Goal: Transaction & Acquisition: Purchase product/service

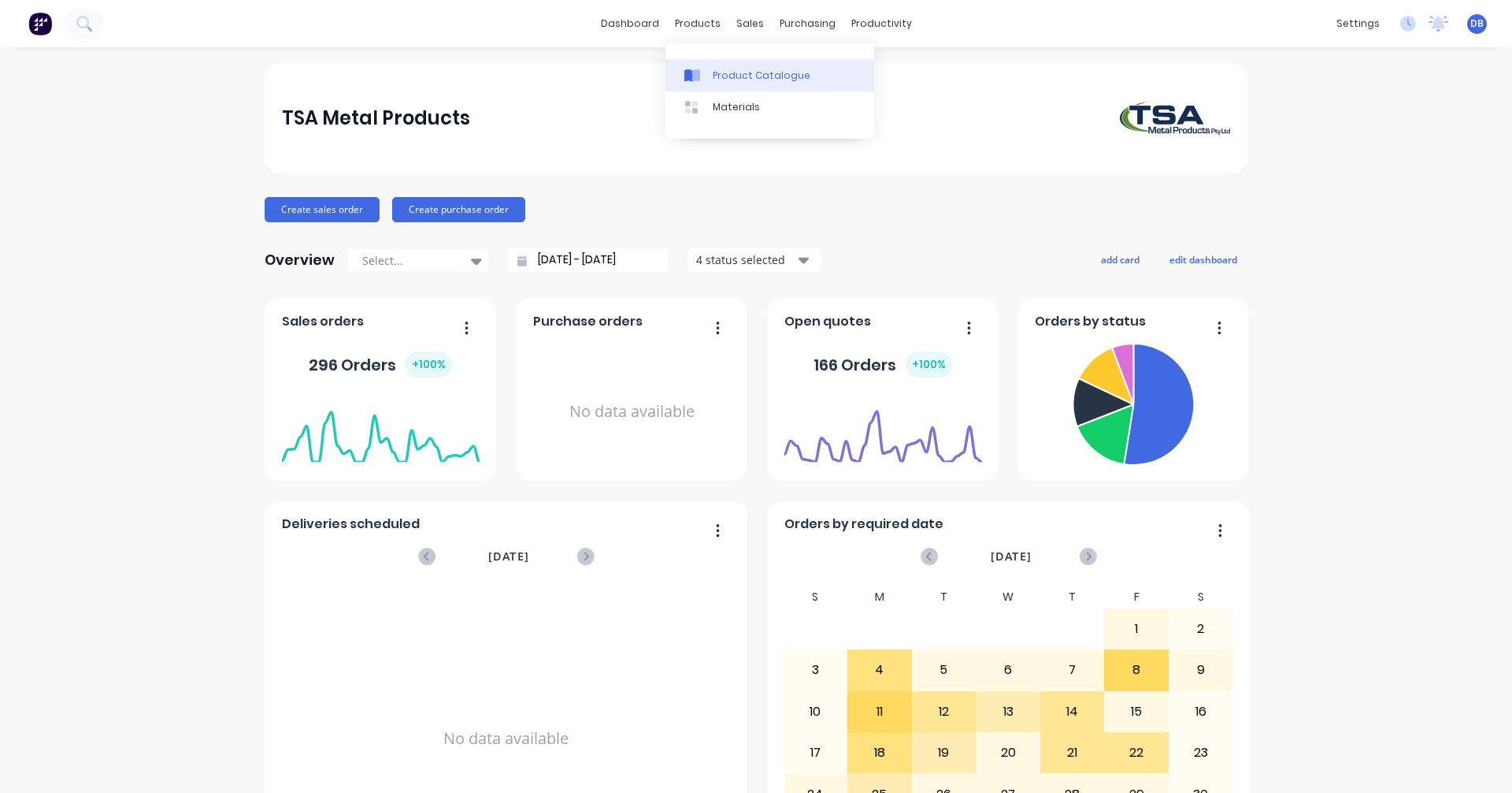
click at [732, 81] on div "Product Catalogue" at bounding box center [762, 75] width 98 height 15
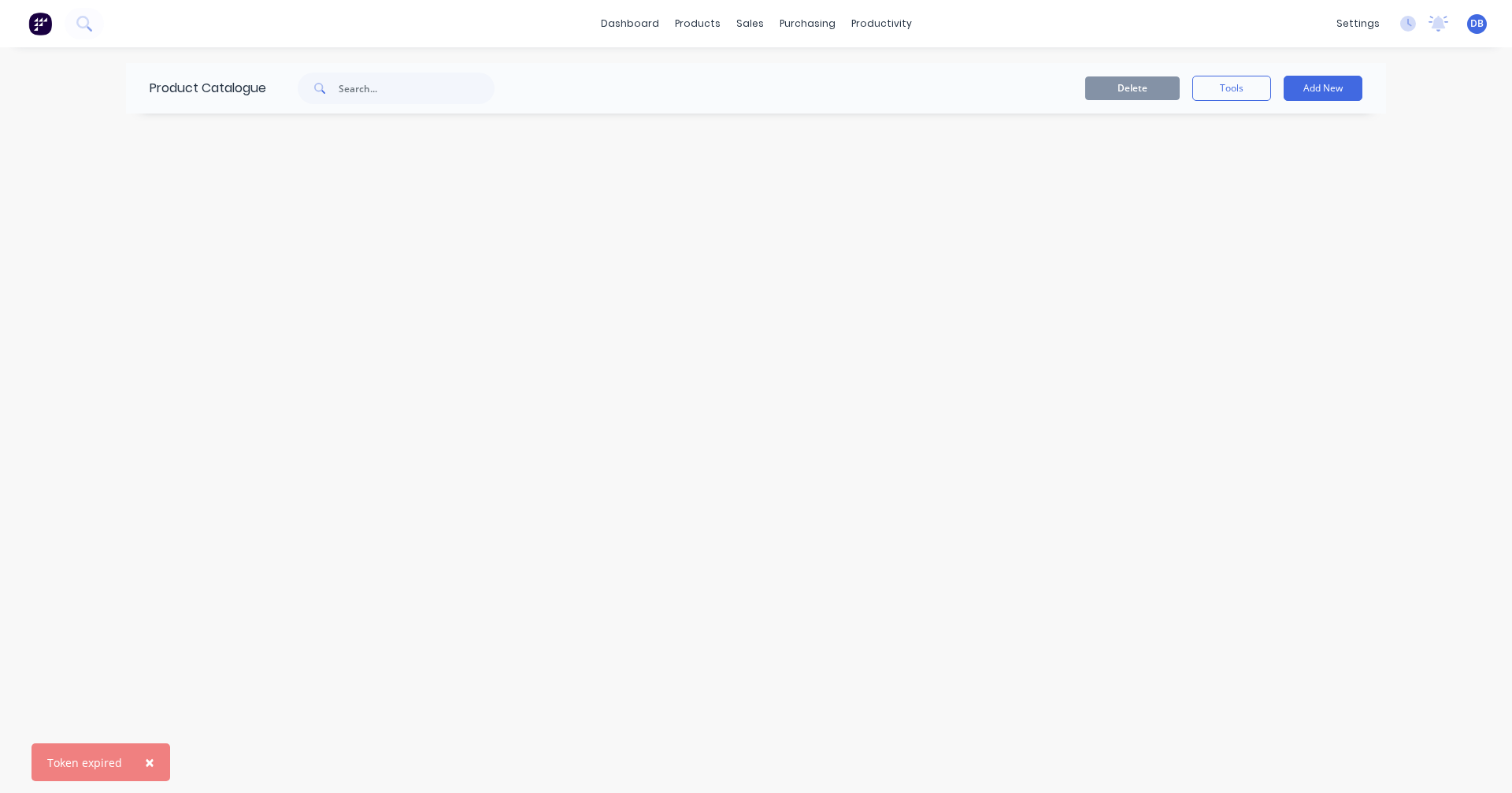
click at [145, 763] on span "×" at bounding box center [150, 762] width 9 height 22
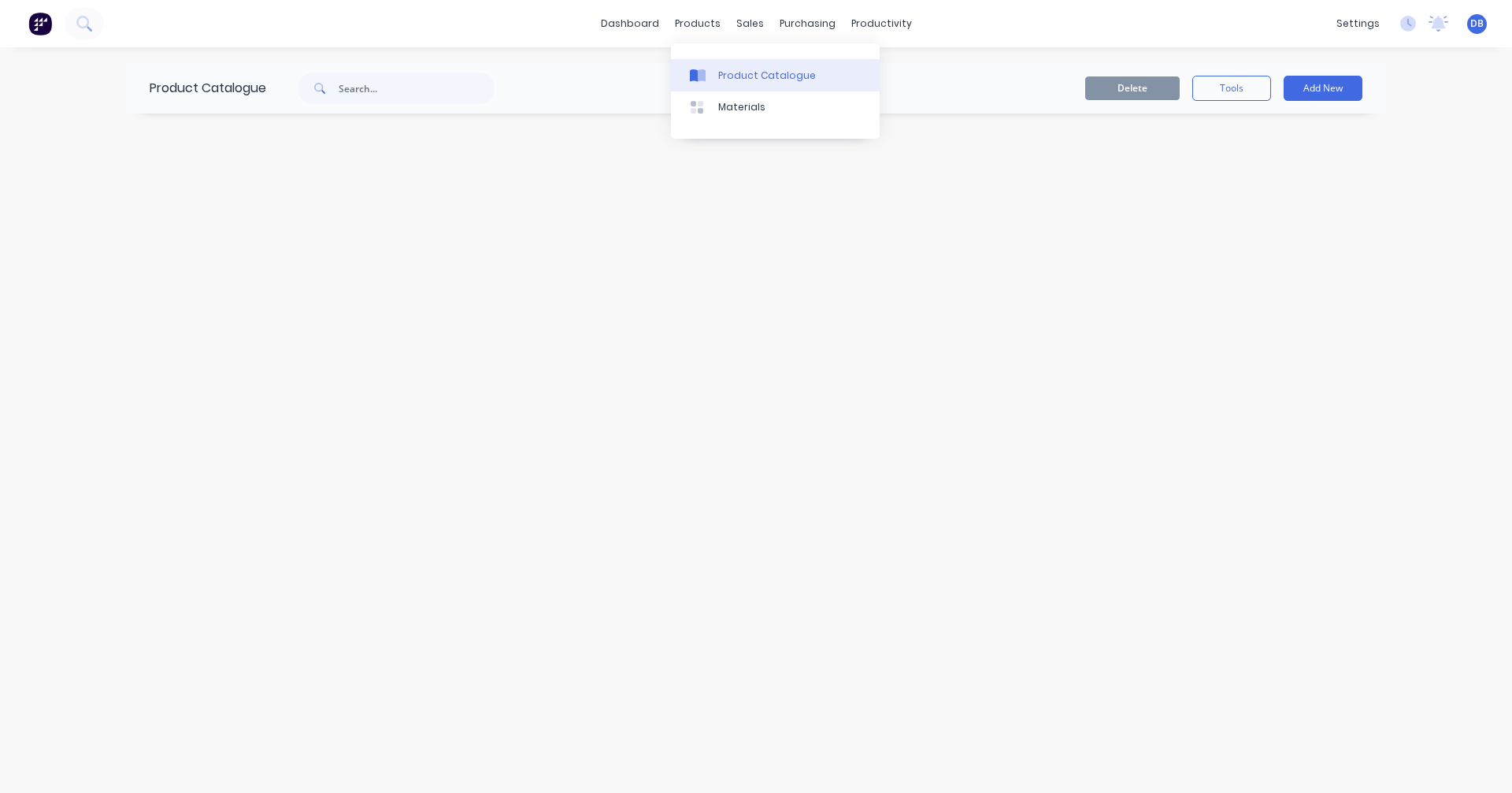
click at [718, 71] on div "Product Catalogue" at bounding box center [767, 75] width 98 height 15
click at [733, 108] on div "Materials" at bounding box center [742, 107] width 47 height 15
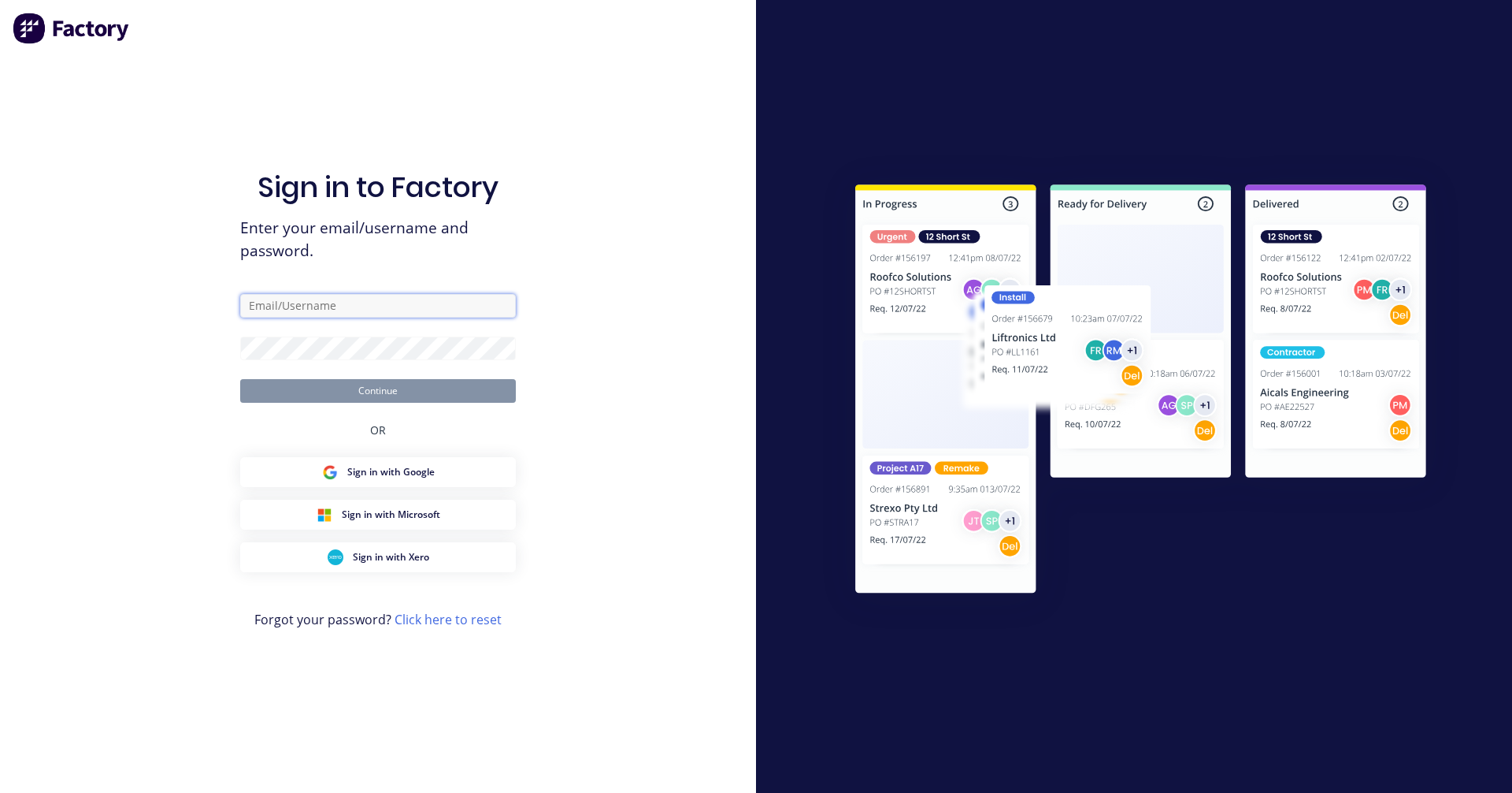
type input "[PERSON_NAME][EMAIL_ADDRESS][DOMAIN_NAME]"
click at [381, 392] on button "Continue" at bounding box center [379, 391] width 276 height 24
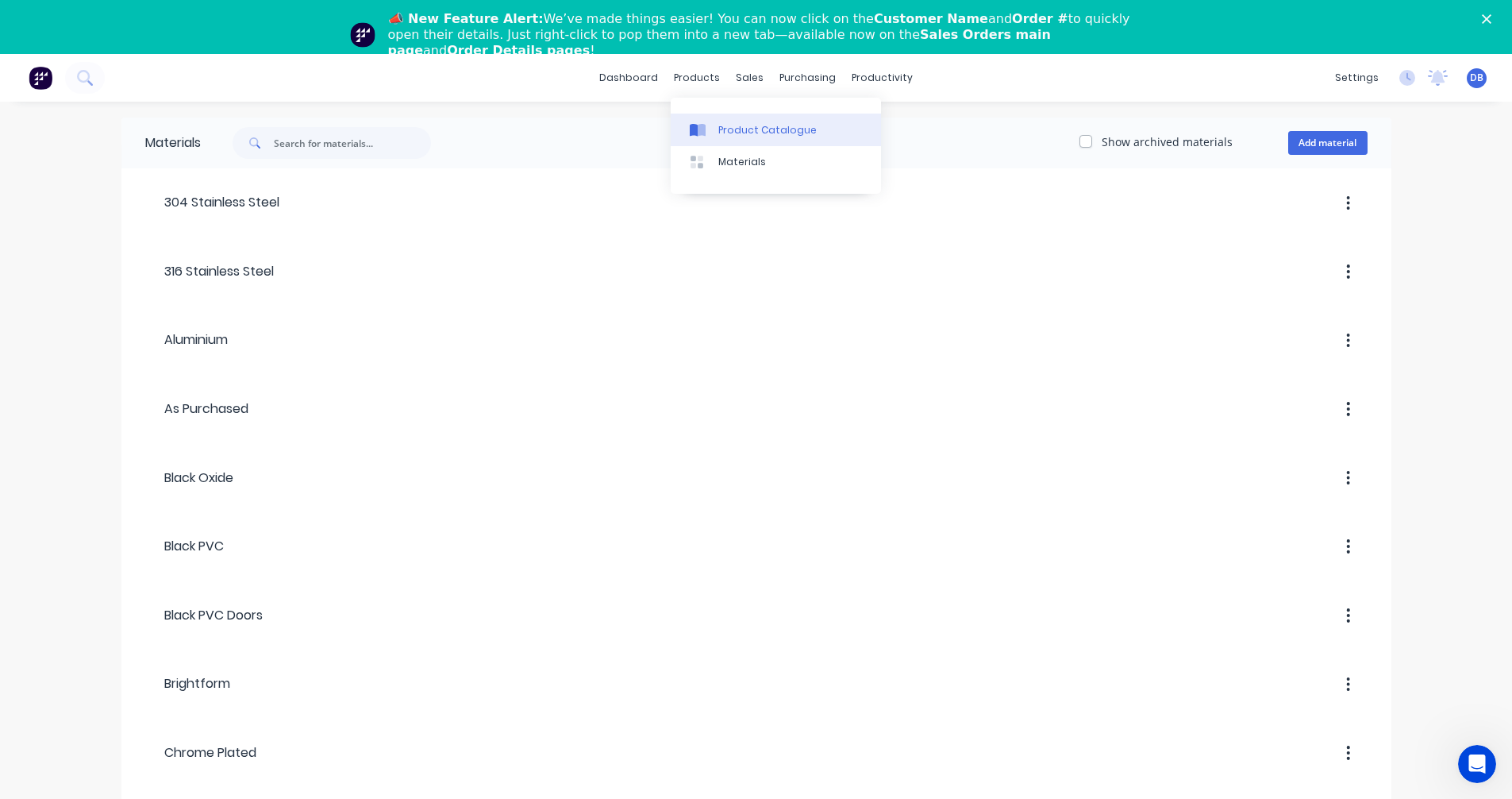
click at [723, 128] on div "Product Catalogue" at bounding box center [768, 130] width 99 height 15
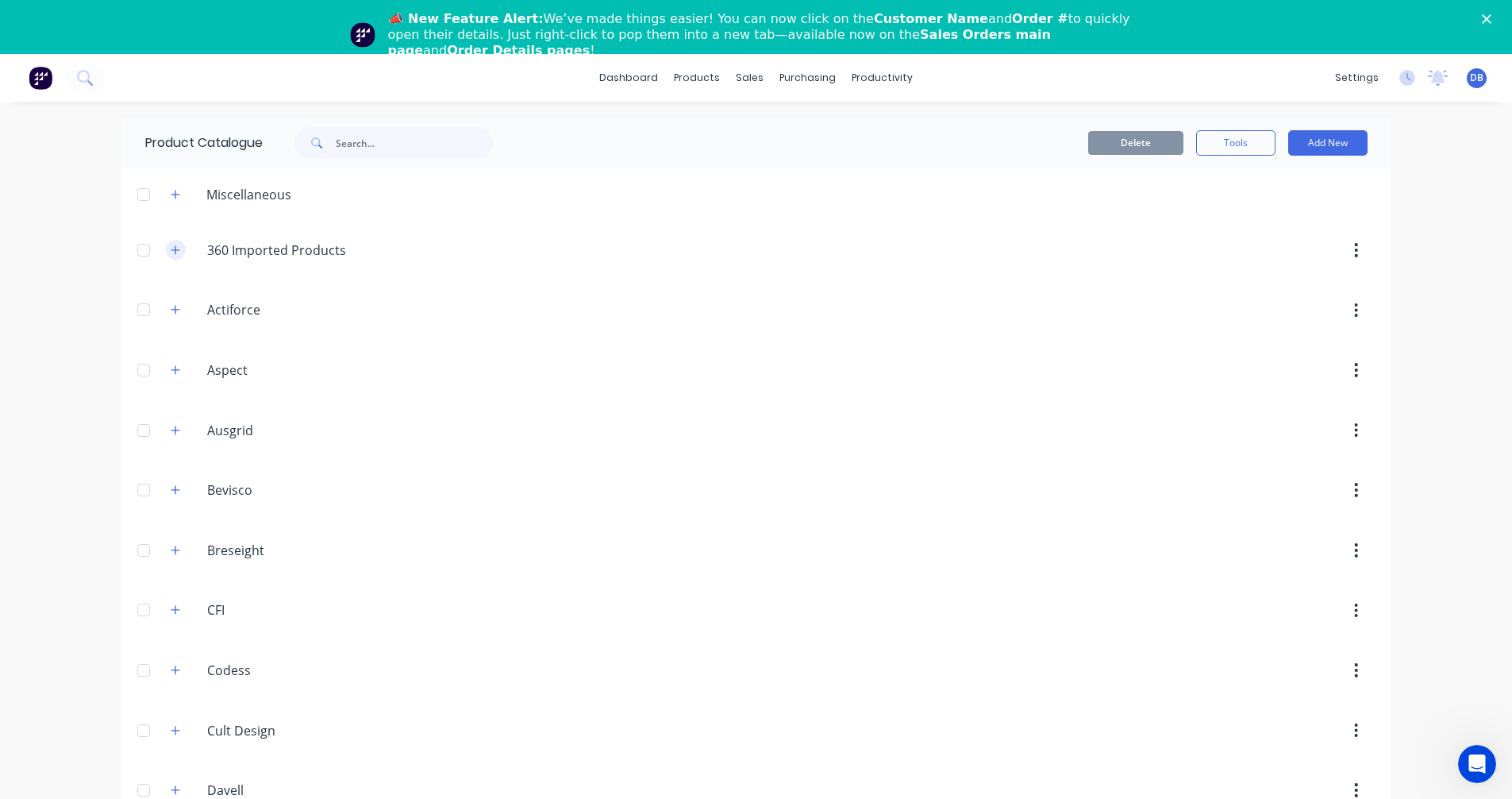
click at [170, 251] on icon "button" at bounding box center [175, 250] width 9 height 9
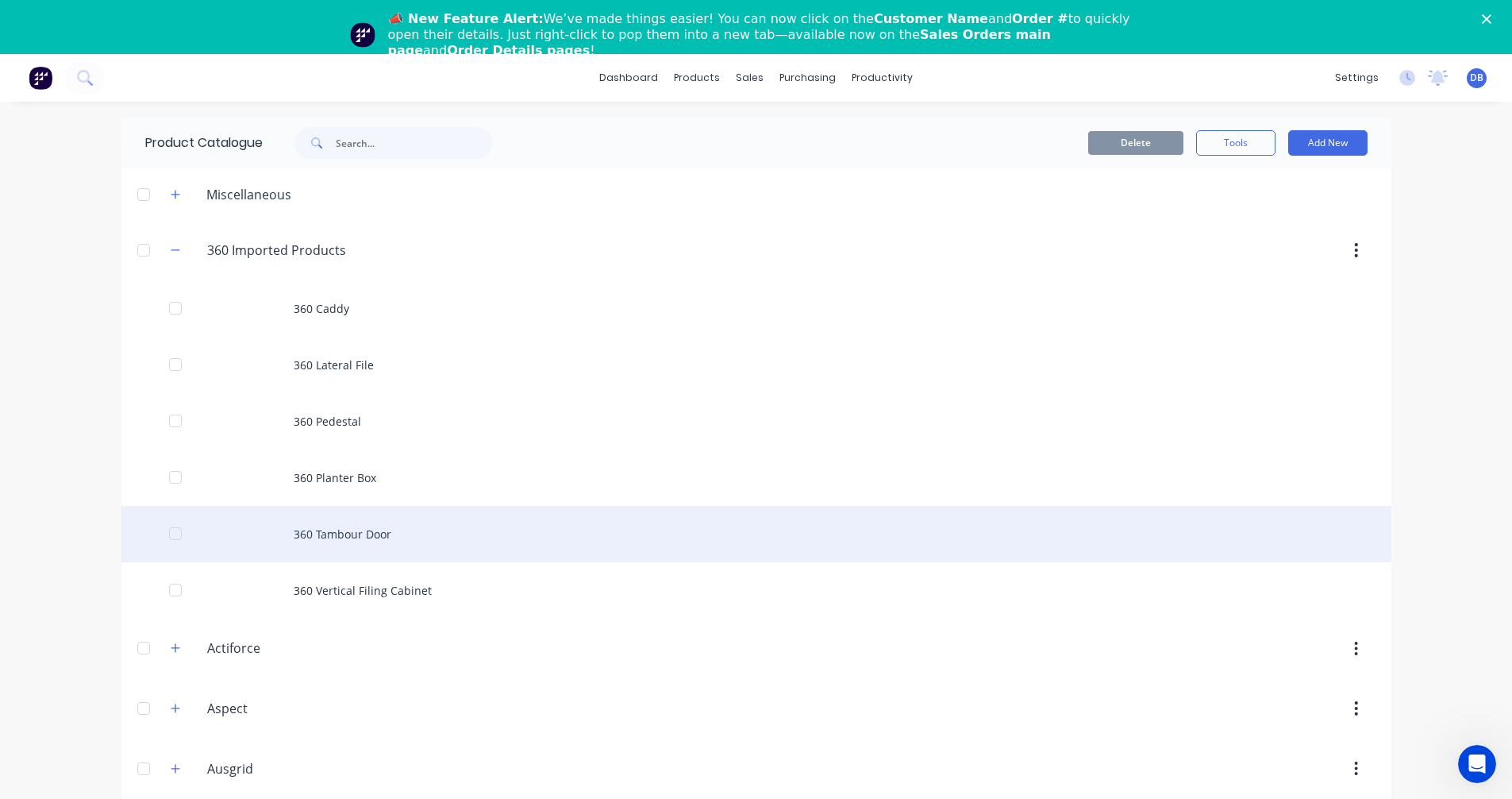
click at [352, 532] on div "360 Tambour Door" at bounding box center [757, 534] width 1270 height 57
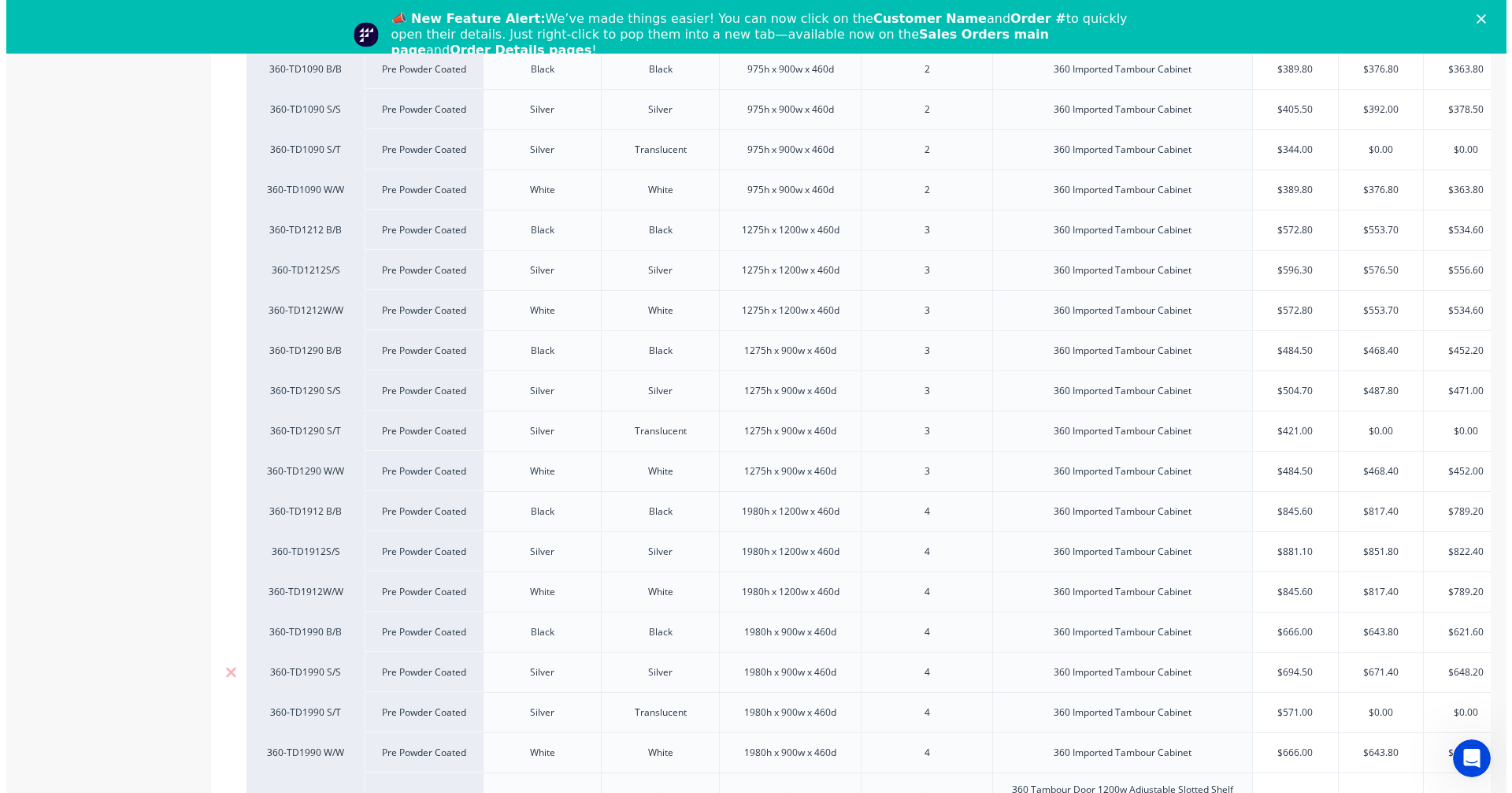
scroll to position [867, 0]
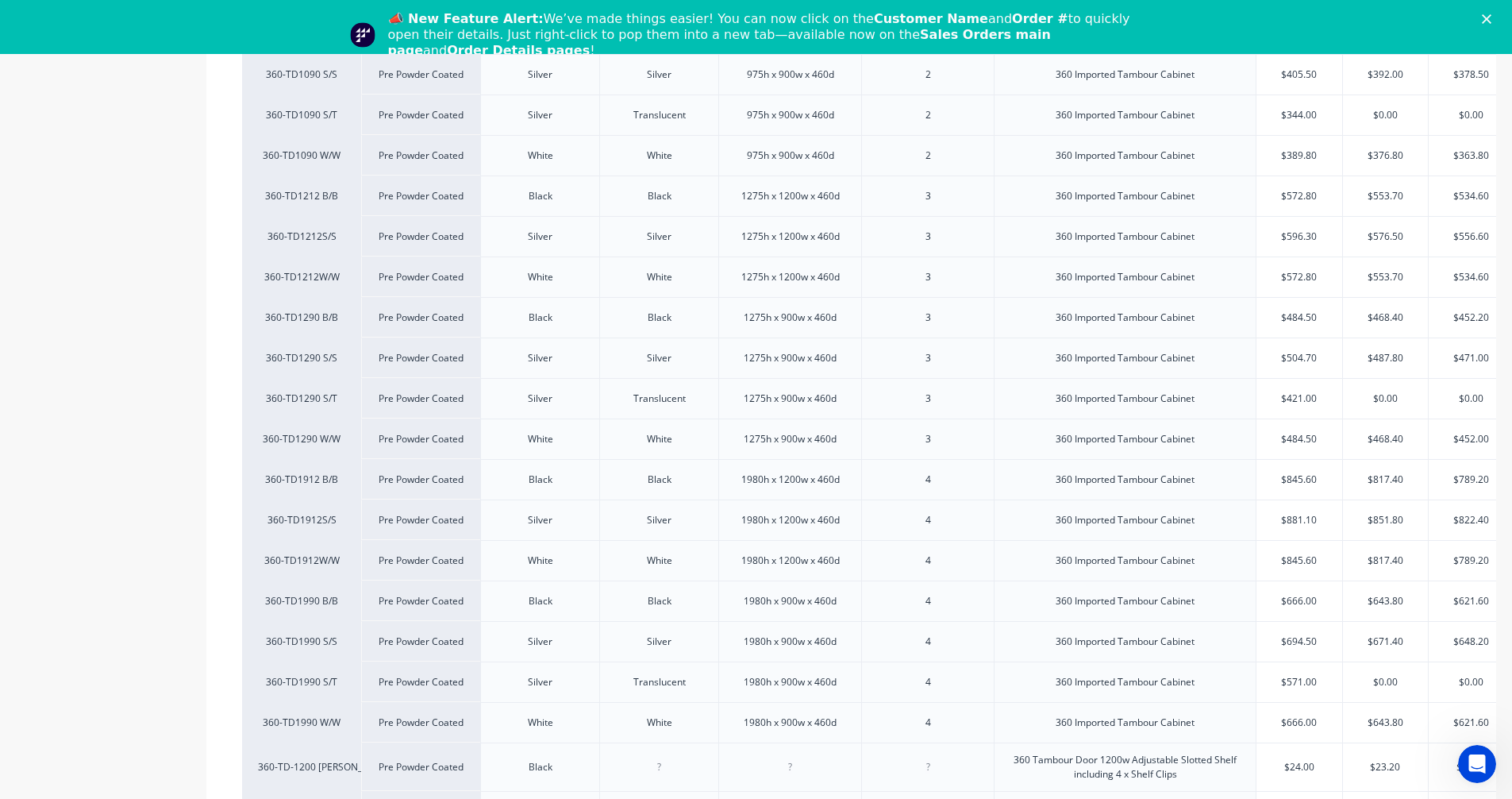
click at [1492, 21] on polygon "Close" at bounding box center [1486, 19] width 9 height 9
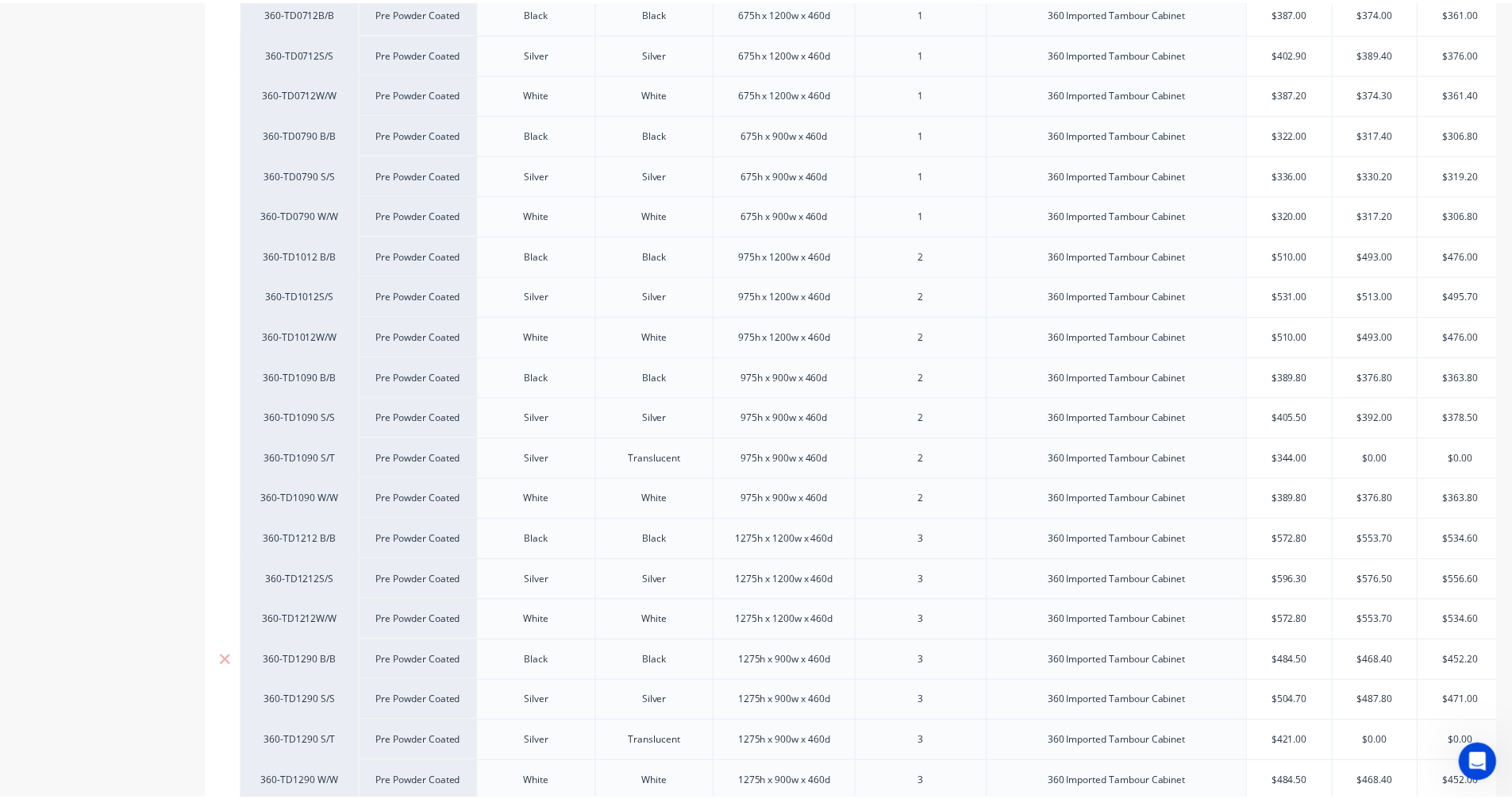
scroll to position [0, 0]
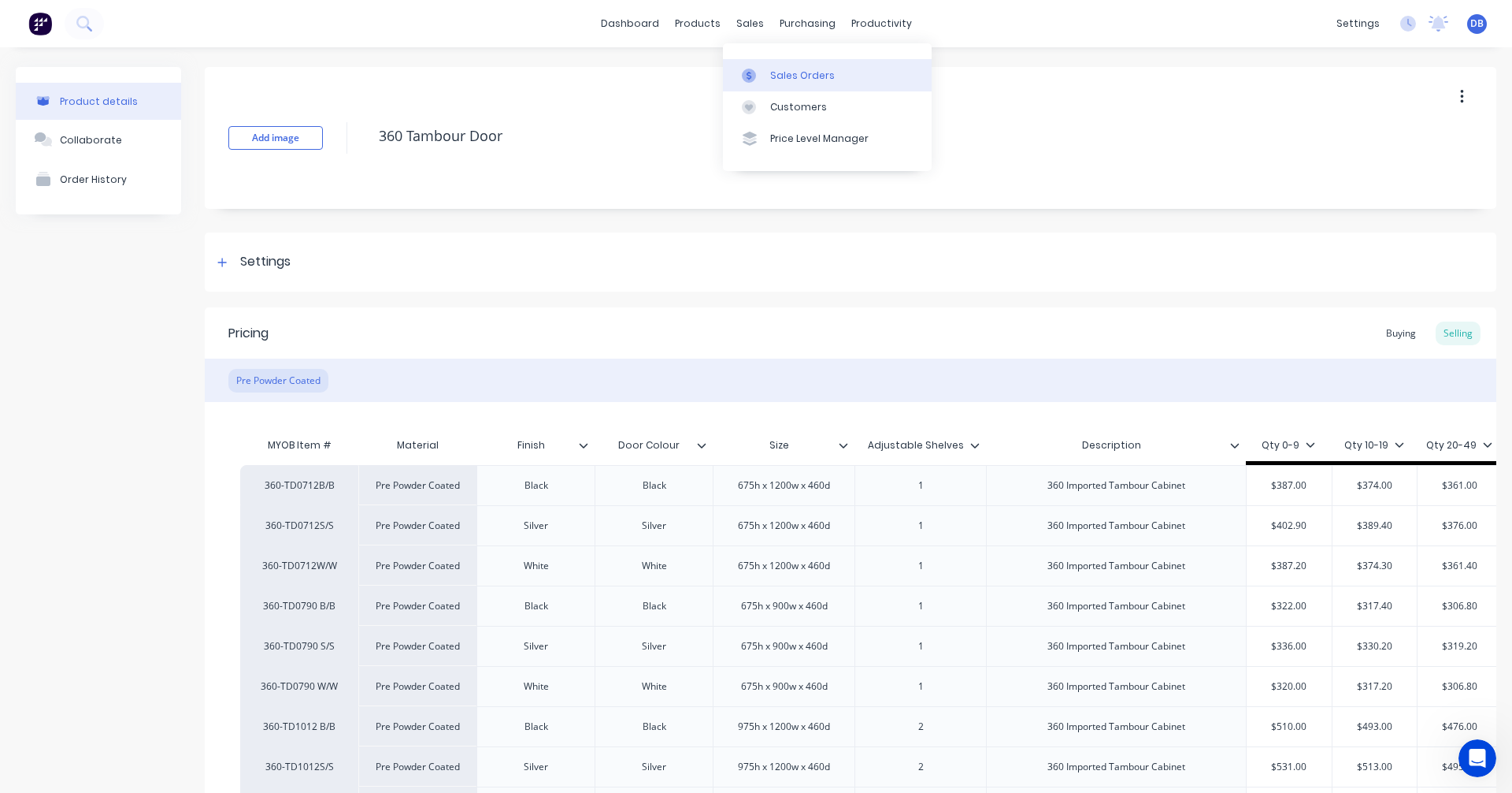
click at [775, 80] on div "Sales Orders" at bounding box center [802, 75] width 64 height 15
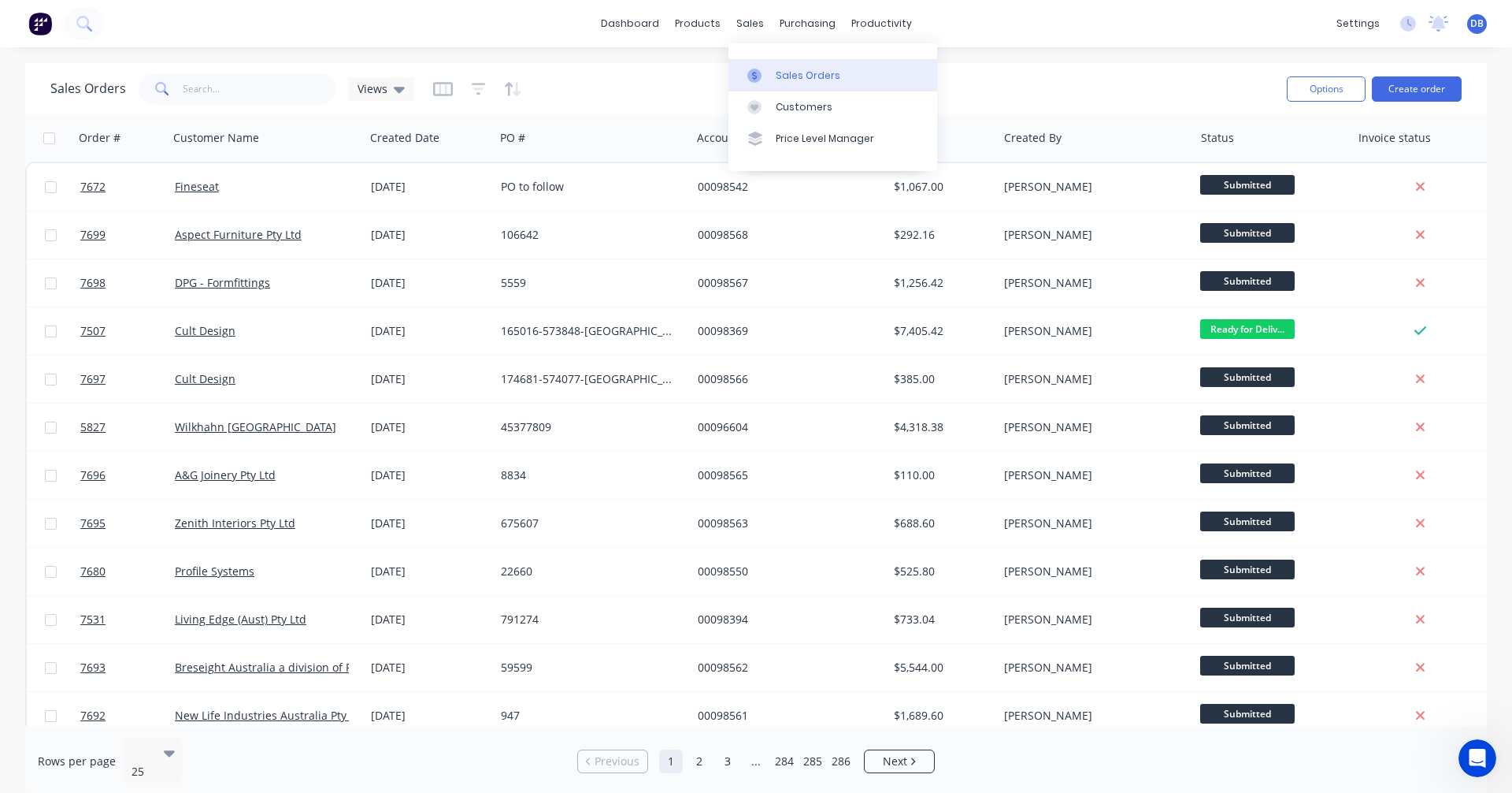
click at [760, 72] on icon at bounding box center [755, 75] width 15 height 15
click at [1415, 94] on button "Create order" at bounding box center [1417, 89] width 90 height 25
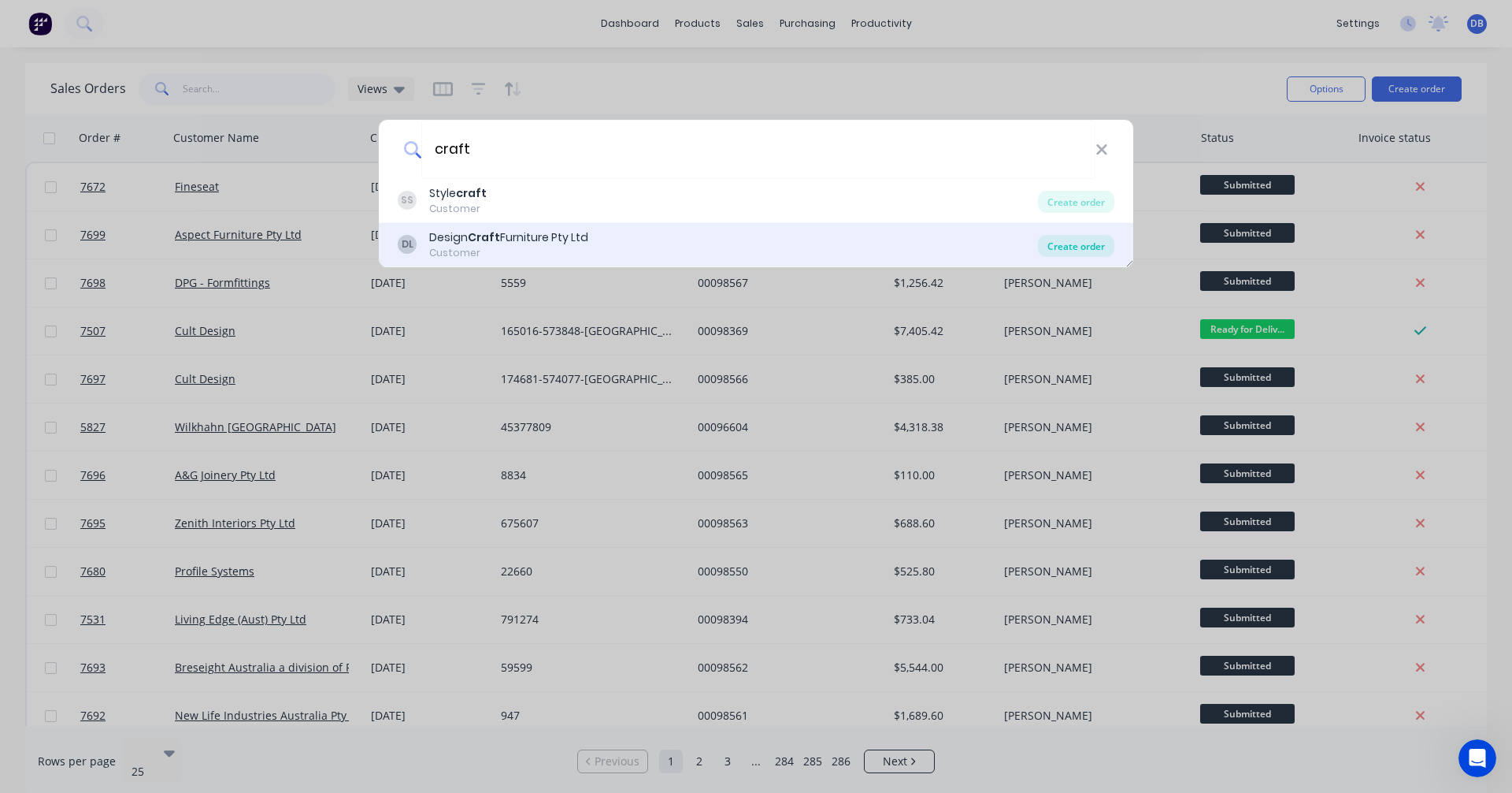
type input "craft"
click at [1082, 243] on div "Create order" at bounding box center [1076, 245] width 76 height 22
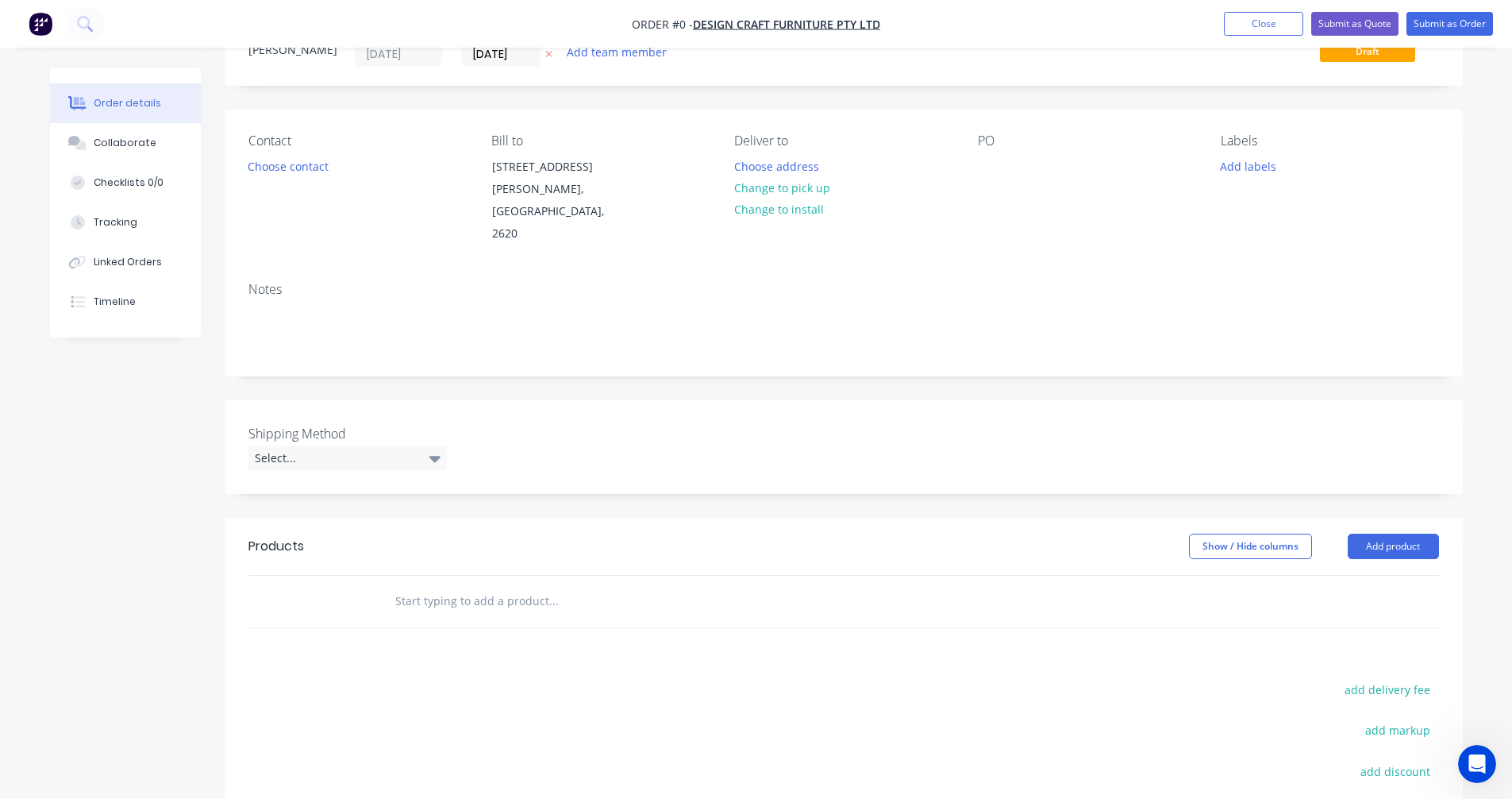
scroll to position [158, 0]
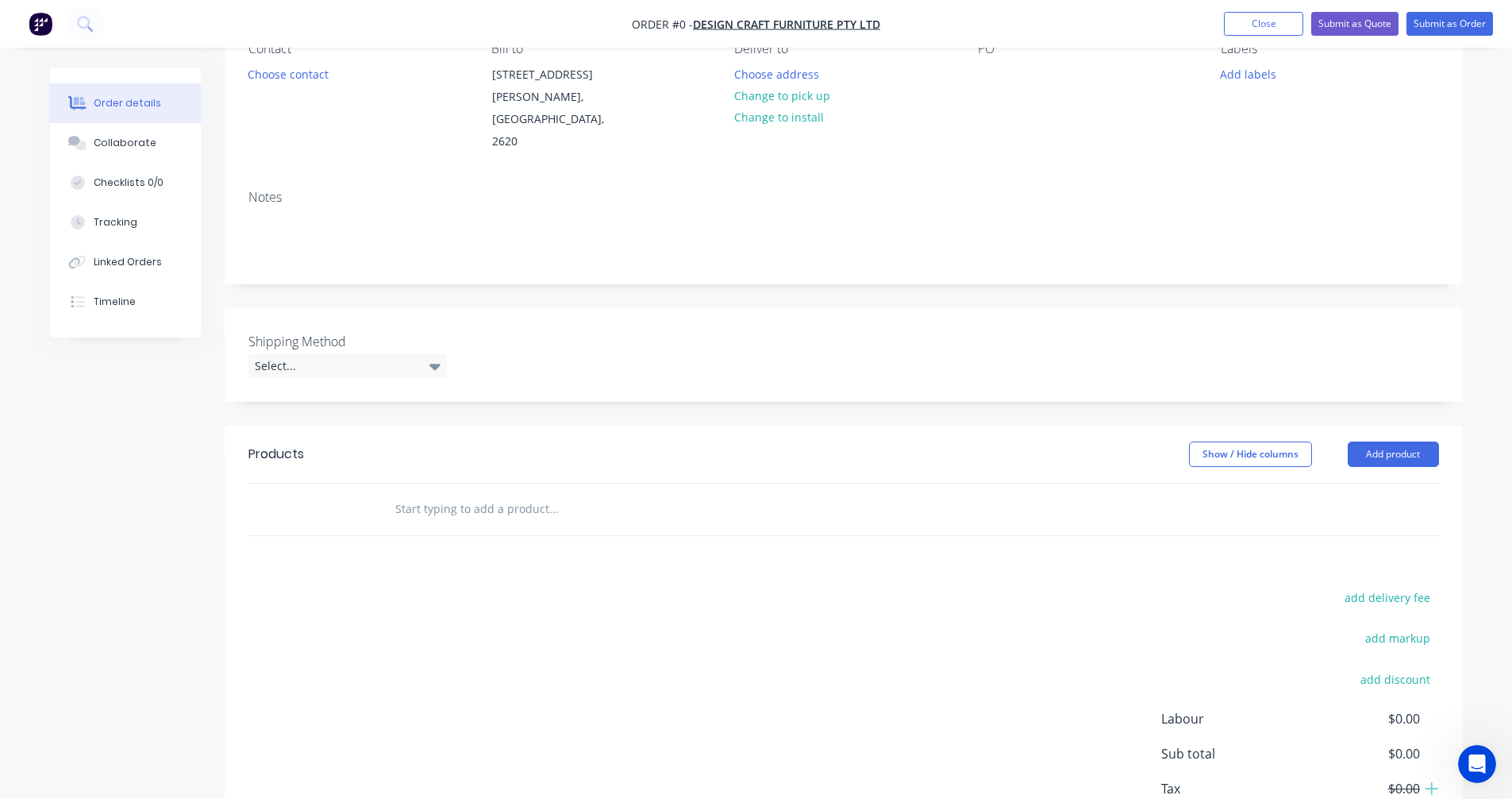
click at [422, 493] on input "text" at bounding box center [553, 509] width 318 height 32
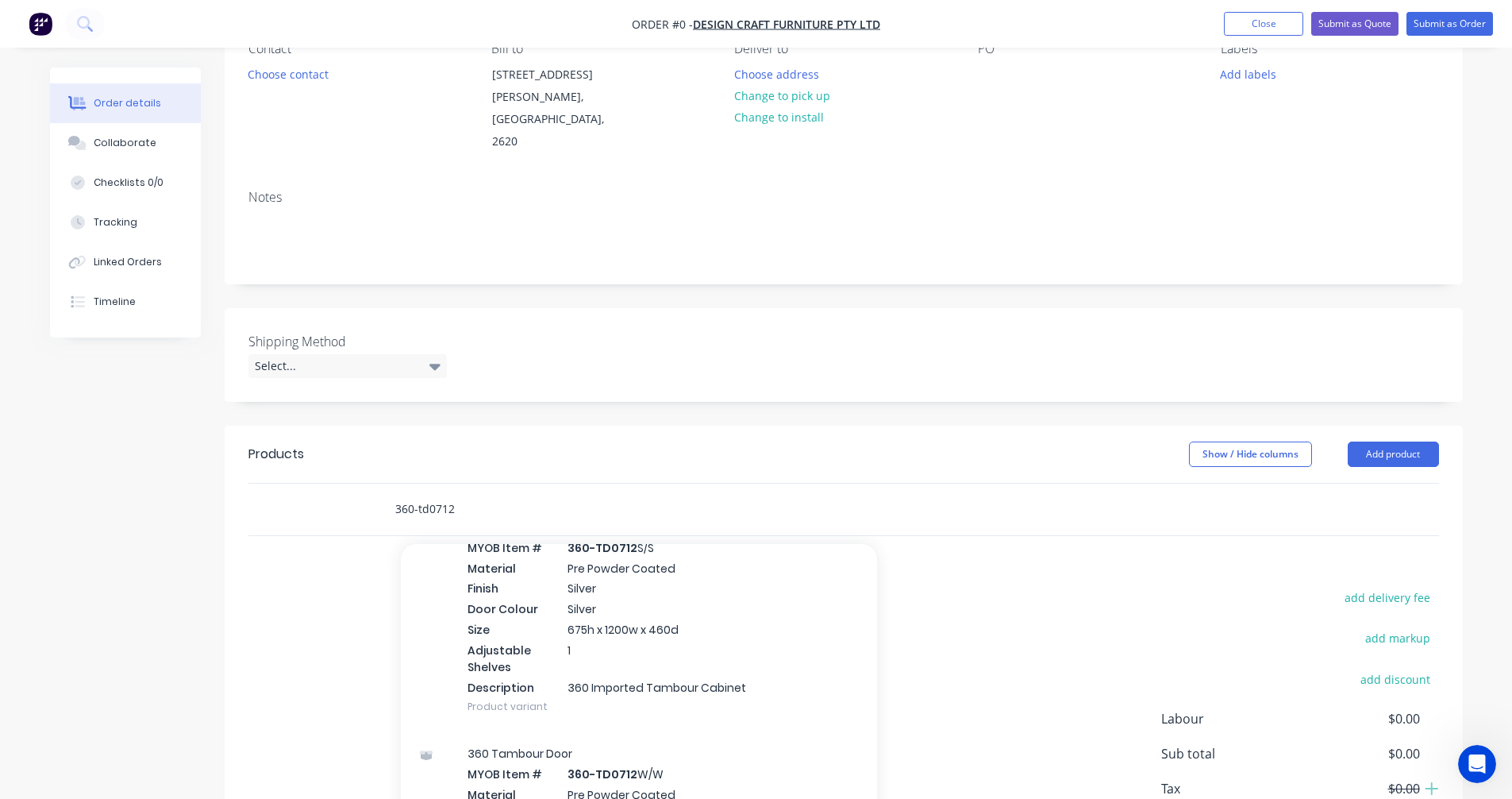
scroll to position [476, 0]
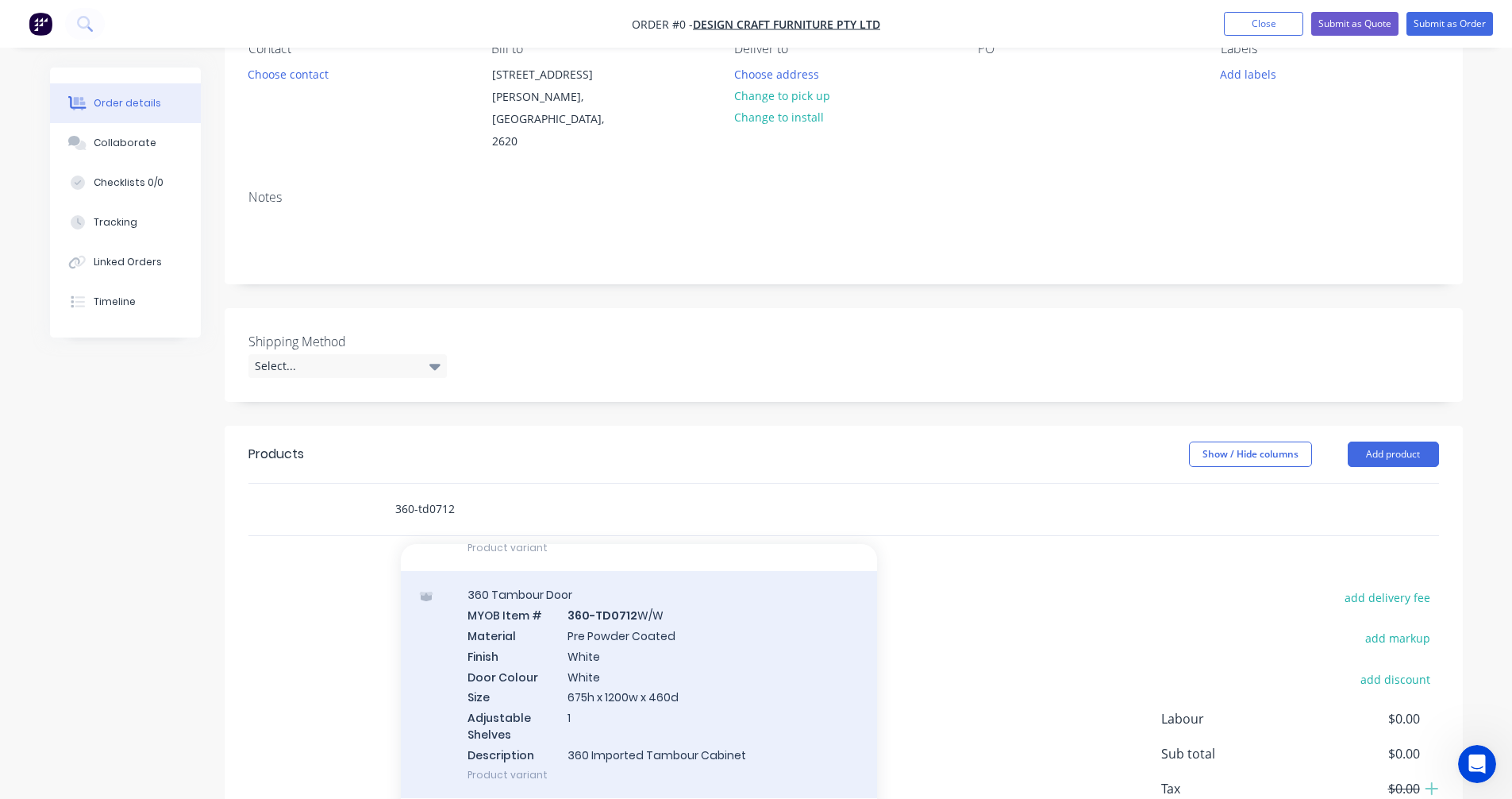
type input "360-td0712"
click at [601, 661] on div "360 Tambour Door MYOB Item # 360-TD0712 W/W Material Pre Powder Coated Finish W…" at bounding box center [639, 684] width 476 height 226
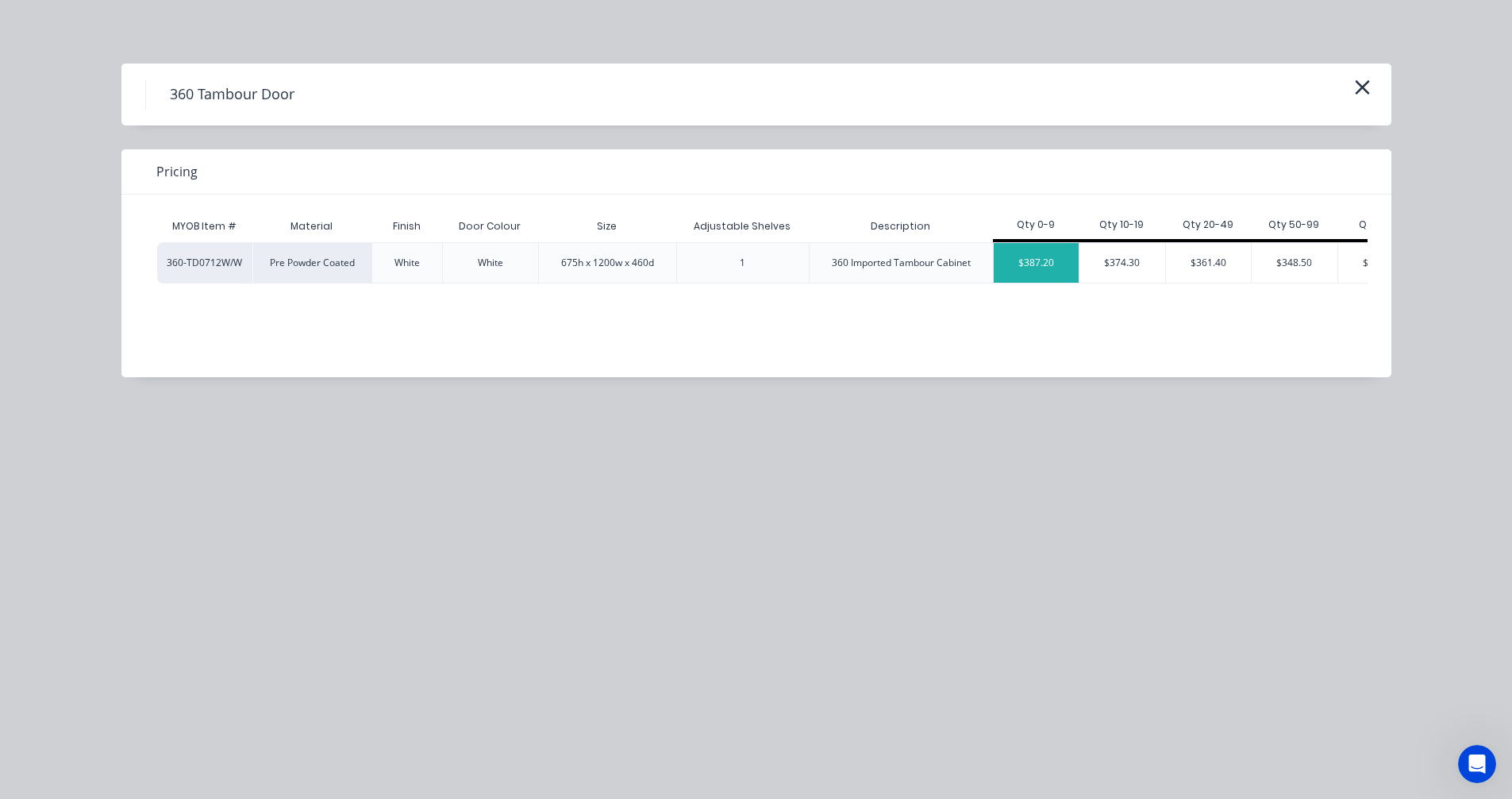
click at [1033, 266] on div "$387.20" at bounding box center [1037, 262] width 86 height 39
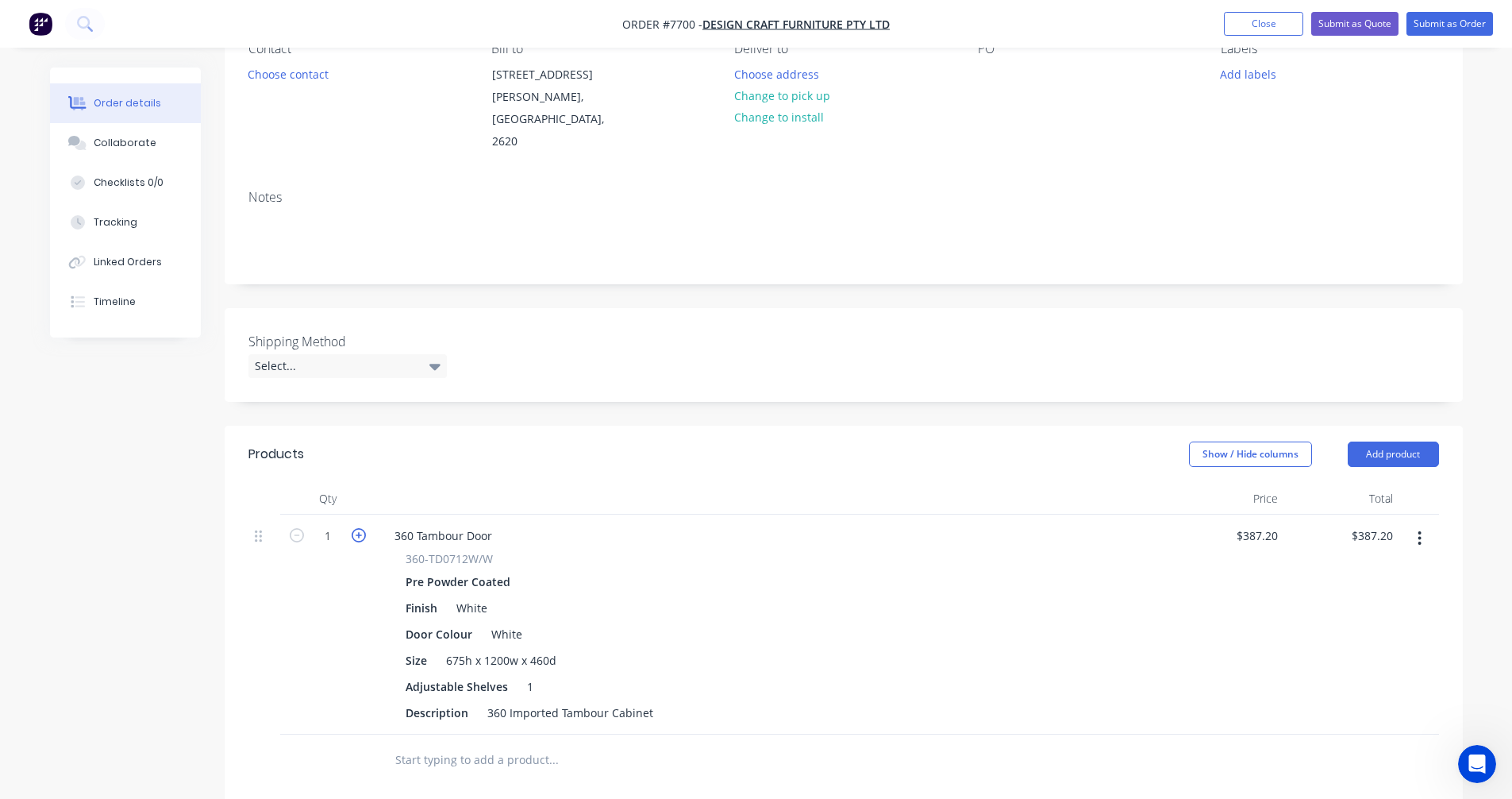
click at [358, 528] on icon "button" at bounding box center [359, 535] width 15 height 15
type input "2"
type input "$774.40"
drag, startPoint x: 460, startPoint y: 513, endPoint x: 370, endPoint y: 506, distance: 90.3
click at [370, 514] on div "2 360 Tambour Door 360-TD0712W/W Pre Powder Coated Finish White Door Colour Whi…" at bounding box center [843, 624] width 1191 height 220
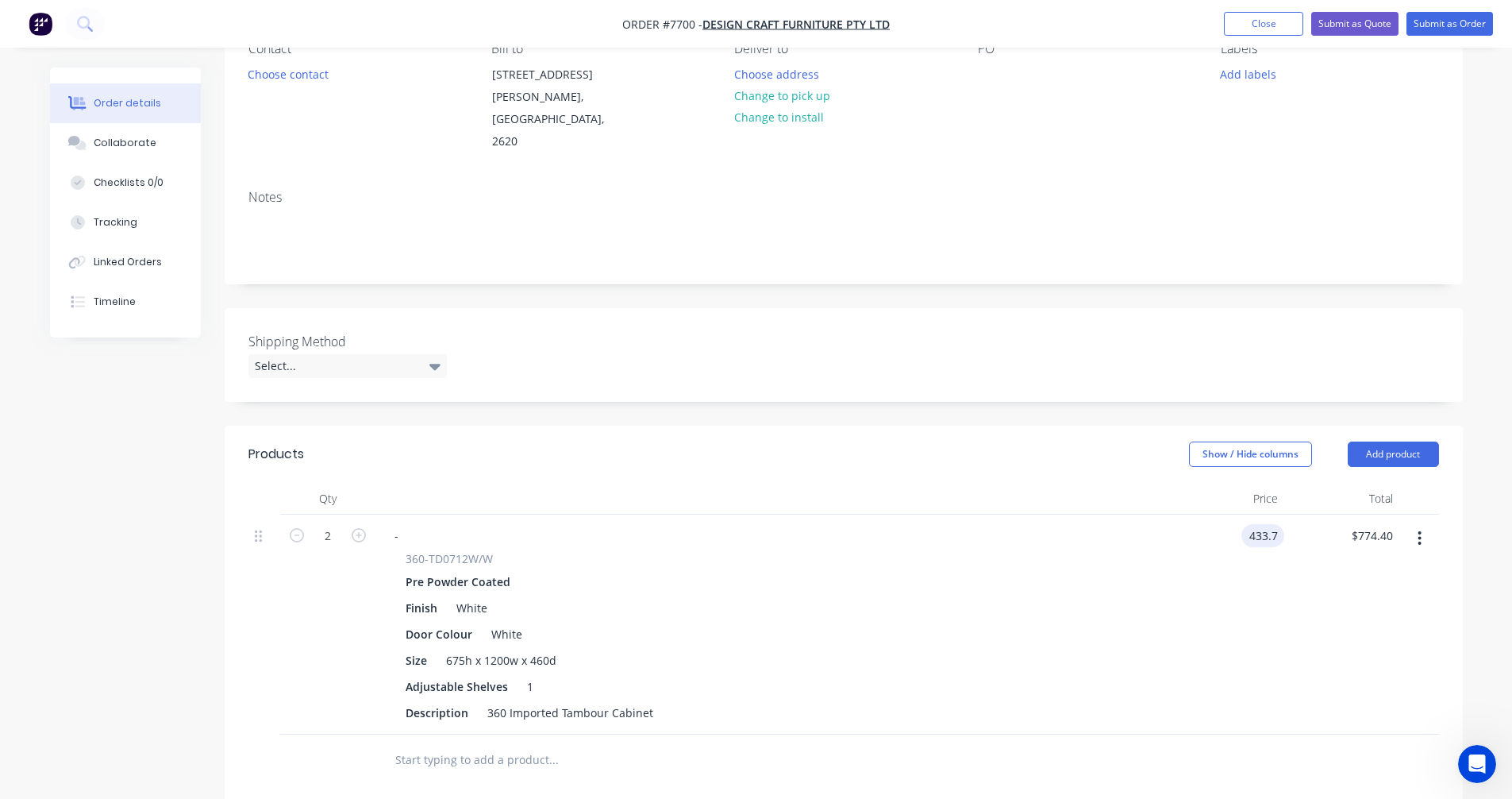
type input "$433.70"
type input "$867.40"
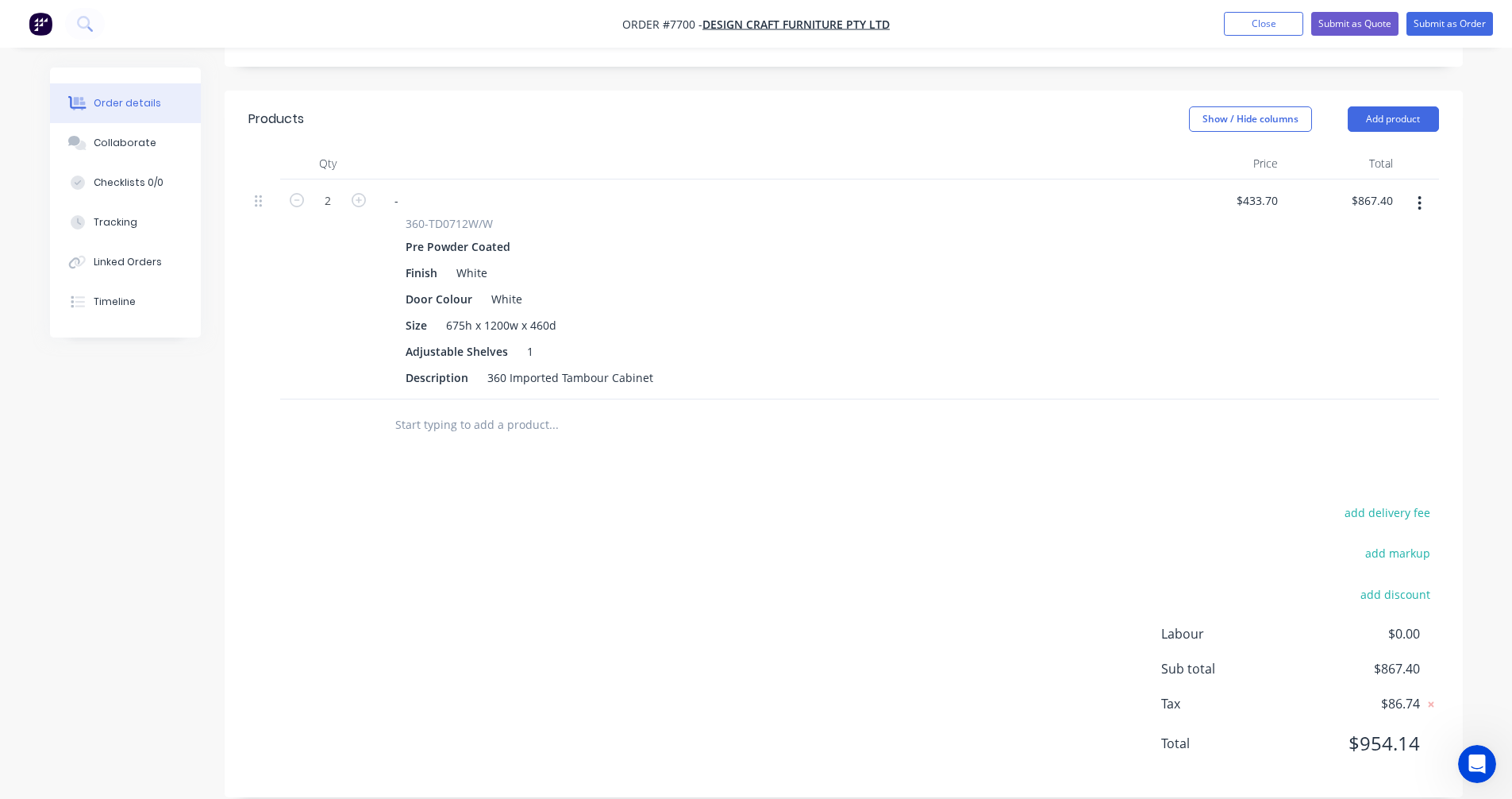
click at [415, 411] on input "text" at bounding box center [553, 425] width 318 height 32
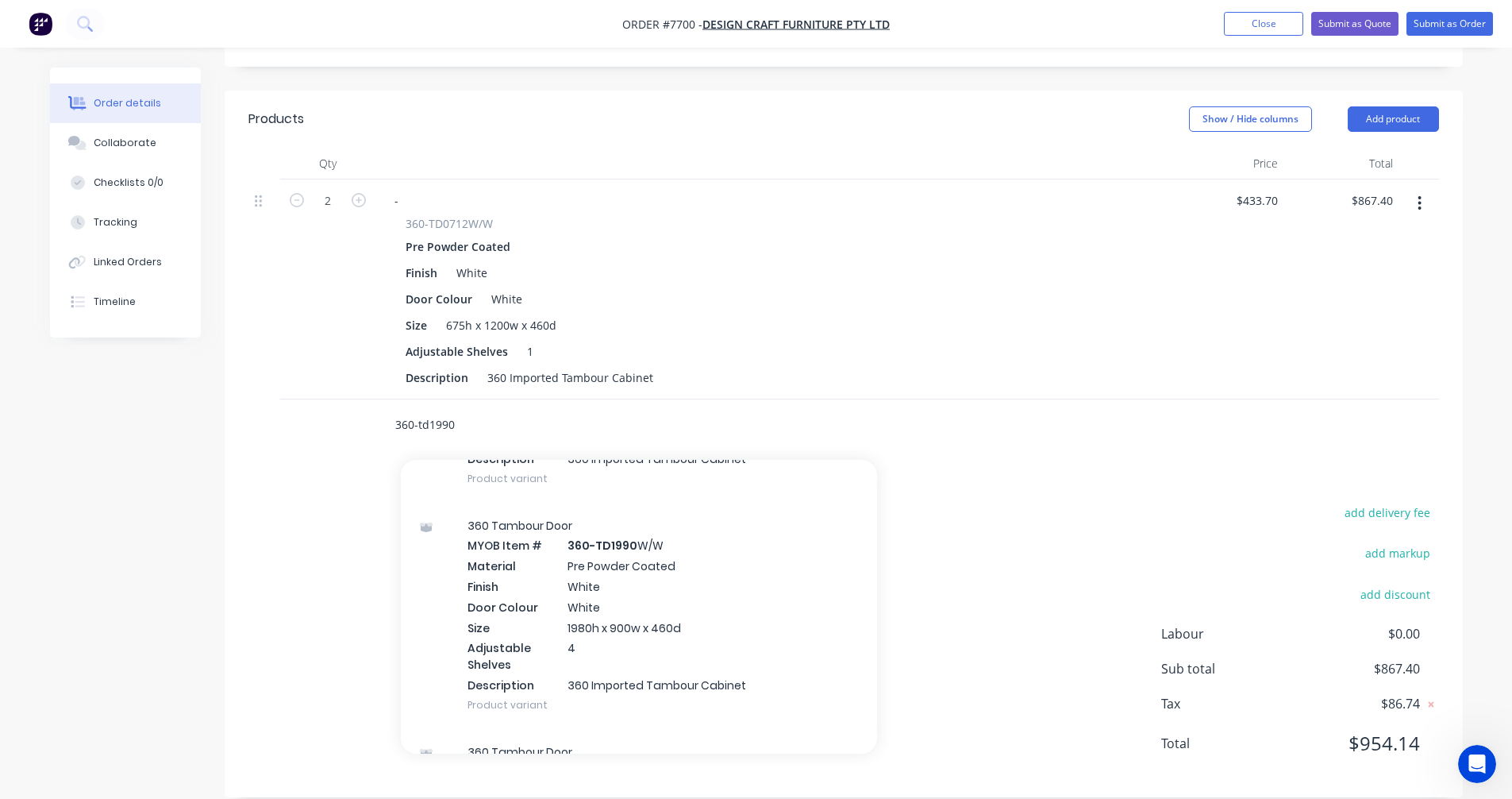
scroll to position [715, 0]
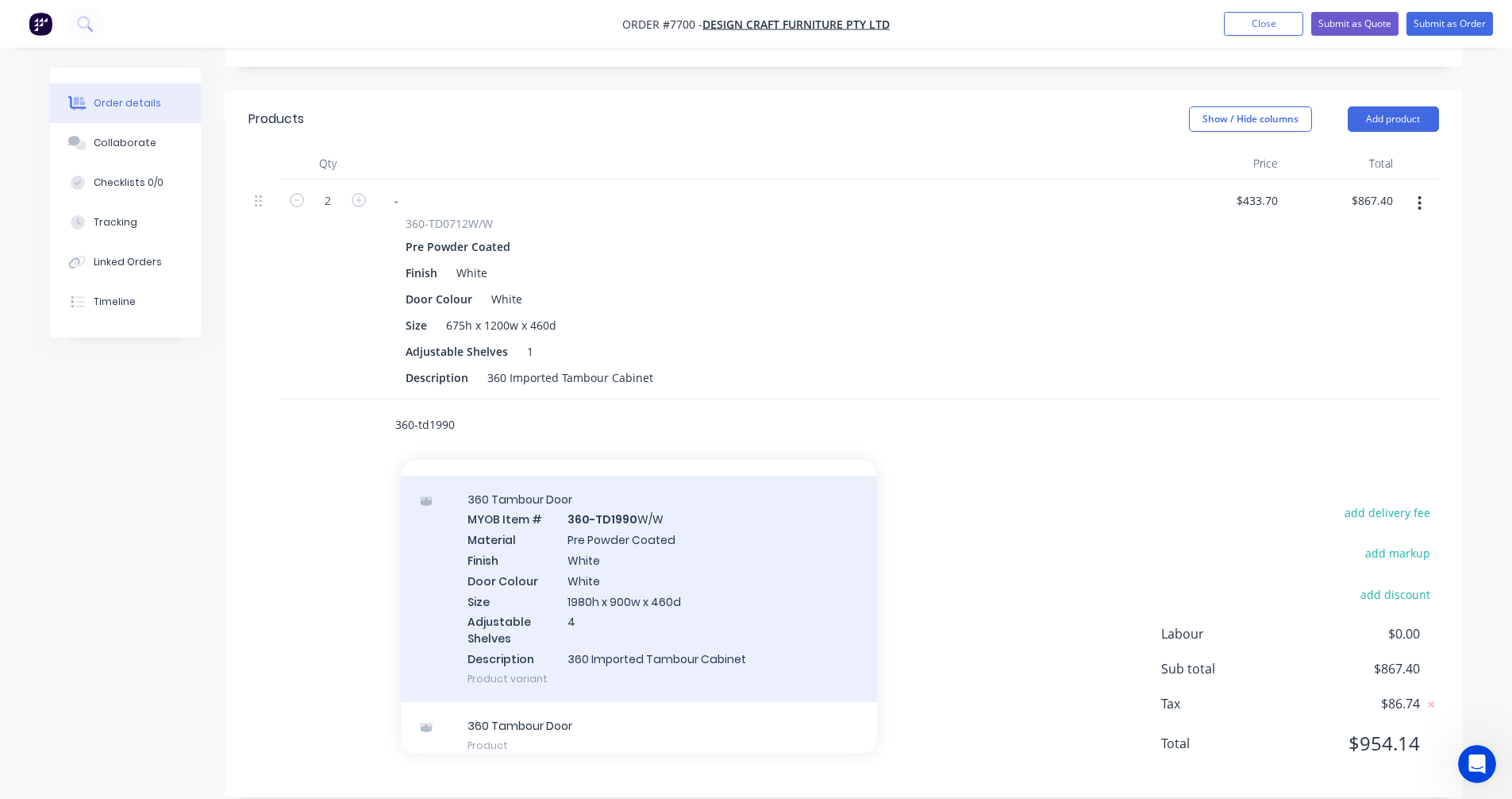
type input "360-td1990"
click at [623, 559] on div "360 Tambour Door MYOB Item # 360-TD1990 W/W Material Pre Powder Coated Finish W…" at bounding box center [639, 588] width 476 height 226
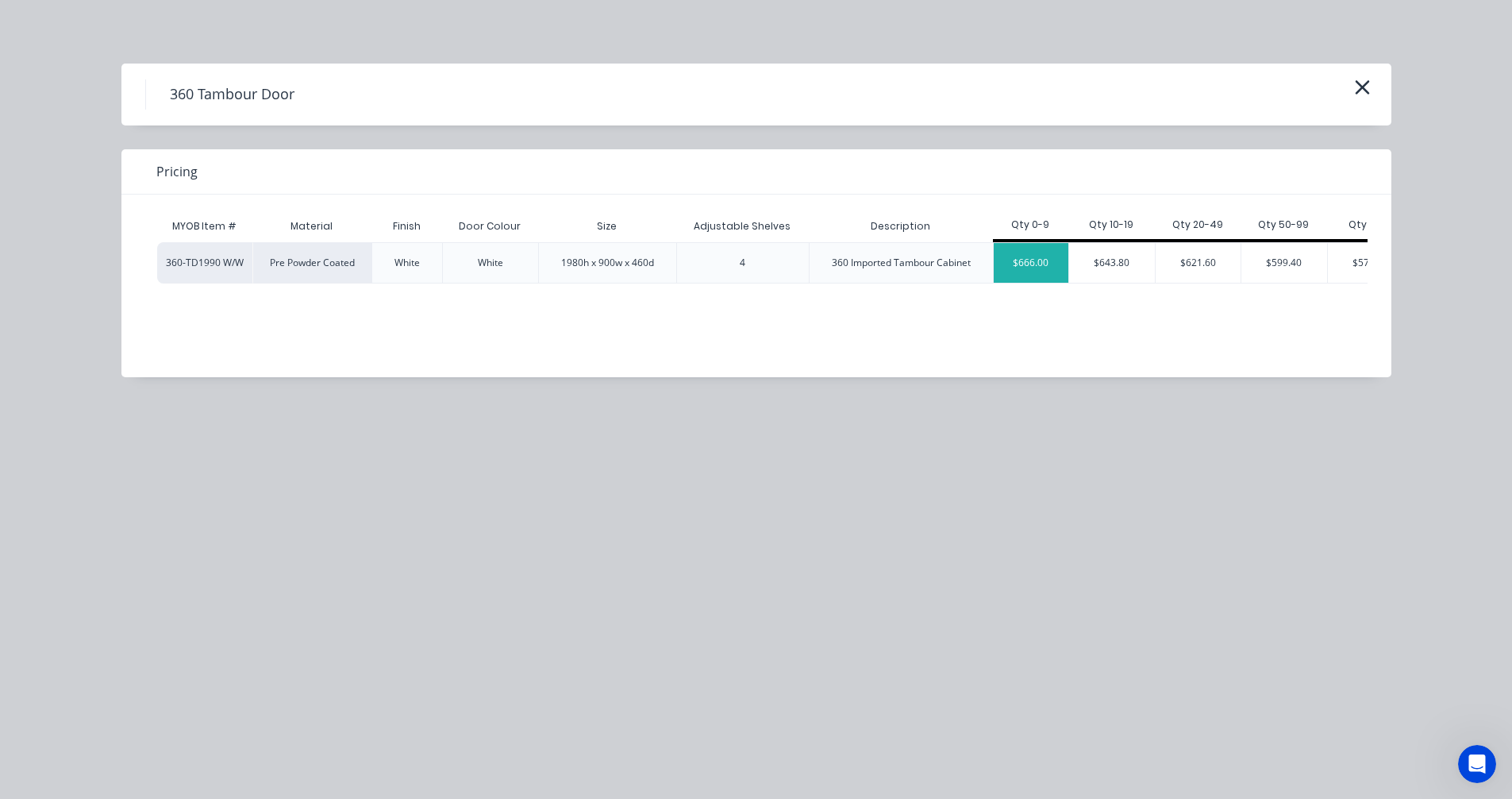
click at [1022, 262] on div "$666.00" at bounding box center [1031, 262] width 75 height 39
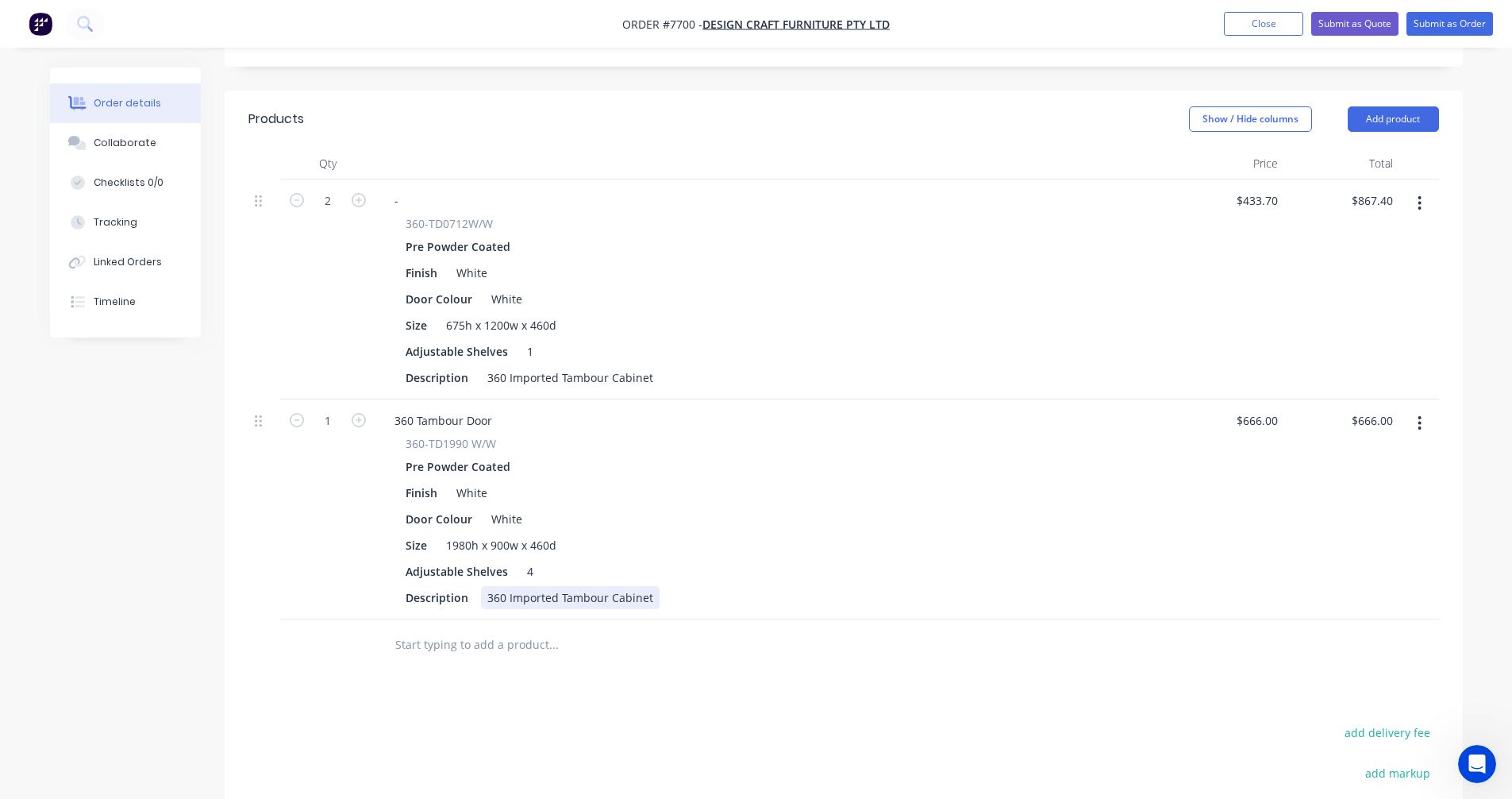
click at [602, 586] on div "360 Imported Tambour Cabinet" at bounding box center [570, 597] width 178 height 23
type input "$746.00"
click at [1280, 189] on input "433.7" at bounding box center [1260, 200] width 49 height 23
type input "$434.00"
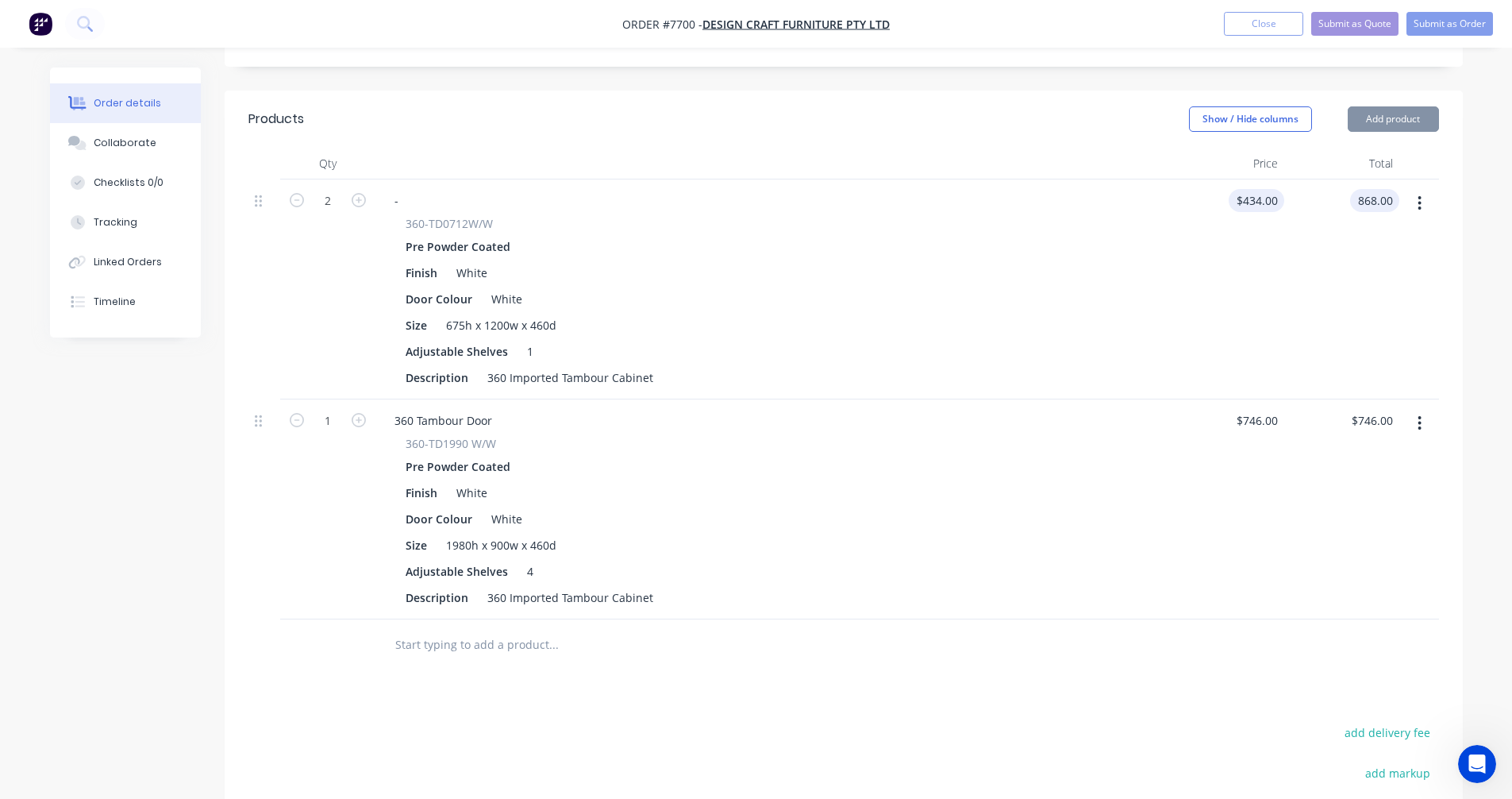
type input "$868.00"
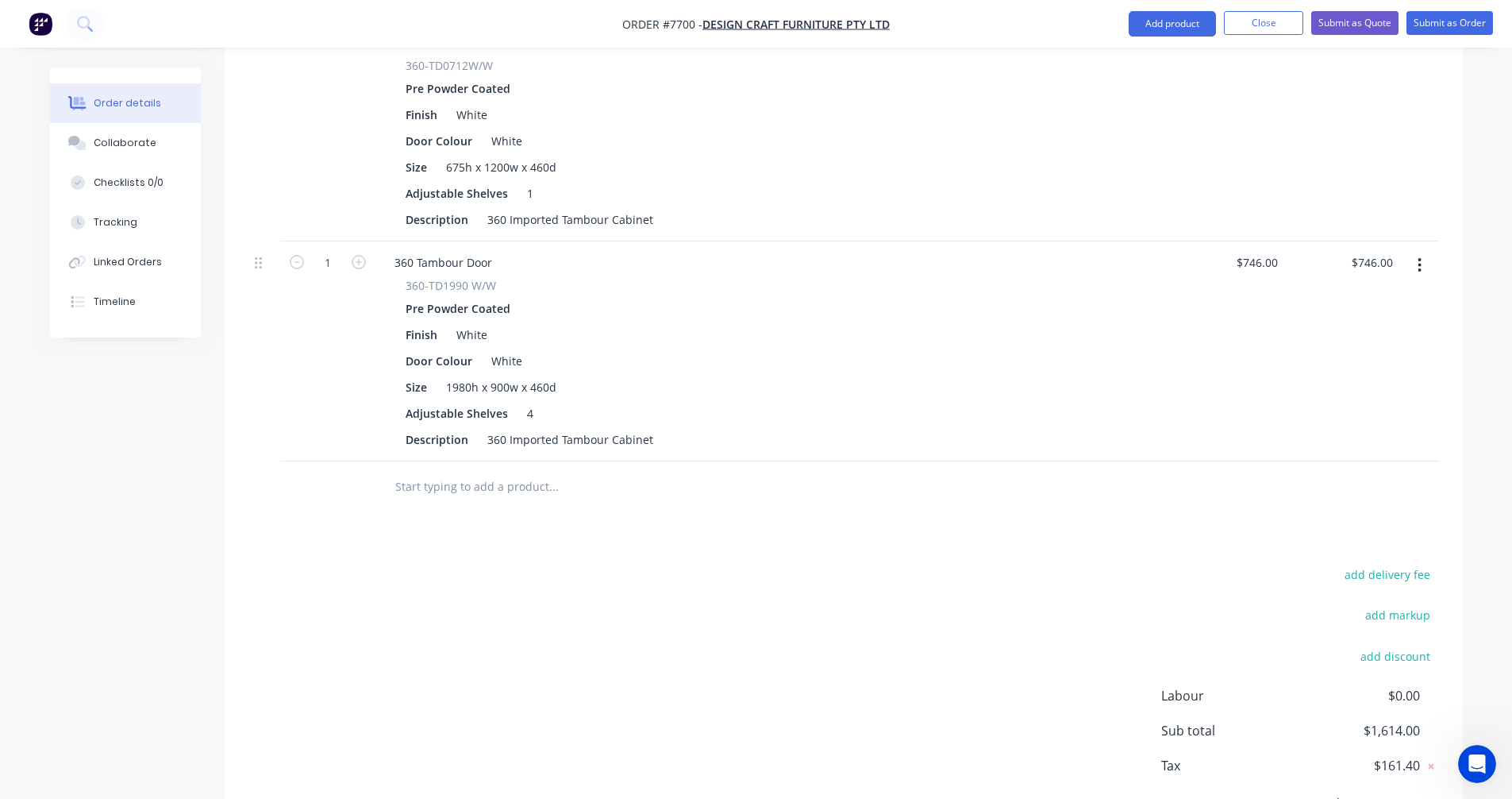
scroll to position [653, 0]
click at [422, 470] on input "text" at bounding box center [553, 485] width 318 height 32
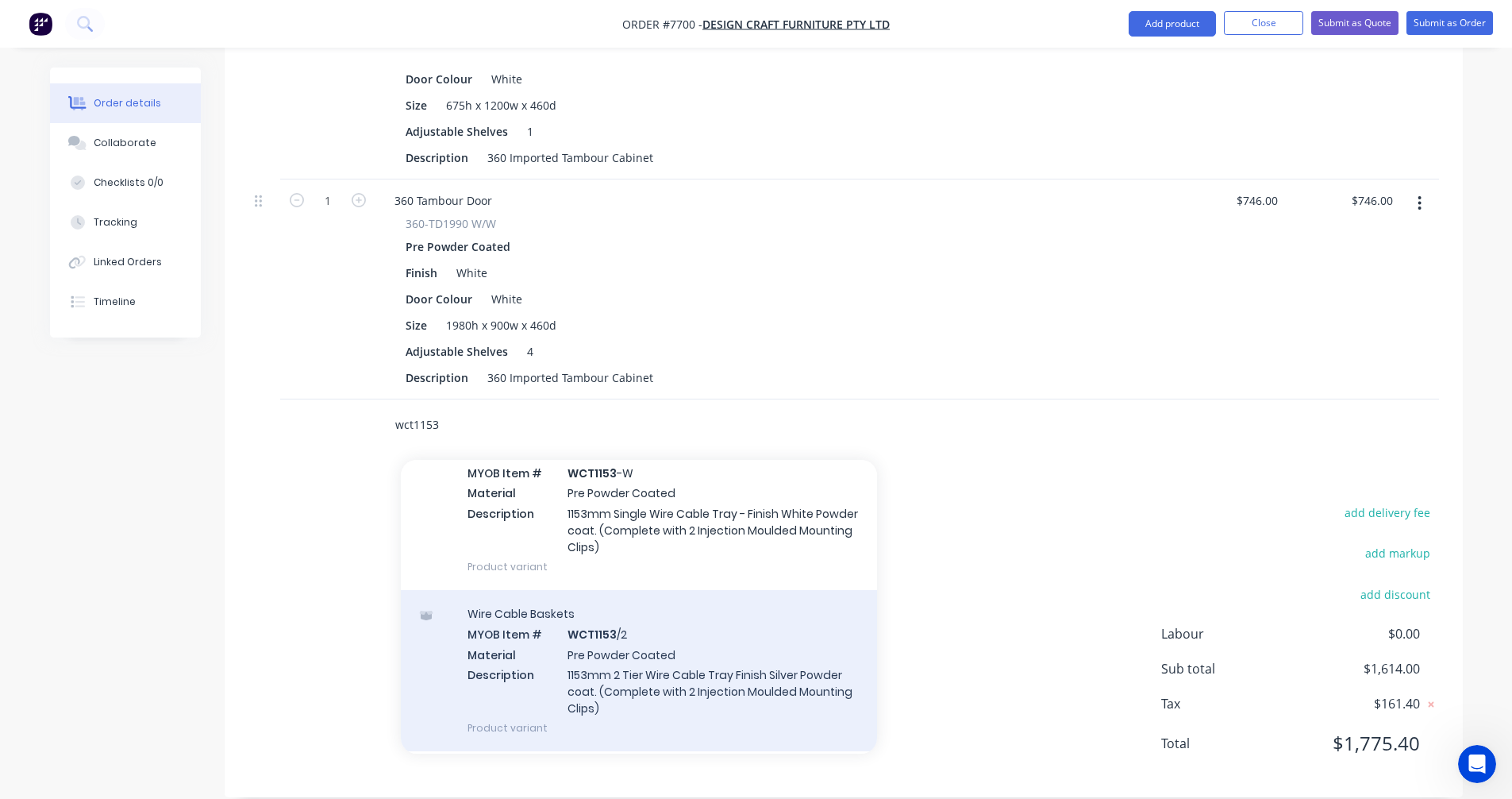
scroll to position [71, 0]
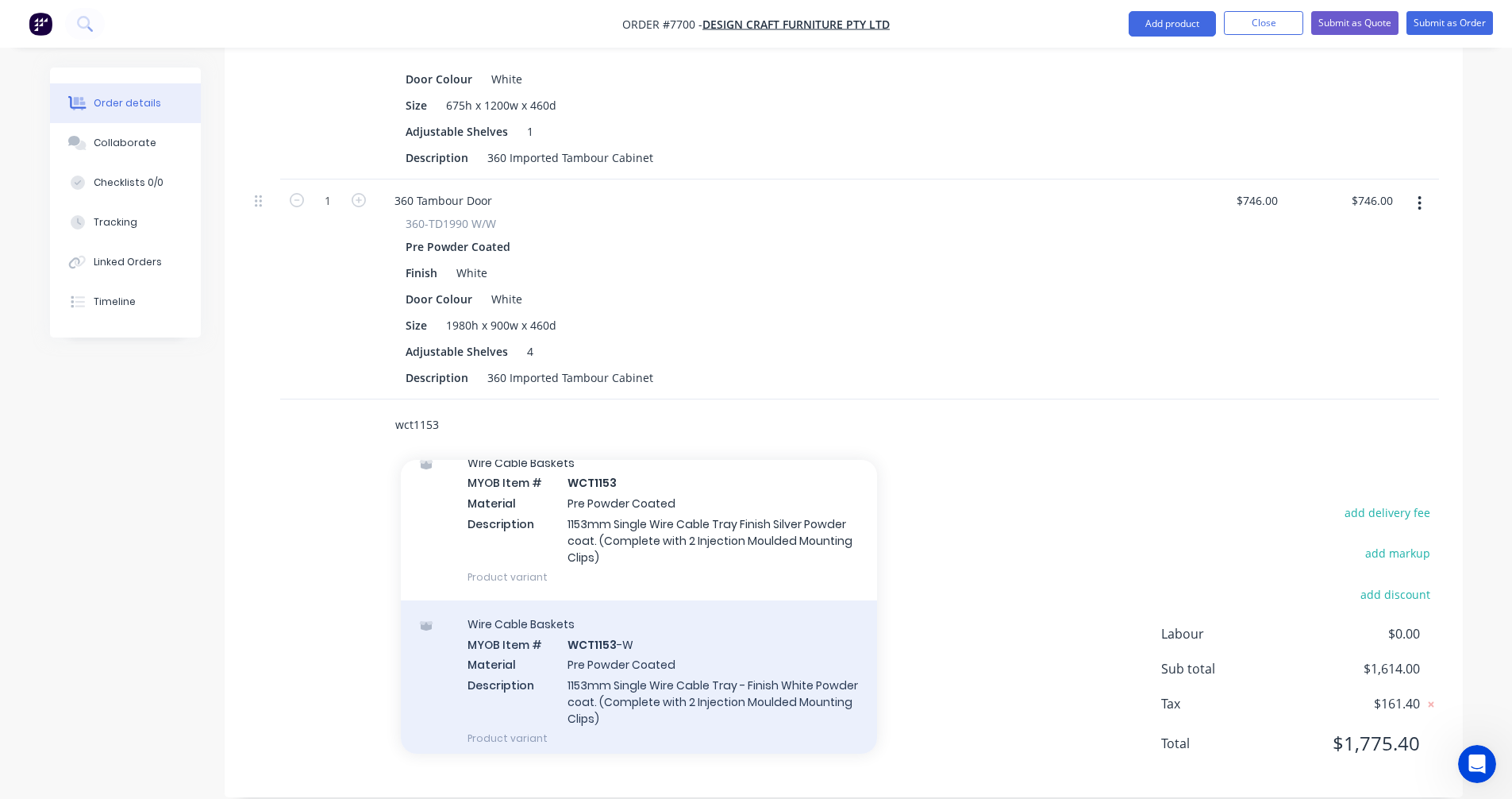
type input "wct1153"
click at [640, 666] on div "Wire Cable Baskets MYOB Item # WCT1153 -W Material Pre Powder Coated Descriptio…" at bounding box center [639, 681] width 476 height 161
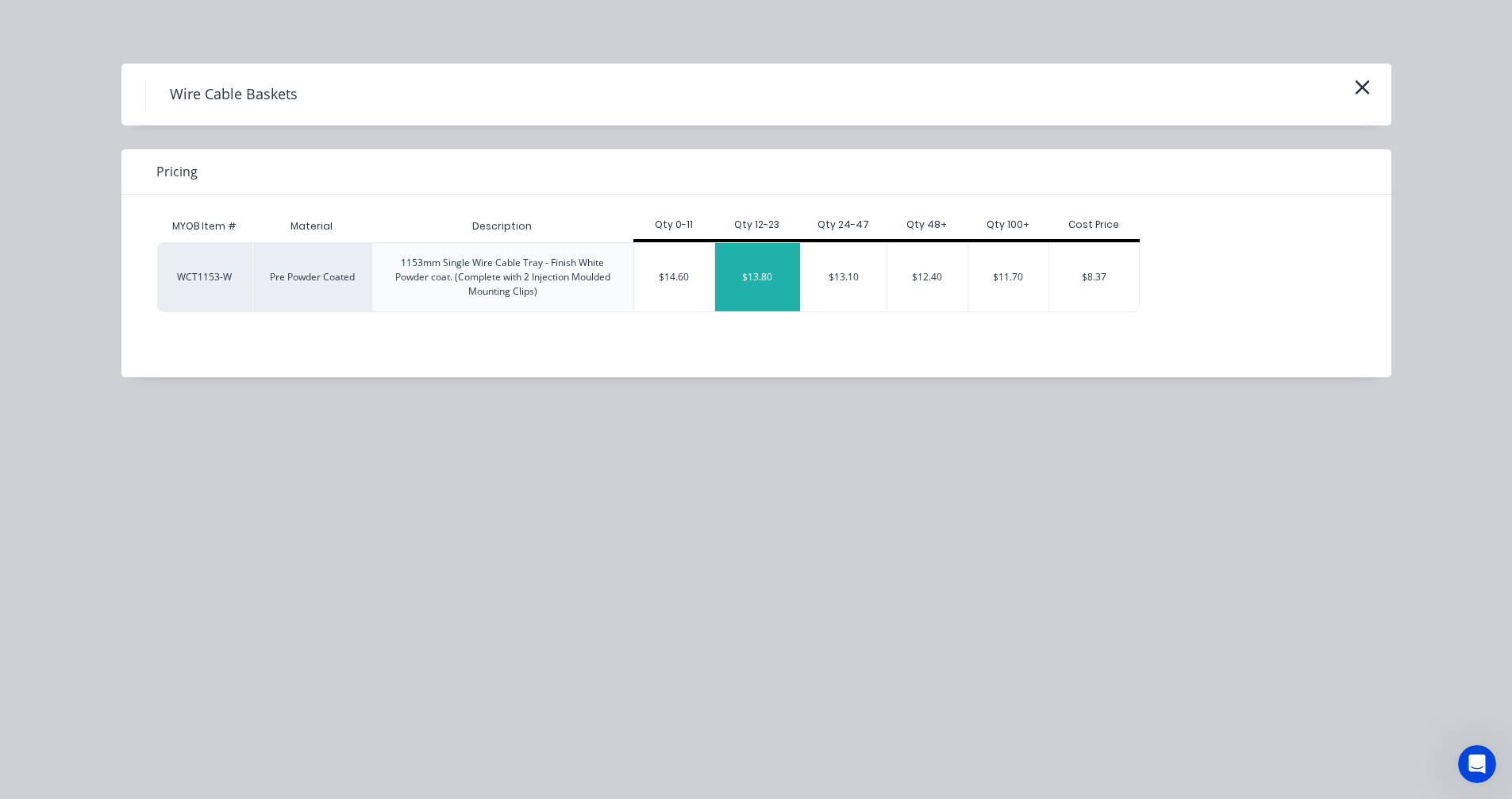
click at [765, 286] on div "$13.80" at bounding box center [758, 276] width 86 height 69
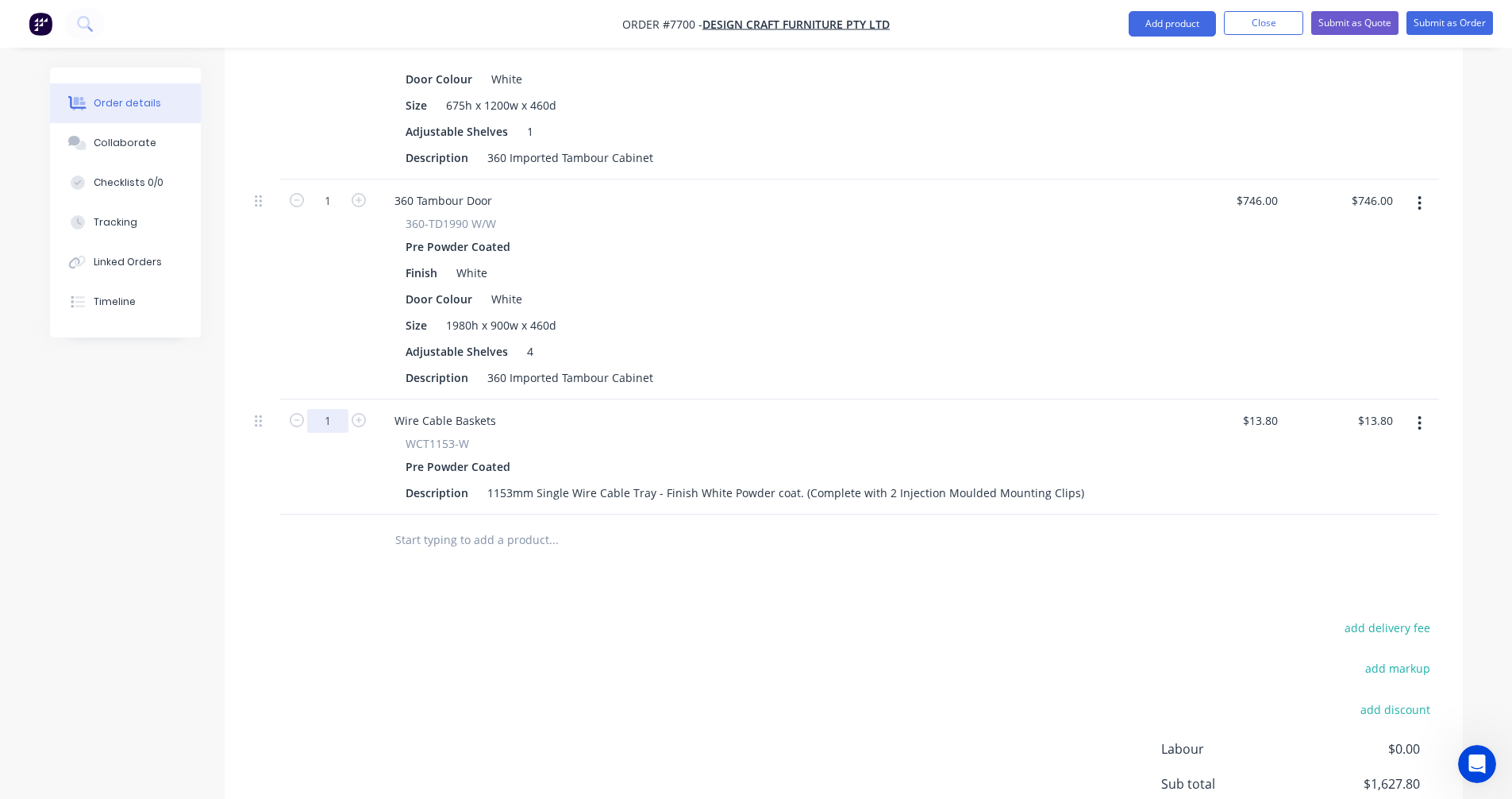
type input "12"
type input "$165.60"
click at [420, 524] on input "text" at bounding box center [553, 539] width 318 height 32
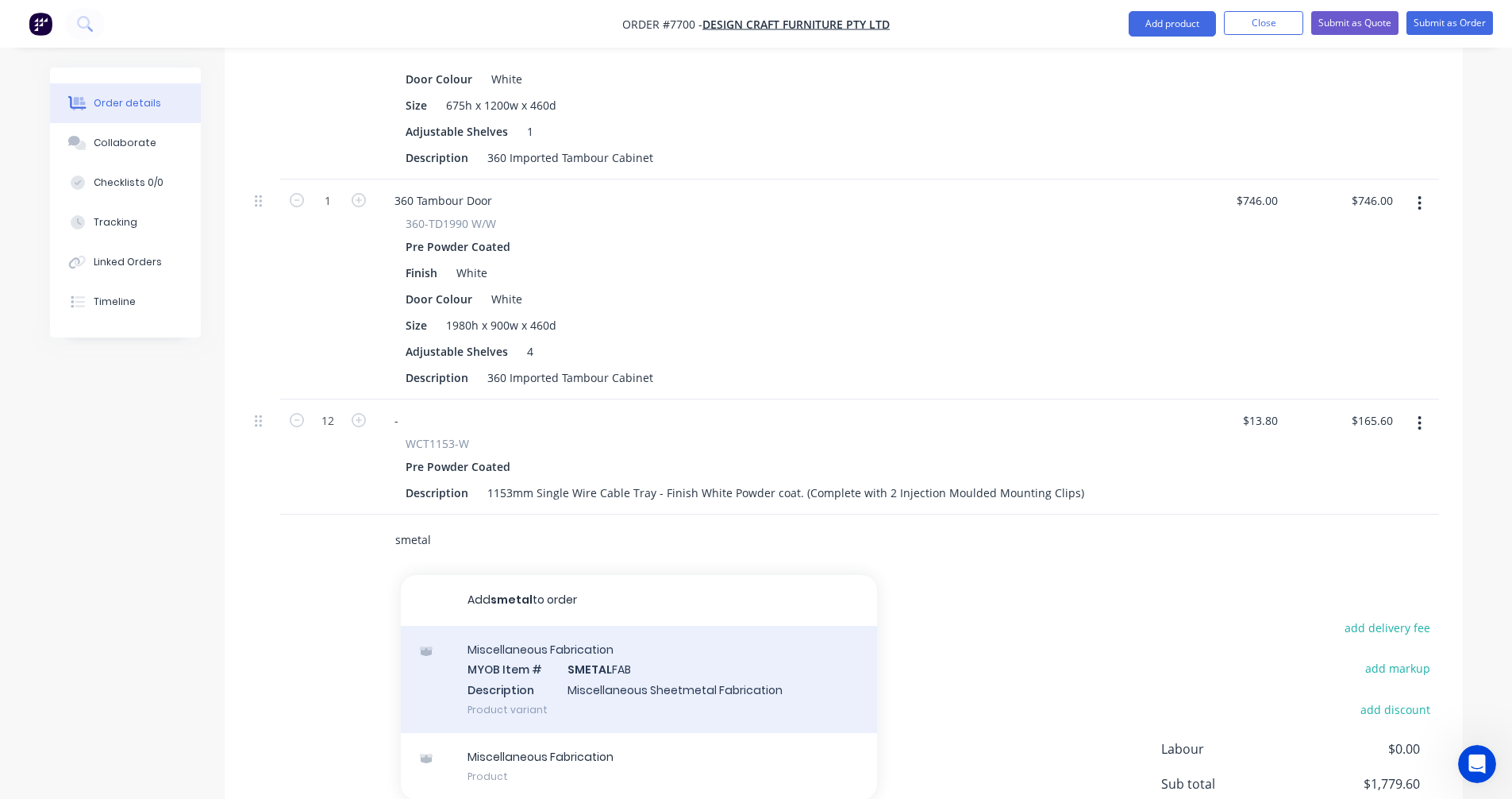
type input "smetal"
click at [596, 666] on div "Miscellaneous Fabrication MYOB Item # SMETAL FAB Description Miscellaneous Shee…" at bounding box center [639, 678] width 476 height 107
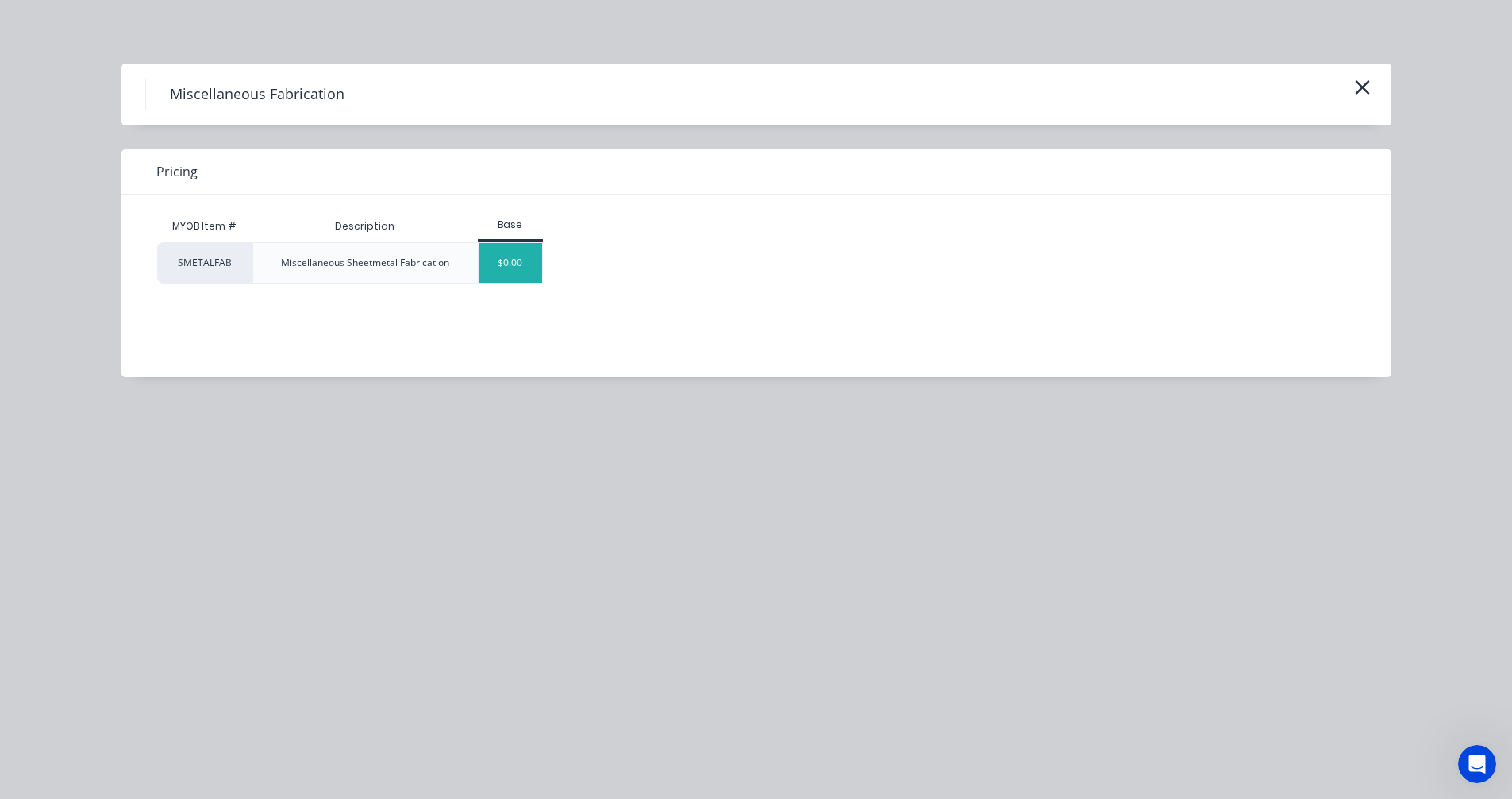
click at [521, 269] on div "$0.00" at bounding box center [511, 262] width 64 height 39
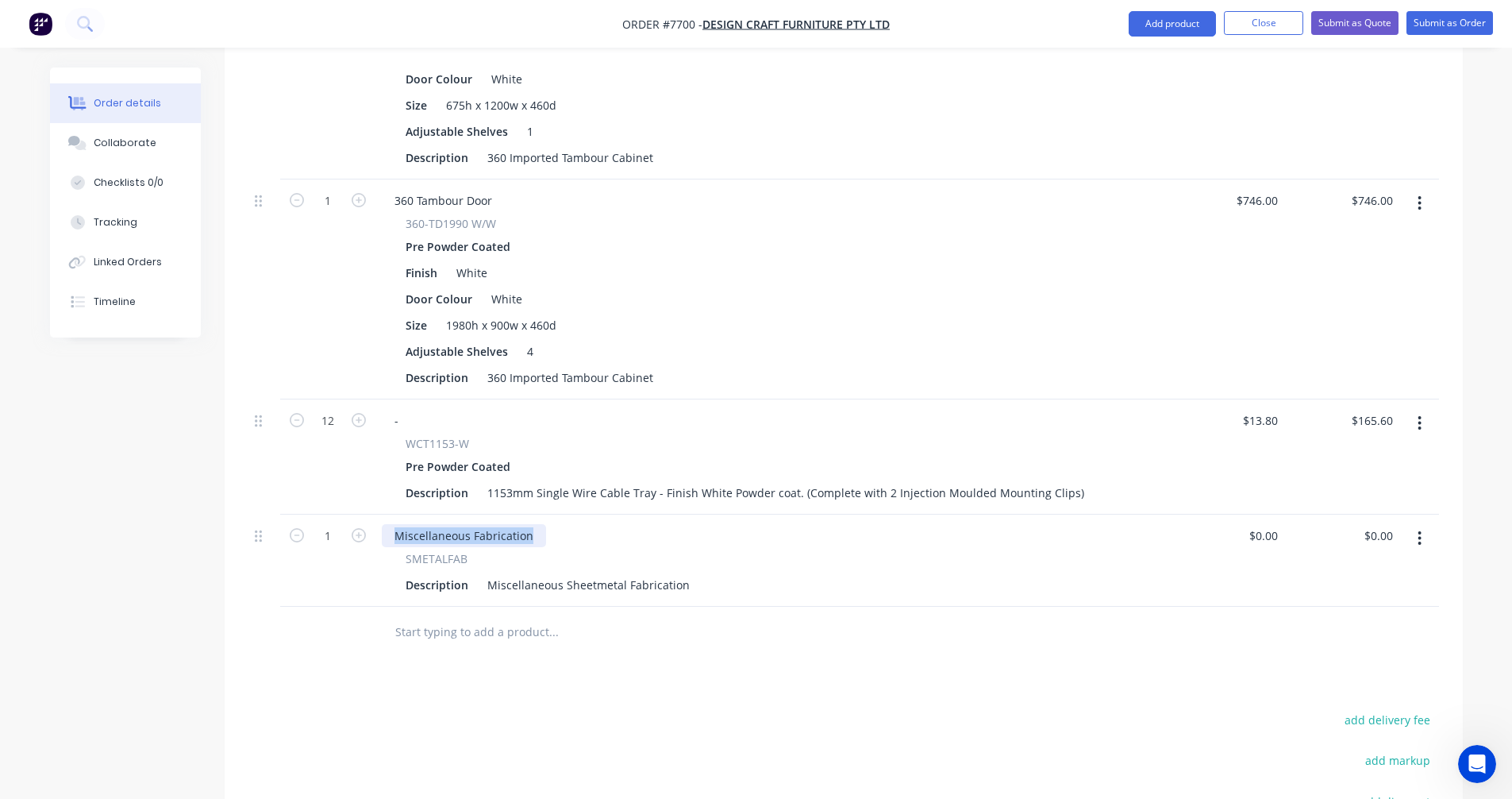
drag, startPoint x: 535, startPoint y: 515, endPoint x: 378, endPoint y: 512, distance: 157.0
click at [378, 514] on div "Miscellaneous Fabrication SMETALFAB Description Miscellaneous Sheetmetal Fabric…" at bounding box center [772, 560] width 794 height 92
type input "42"
drag, startPoint x: 683, startPoint y: 563, endPoint x: 459, endPoint y: 566, distance: 224.0
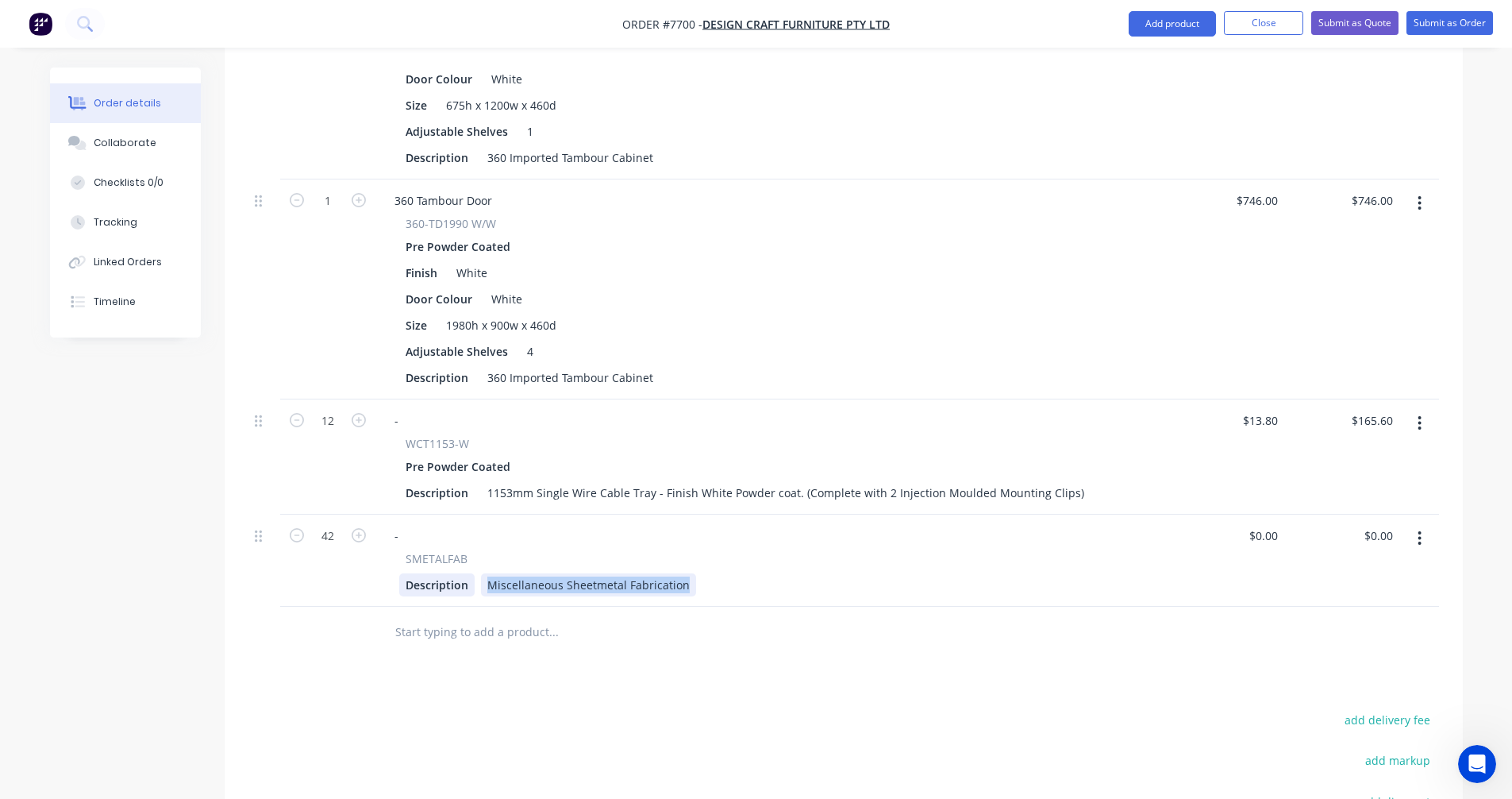
click at [459, 573] on div "Description Miscellaneous Sheetmetal Fabrication" at bounding box center [769, 584] width 740 height 23
paste div
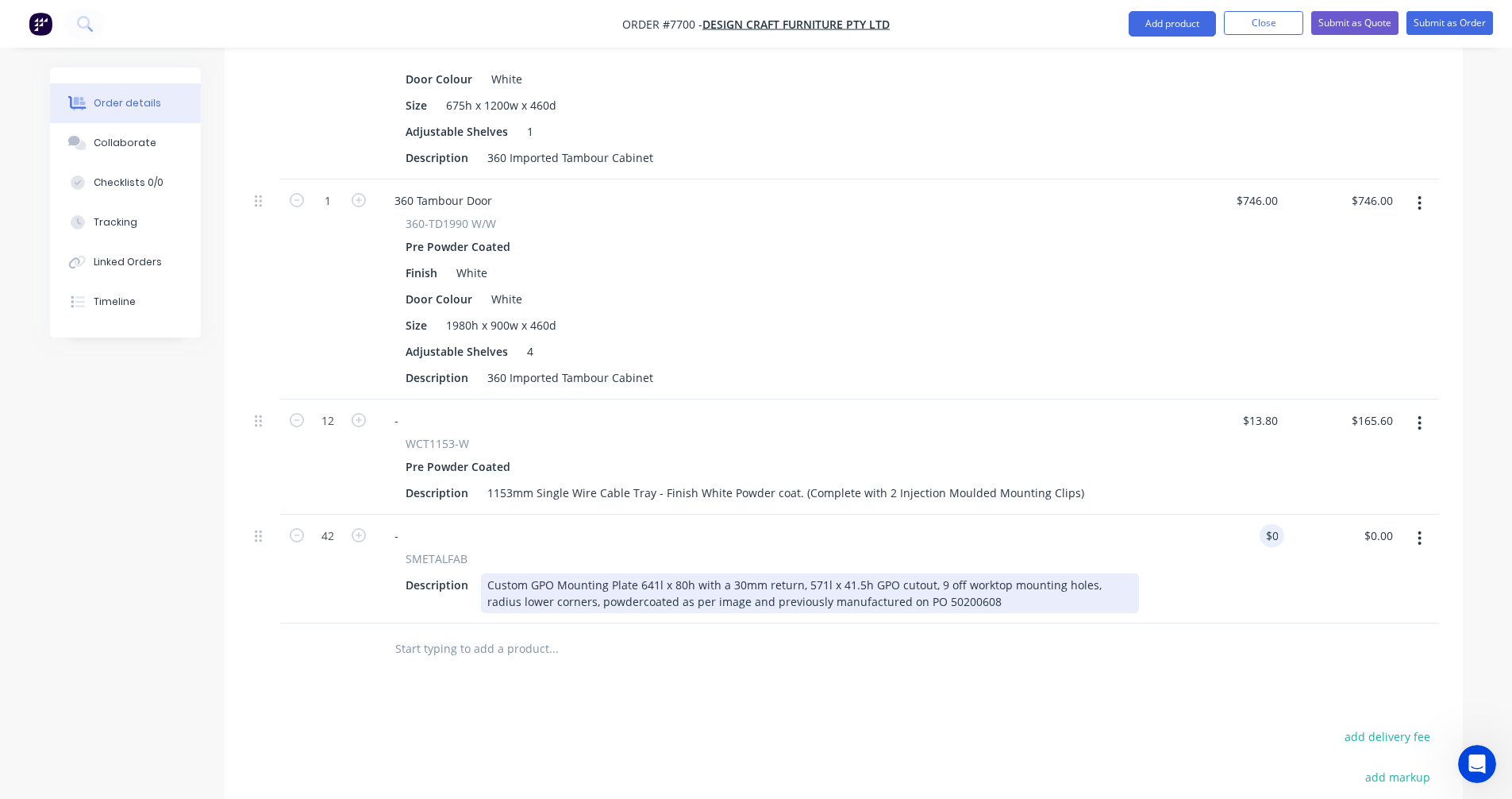
click at [968, 581] on div "Custom GPO Mounting Plate 641l x 80h with a 30mm return, 571l x 41.5h GPO cutou…" at bounding box center [810, 592] width 658 height 39
click at [845, 573] on div "Custom GPO Mounting Plate 641l x 80h with a 30mm return, 571l x 41.5h GPO cutou…" at bounding box center [810, 592] width 658 height 39
type input "$18.30"
type input "$768.60"
click at [967, 578] on div "Custom GPO Mounting Plate 641l x 80h with a 30mm return, 571l x 41.5h GPO cutou…" at bounding box center [810, 592] width 658 height 39
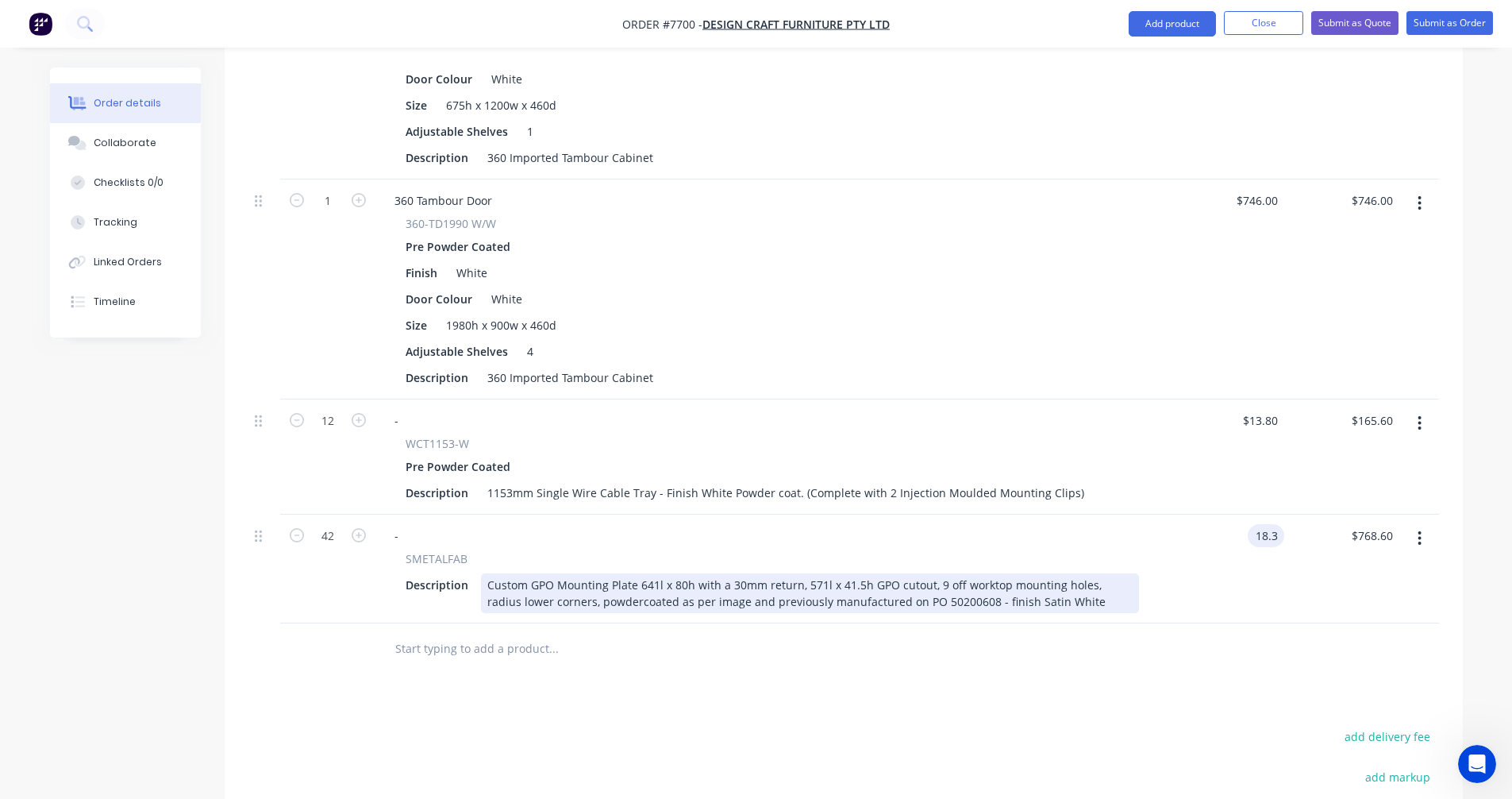
type input "$18.30"
type input "$768.60"
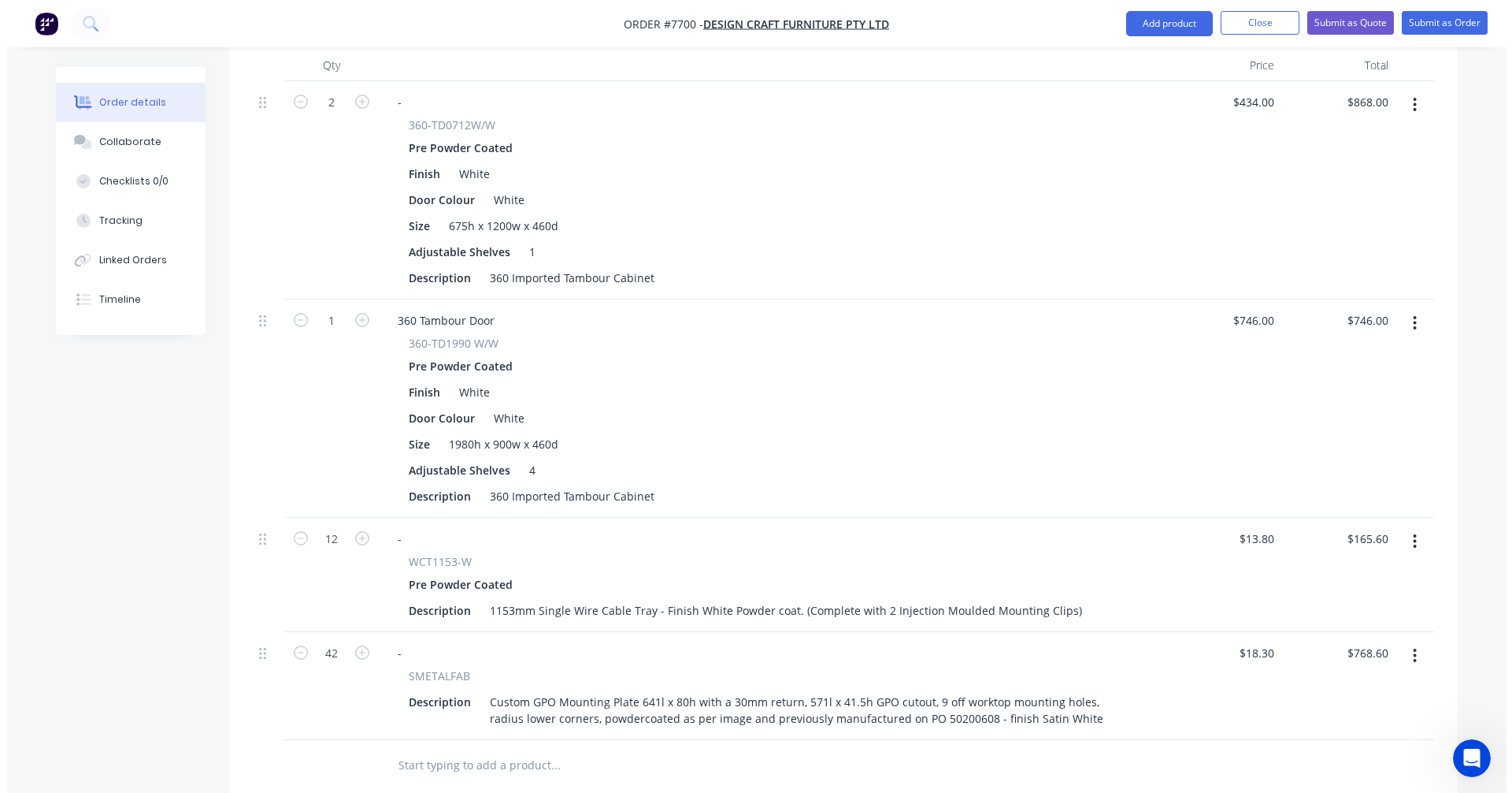
scroll to position [550, 0]
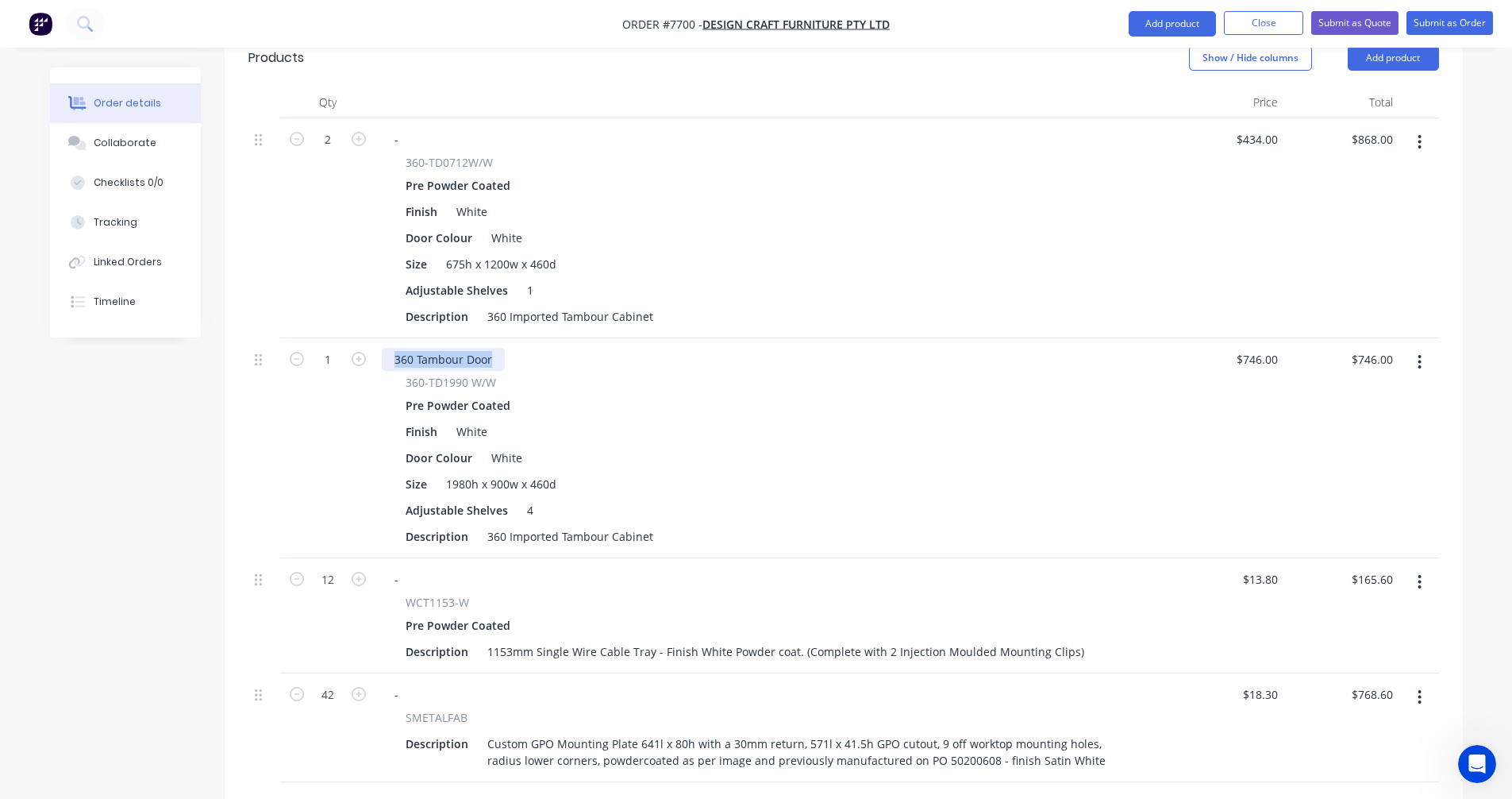
drag, startPoint x: 474, startPoint y: 336, endPoint x: 379, endPoint y: 331, distance: 95.1
click at [379, 338] on div "360 Tambour Door 360-TD1990 W/W Pre Powder Coated Finish White Door Colour Whit…" at bounding box center [772, 448] width 794 height 220
click at [1351, 21] on button "Submit as Quote" at bounding box center [1355, 23] width 87 height 24
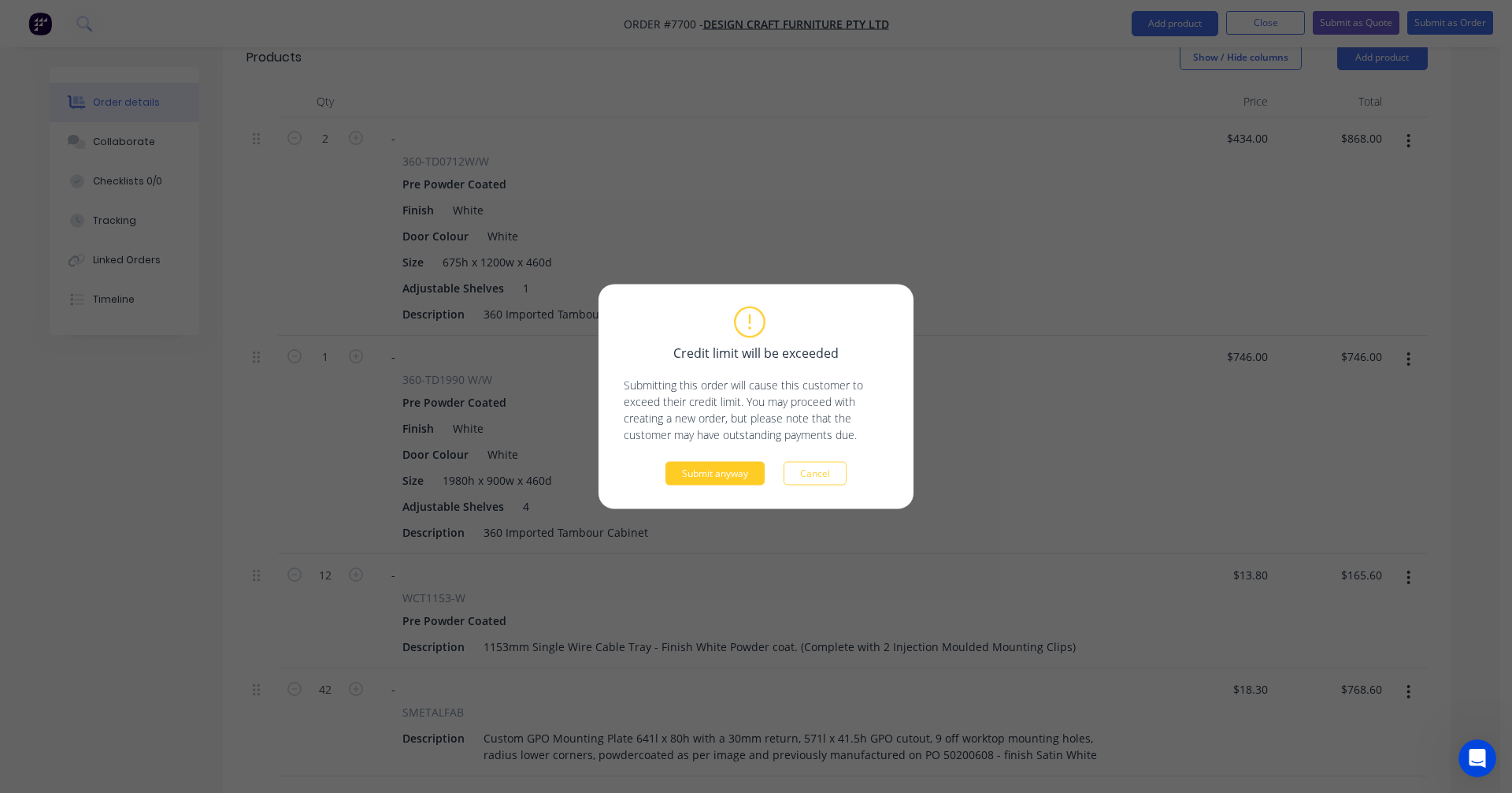
click at [727, 481] on button "Submit anyway" at bounding box center [715, 473] width 99 height 24
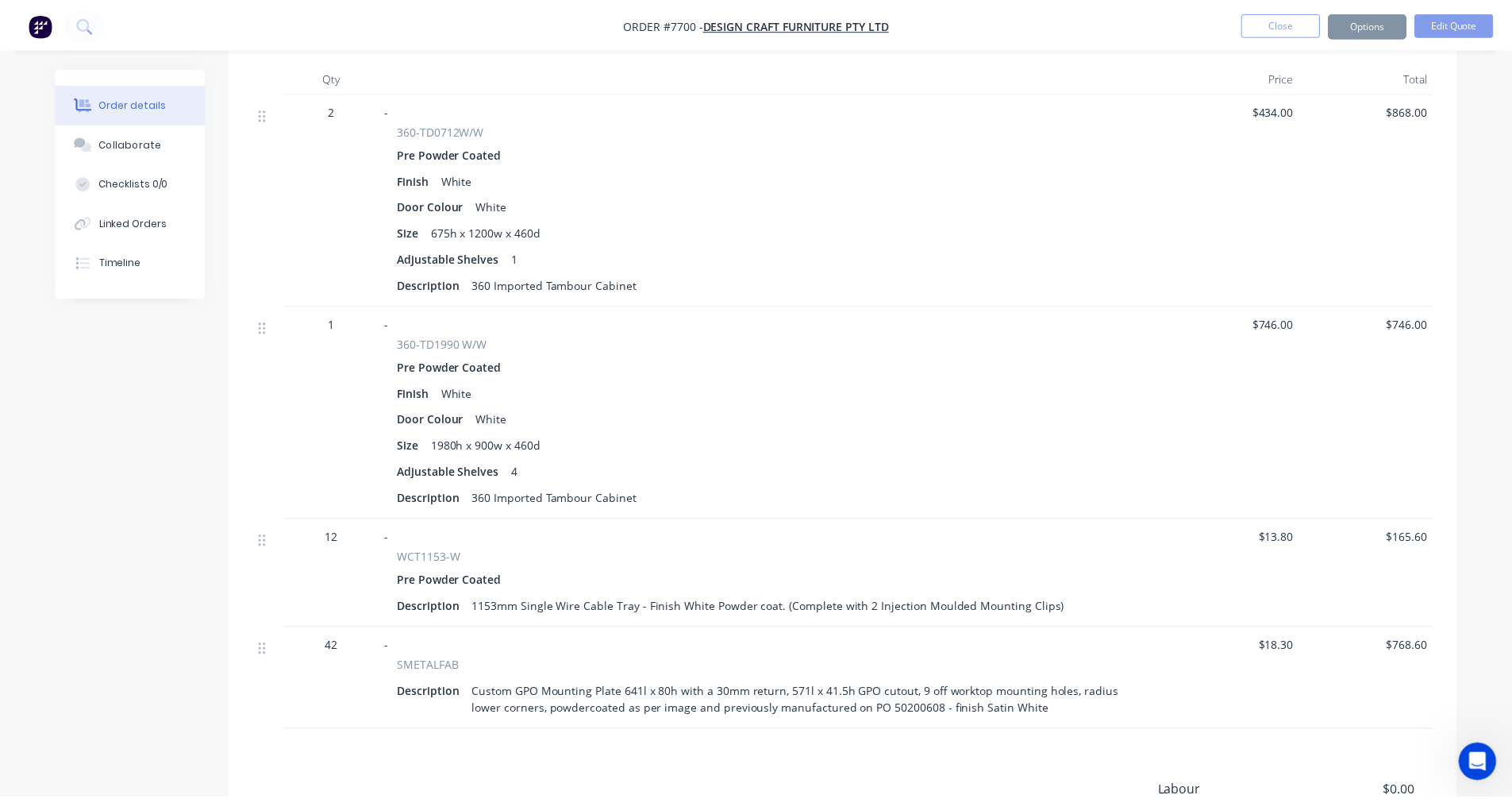
scroll to position [535, 0]
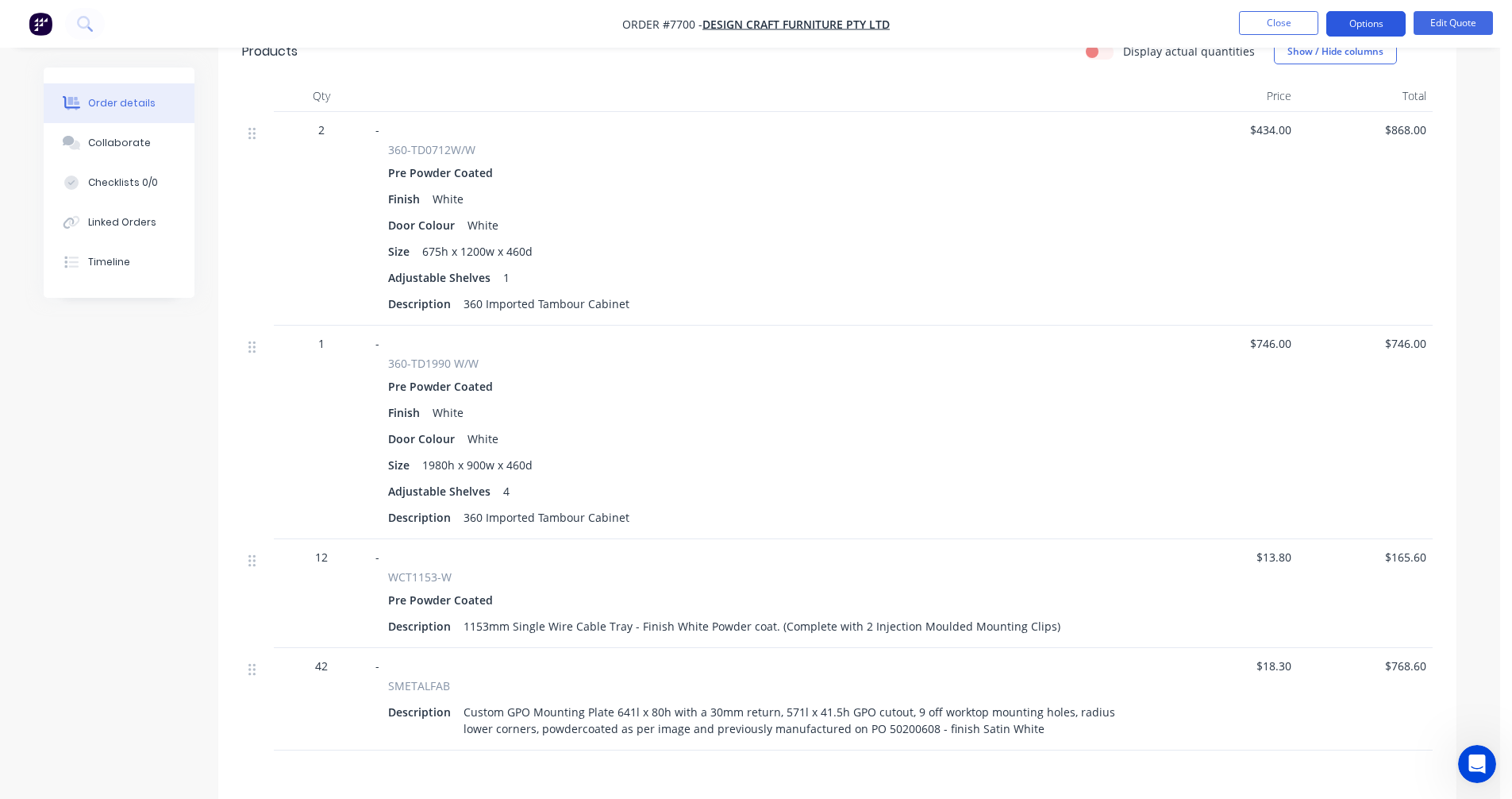
click at [1362, 22] on button "Options" at bounding box center [1366, 24] width 80 height 26
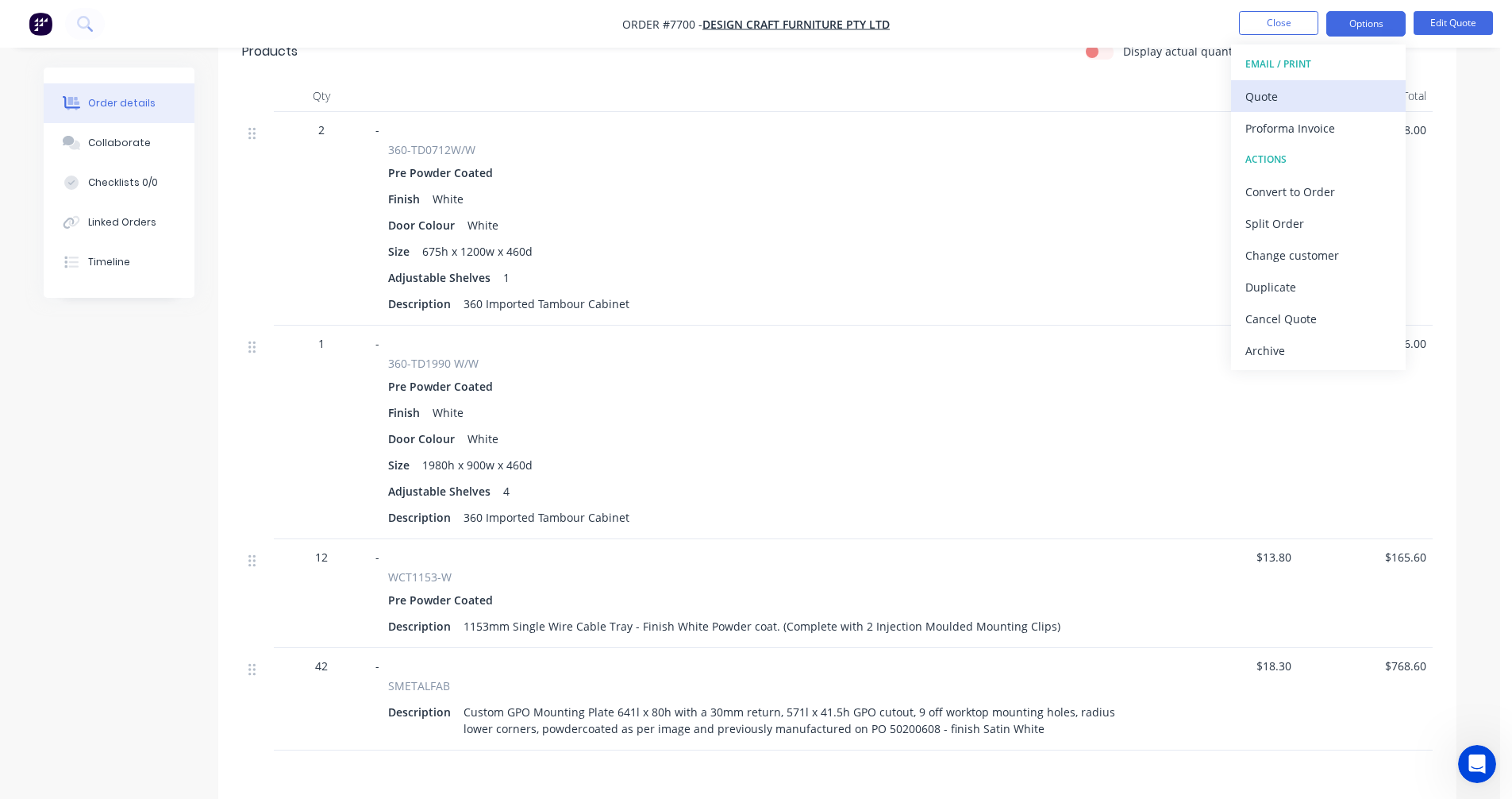
click at [1303, 96] on div "Quote" at bounding box center [1319, 96] width 146 height 23
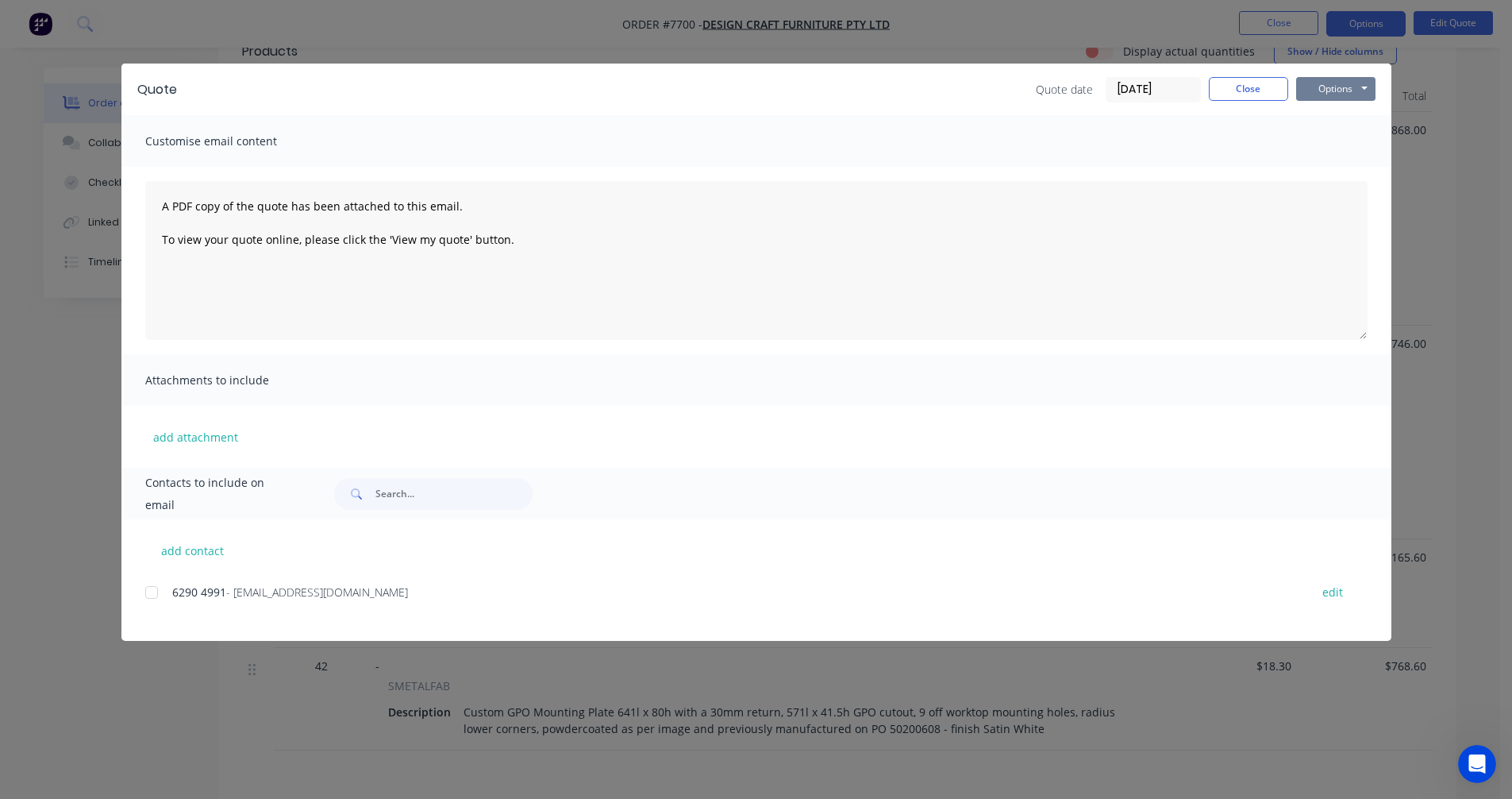
click at [1361, 87] on button "Options" at bounding box center [1335, 89] width 80 height 24
click at [1355, 122] on button "Preview" at bounding box center [1346, 117] width 102 height 27
click at [1245, 86] on button "Close" at bounding box center [1248, 89] width 80 height 24
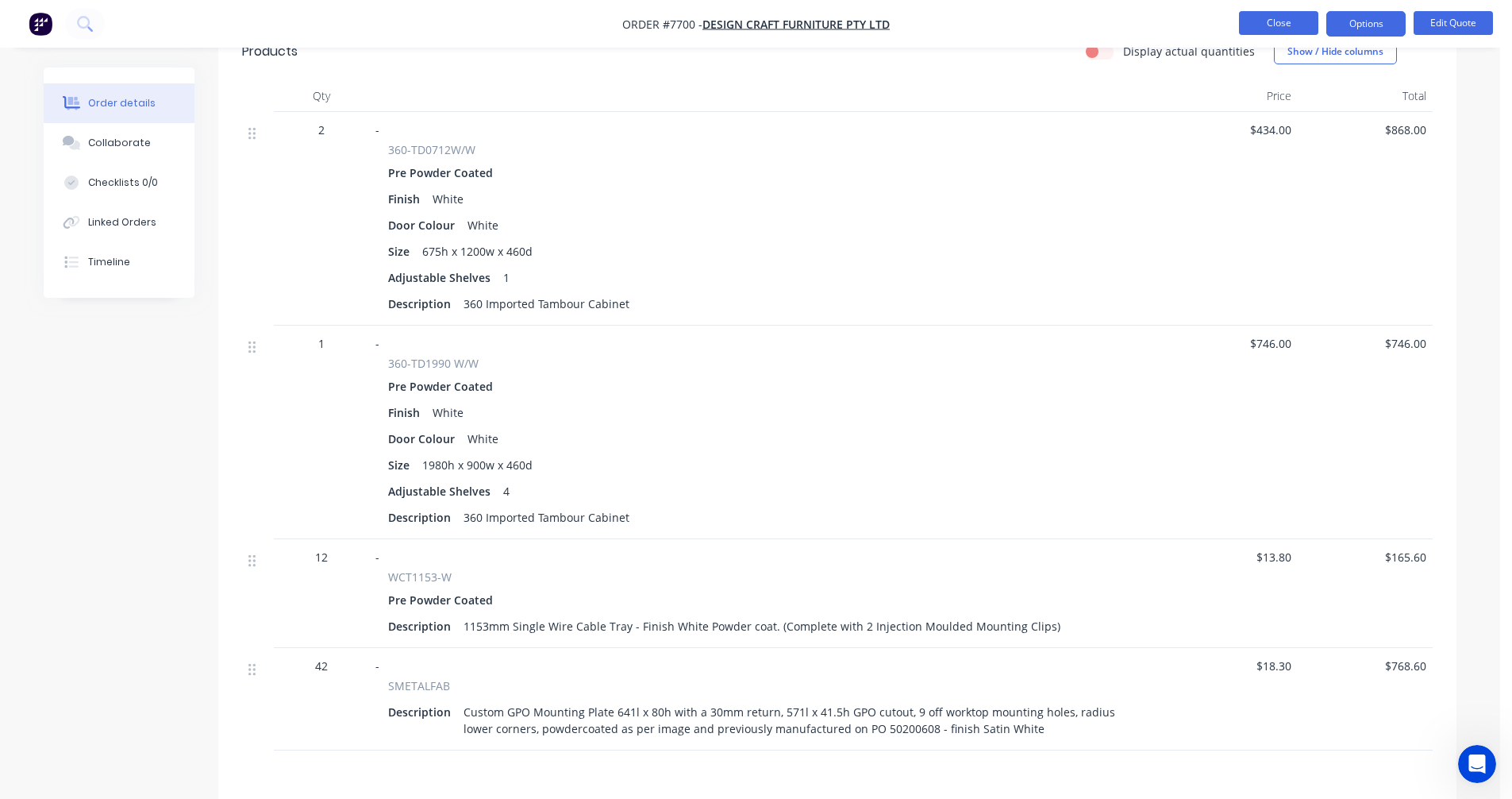
click at [1267, 28] on button "Close" at bounding box center [1279, 23] width 80 height 24
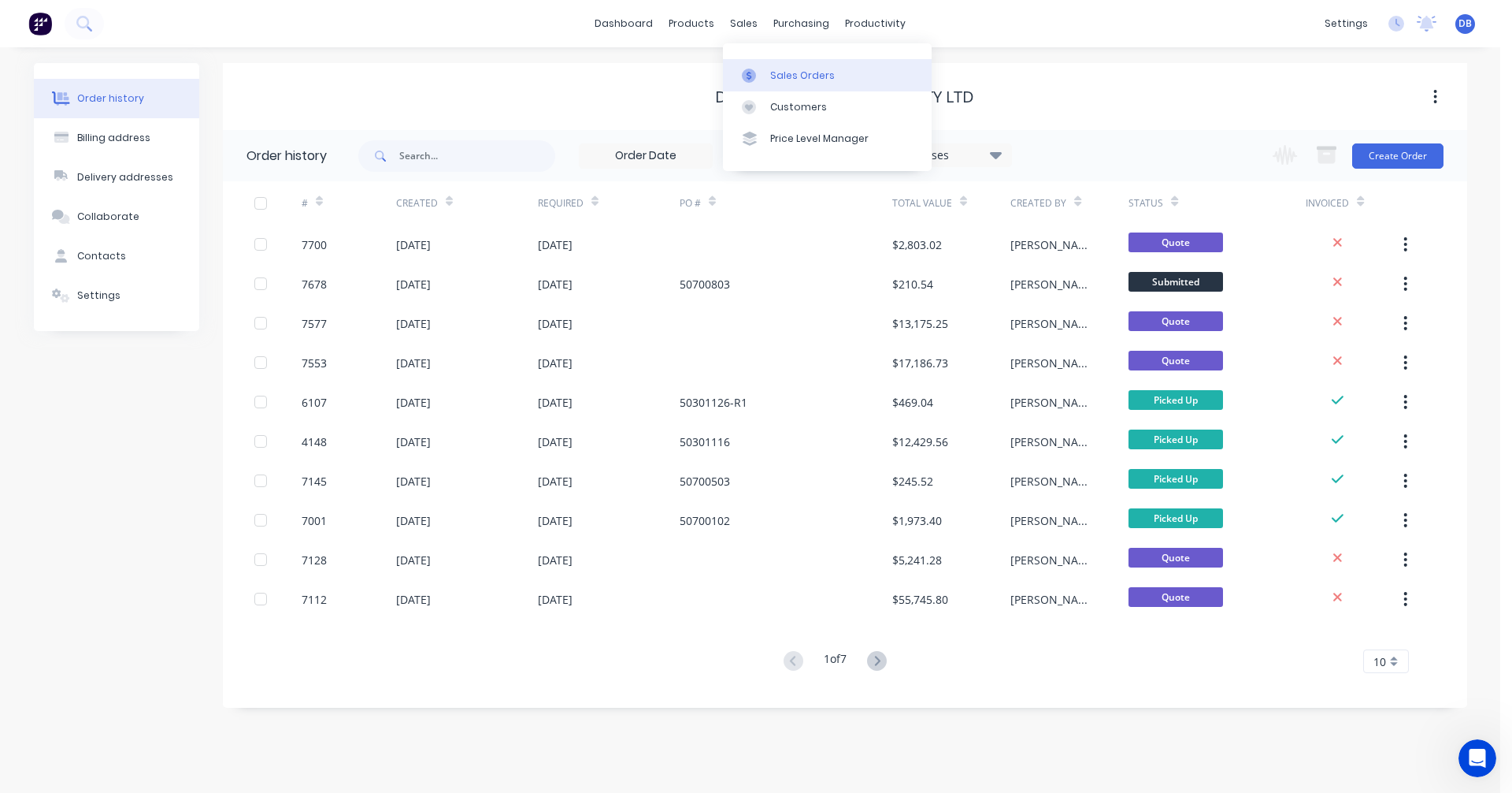
click at [784, 68] on div "Sales Orders" at bounding box center [802, 75] width 64 height 15
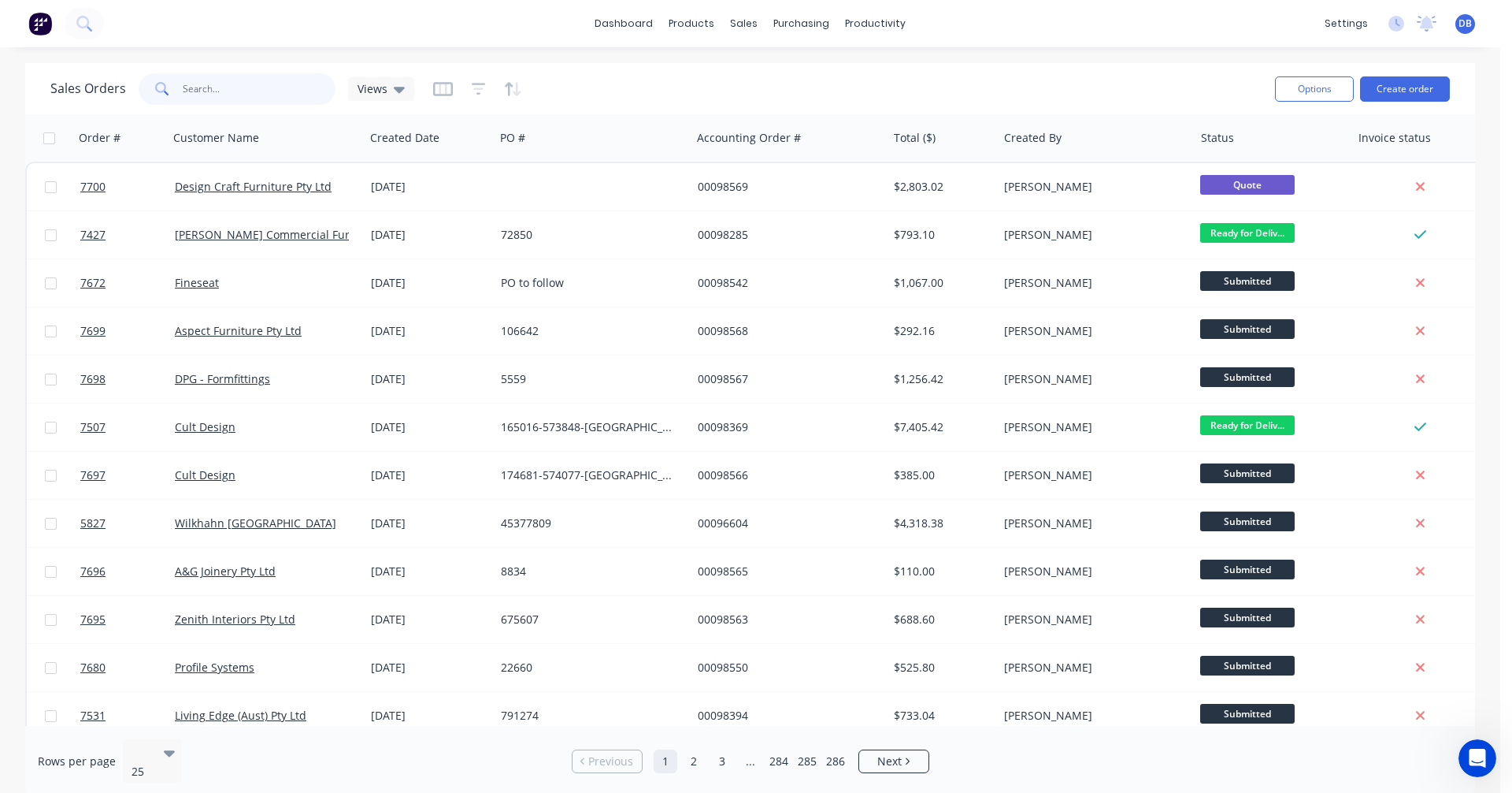
click at [187, 87] on input "text" at bounding box center [259, 89] width 153 height 32
type input "98359"
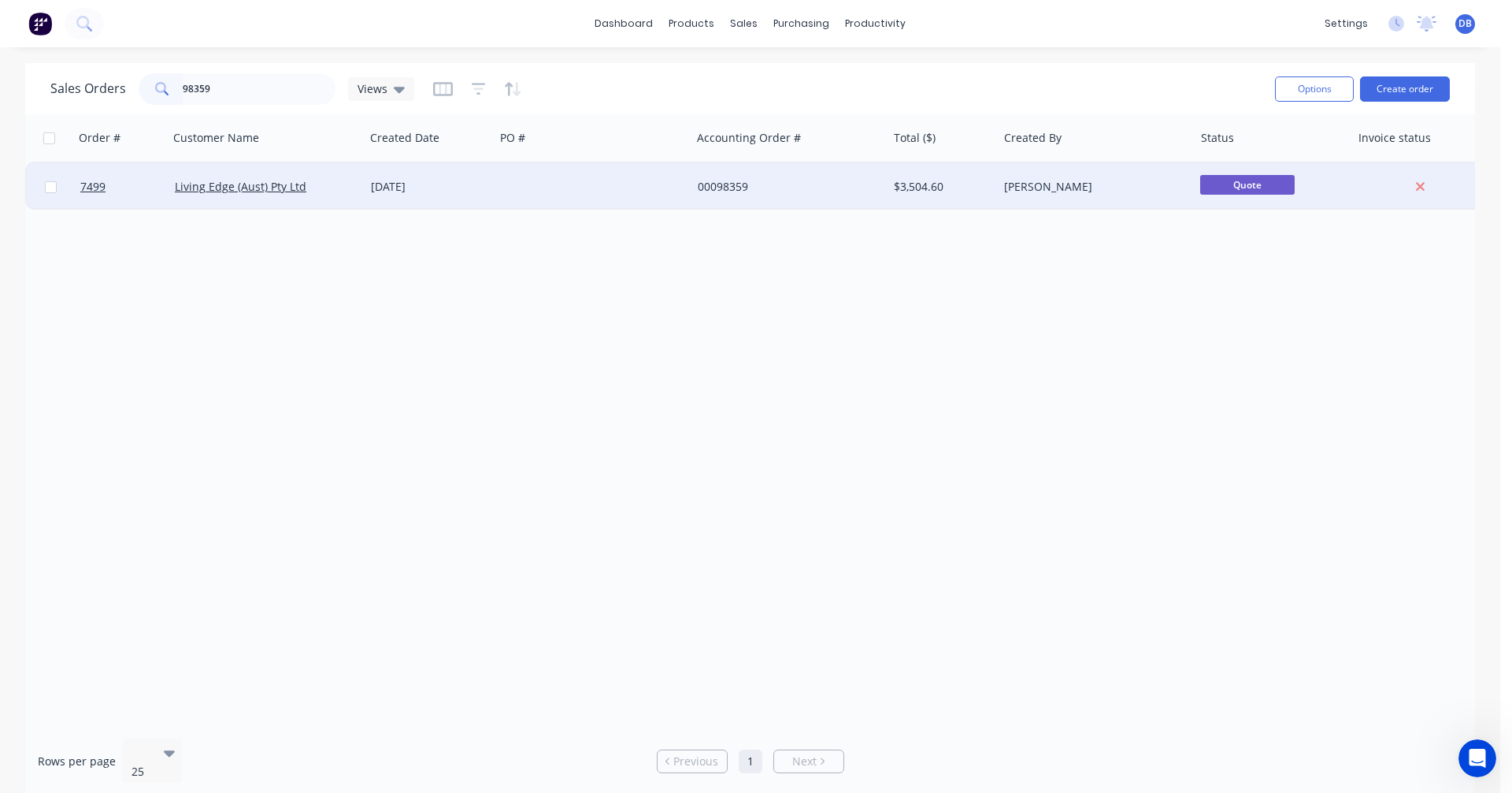
click at [571, 187] on div at bounding box center [593, 187] width 196 height 47
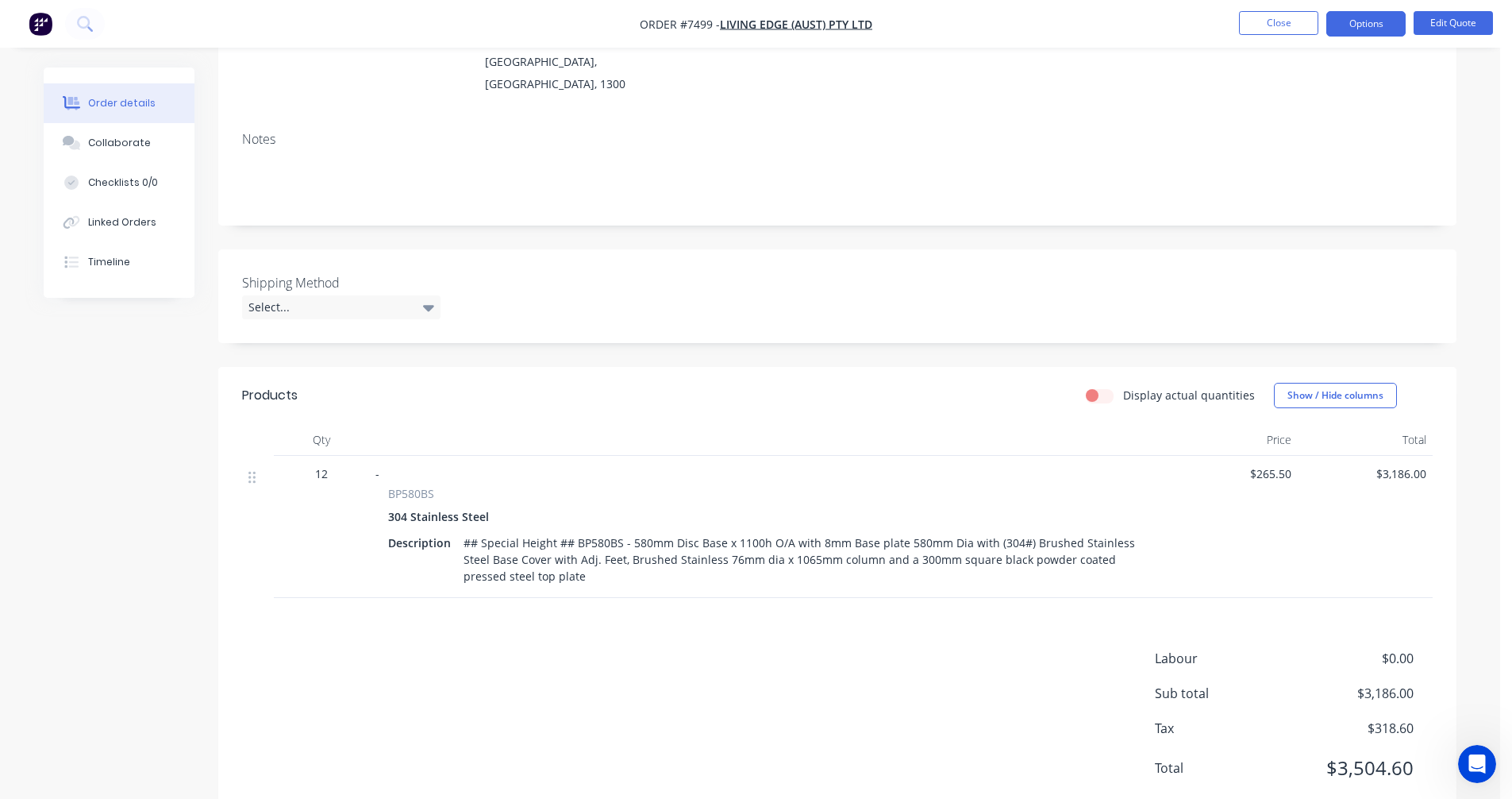
scroll to position [223, 0]
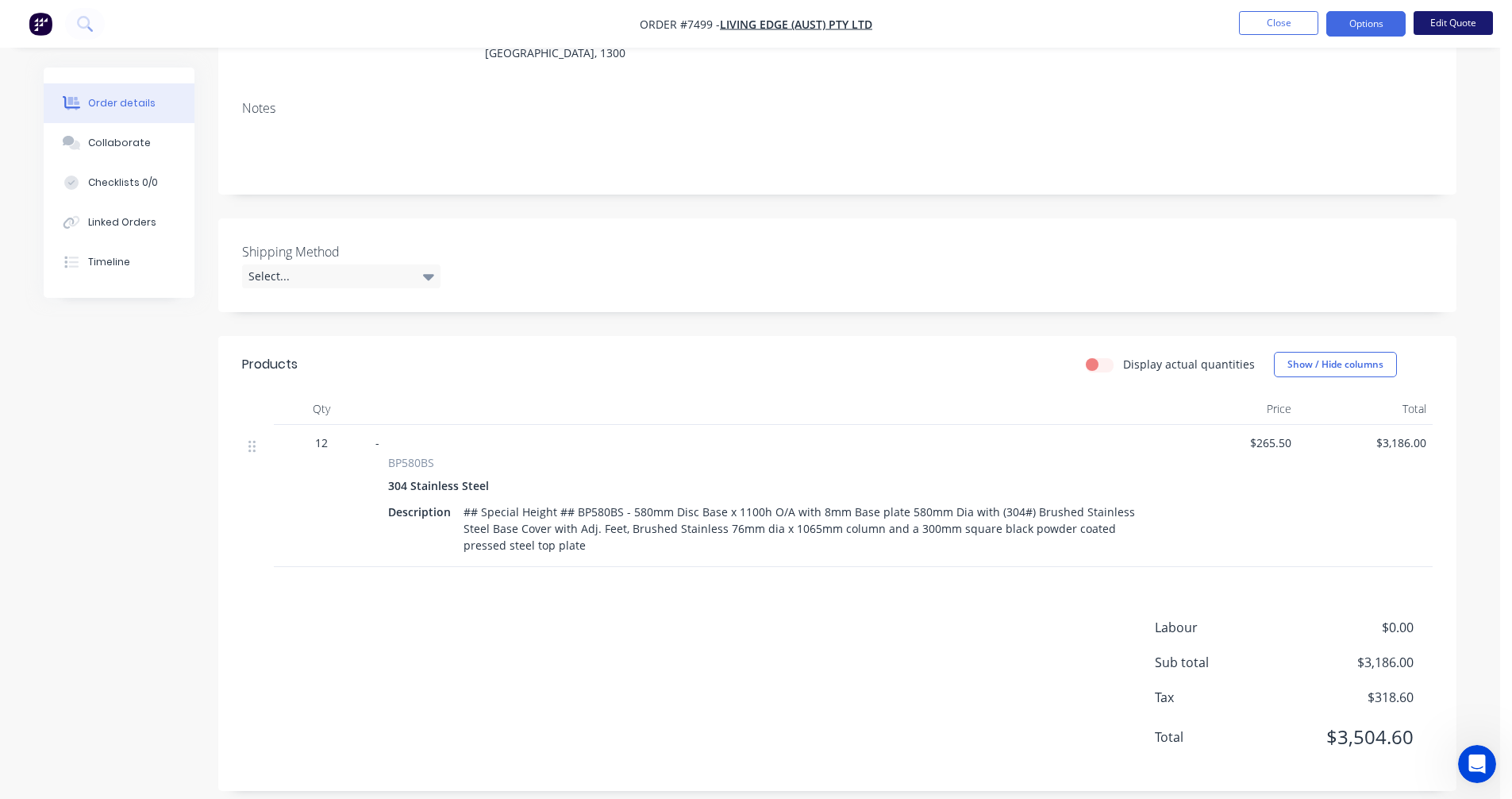
click at [1442, 18] on button "Edit Quote" at bounding box center [1453, 23] width 80 height 24
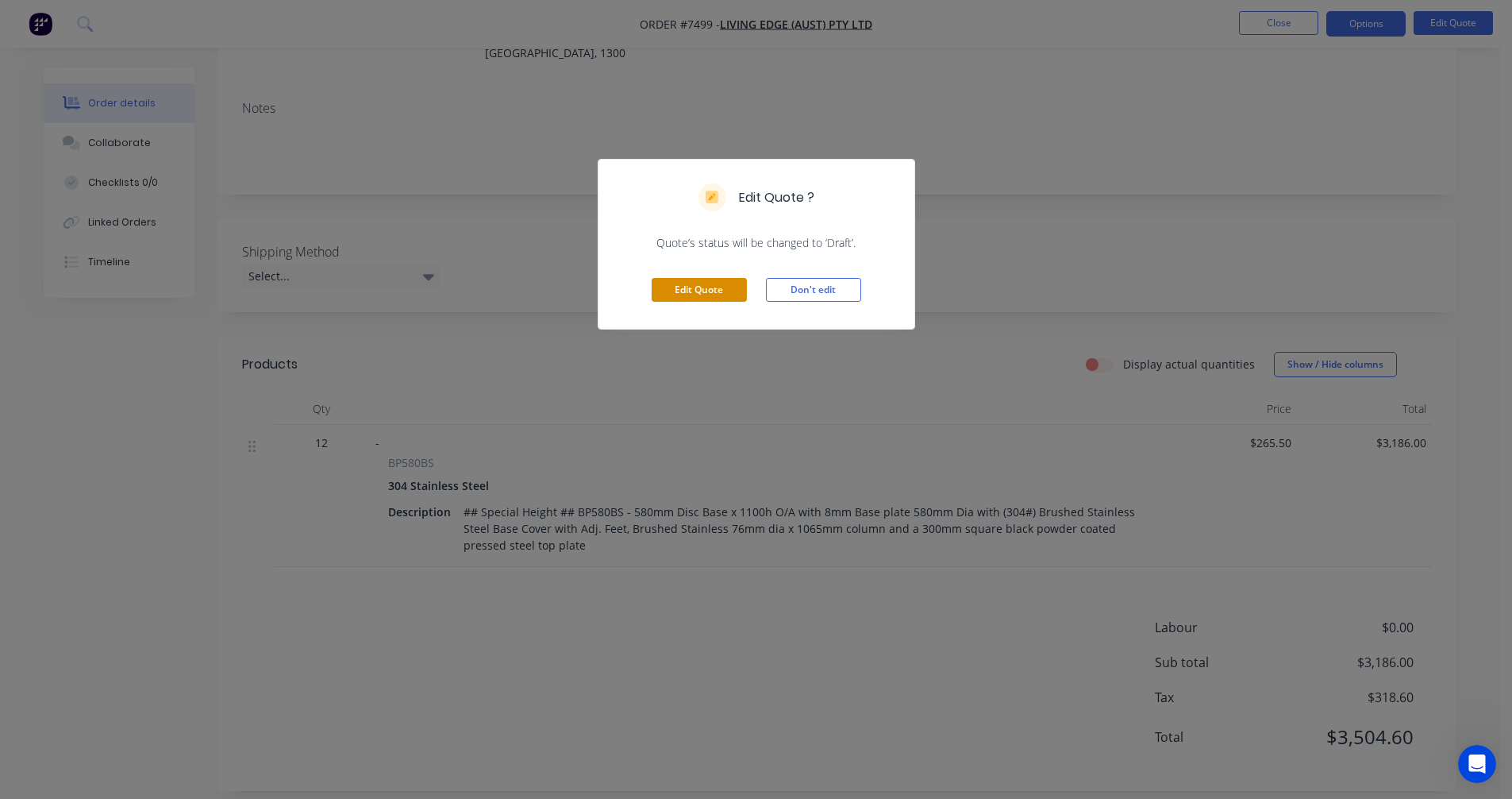
click at [701, 283] on button "Edit Quote" at bounding box center [699, 290] width 95 height 24
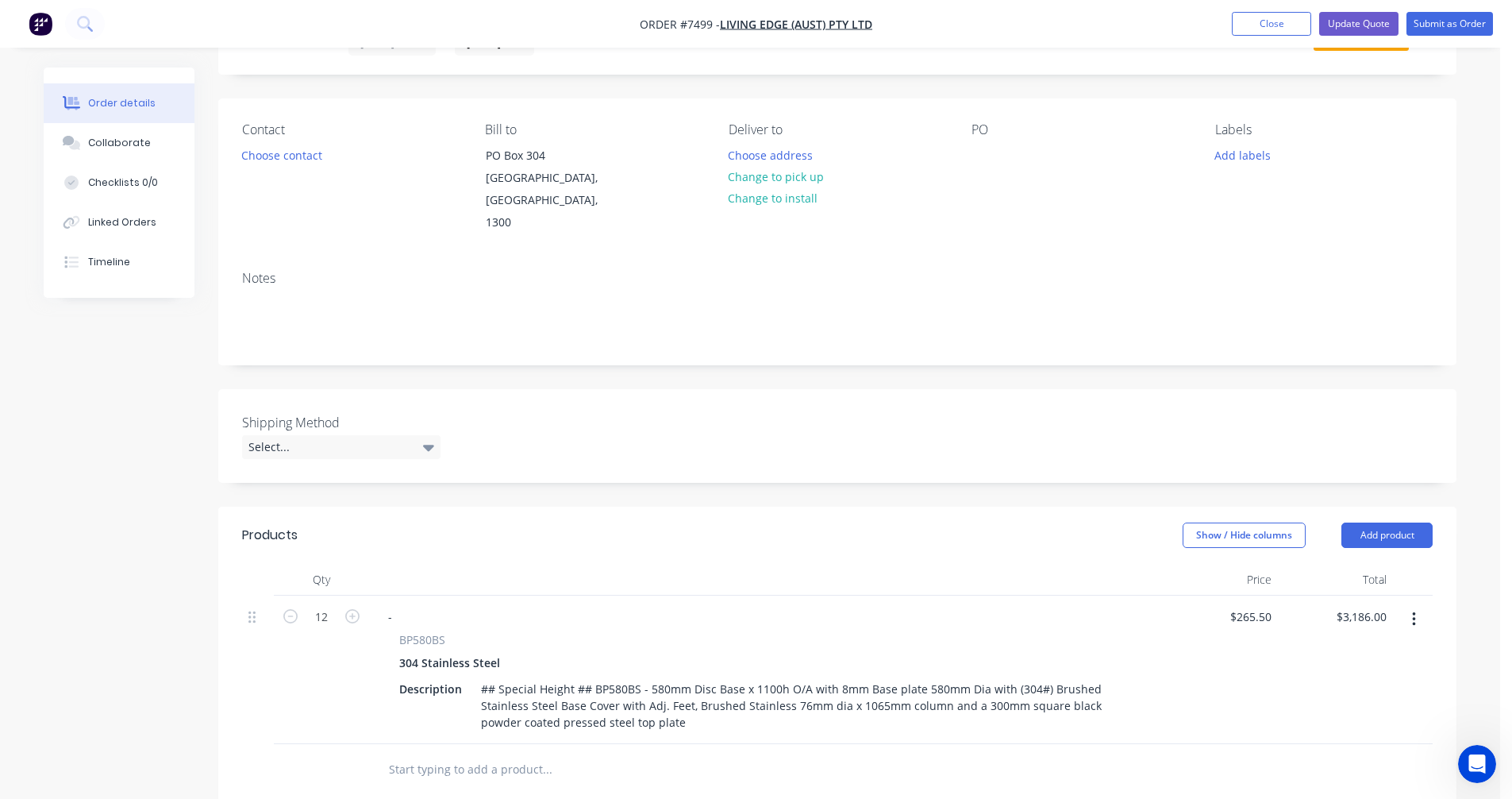
scroll to position [238, 0]
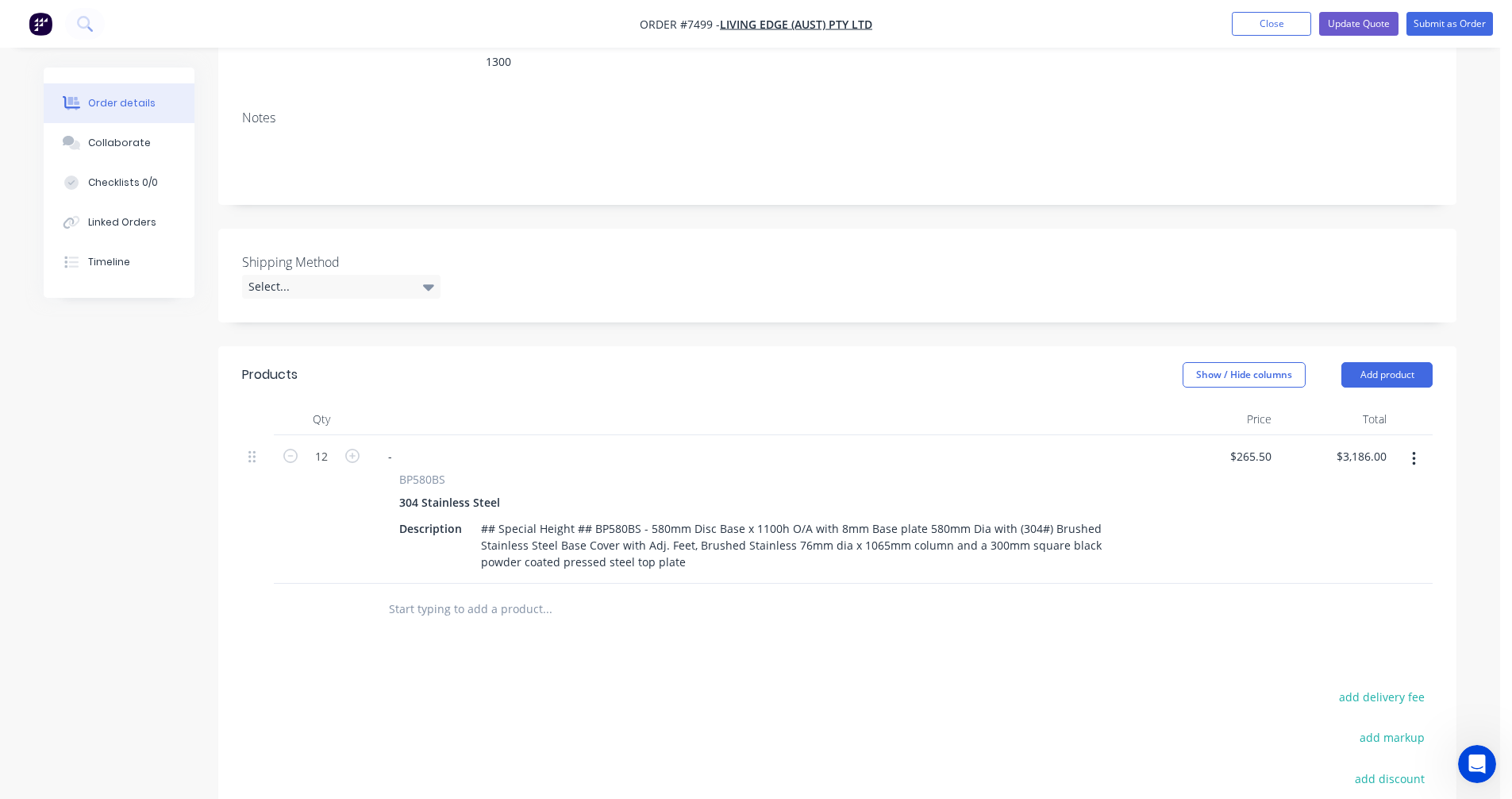
click at [437, 593] on input "text" at bounding box center [546, 609] width 318 height 32
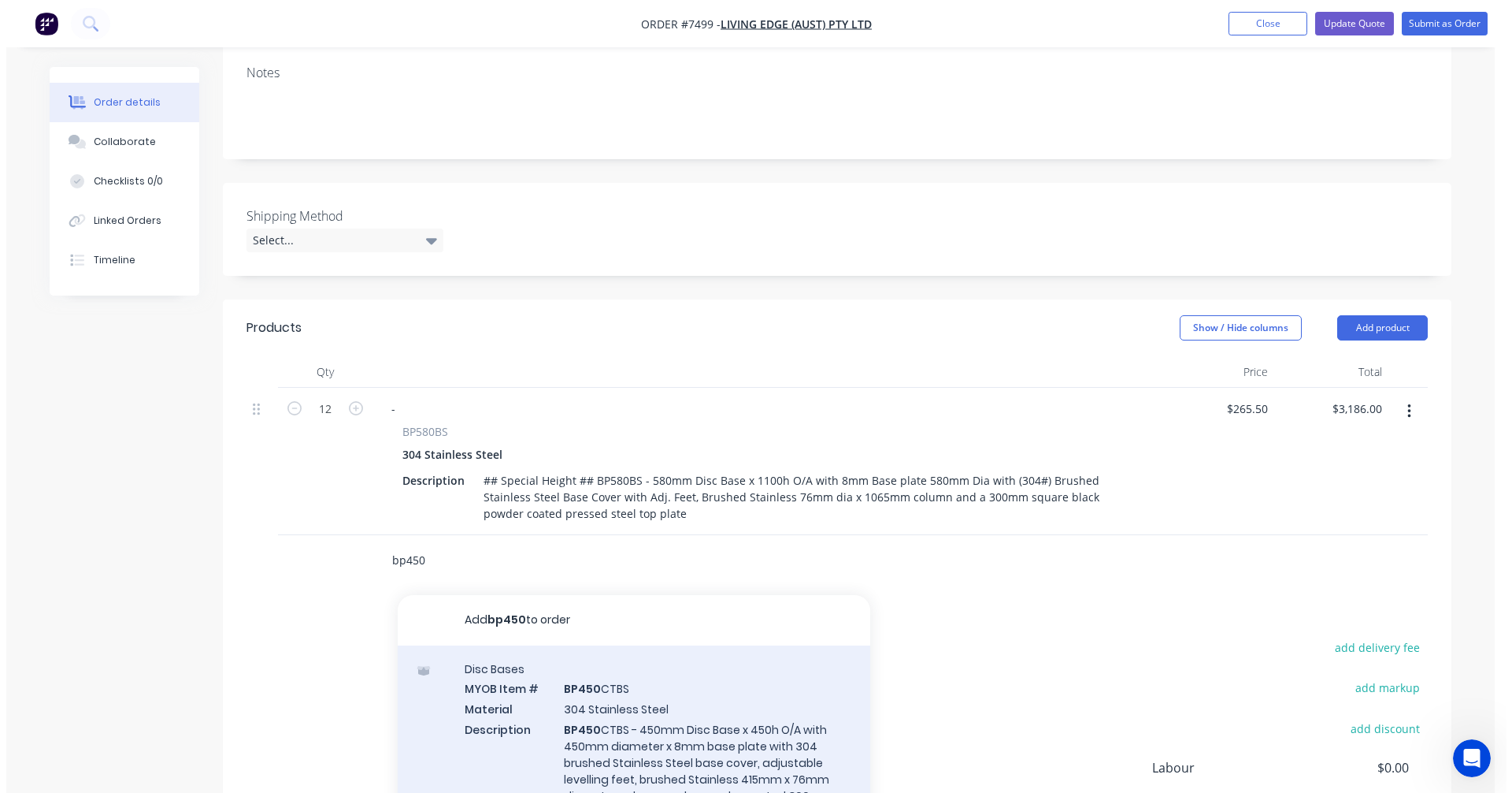
scroll to position [419, 0]
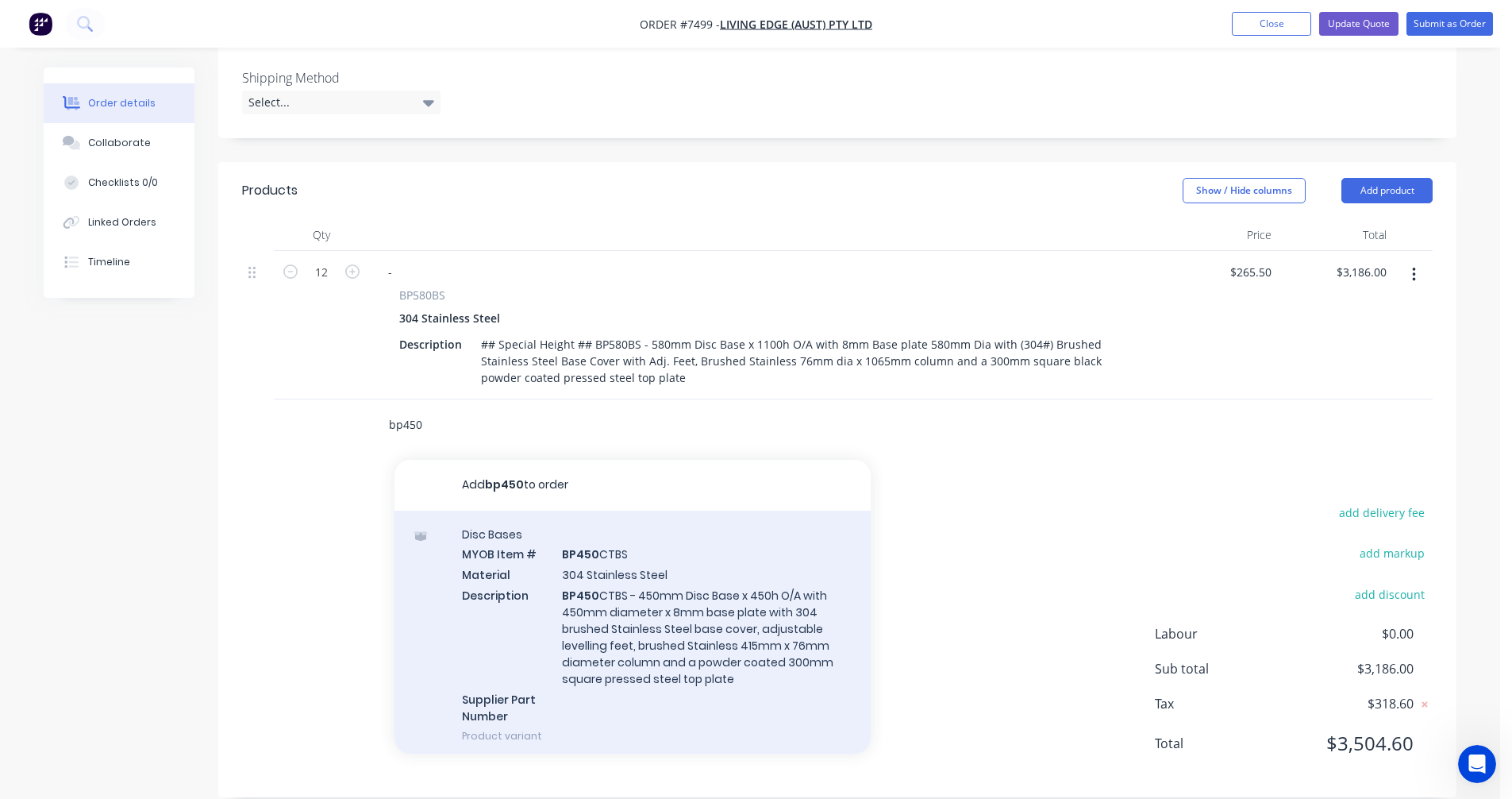
type input "bp450"
click at [632, 588] on div "Disc Bases MYOB Item # BP450 CTBS Material 304 Stainless Steel Description BP45…" at bounding box center [632, 634] width 476 height 248
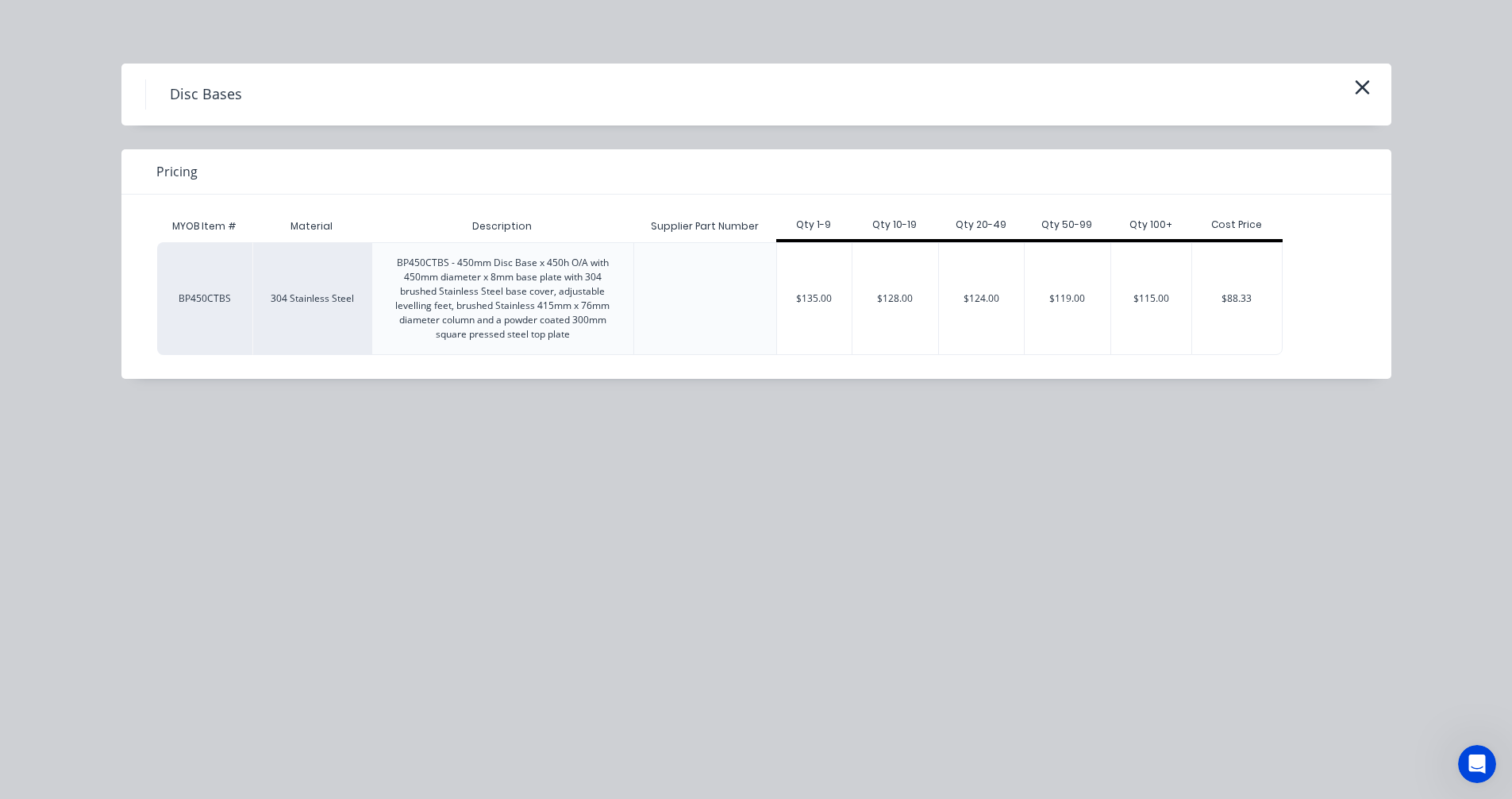
click at [916, 304] on div "$128.00" at bounding box center [895, 297] width 86 height 111
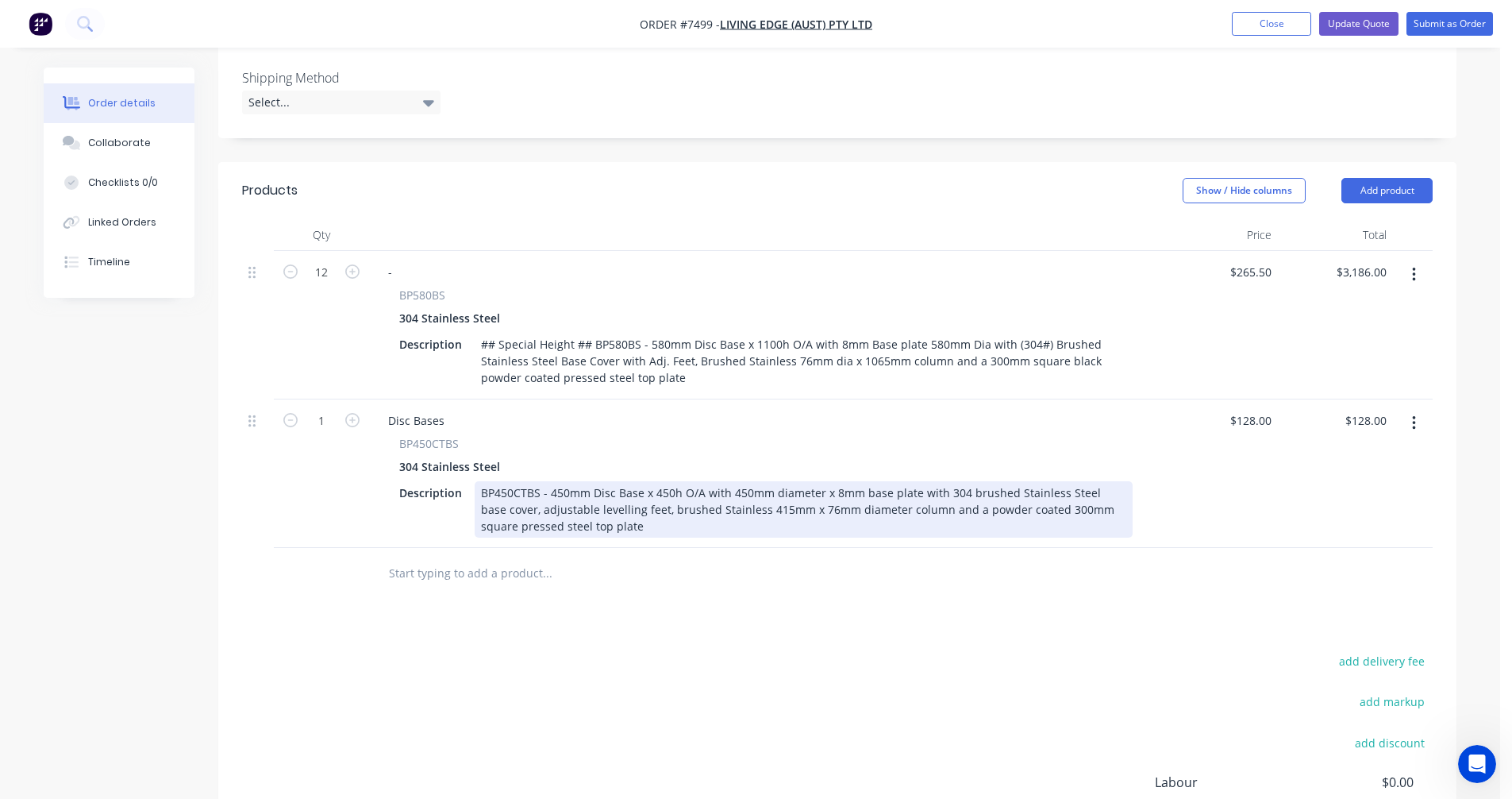
click at [828, 481] on div "BP450CTBS - 450mm Disc Base x 450h O/A with 450mm diameter x 8mm base plate wit…" at bounding box center [804, 510] width 658 height 57
type input "$200.50"
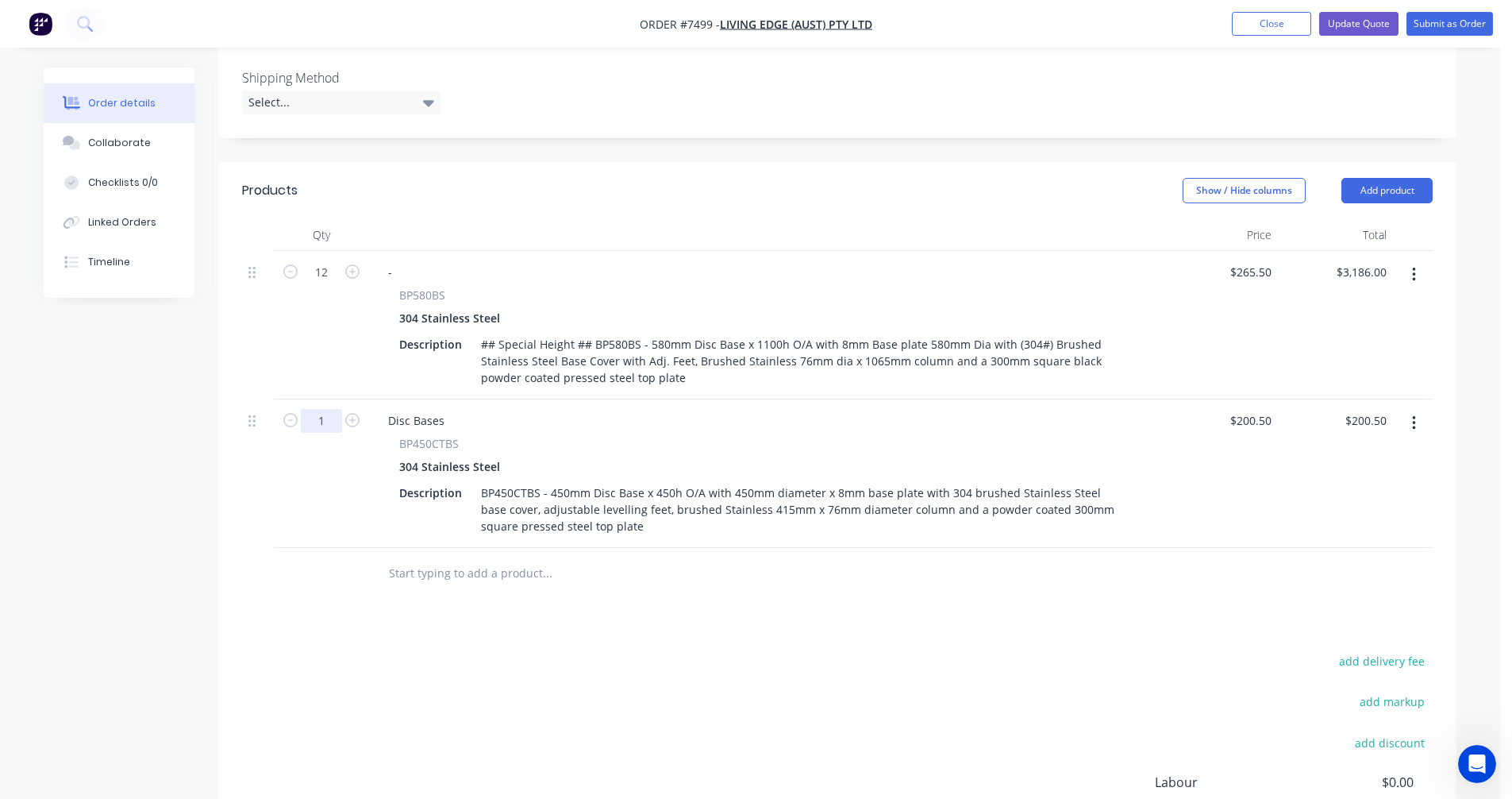
click at [336, 284] on input "1" at bounding box center [321, 272] width 41 height 24
type input "12"
type input "$2,406.00"
click at [1391, 178] on button "Add product" at bounding box center [1388, 190] width 92 height 26
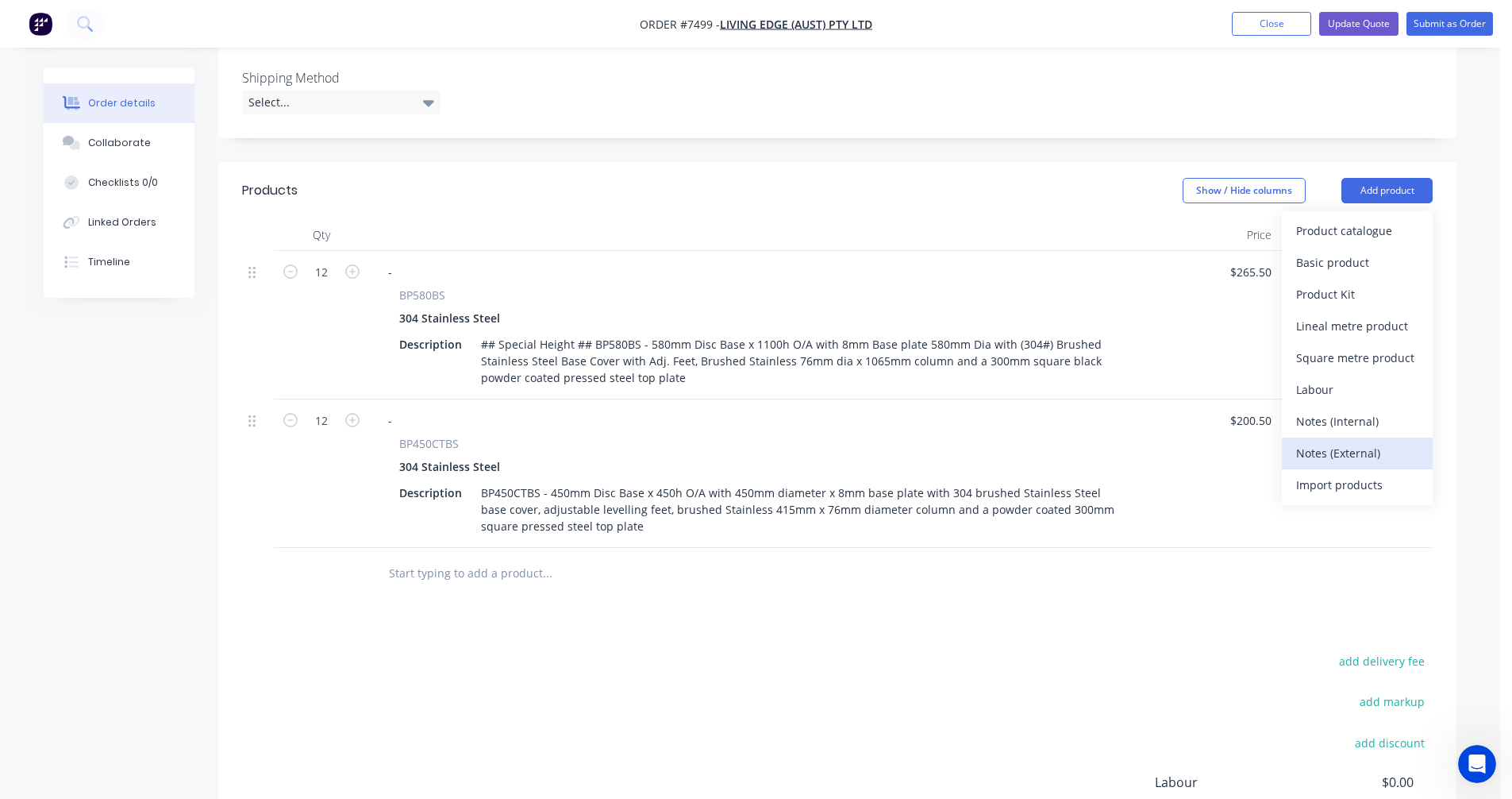
click at [1344, 441] on div "Notes (External)" at bounding box center [1357, 452] width 123 height 23
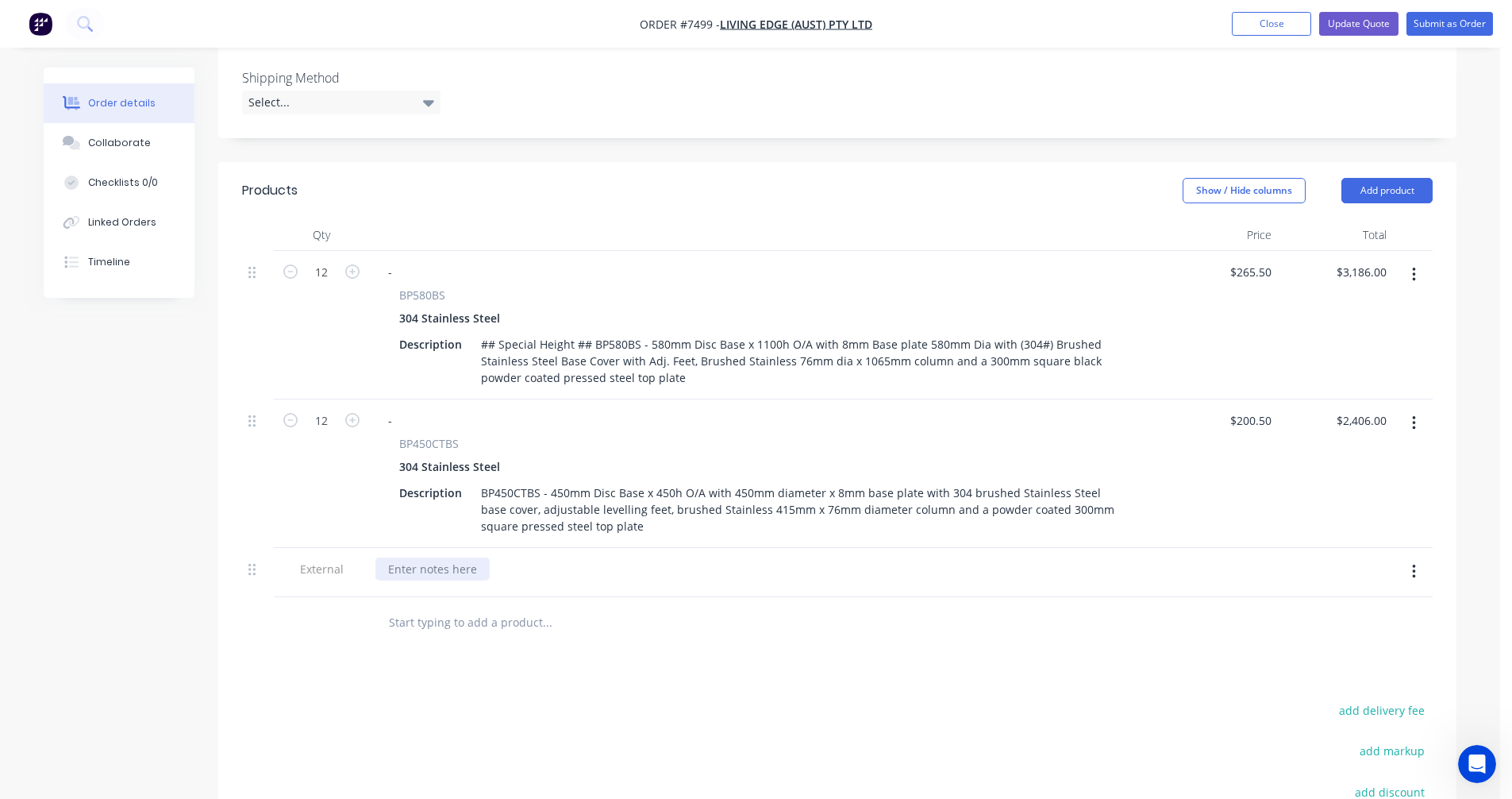
click at [394, 557] on div at bounding box center [432, 568] width 114 height 23
click at [1409, 557] on button "button" at bounding box center [1414, 571] width 38 height 28
click at [1343, 602] on button "Duplicate" at bounding box center [1357, 612] width 151 height 32
drag, startPoint x: 404, startPoint y: 597, endPoint x: 384, endPoint y: 595, distance: 20.1
click at [384, 607] on div "450mm Diameter Base Option" at bounding box center [468, 618] width 186 height 23
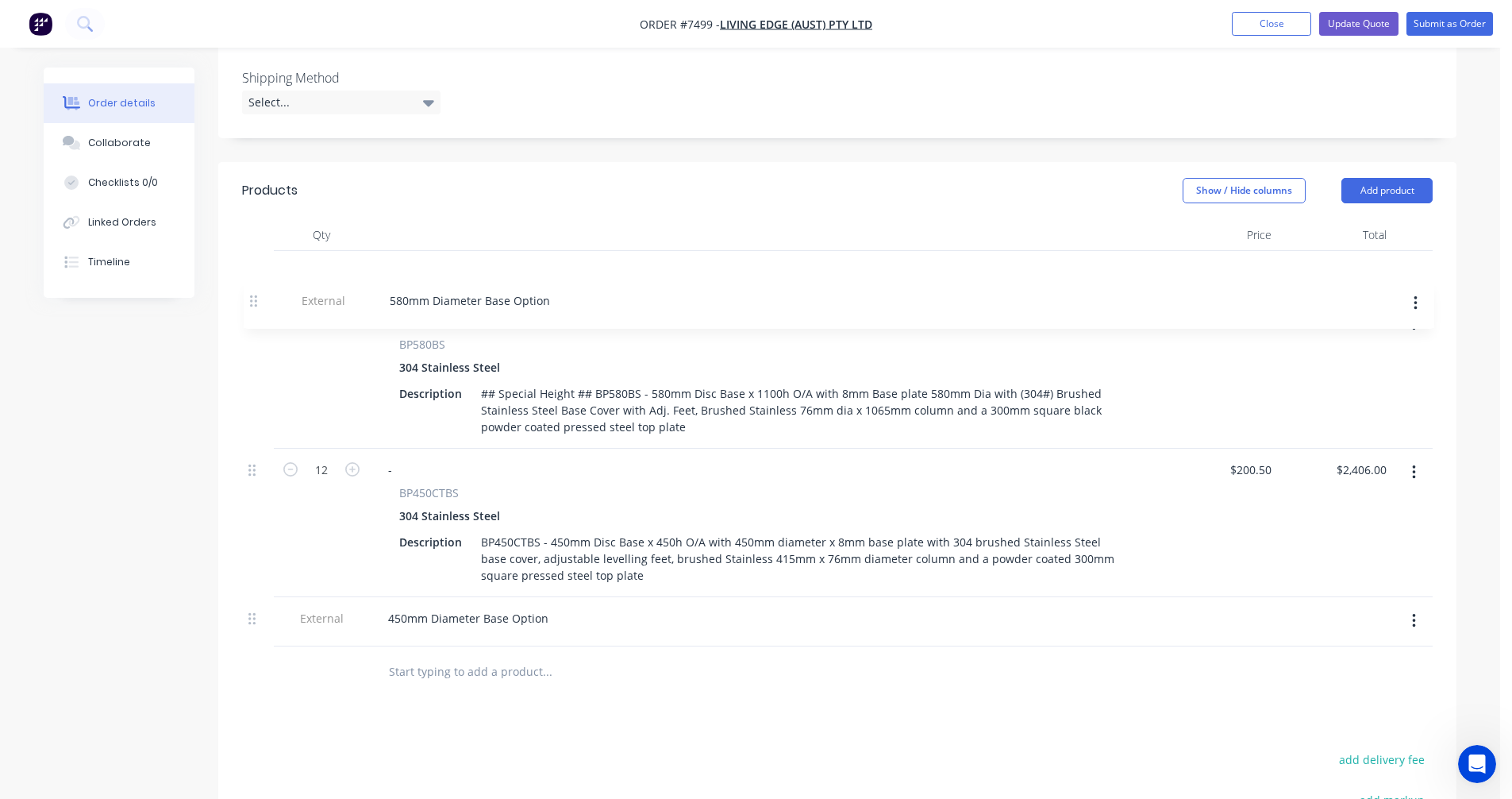
drag, startPoint x: 251, startPoint y: 596, endPoint x: 254, endPoint y: 296, distance: 300.0
click at [254, 296] on div "12 - BP580BS 304 Stainless Steel Description ## Special Height ## BP580BS - 580…" at bounding box center [837, 448] width 1191 height 395
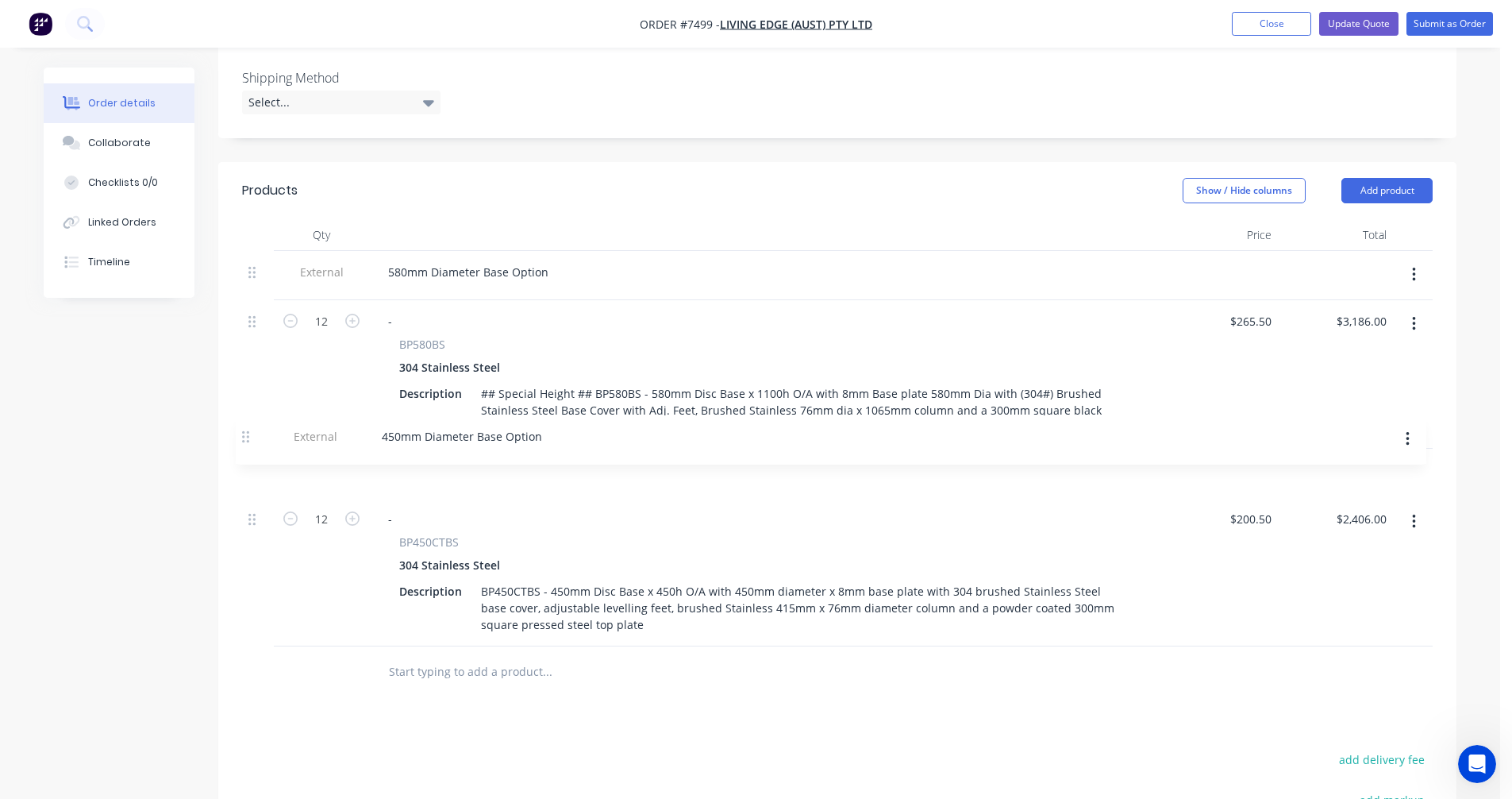
drag, startPoint x: 254, startPoint y: 597, endPoint x: 247, endPoint y: 429, distance: 168.1
click at [247, 429] on div "External 580mm Diameter Base Option 12 - BP580BS 304 Stainless Steel Descriptio…" at bounding box center [837, 448] width 1191 height 395
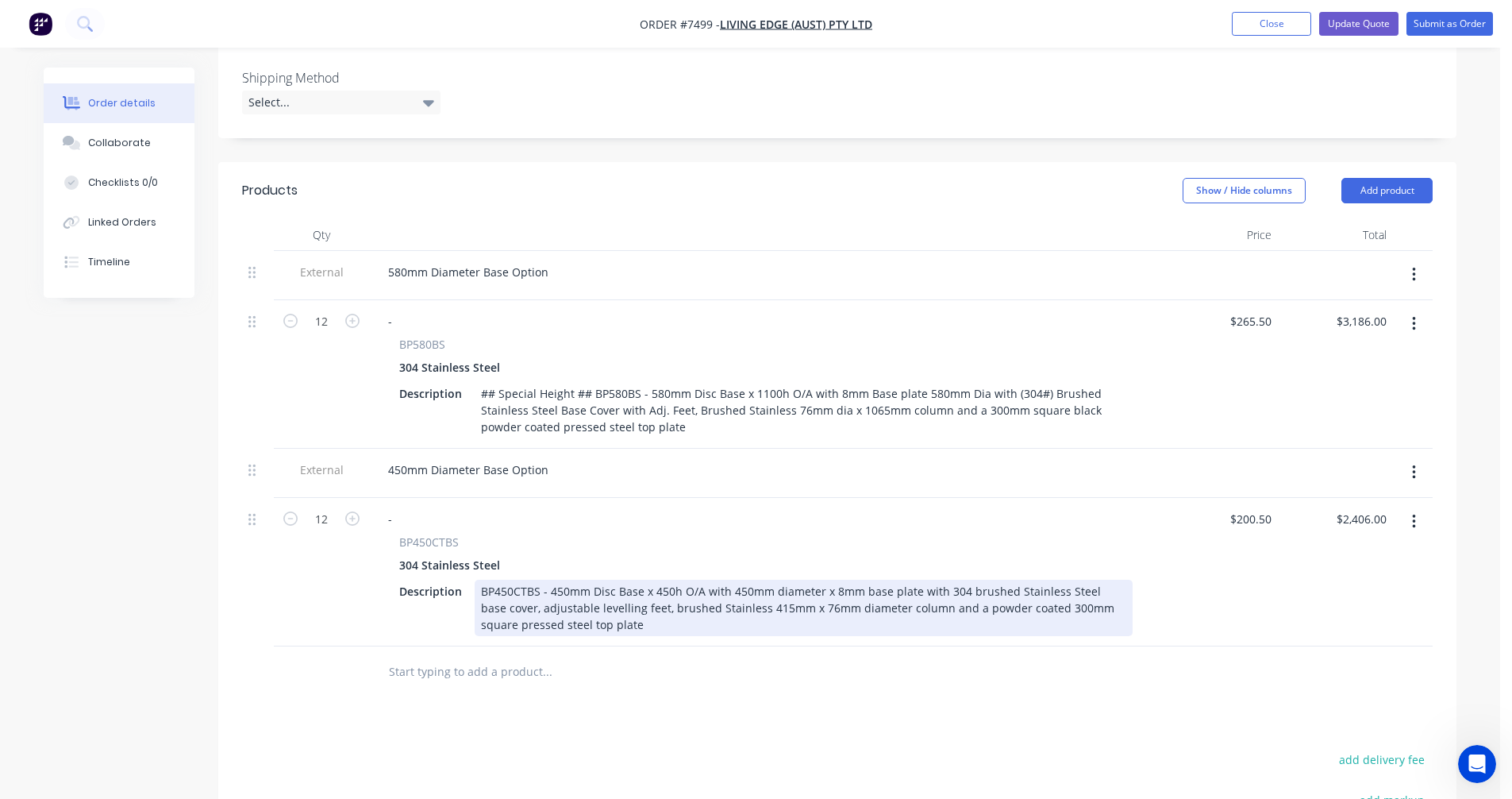
click at [667, 579] on div "BP450CTBS - 450mm Disc Base x 450h O/A with 450mm diameter x 8mm base plate wit…" at bounding box center [804, 608] width 658 height 57
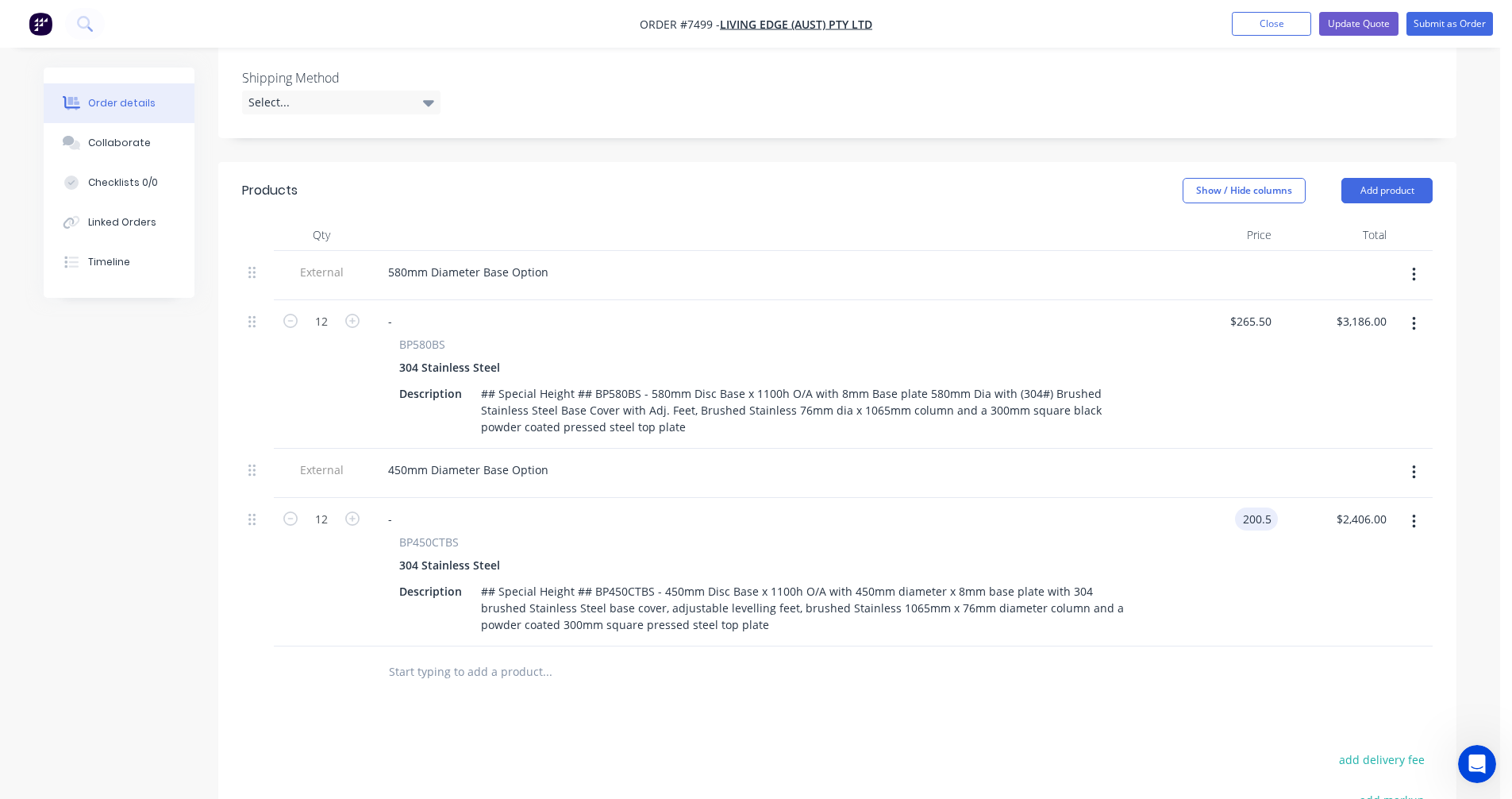
type input "$200.50"
type input "$2,406.00"
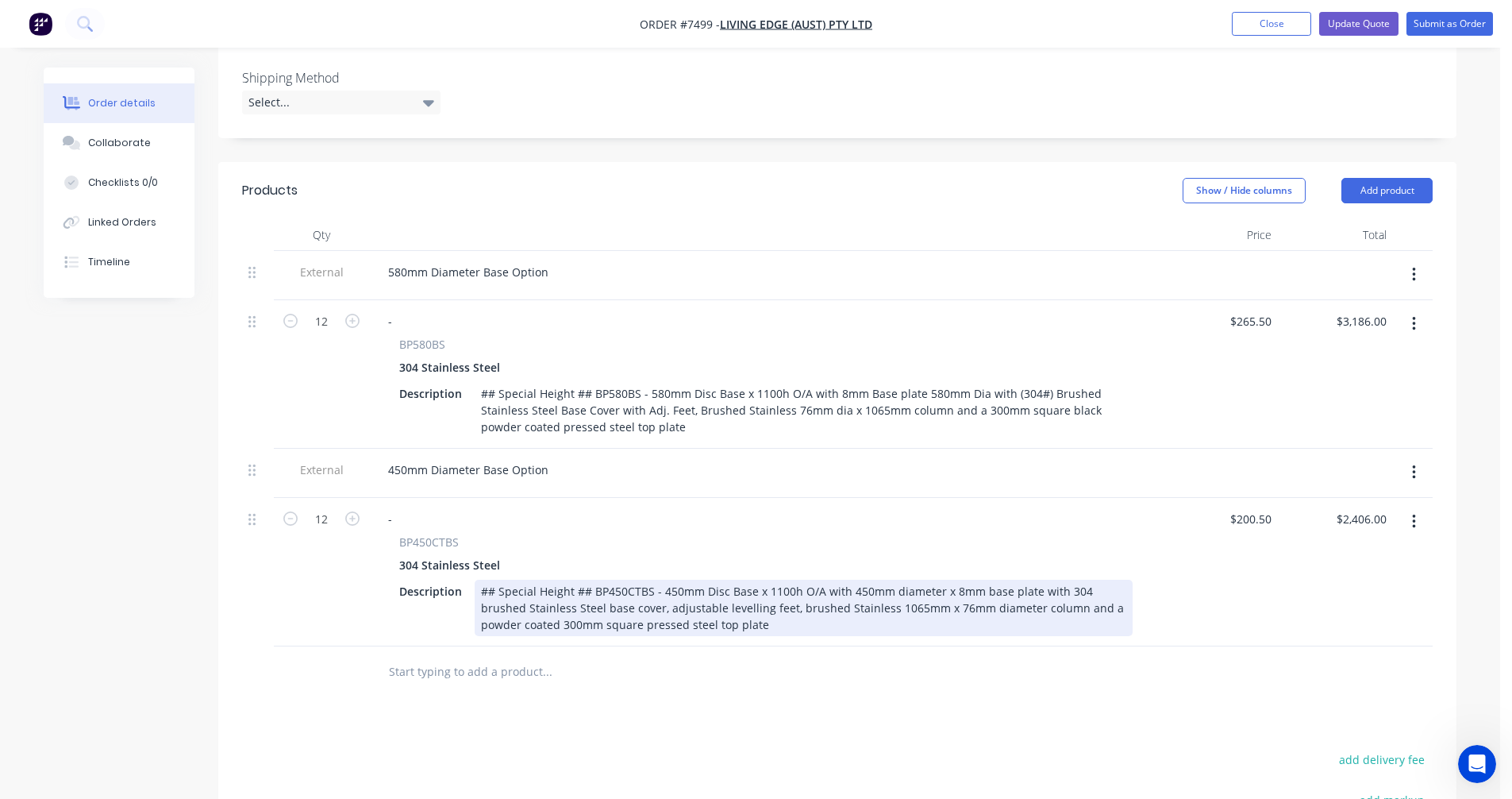
click at [828, 579] on div "## Special Height ## BP450CTBS - 450mm Disc Base x 1100h O/A with 450mm diamete…" at bounding box center [804, 608] width 658 height 57
type input "$208.30"
type input "$2,499.60"
click at [786, 579] on div "## Special Height ## BP450CTBS - 450mm Disc Base x 1100h O/A with 450mm diamete…" at bounding box center [804, 608] width 658 height 57
type input "$233.30"
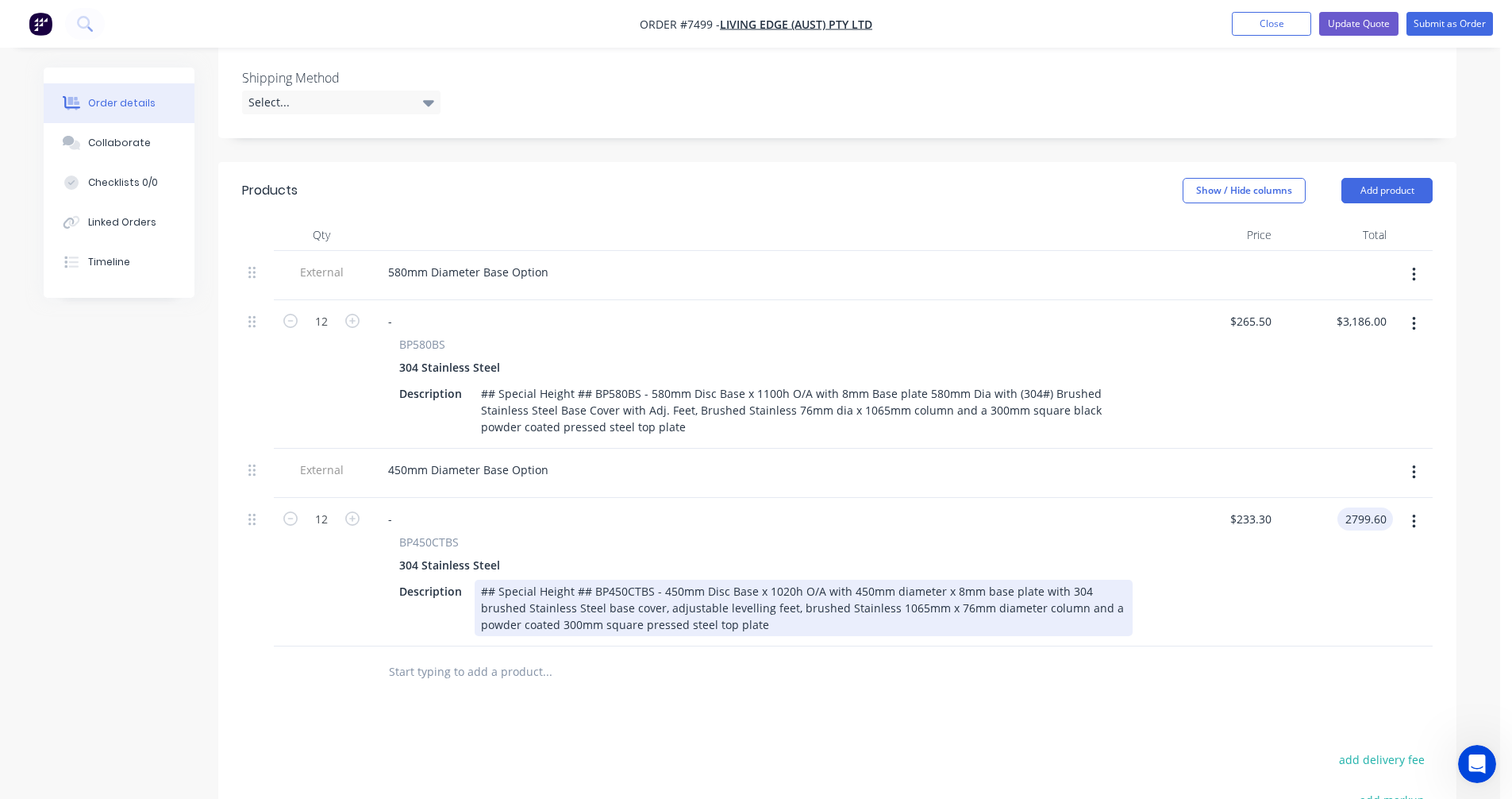
type input "$2,799.60"
click at [864, 588] on div "## Special Height ## BP450CTBS - 450mm Disc Base x 1020h O/A with 450mm diamete…" at bounding box center [804, 608] width 658 height 57
click at [736, 605] on div "## Special Height ## BP450CTBS - 450mm Disc Base x 1020h O/A with 450mm diamete…" at bounding box center [804, 608] width 658 height 57
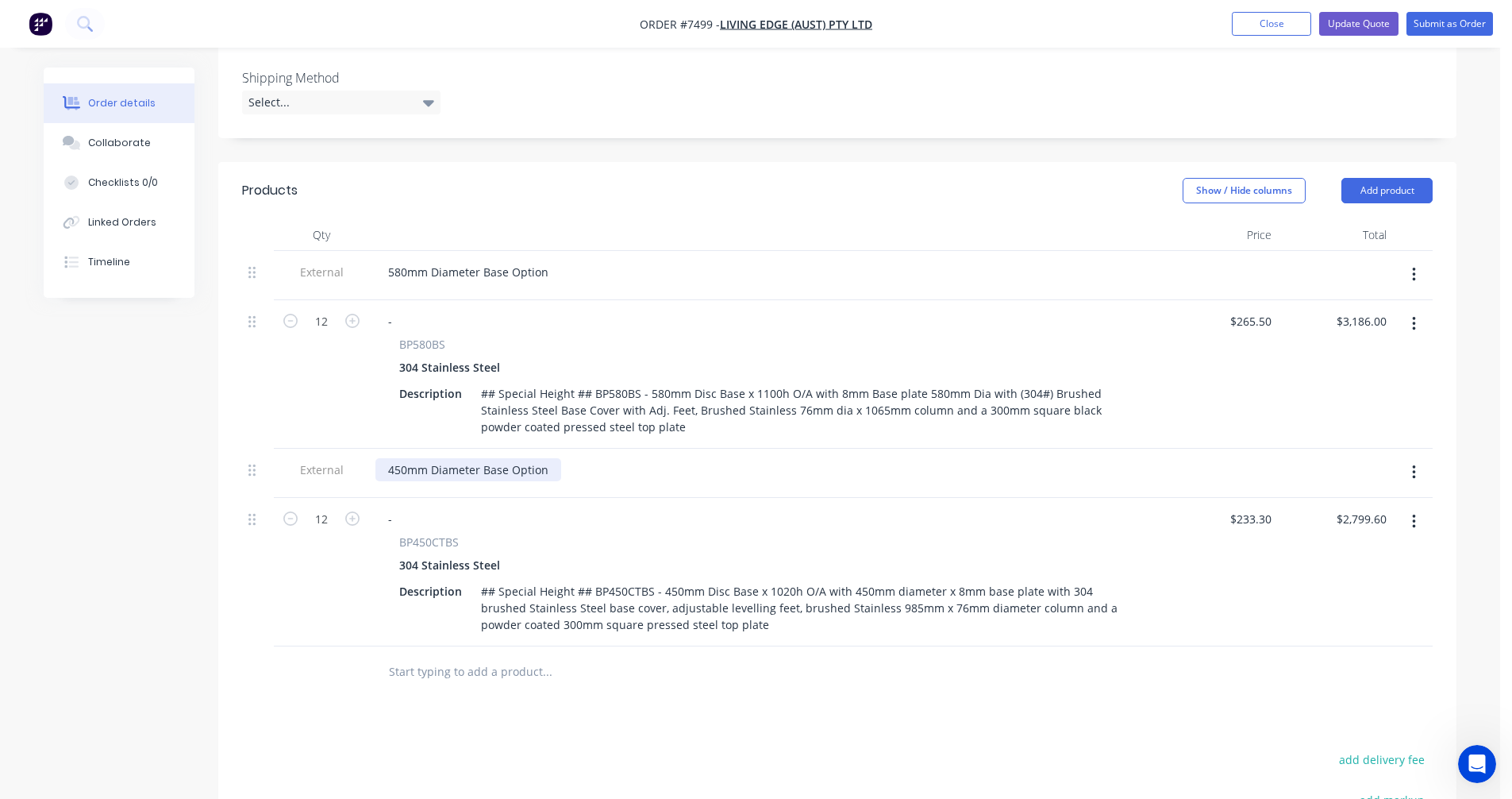
click at [547, 458] on div "450mm Diameter Base Option" at bounding box center [468, 469] width 186 height 23
click at [545, 260] on div "580mm Diameter Base Option" at bounding box center [468, 271] width 186 height 23
click at [1412, 266] on icon "button" at bounding box center [1414, 275] width 4 height 17
click at [1355, 337] on div "Delete" at bounding box center [1357, 348] width 123 height 23
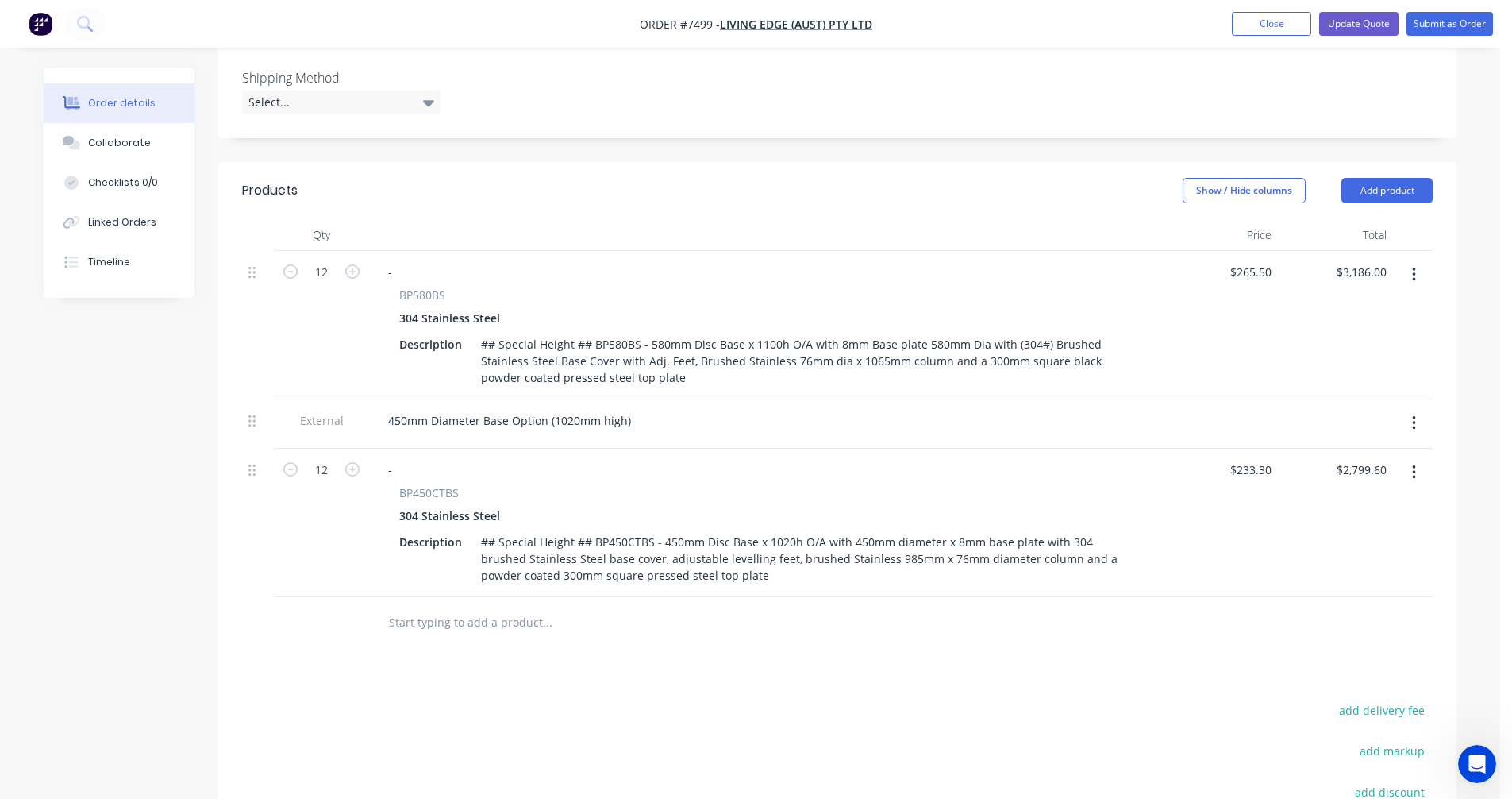
click at [1409, 260] on button "button" at bounding box center [1414, 274] width 38 height 28
click at [1343, 400] on div "Delete" at bounding box center [1357, 411] width 123 height 23
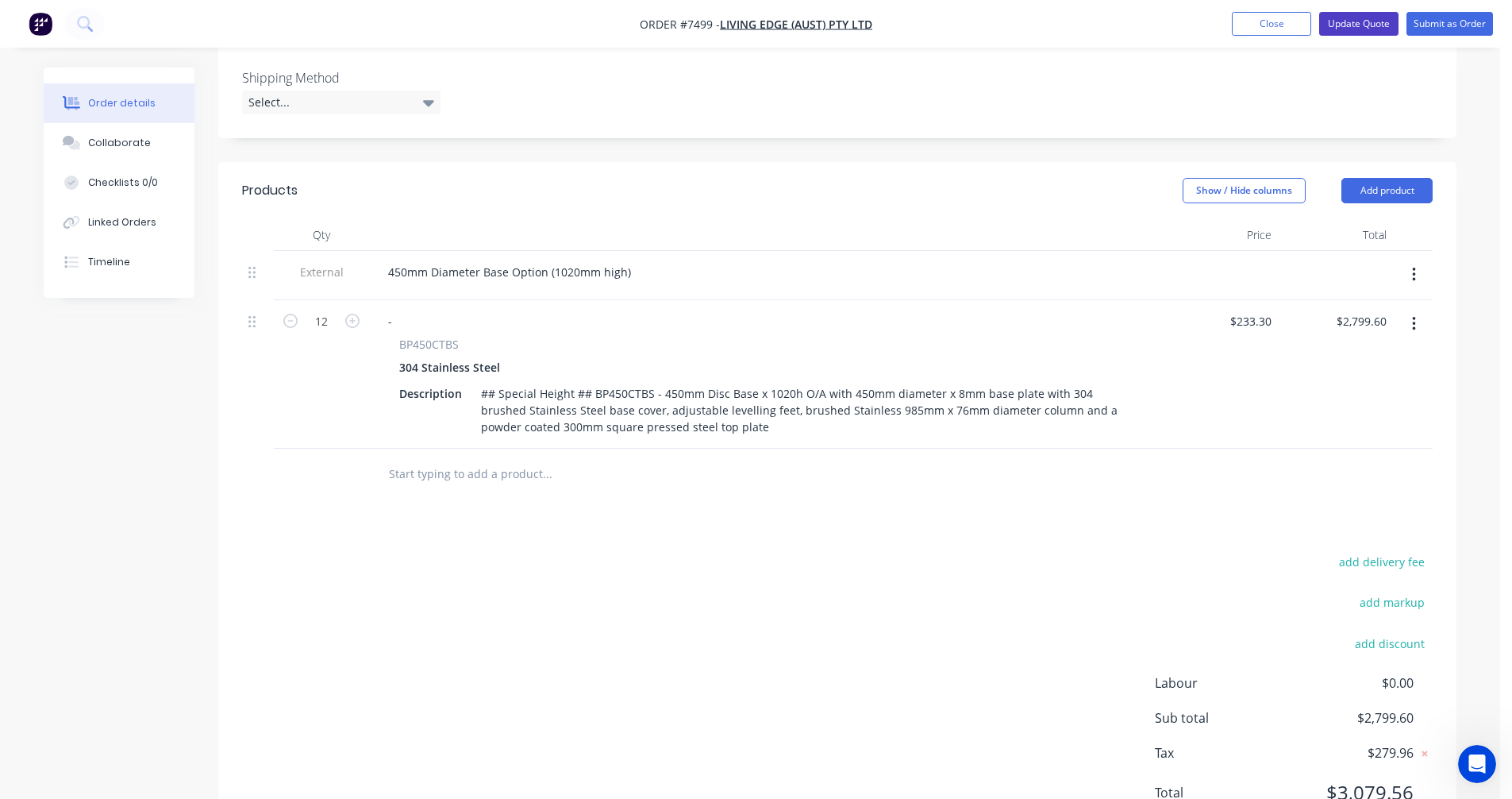
click at [1350, 24] on button "Update Quote" at bounding box center [1358, 24] width 80 height 24
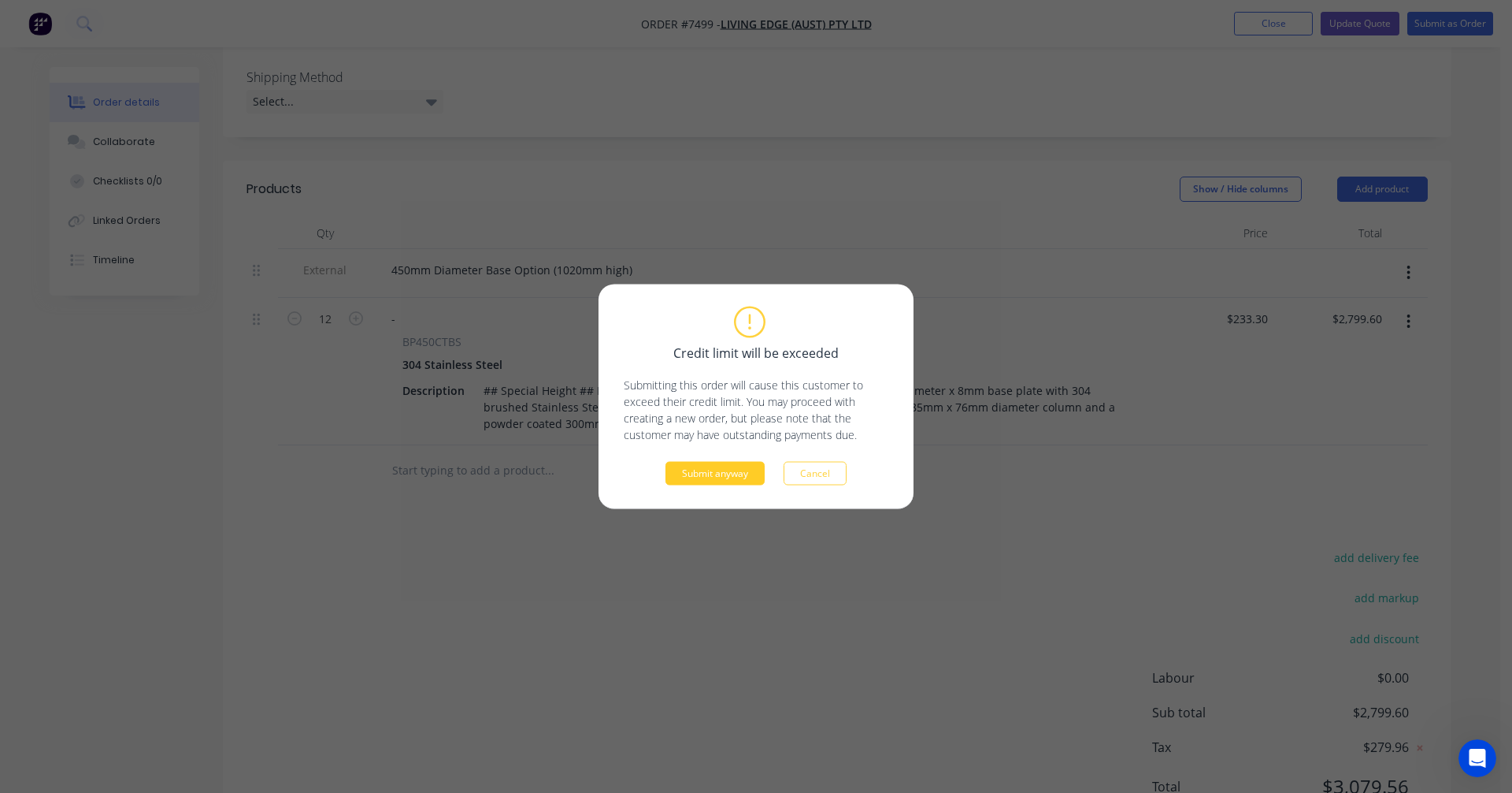
click at [730, 471] on button "Submit anyway" at bounding box center [715, 473] width 99 height 24
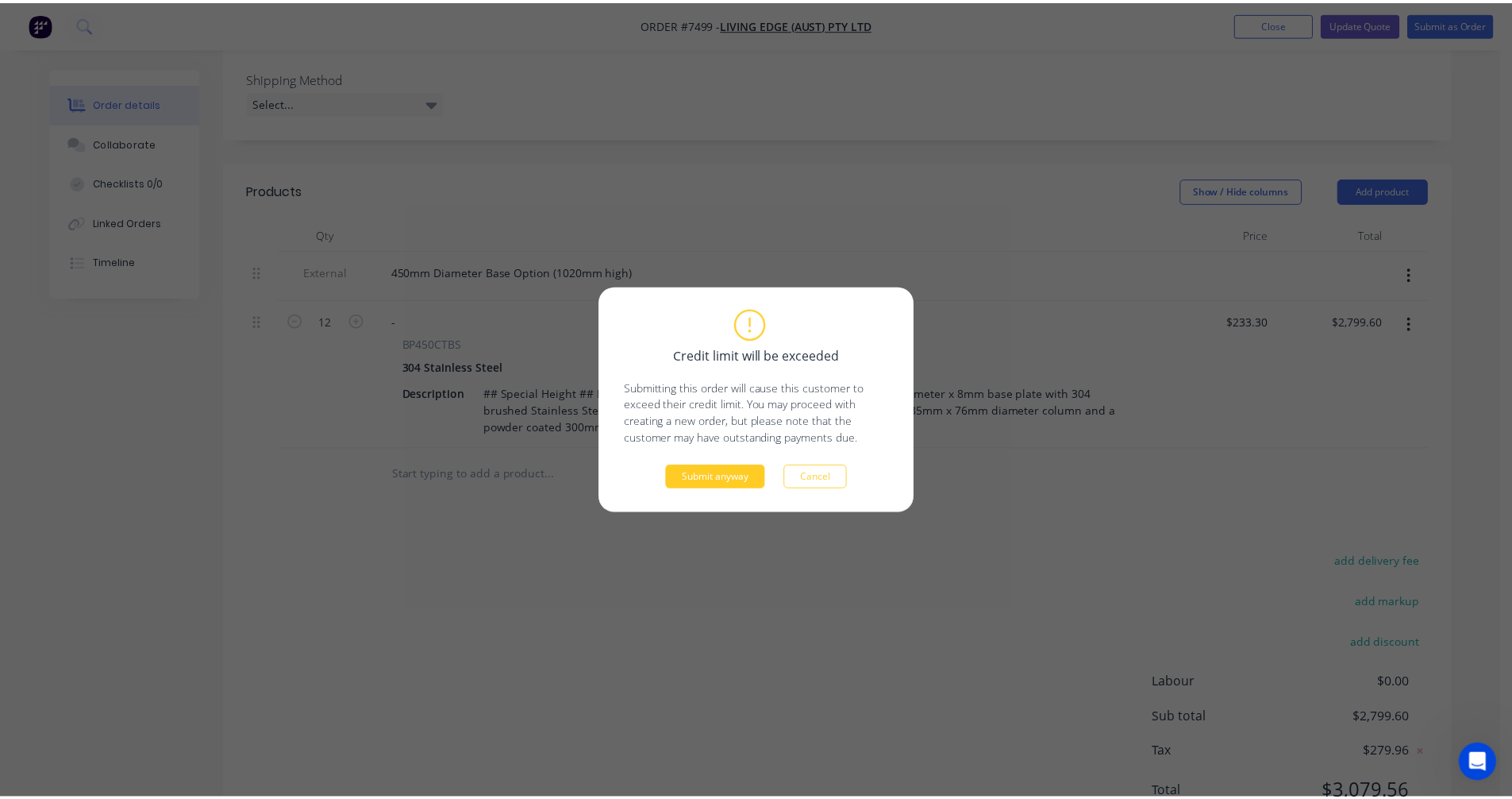
scroll to position [266, 0]
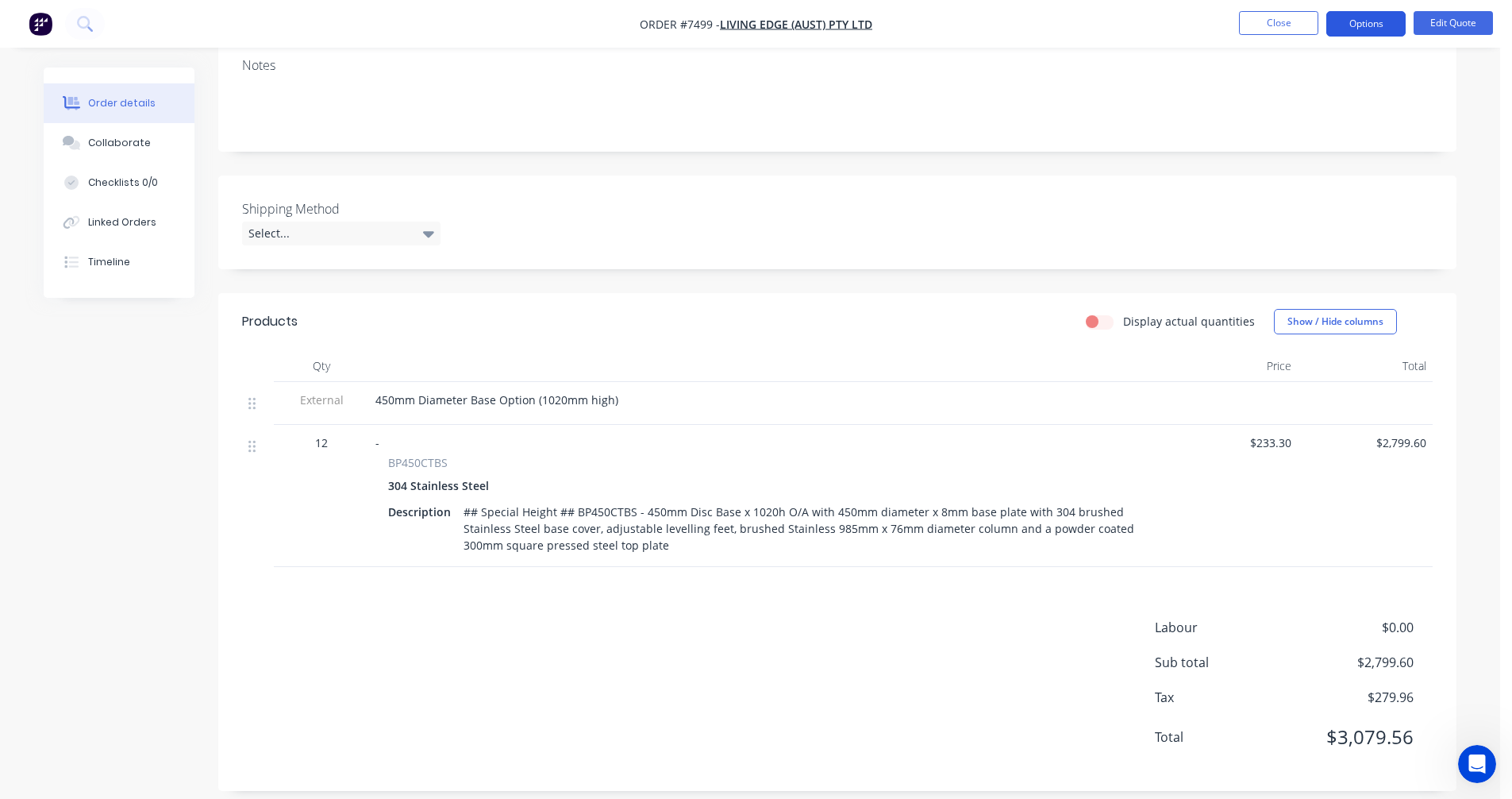
click at [1373, 27] on button "Options" at bounding box center [1366, 24] width 80 height 26
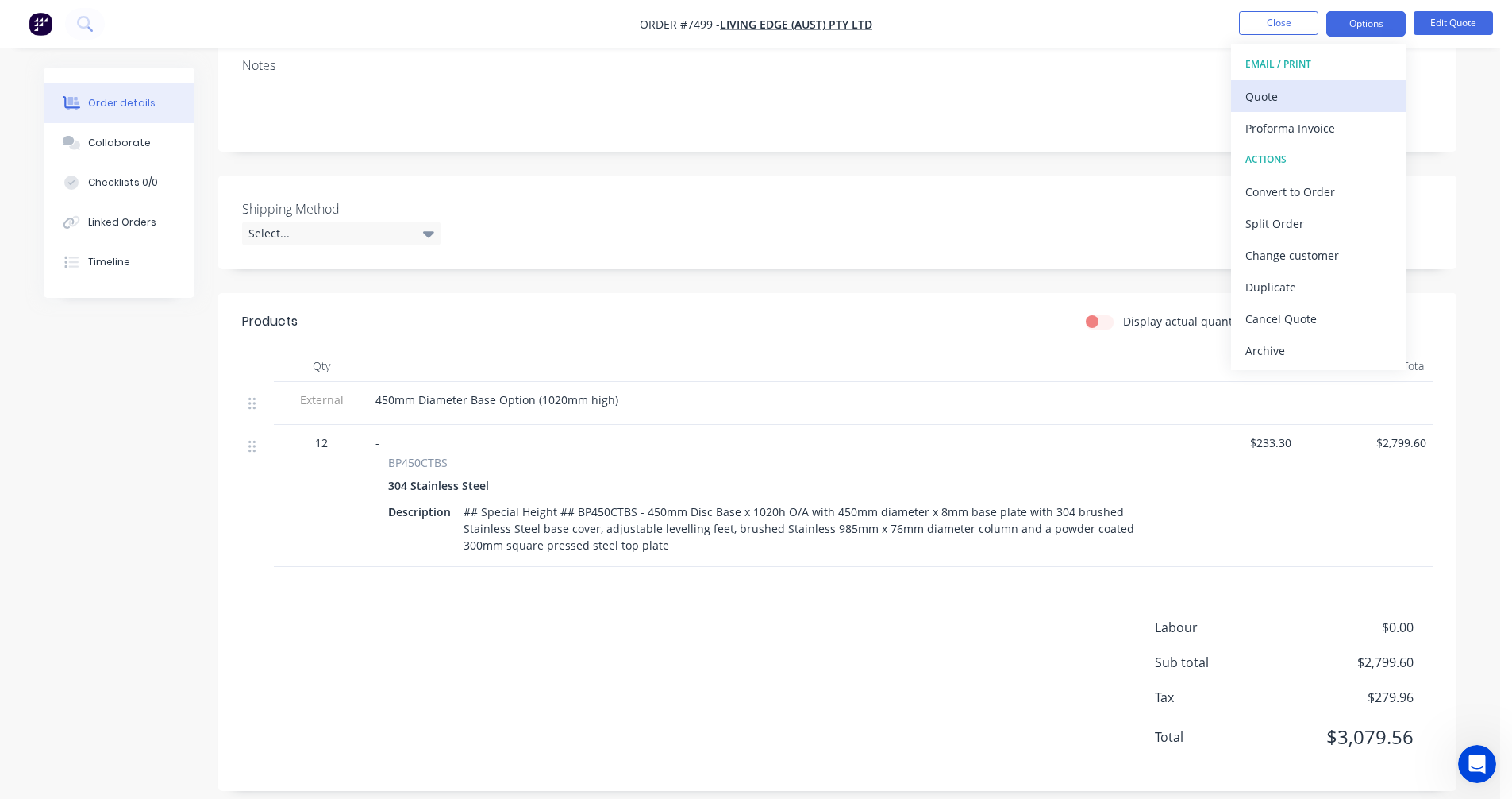
click at [1294, 101] on div "Quote" at bounding box center [1319, 96] width 146 height 23
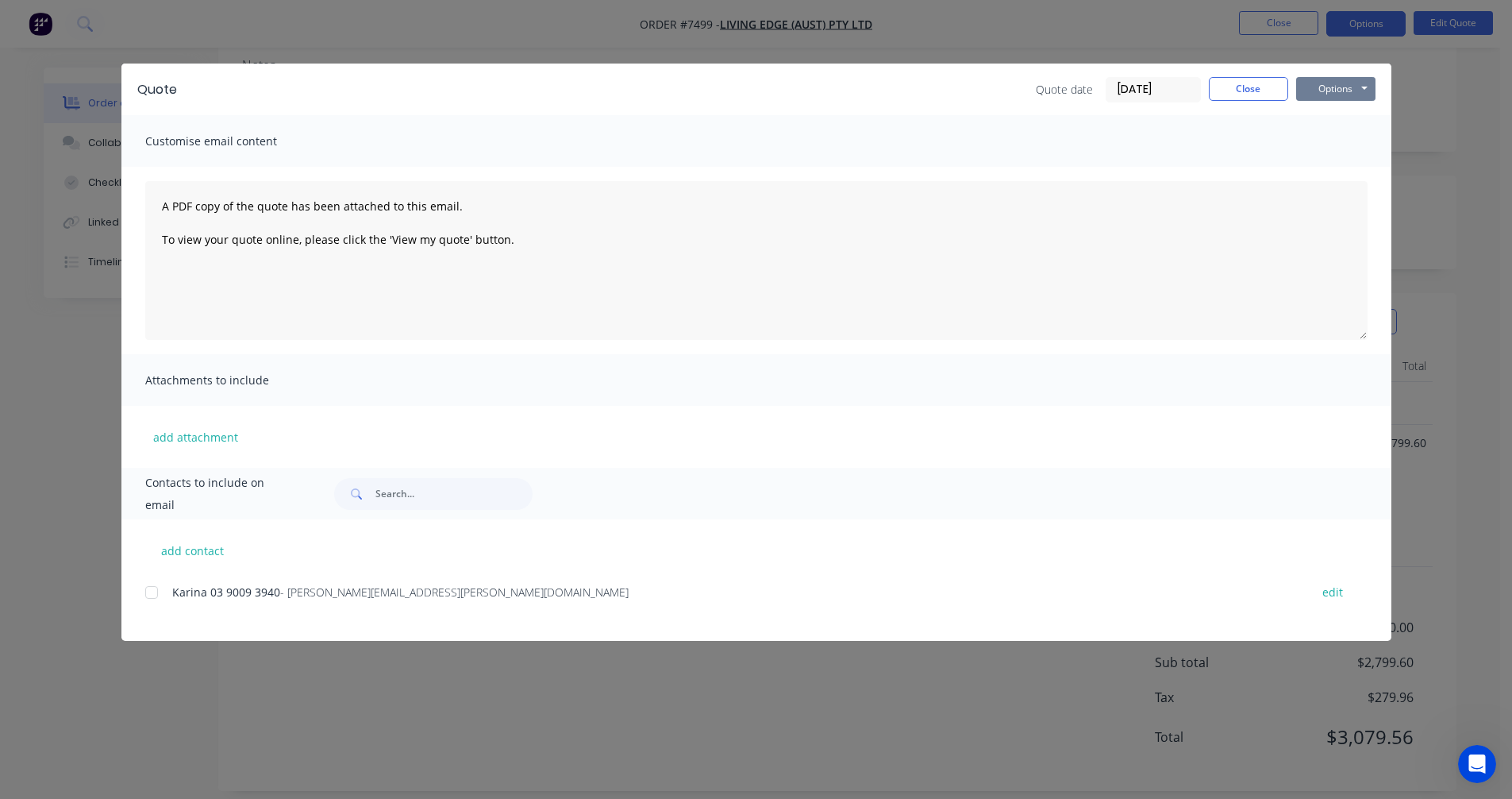
click at [1325, 86] on button "Options" at bounding box center [1335, 89] width 80 height 24
click at [1343, 119] on button "Preview" at bounding box center [1346, 117] width 102 height 27
click at [1351, 132] on div "Customise email content" at bounding box center [757, 141] width 1270 height 51
click at [1267, 91] on button "Close" at bounding box center [1248, 89] width 80 height 24
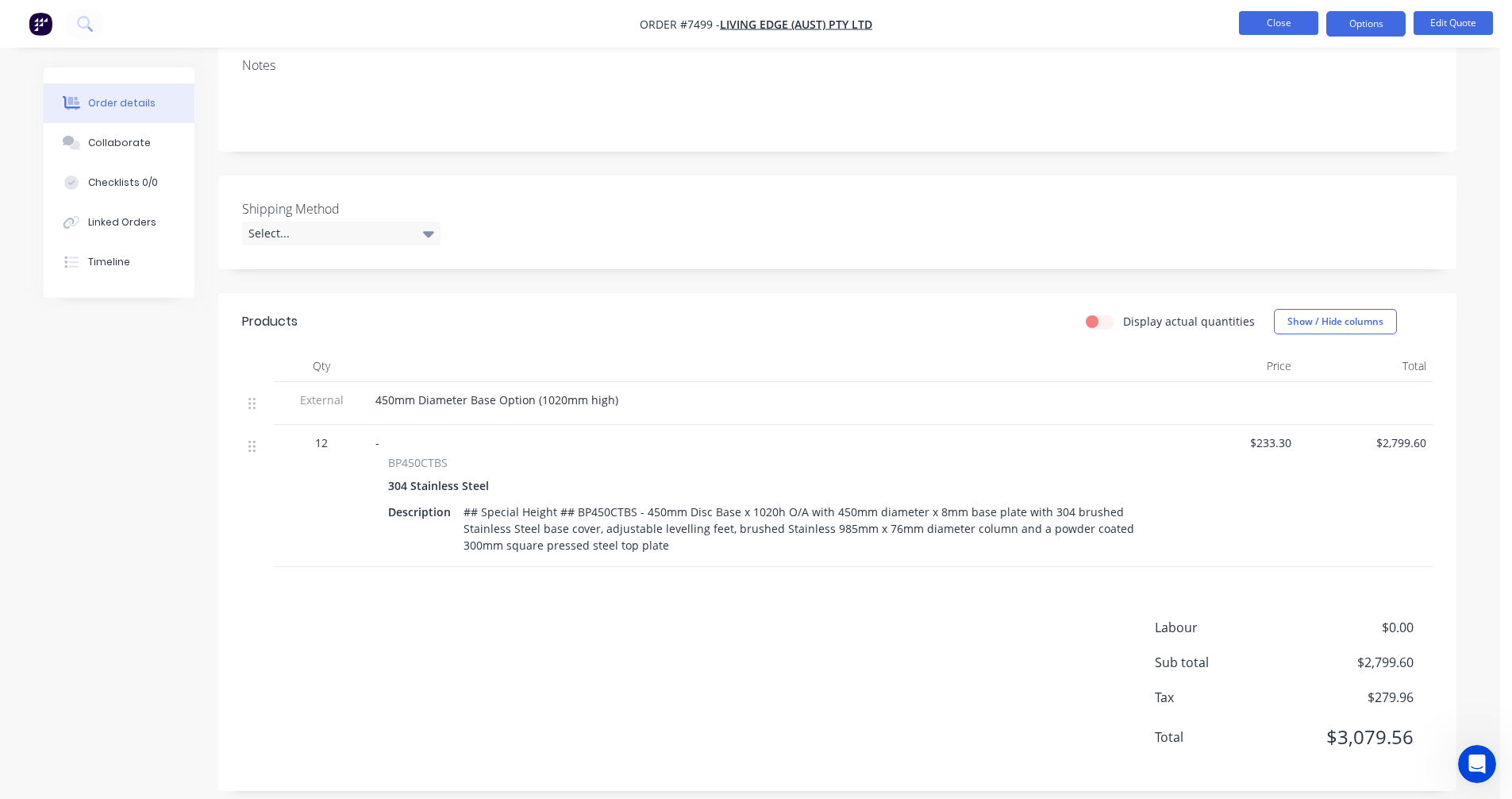
click at [1273, 30] on button "Close" at bounding box center [1279, 23] width 80 height 24
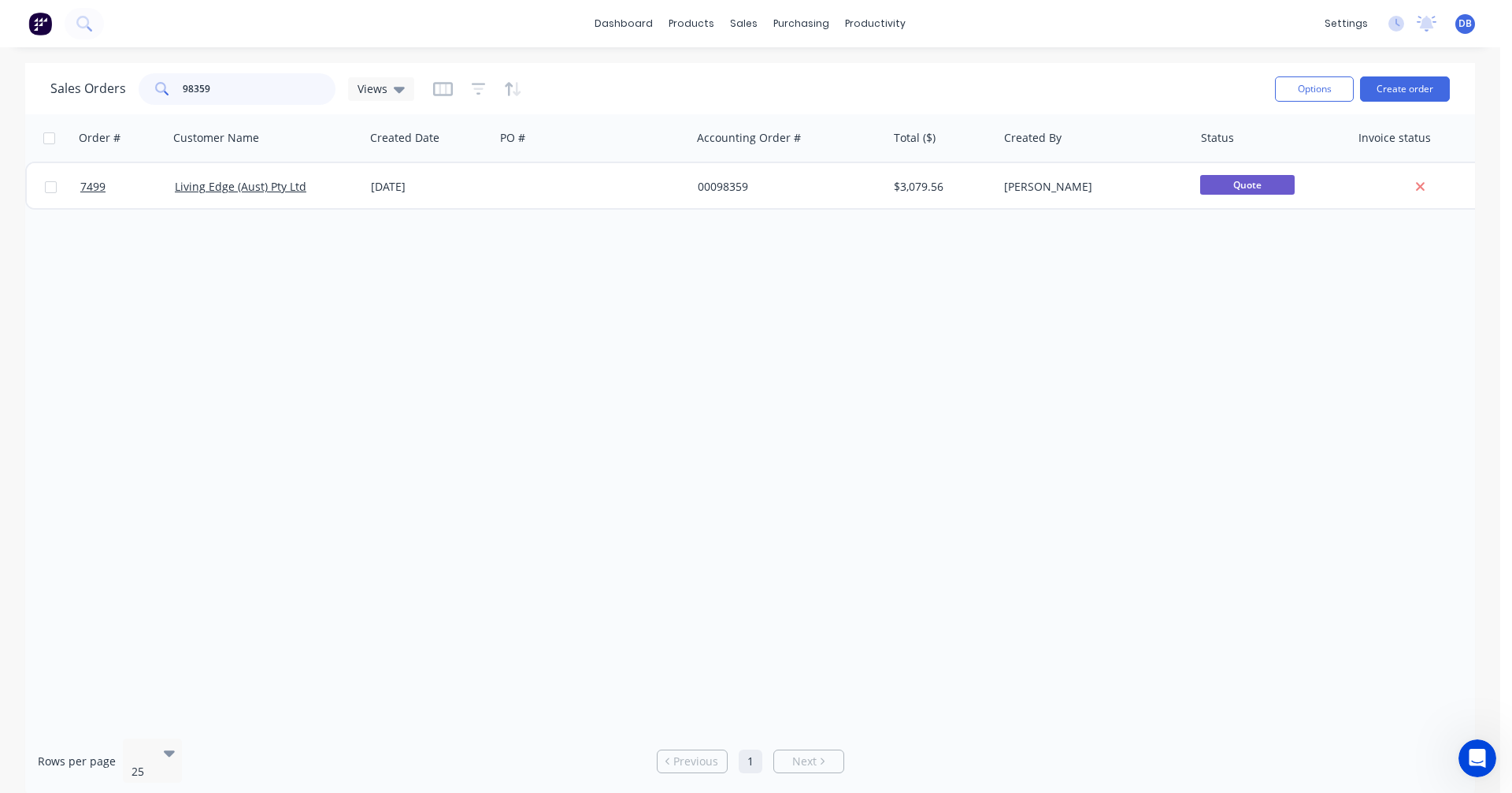
drag, startPoint x: 217, startPoint y: 88, endPoint x: 128, endPoint y: 87, distance: 89.0
click at [128, 87] on div "Sales Orders 98359 Views" at bounding box center [232, 89] width 364 height 32
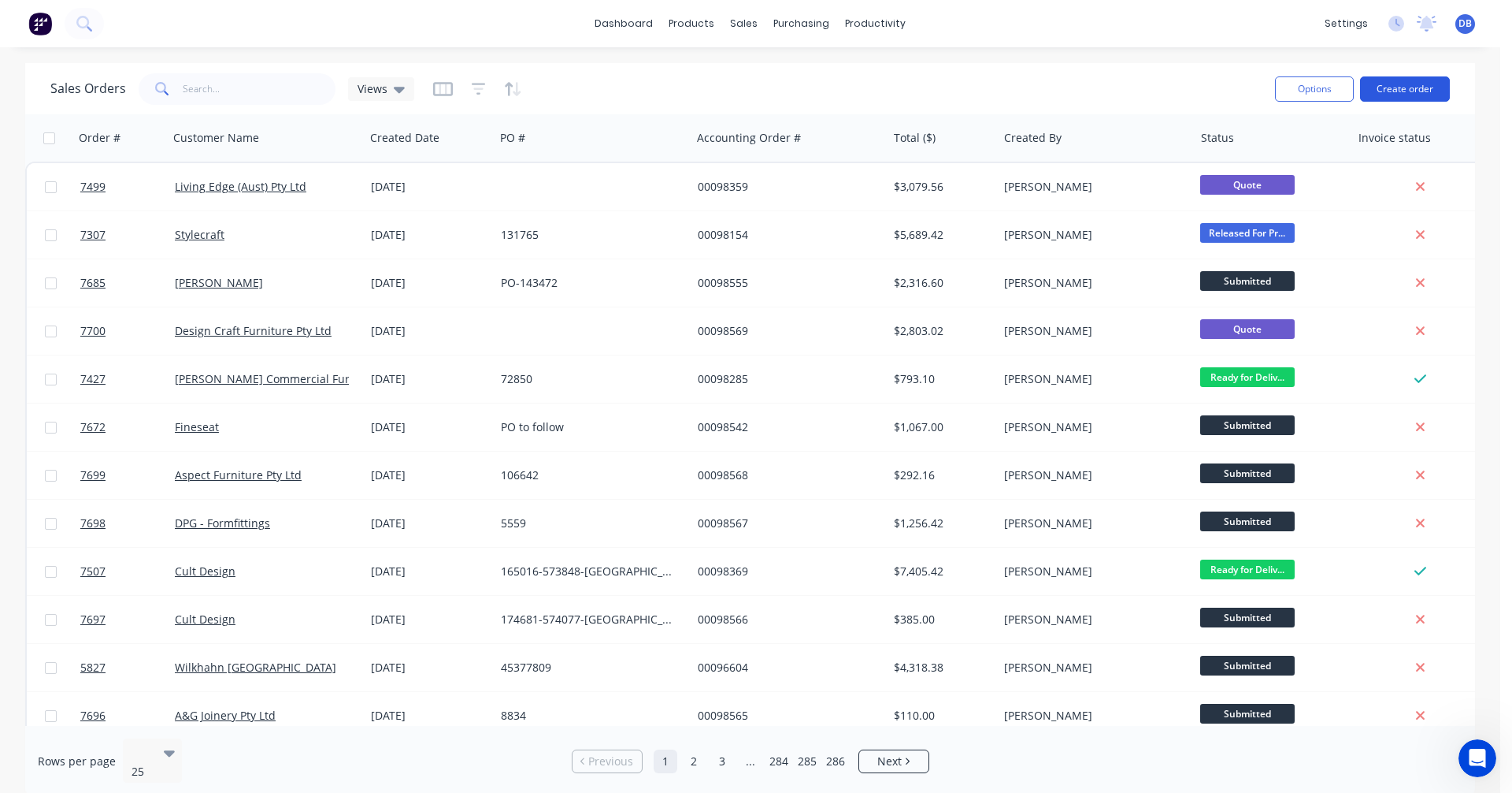
click at [1401, 84] on button "Create order" at bounding box center [1405, 89] width 90 height 25
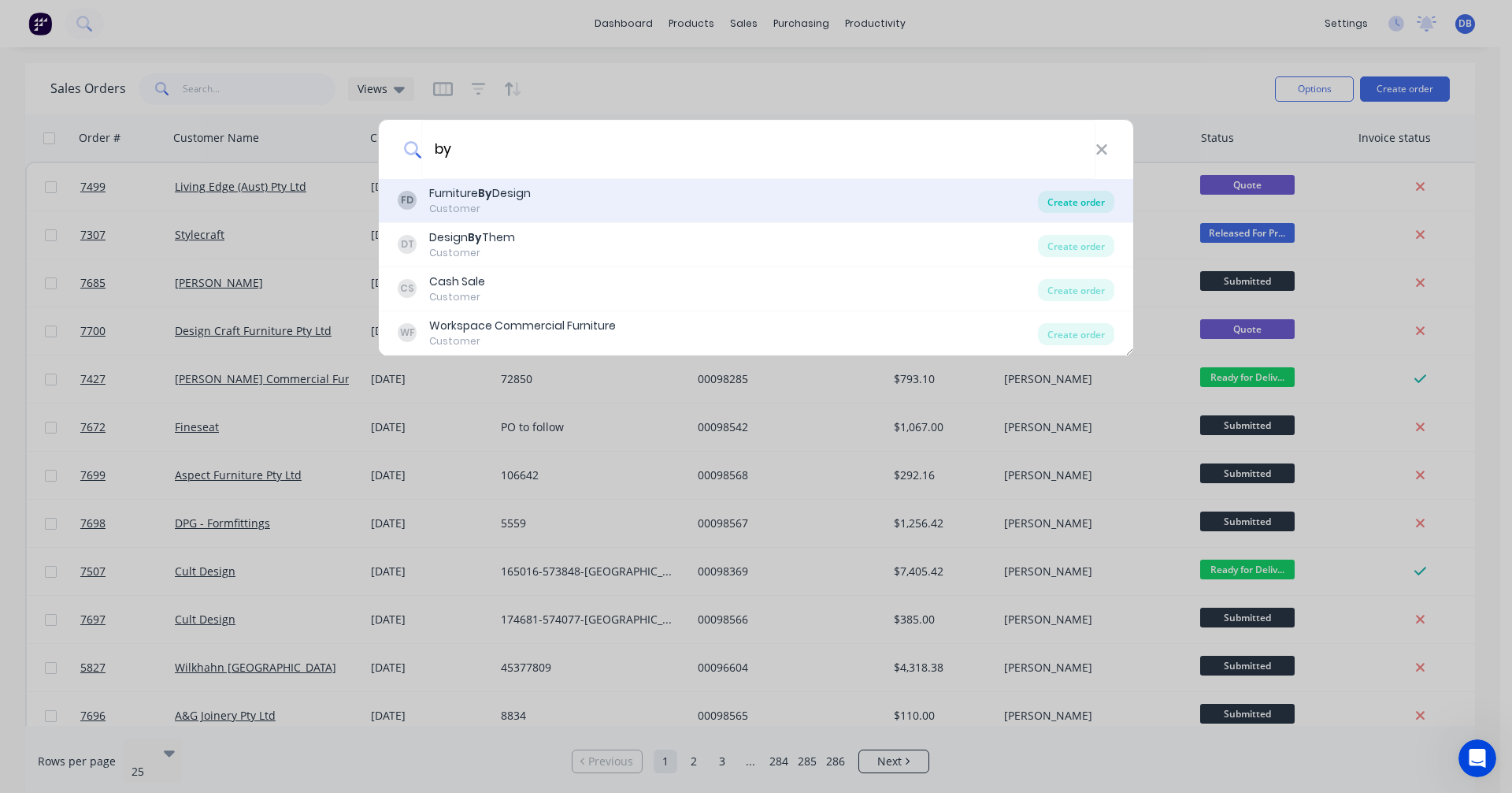
type input "by"
click at [1090, 202] on div "Create order" at bounding box center [1076, 202] width 76 height 22
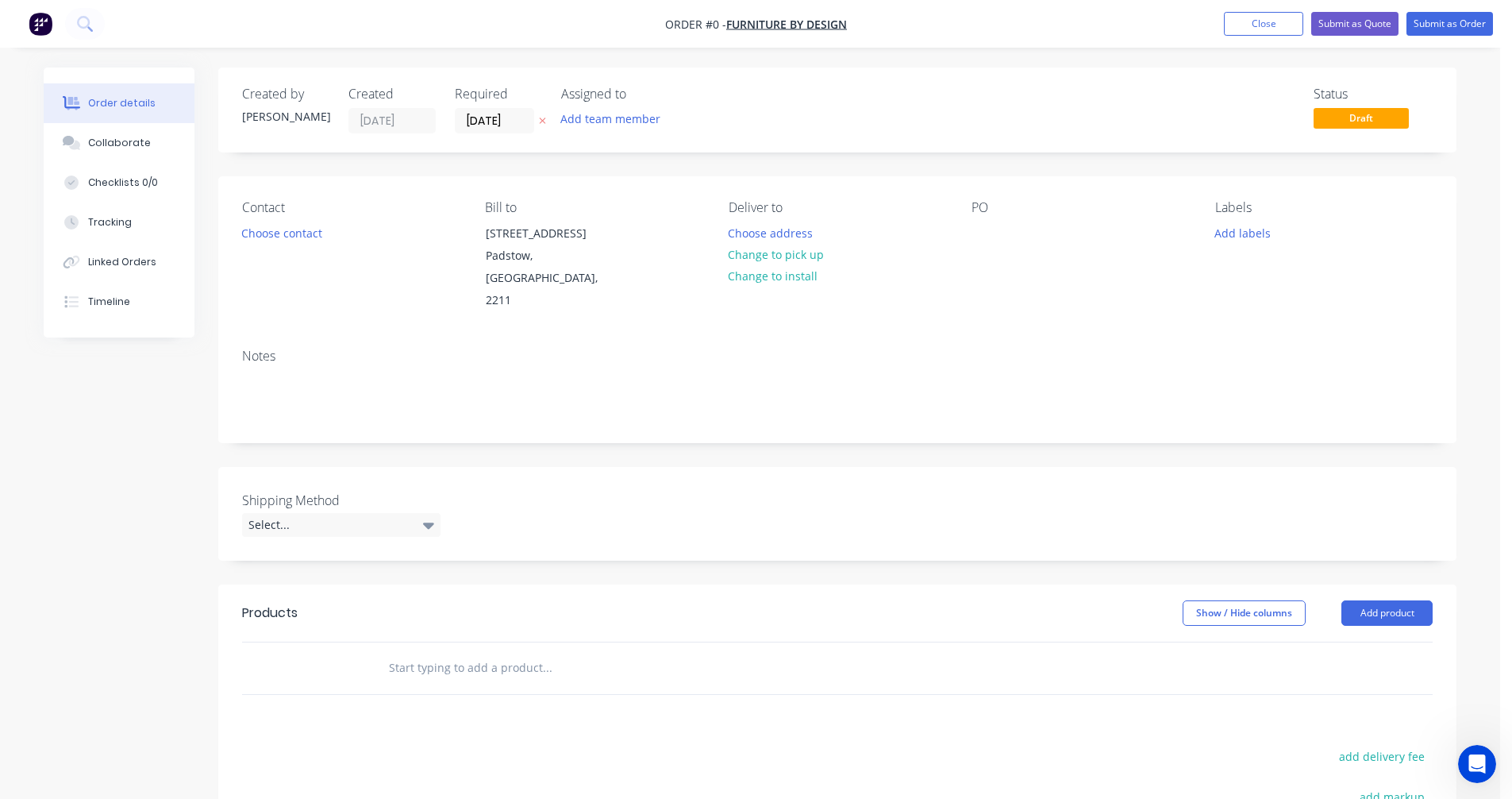
click at [427, 652] on input "text" at bounding box center [546, 667] width 318 height 32
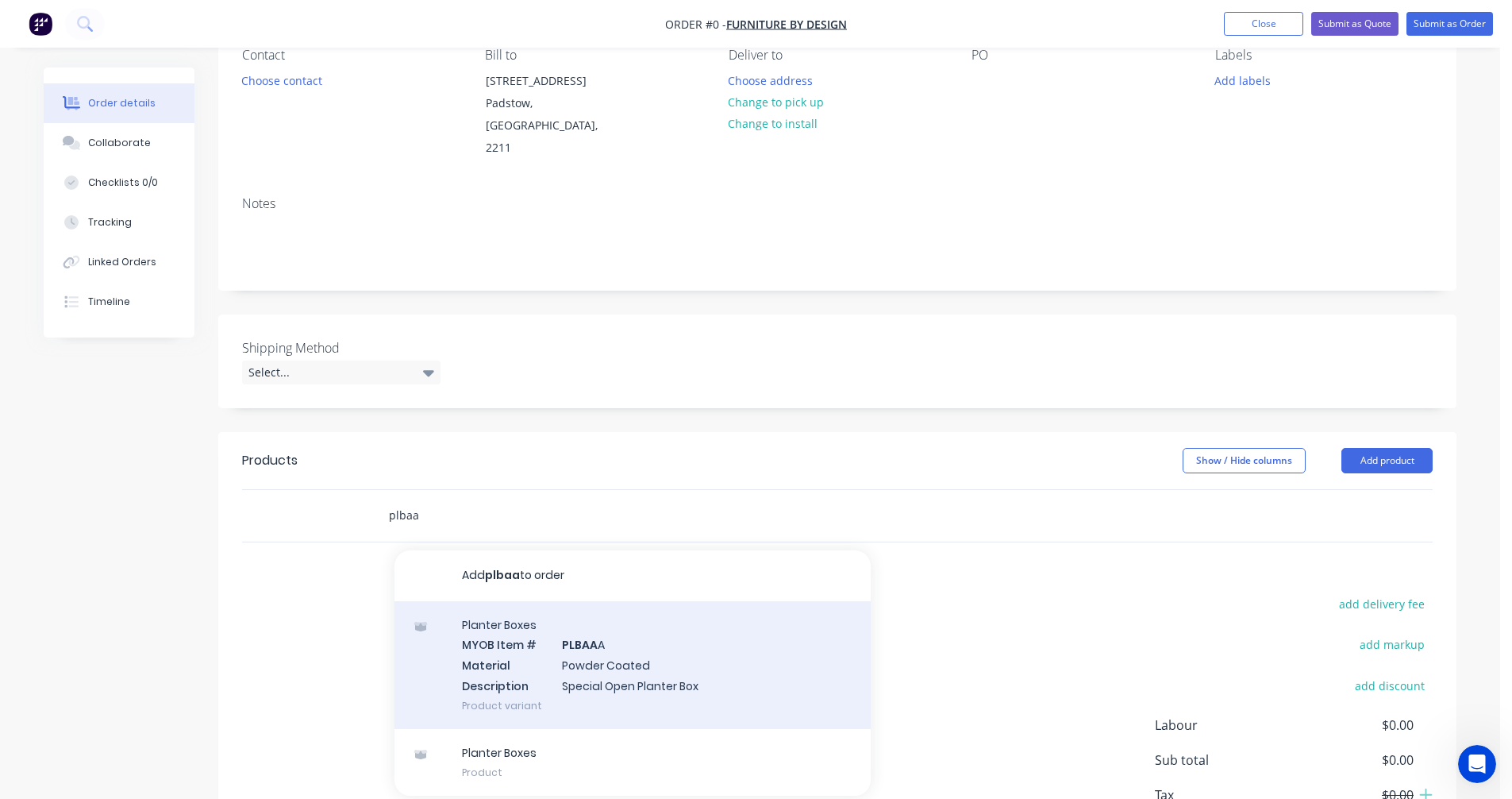
scroll to position [158, 0]
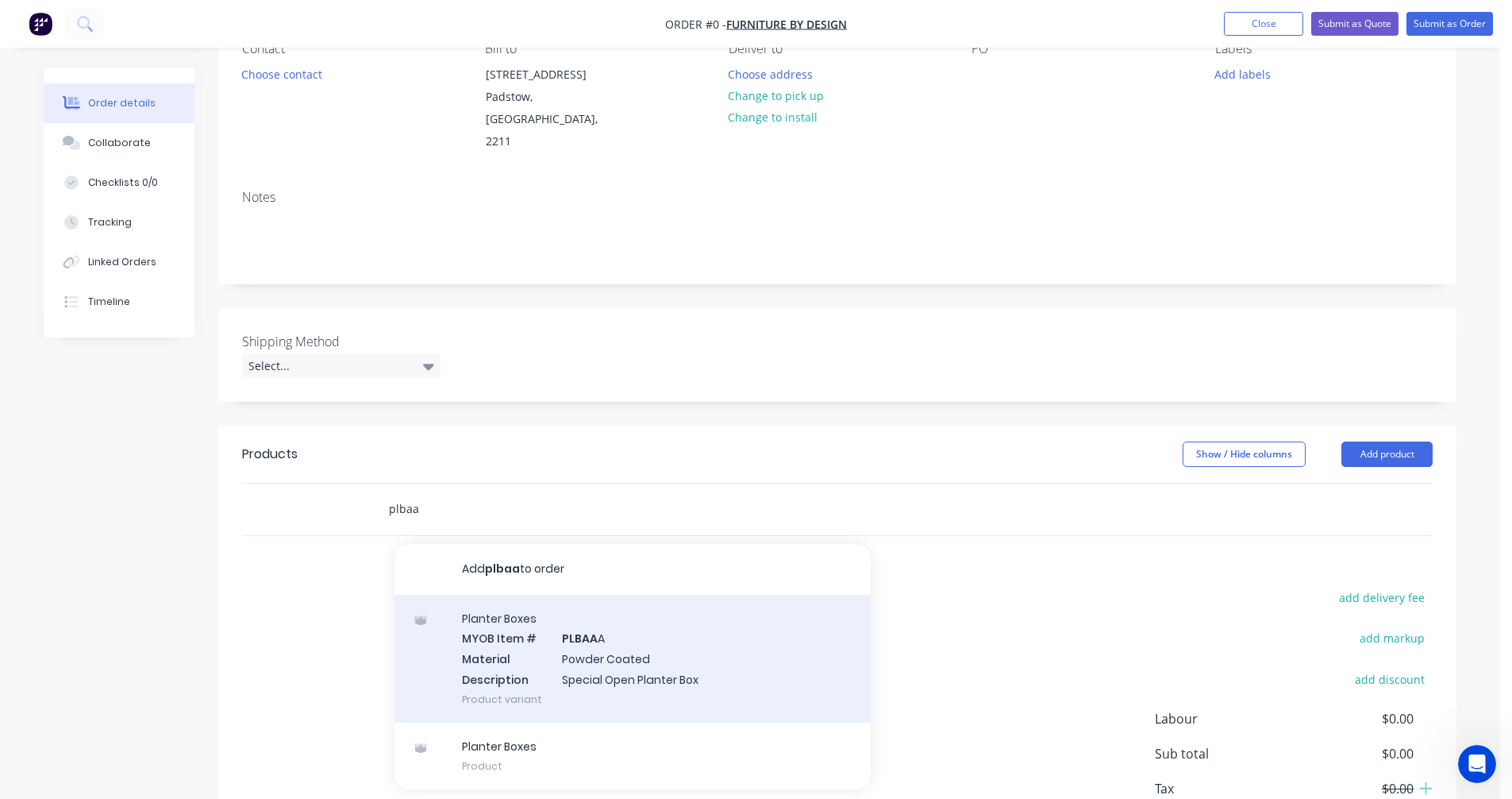
type input "plbaa"
click at [588, 637] on div "Planter Boxes MYOB Item # PLBAA A Material Powder Coated Description Special Op…" at bounding box center [632, 659] width 476 height 128
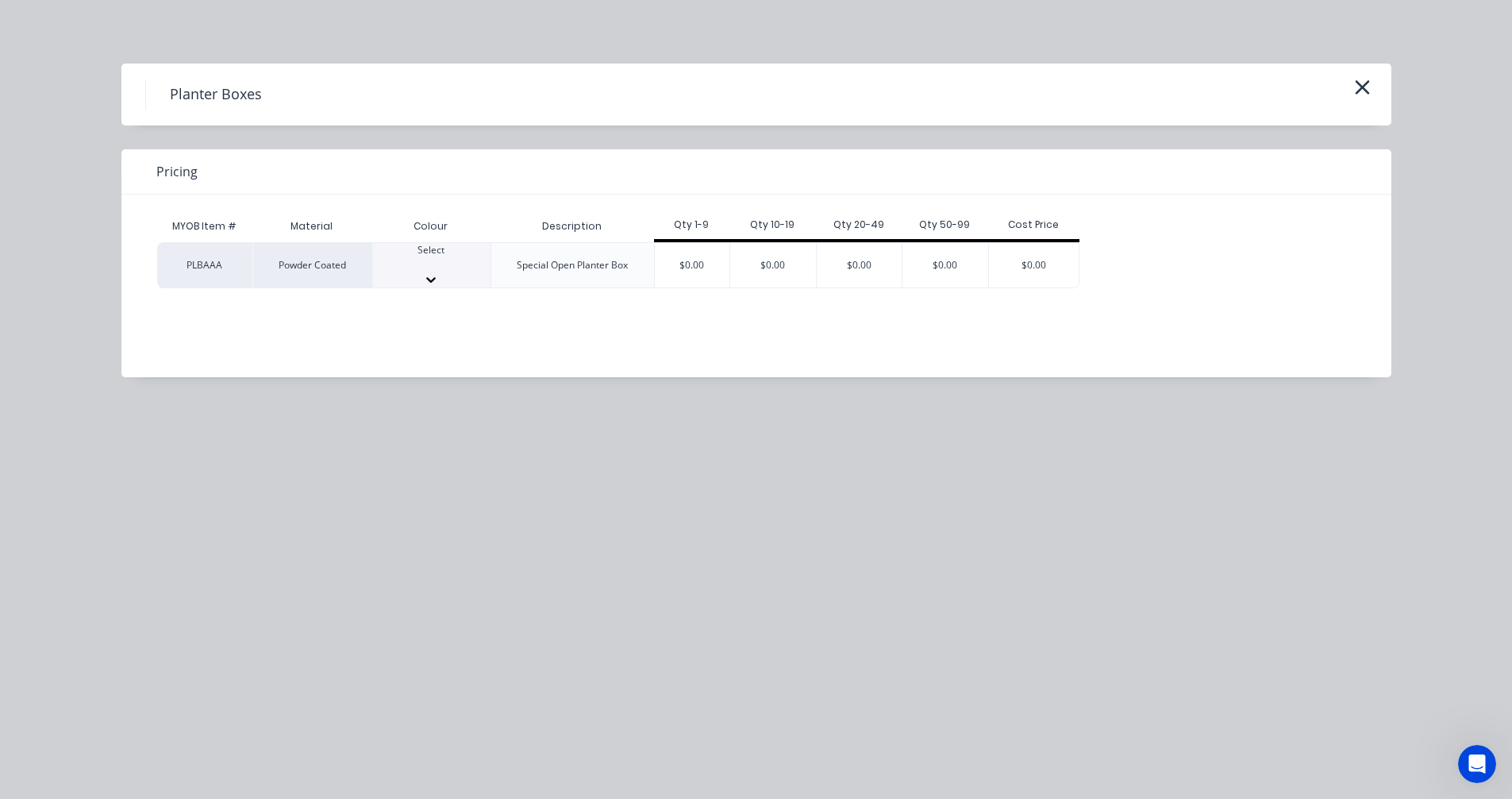
click at [461, 272] on div at bounding box center [431, 279] width 118 height 16
type input "sta"
click at [684, 266] on div "$0.00" at bounding box center [693, 269] width 75 height 54
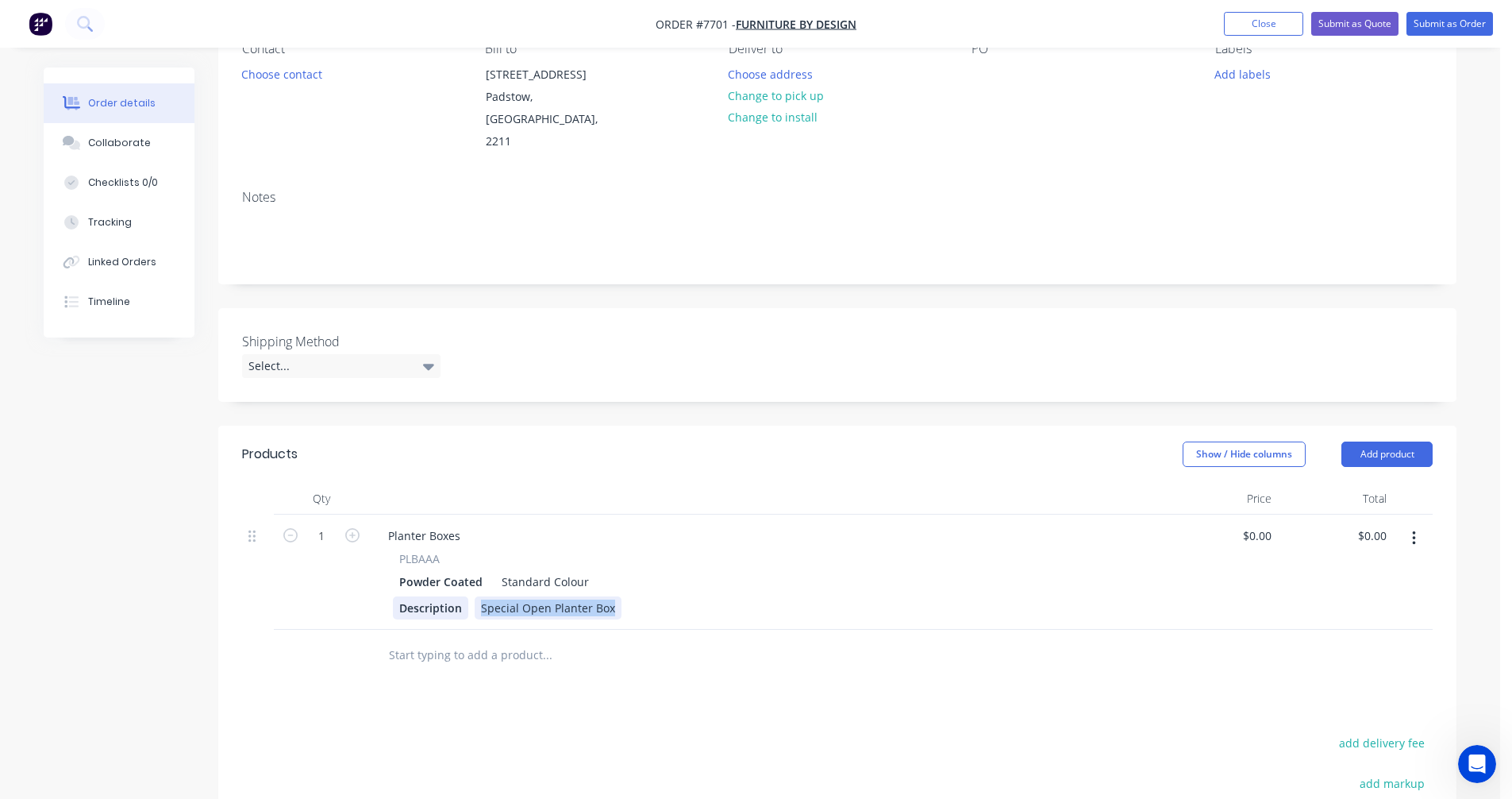
drag, startPoint x: 613, startPoint y: 587, endPoint x: 427, endPoint y: 588, distance: 186.0
click at [427, 596] on div "Description Special Open Planter Box" at bounding box center [762, 607] width 740 height 23
click at [592, 596] on div "Custom Floor Planter" at bounding box center [536, 607] width 124 height 23
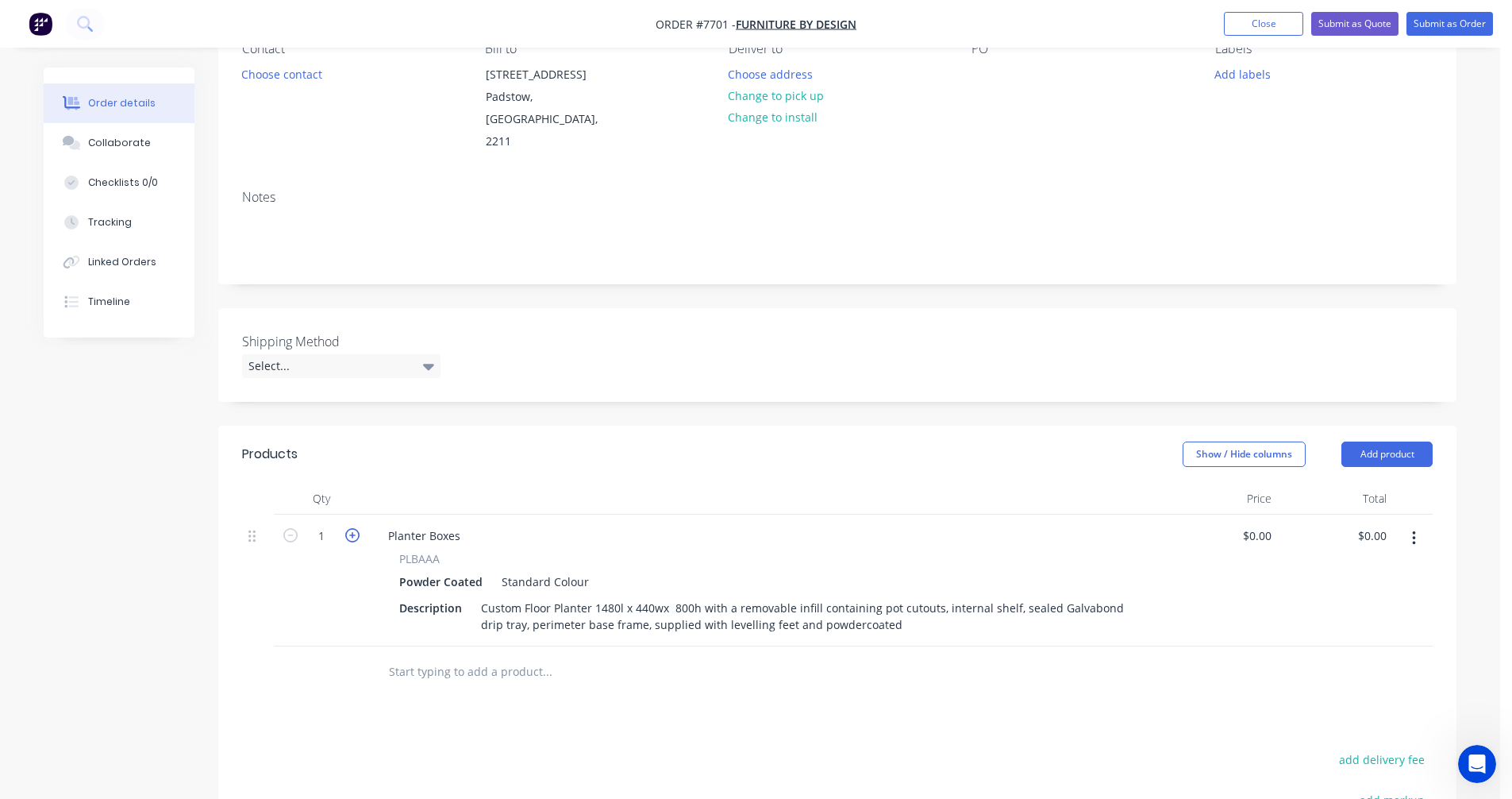
click at [350, 528] on icon "button" at bounding box center [352, 535] width 15 height 15
type input "3"
drag, startPoint x: 468, startPoint y: 514, endPoint x: 374, endPoint y: 513, distance: 94.0
click at [374, 514] on div "Planter Boxes PLBAAA Powder Coated Standard Colour Description Custom Floor Pla…" at bounding box center [765, 580] width 794 height 132
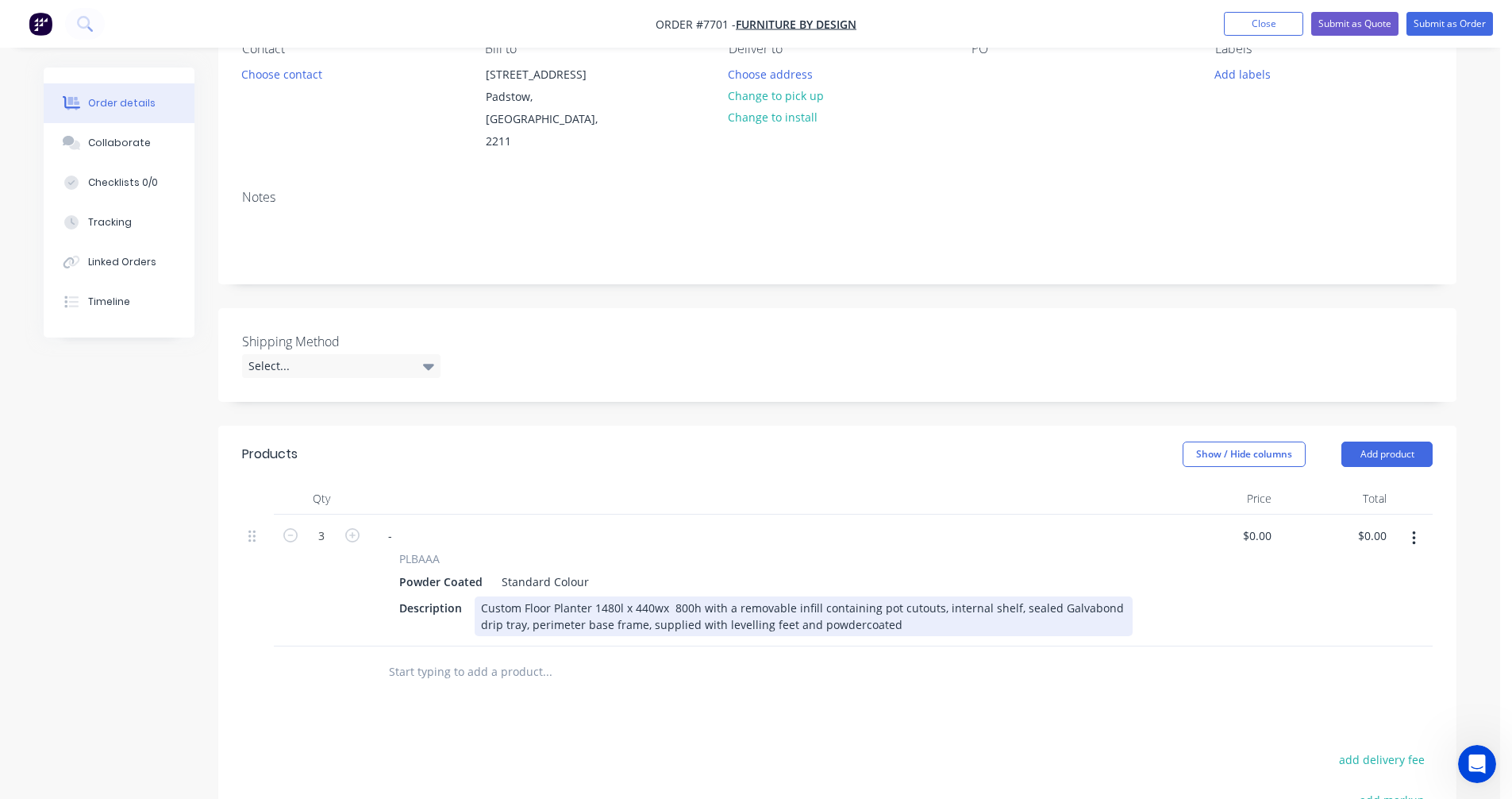
click at [882, 596] on div "Custom Floor Planter 1480l x 440wx 800h with a removable infill containing pot …" at bounding box center [804, 615] width 658 height 39
type input "$865.00"
type input "$2,595.00"
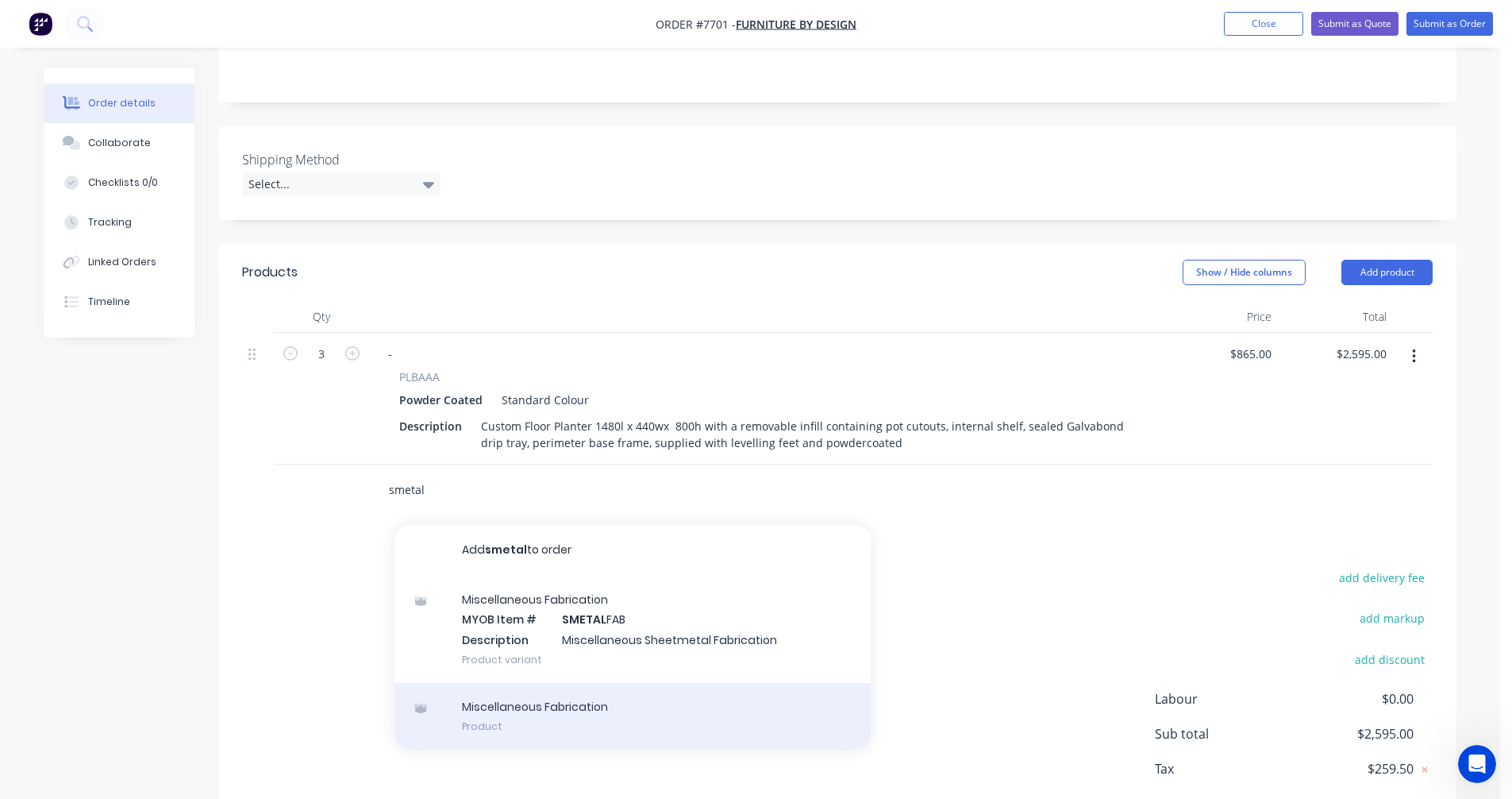
scroll to position [397, 0]
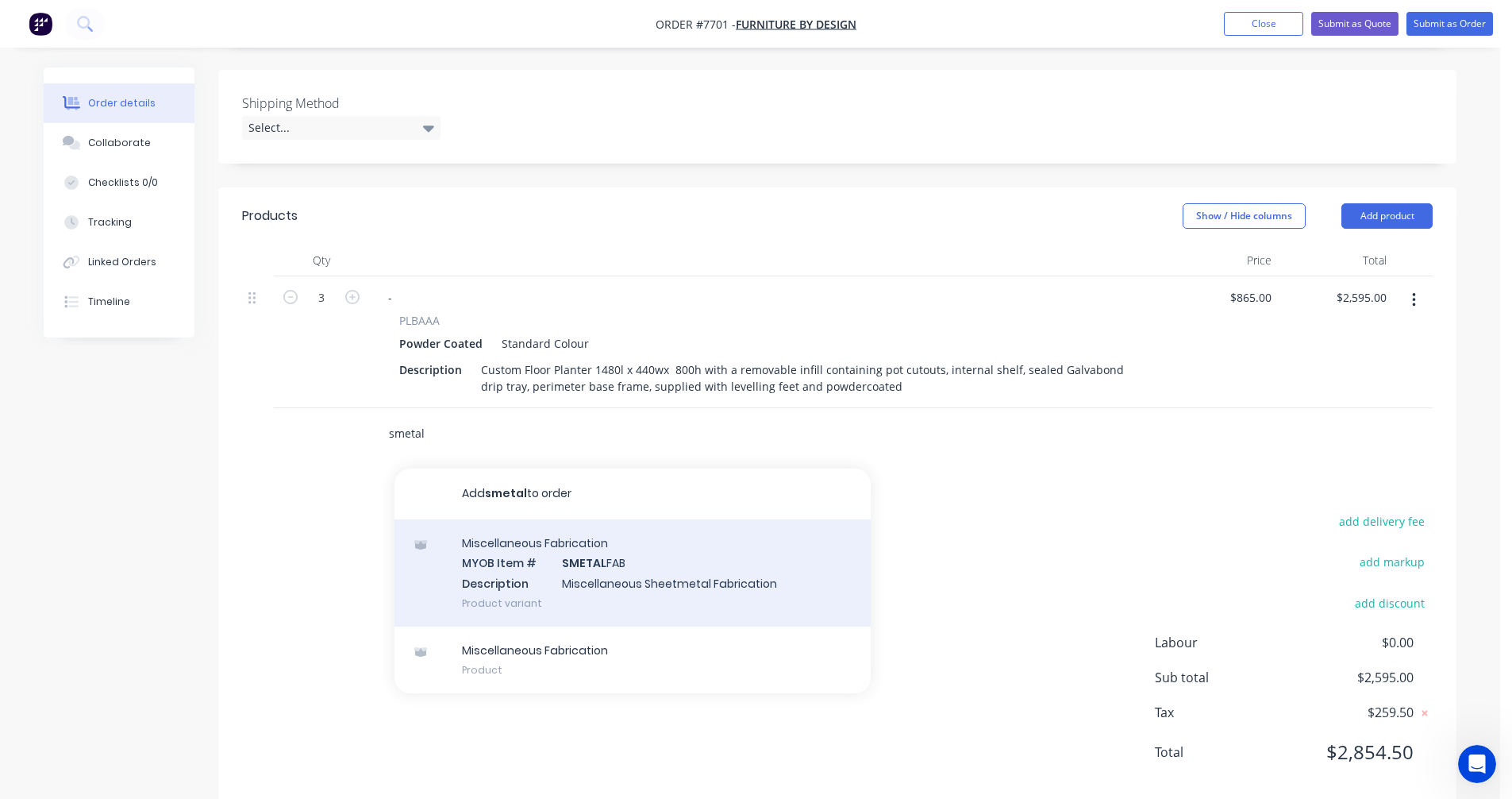
type input "smetal"
click at [588, 554] on div "Miscellaneous Fabrication MYOB Item # SMETAL FAB Description Miscellaneous Shee…" at bounding box center [632, 572] width 476 height 107
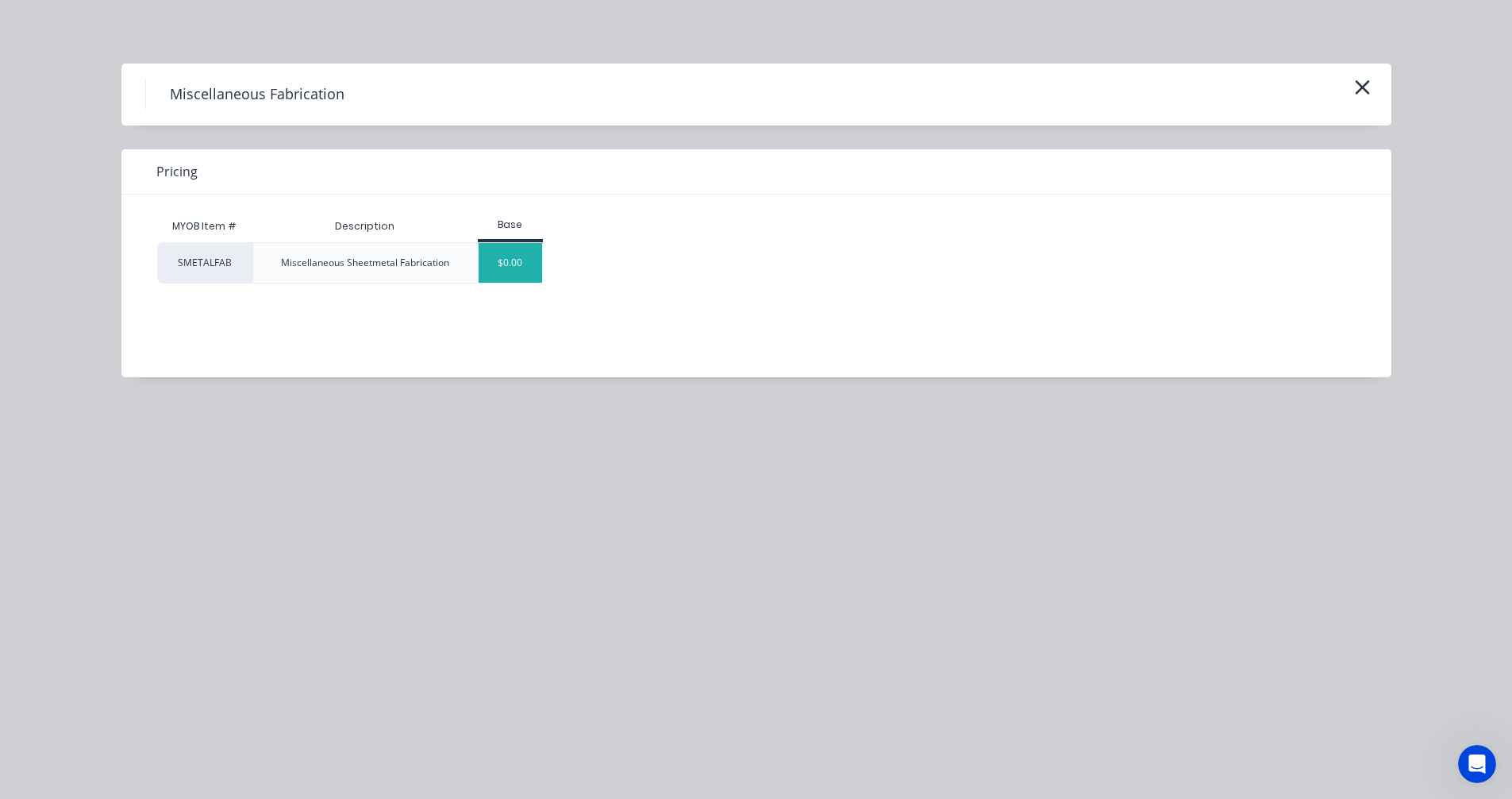
click at [508, 254] on div "$0.00" at bounding box center [511, 262] width 64 height 39
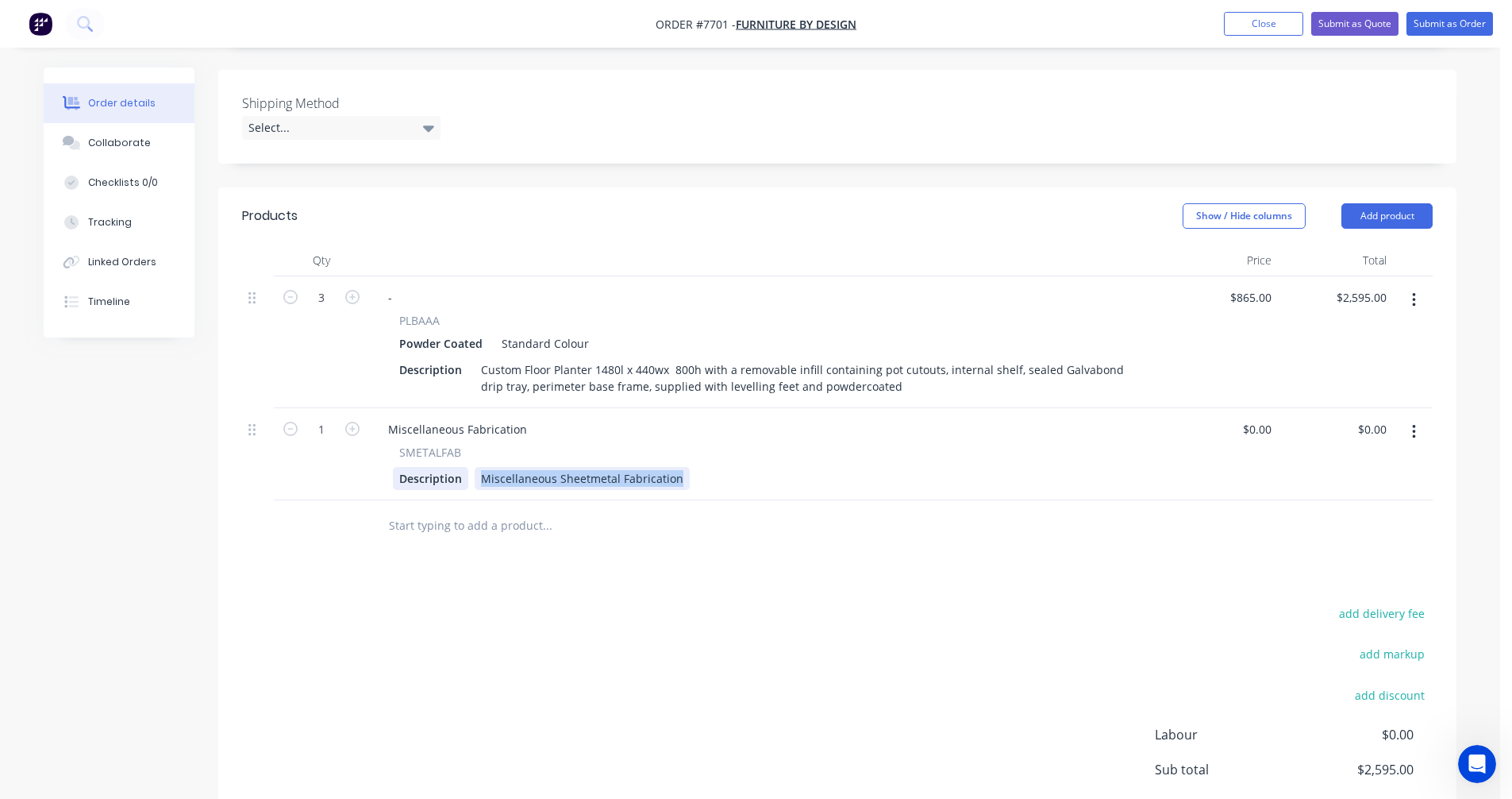
drag, startPoint x: 684, startPoint y: 455, endPoint x: 448, endPoint y: 448, distance: 236.1
click at [448, 467] on div "Description Miscellaneous Sheetmetal Fabrication" at bounding box center [762, 478] width 740 height 23
click at [944, 467] on div "Custom Removable Top Infill 30h to suit a 1480l x 440w Laminate planter with po…" at bounding box center [719, 478] width 489 height 23
type input "$0.00"
click at [347, 422] on icon "button" at bounding box center [352, 429] width 15 height 15
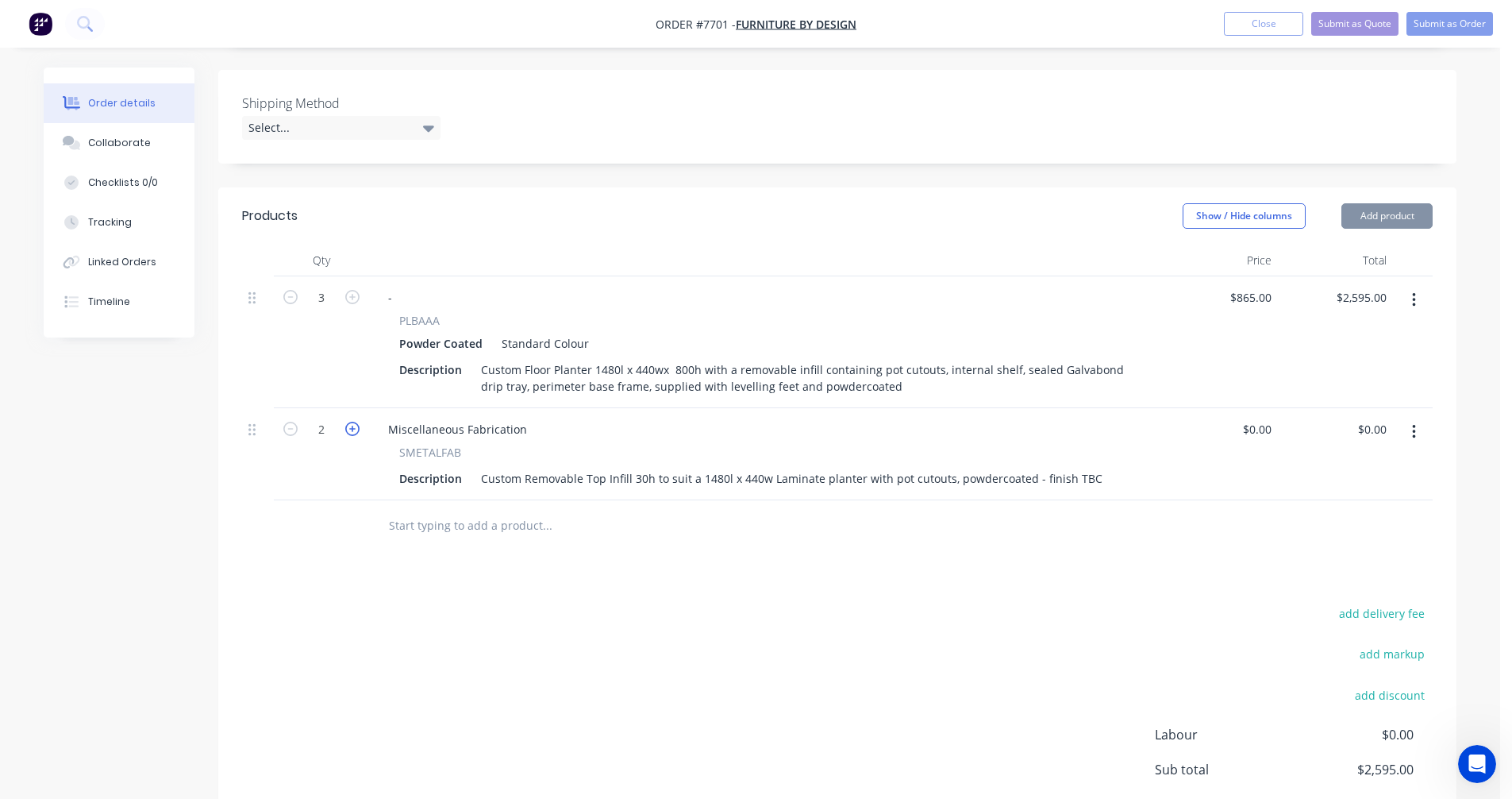
click at [347, 422] on icon "button" at bounding box center [352, 429] width 15 height 15
type input "3"
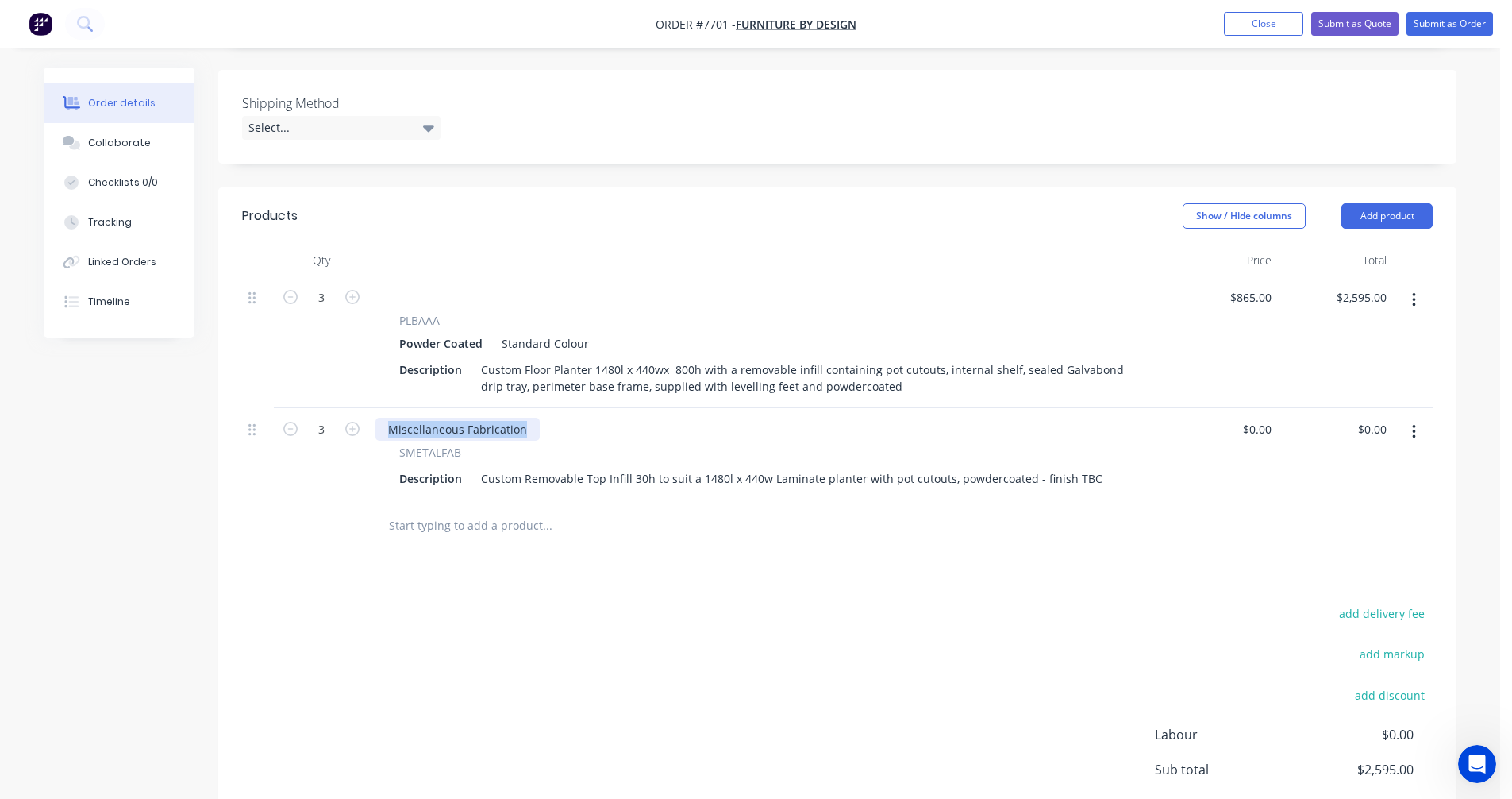
drag, startPoint x: 526, startPoint y: 404, endPoint x: 379, endPoint y: 408, distance: 147.1
click at [379, 417] on div "Miscellaneous Fabrication" at bounding box center [458, 428] width 165 height 23
click at [468, 510] on input "text" at bounding box center [546, 525] width 318 height 32
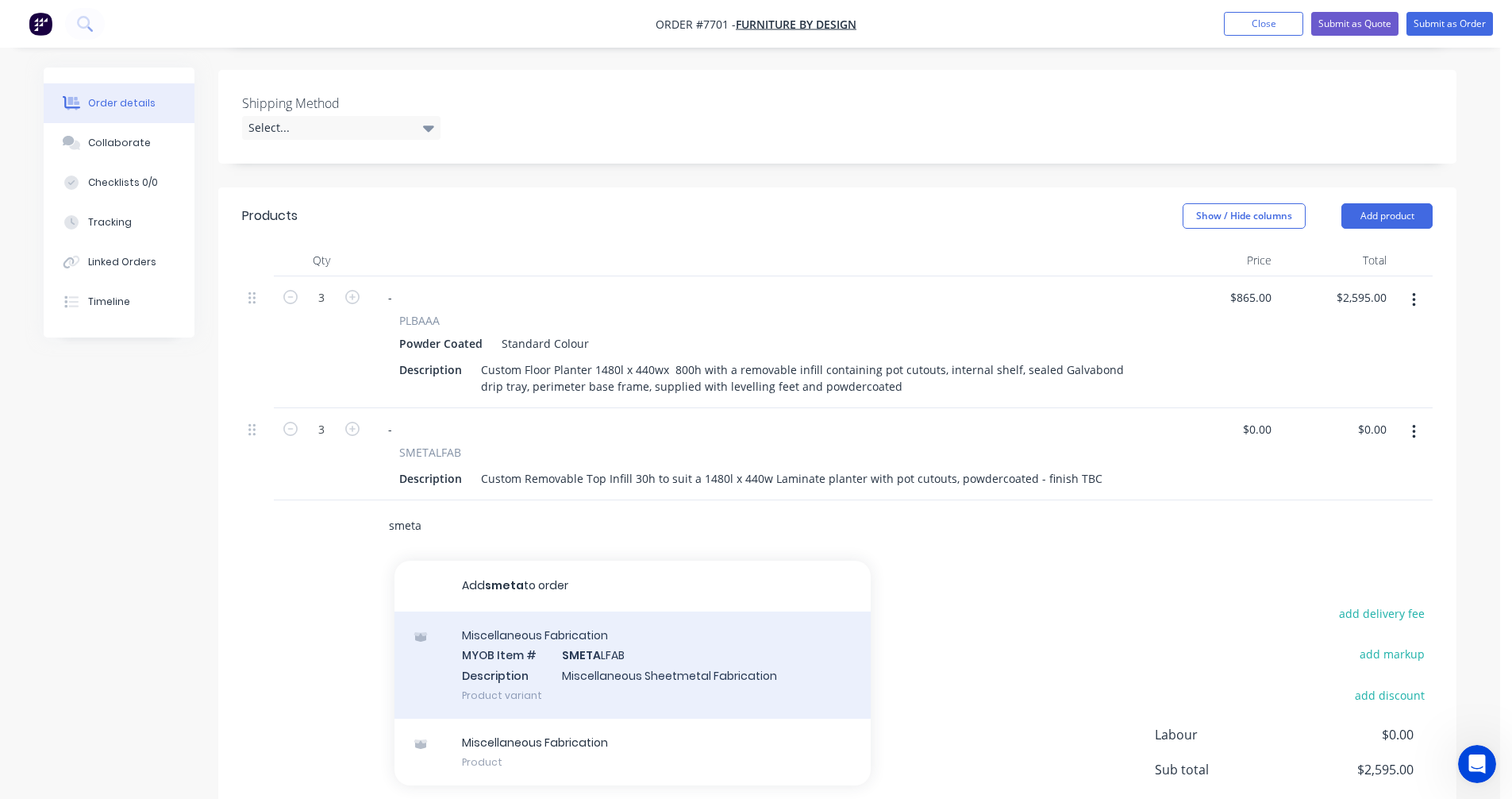
type input "smeta"
click at [624, 632] on div "Miscellaneous Fabrication MYOB Item # SMETA LFAB Description Miscellaneous Shee…" at bounding box center [632, 664] width 476 height 107
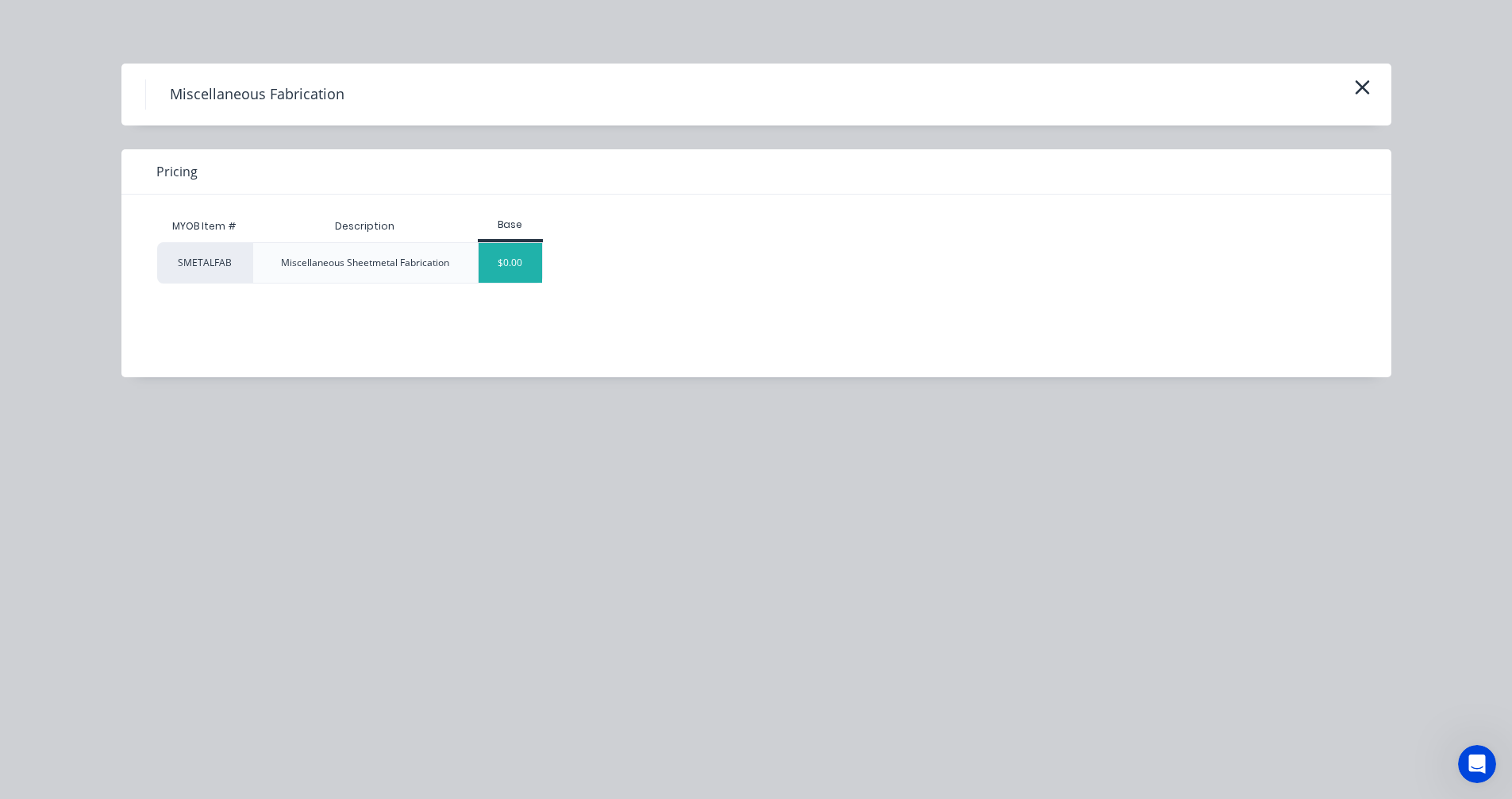
click at [525, 269] on div "$0.00" at bounding box center [511, 262] width 64 height 39
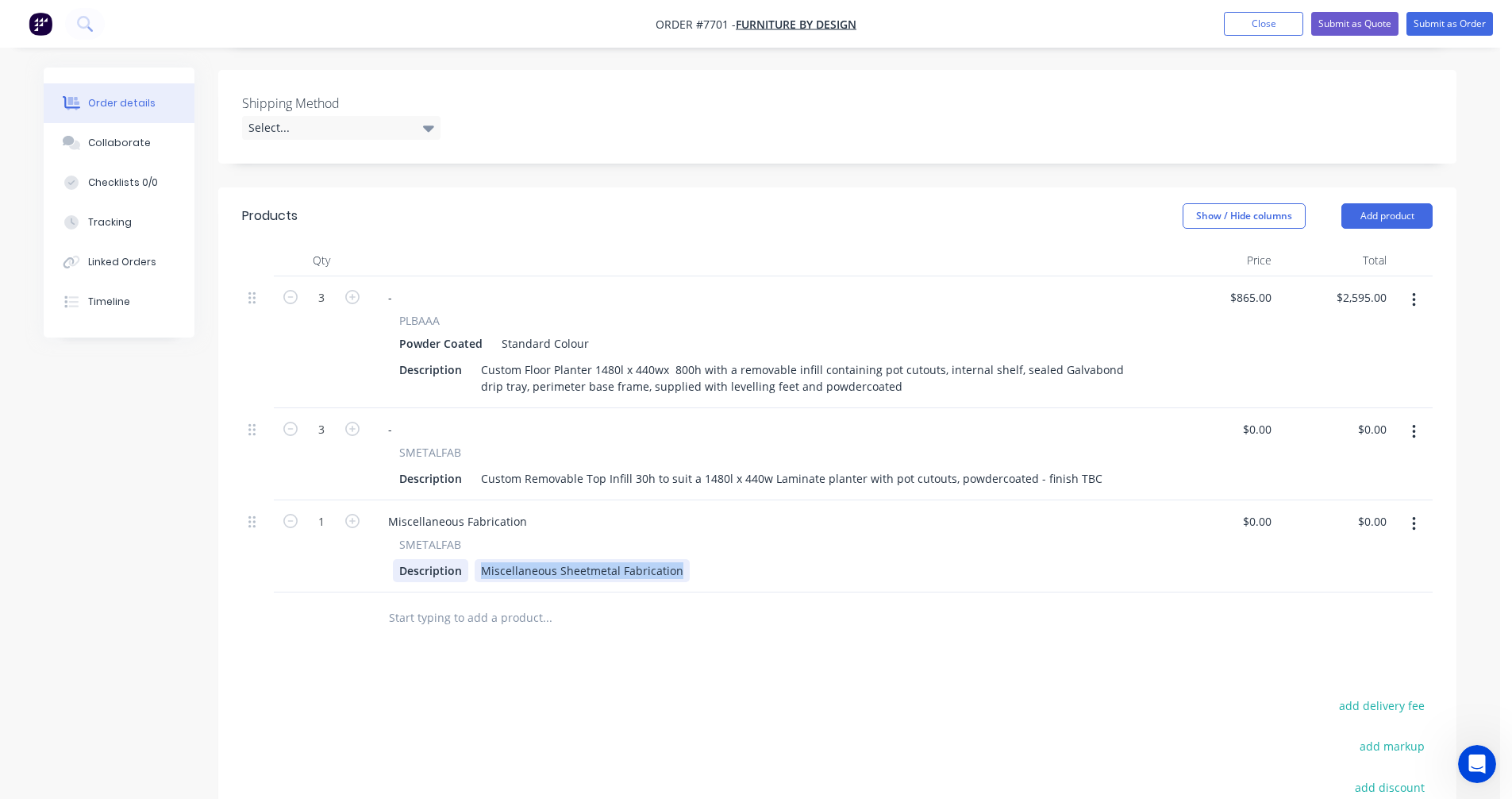
drag, startPoint x: 679, startPoint y: 546, endPoint x: 466, endPoint y: 541, distance: 213.1
click at [466, 559] on div "Description Miscellaneous Sheetmetal Fabrication" at bounding box center [762, 570] width 740 height 23
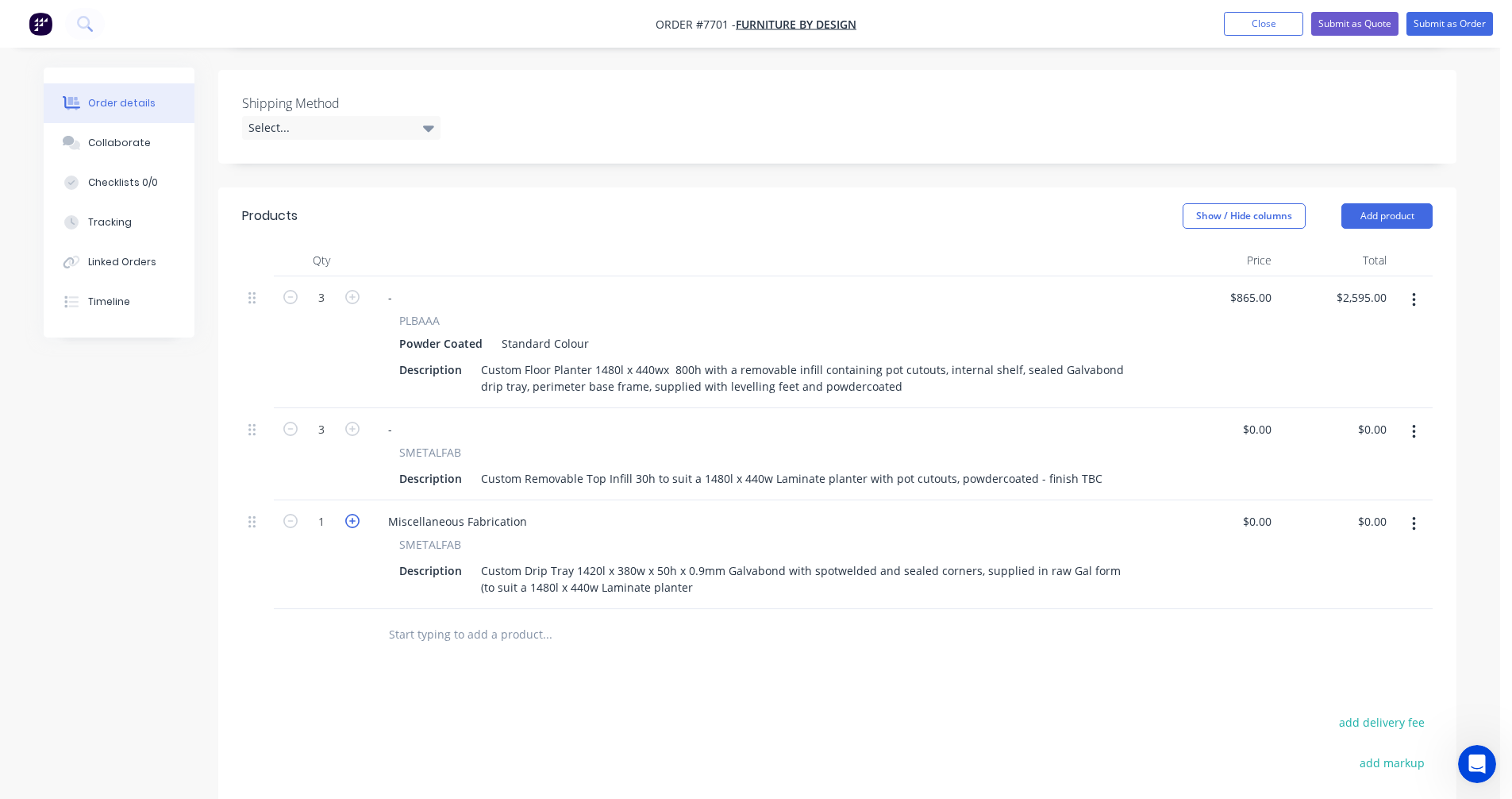
click at [351, 513] on icon "button" at bounding box center [352, 521] width 15 height 15
type input "3"
drag, startPoint x: 523, startPoint y: 498, endPoint x: 361, endPoint y: 496, distance: 162.0
click at [361, 500] on div "3 Miscellaneous Fabrication SMETALFAB Description Custom Drip Tray 1420l x 380w…" at bounding box center [837, 554] width 1191 height 109
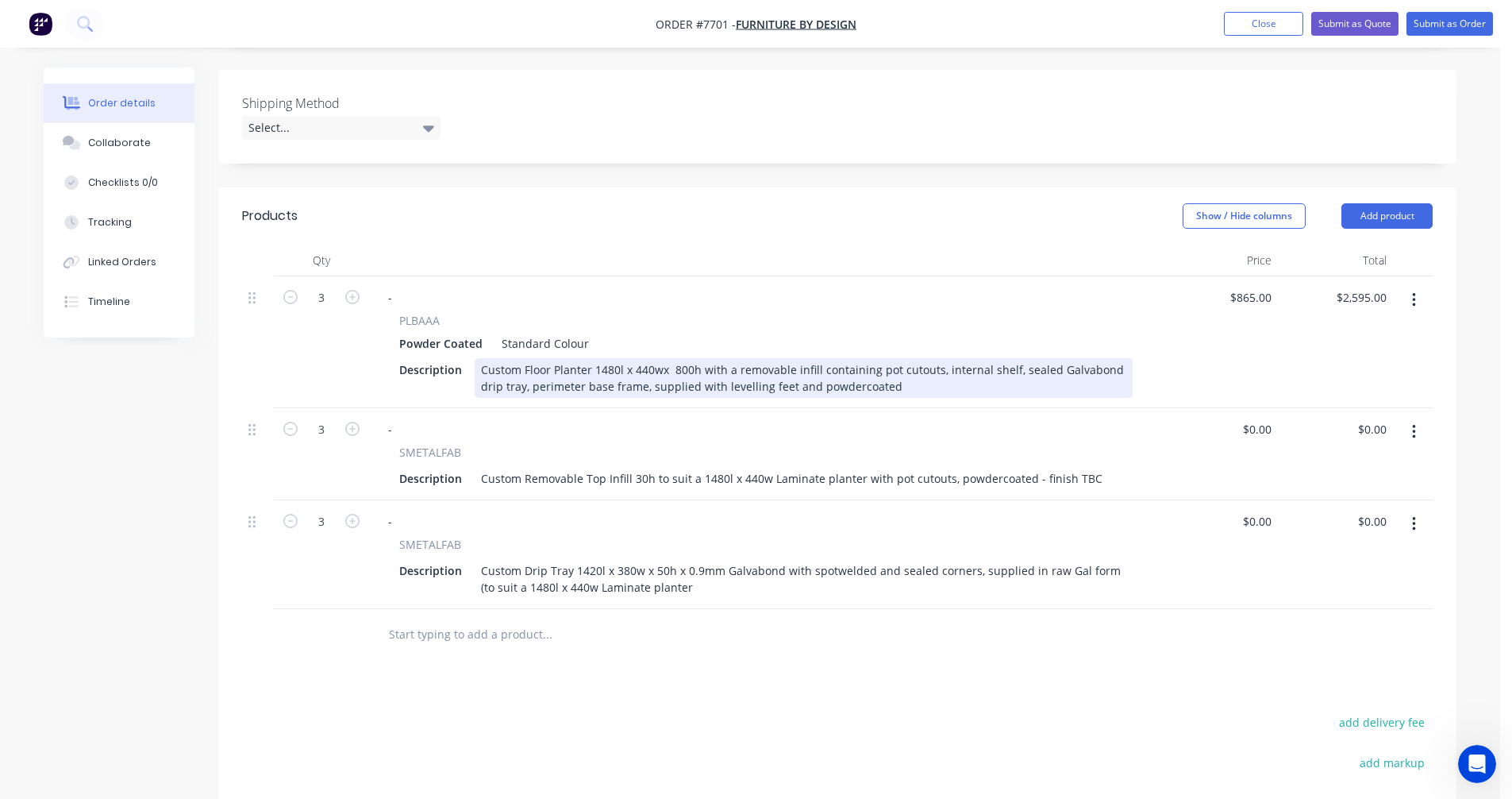
click at [659, 358] on div "Custom Floor Planter 1480l x 440wx 800h with a removable infill containing pot …" at bounding box center [804, 377] width 658 height 39
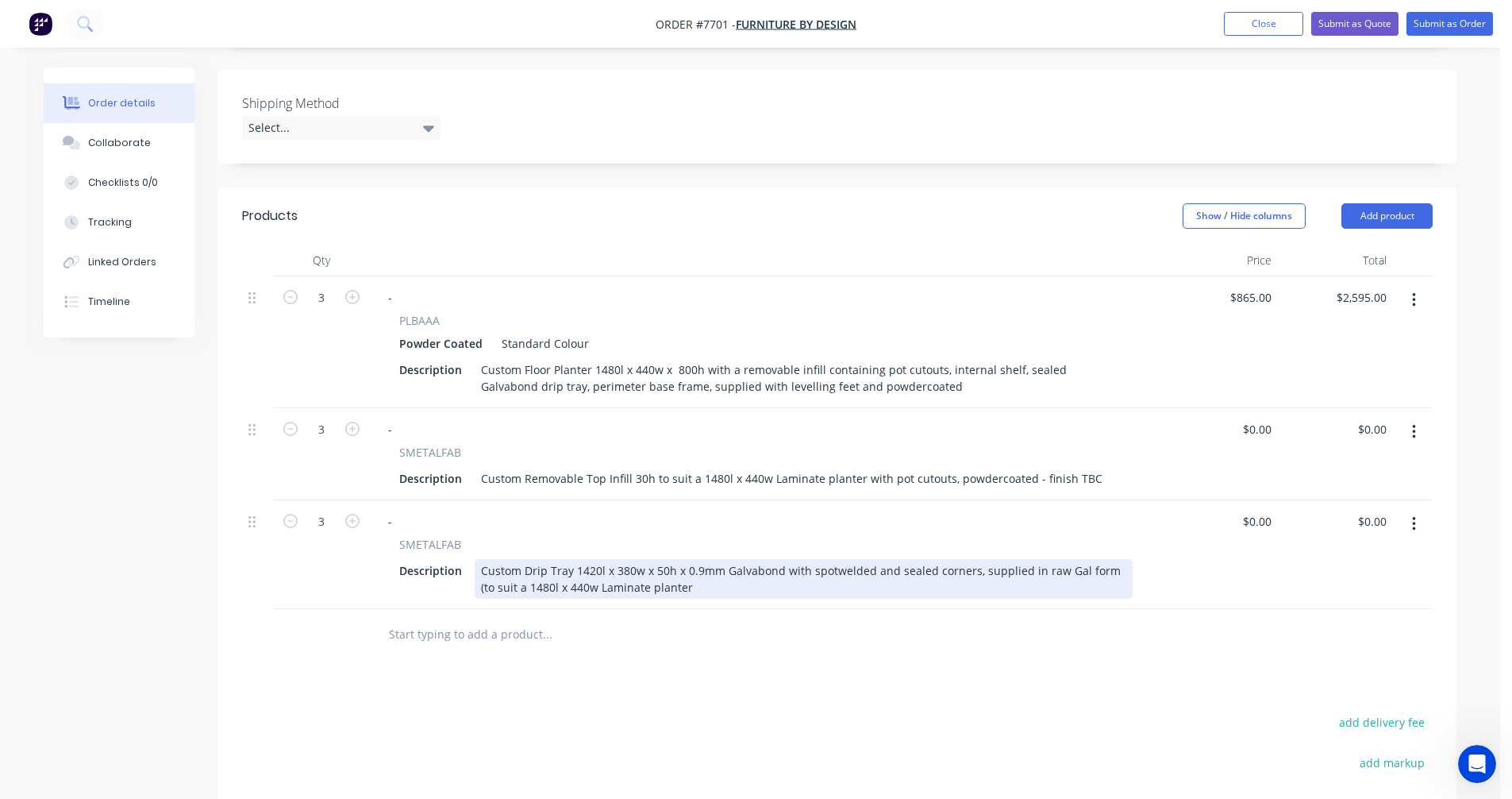
click at [676, 566] on div "Custom Drip Tray 1420l x 380w x 50h x 0.9mm Galvabond with spotwelded and seale…" at bounding box center [804, 578] width 658 height 39
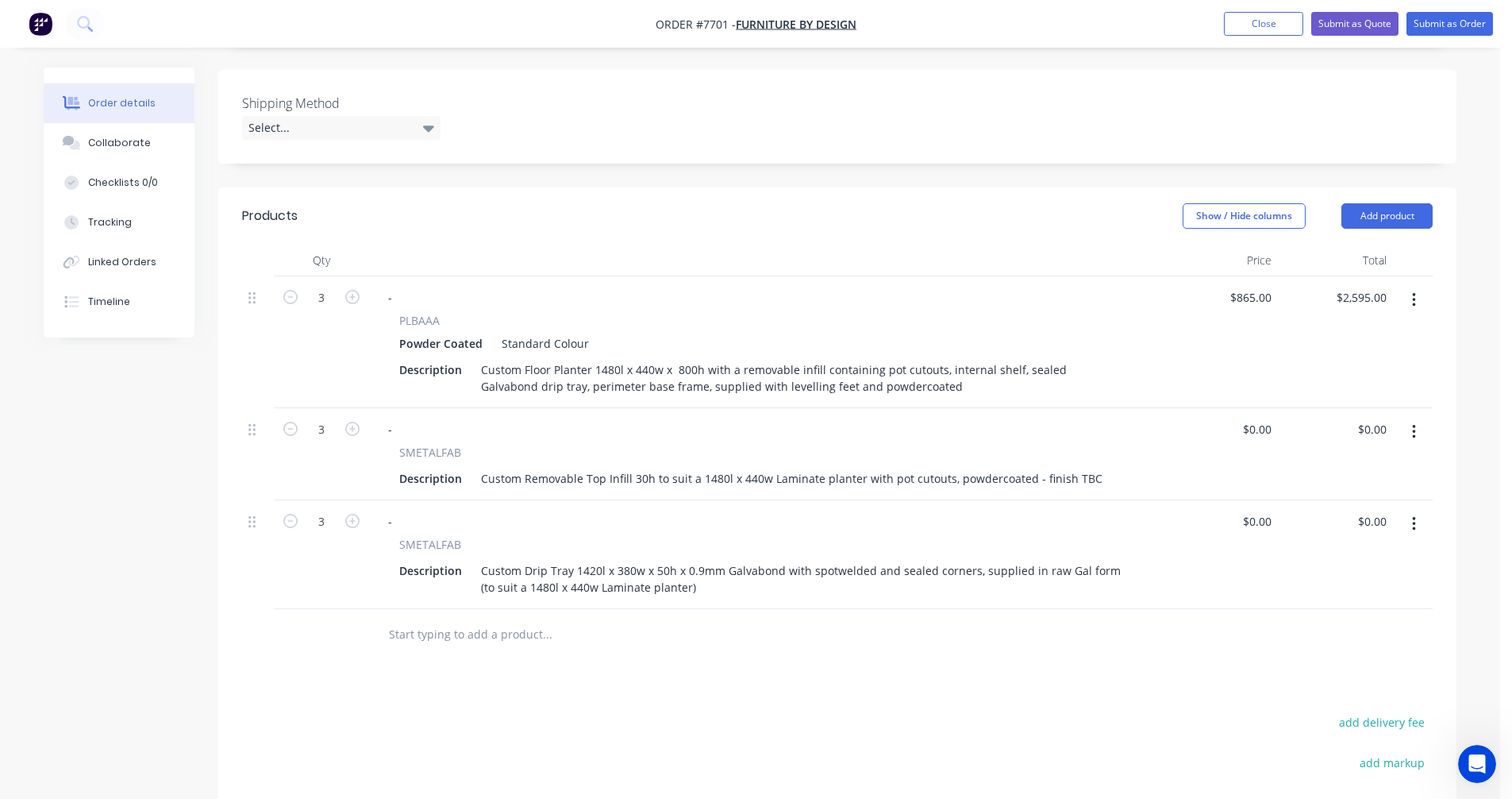
click at [476, 619] on input "text" at bounding box center [546, 634] width 318 height 32
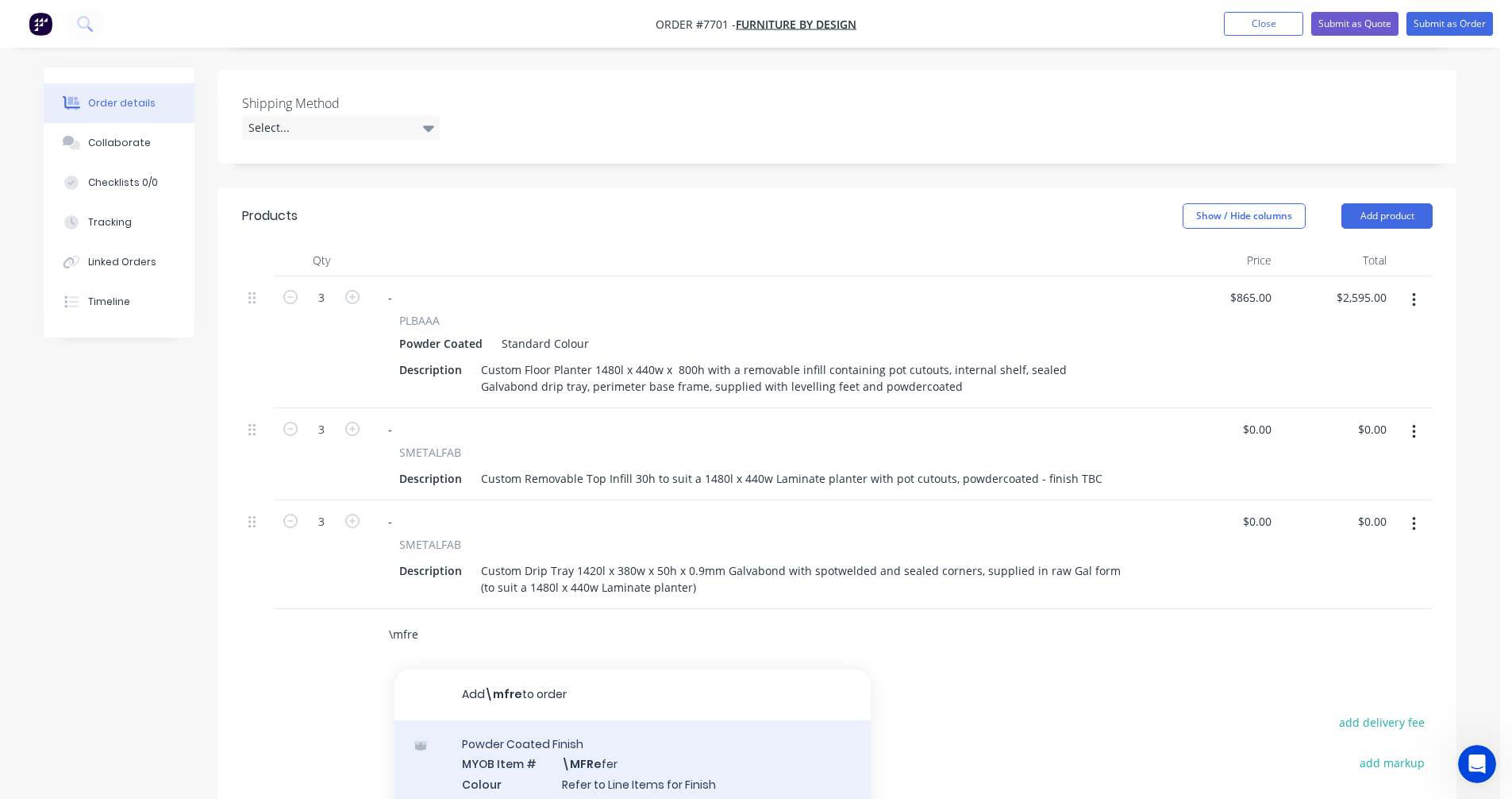
type input "\mfre"
click at [643, 750] on div "Powder Coated Finish MYOB Item # \MFRe fer Colour Refer to Line Items for Finis…" at bounding box center [632, 773] width 476 height 107
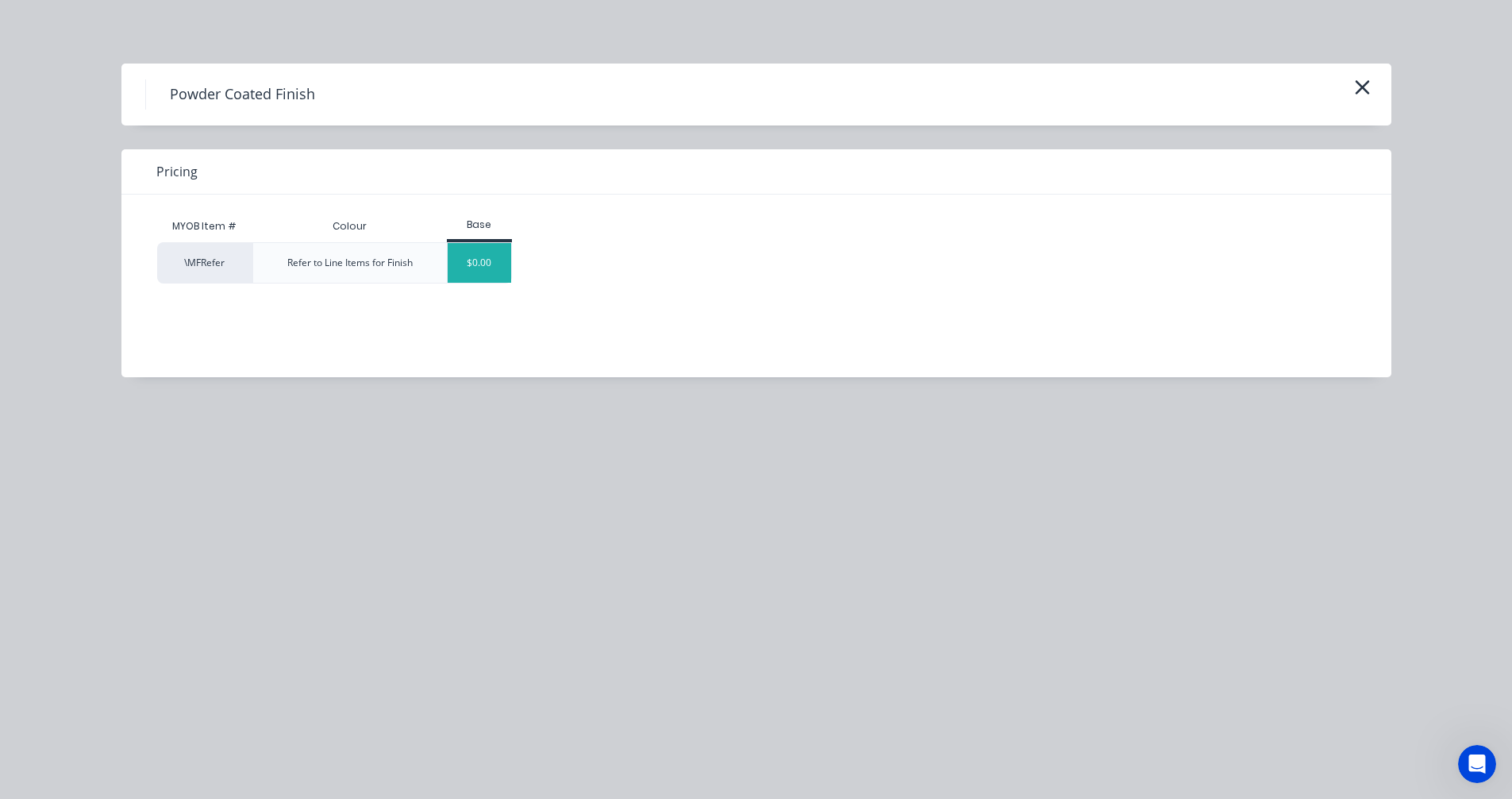
click at [493, 257] on div "$0.00" at bounding box center [480, 262] width 64 height 39
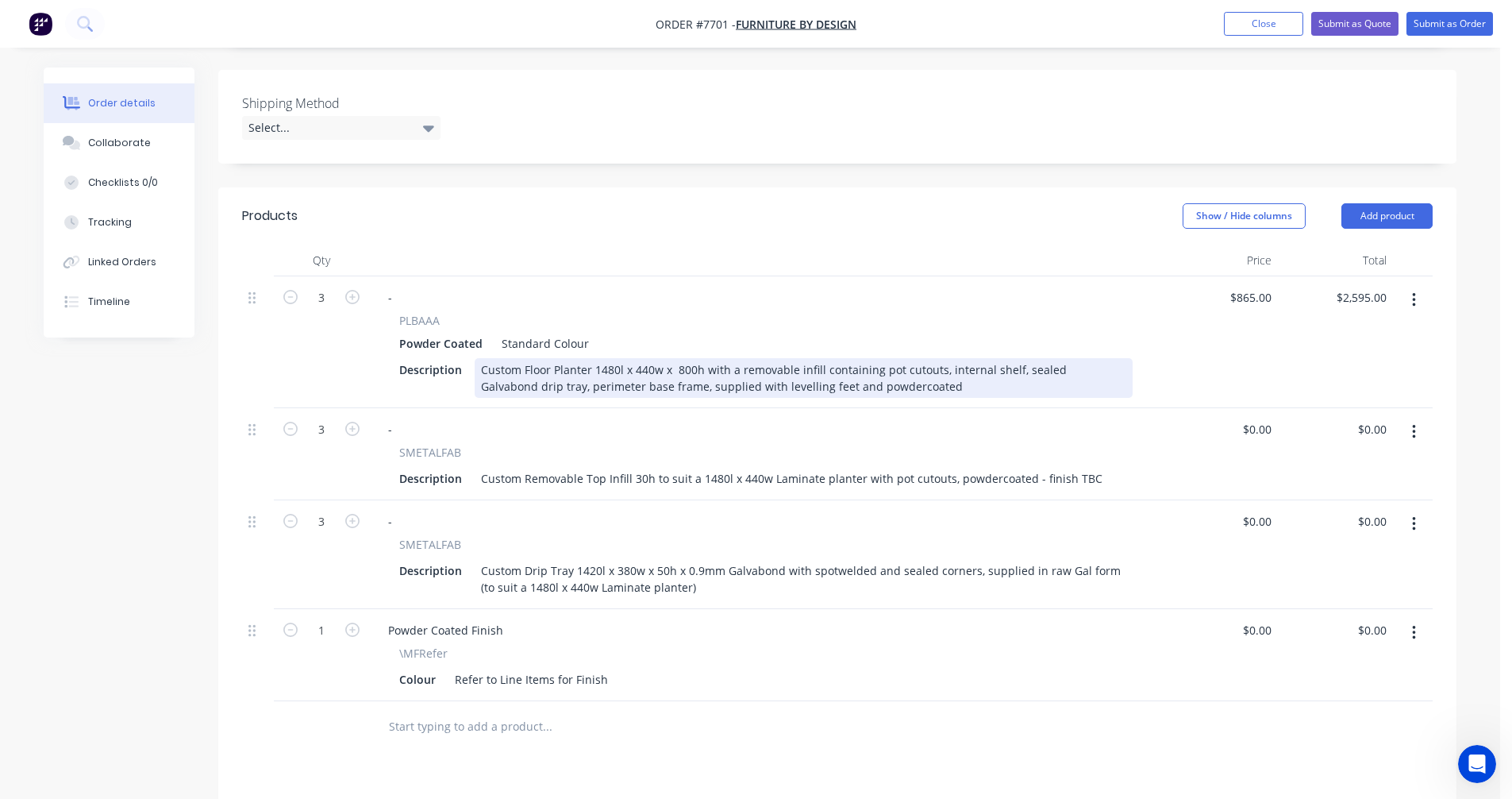
click at [874, 358] on div "Custom Floor Planter 1480l x 440w x 800h with a removable infill containing pot…" at bounding box center [804, 377] width 658 height 39
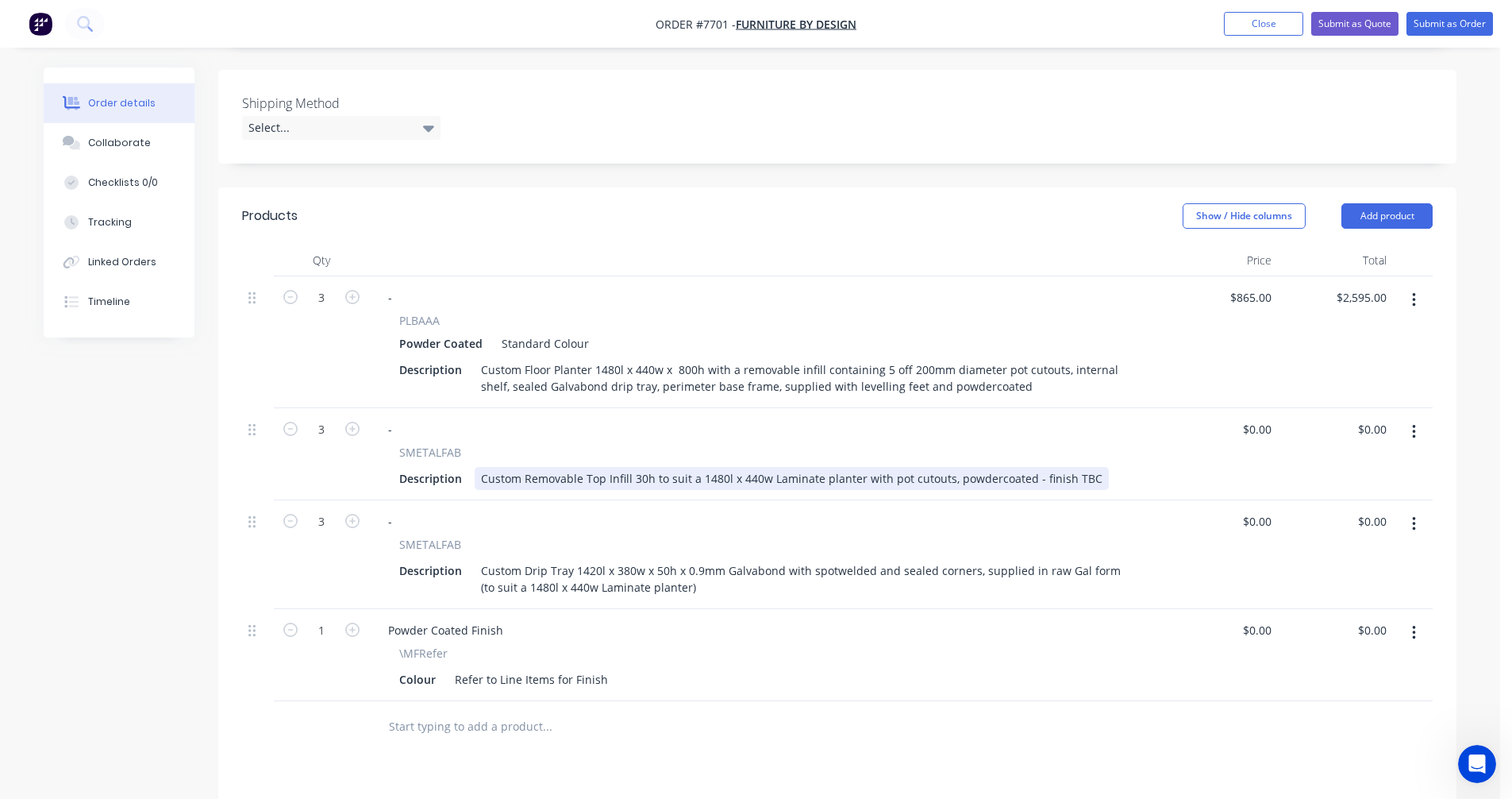
click at [881, 467] on div "Custom Removable Top Infill 30h to suit a 1480l x 440w Laminate planter with po…" at bounding box center [792, 478] width 634 height 23
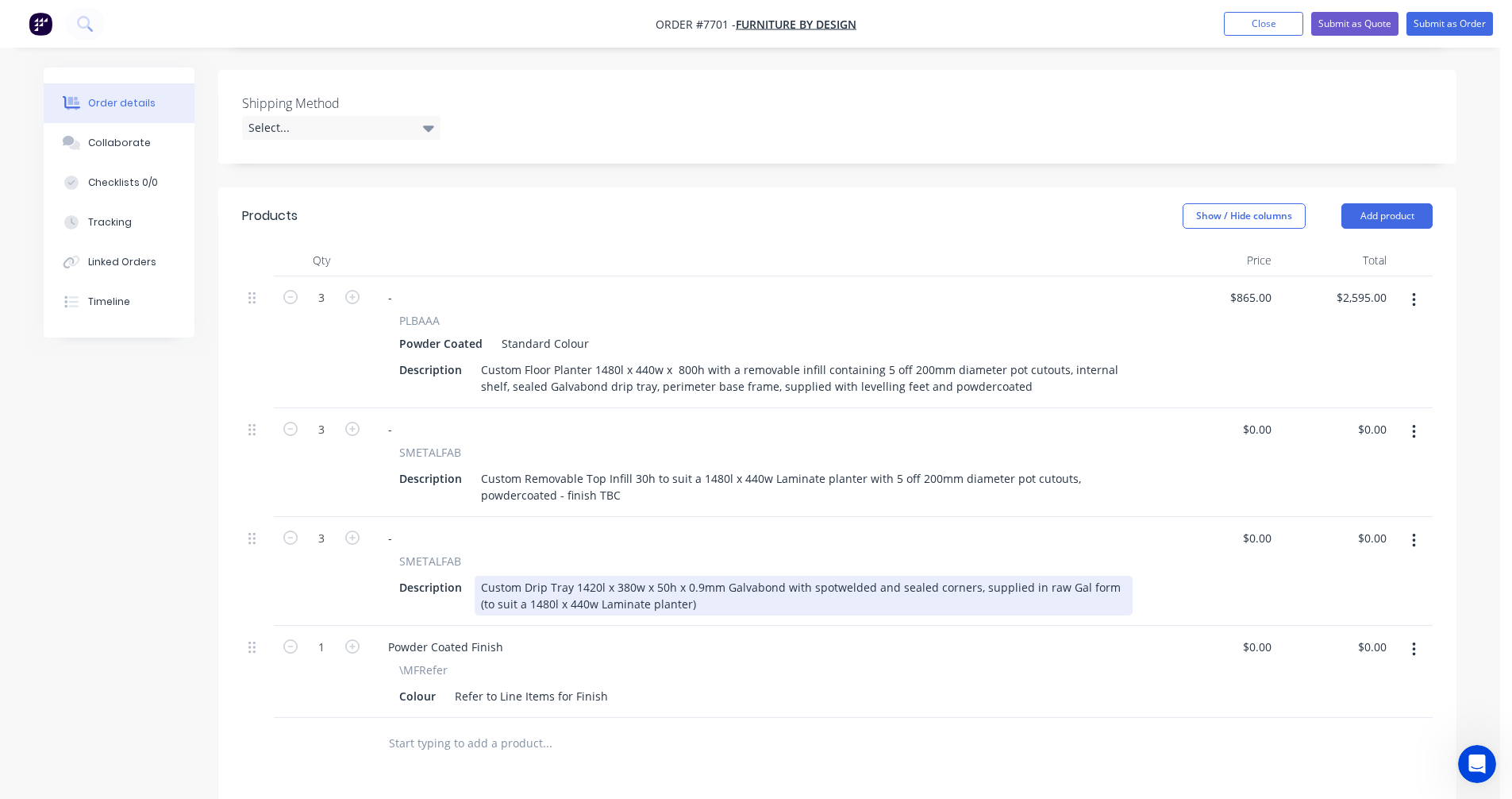
click at [670, 579] on div "Custom Drip Tray 1420l x 380w x 50h x 0.9mm Galvabond with spotwelded and seale…" at bounding box center [804, 595] width 658 height 39
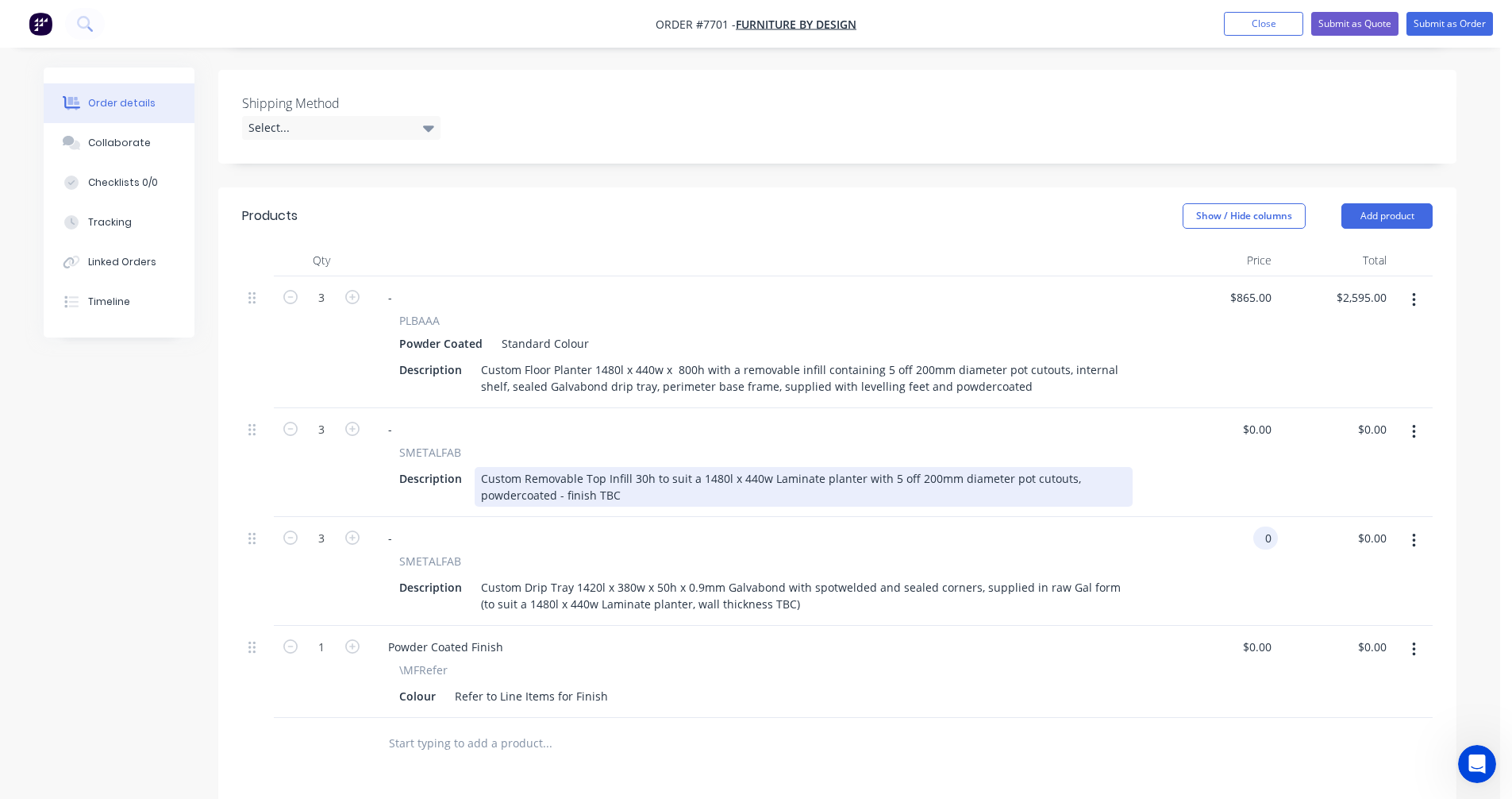
type input "$0.00"
click at [770, 467] on div "Custom Removable Top Infill 30h to suit a 1480l x 440w Laminate planter with 5 …" at bounding box center [804, 486] width 658 height 39
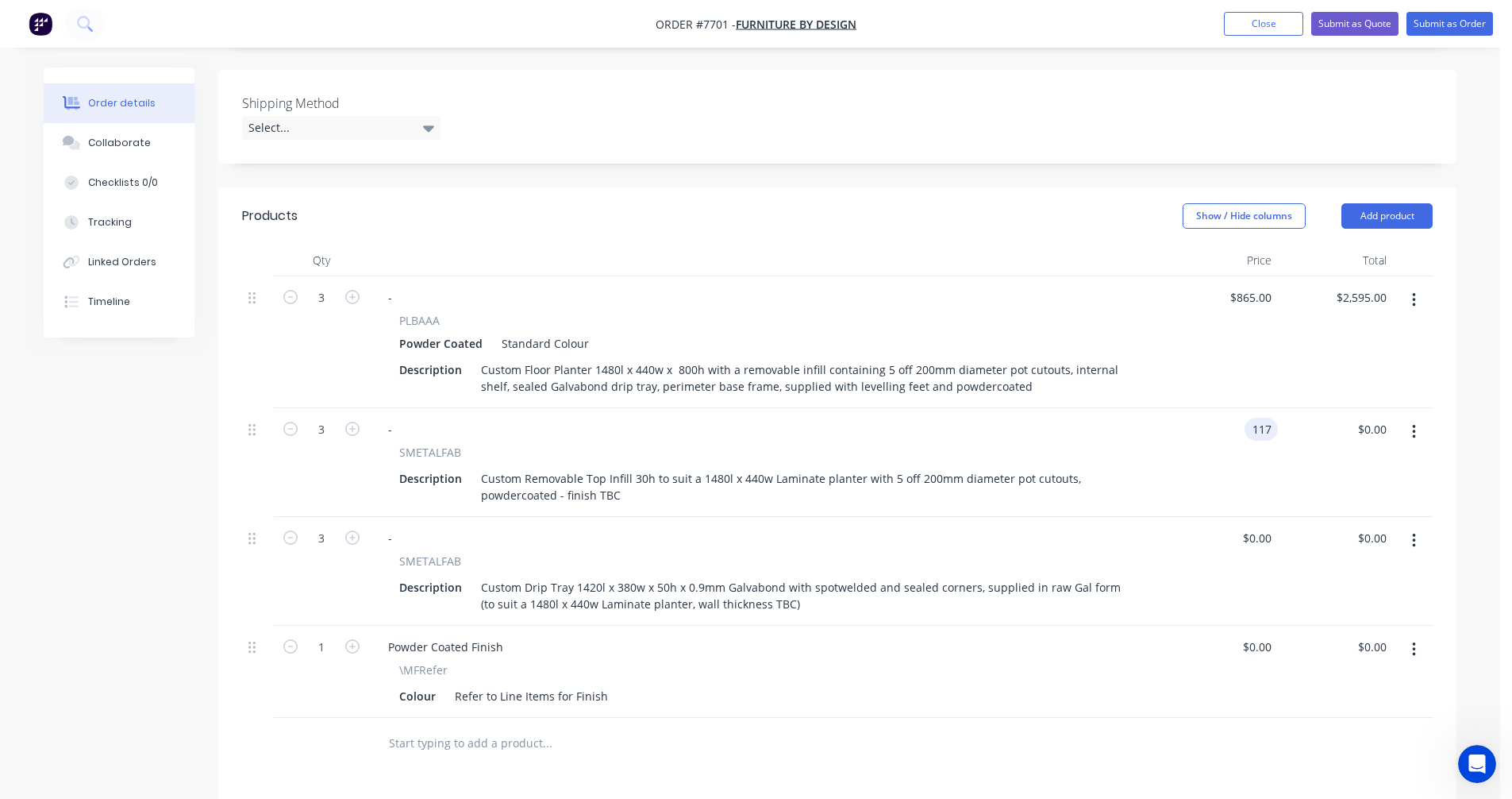
type input "$117.00"
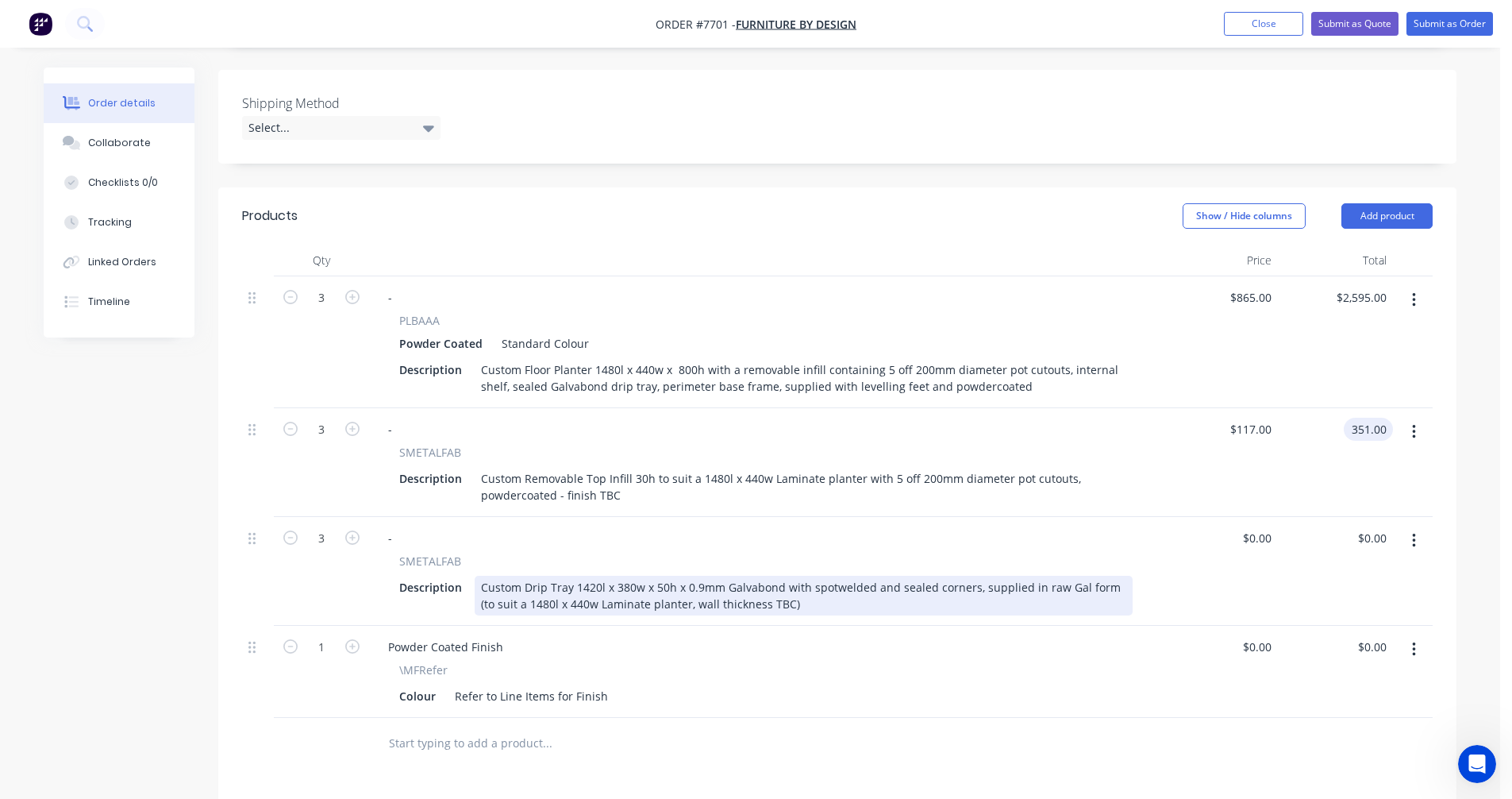
type input "$351.00"
click at [751, 576] on div "Custom Drip Tray 1420l x 380w x 50h x 0.9mm Galvabond with spotwelded and seale…" at bounding box center [804, 595] width 658 height 39
type input "$101.00"
type input "$303.00"
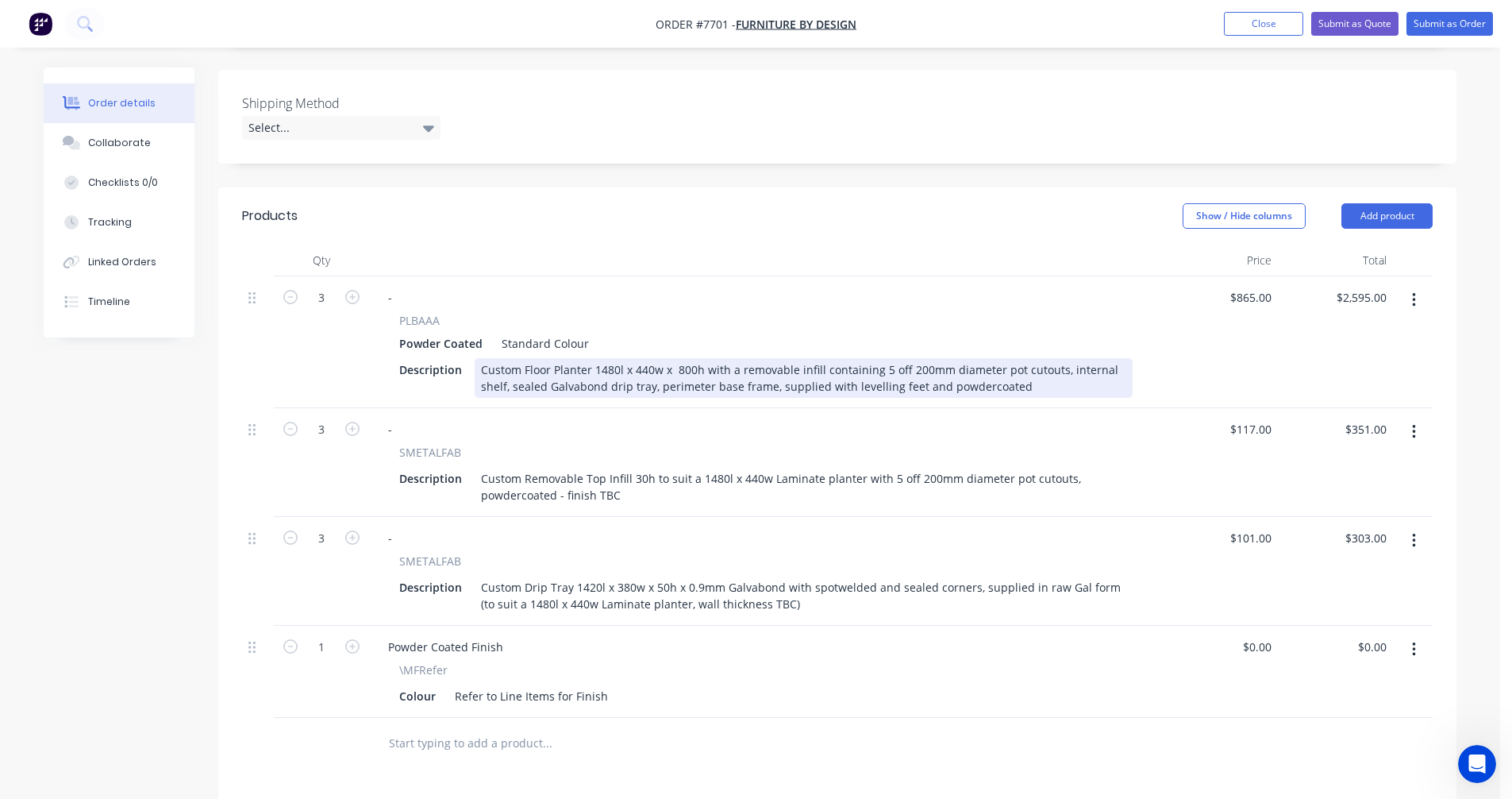
click at [1029, 368] on div "Custom Floor Planter 1480l x 440w x 800h with a removable infill containing 5 o…" at bounding box center [804, 377] width 658 height 39
type input "$865.00"
type input "$2,595.00"
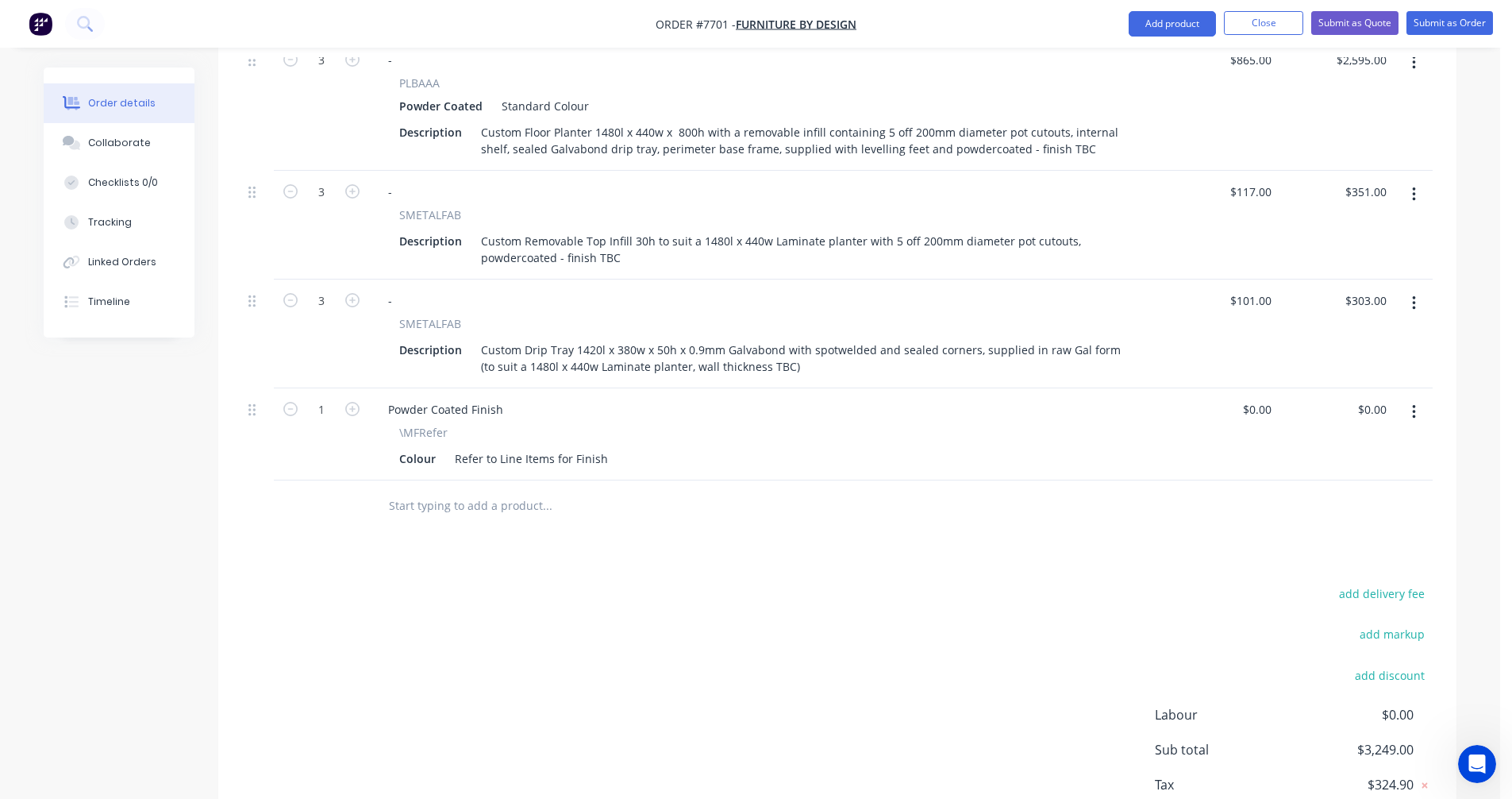
scroll to position [635, 0]
click at [459, 489] on input "text" at bounding box center [546, 504] width 318 height 32
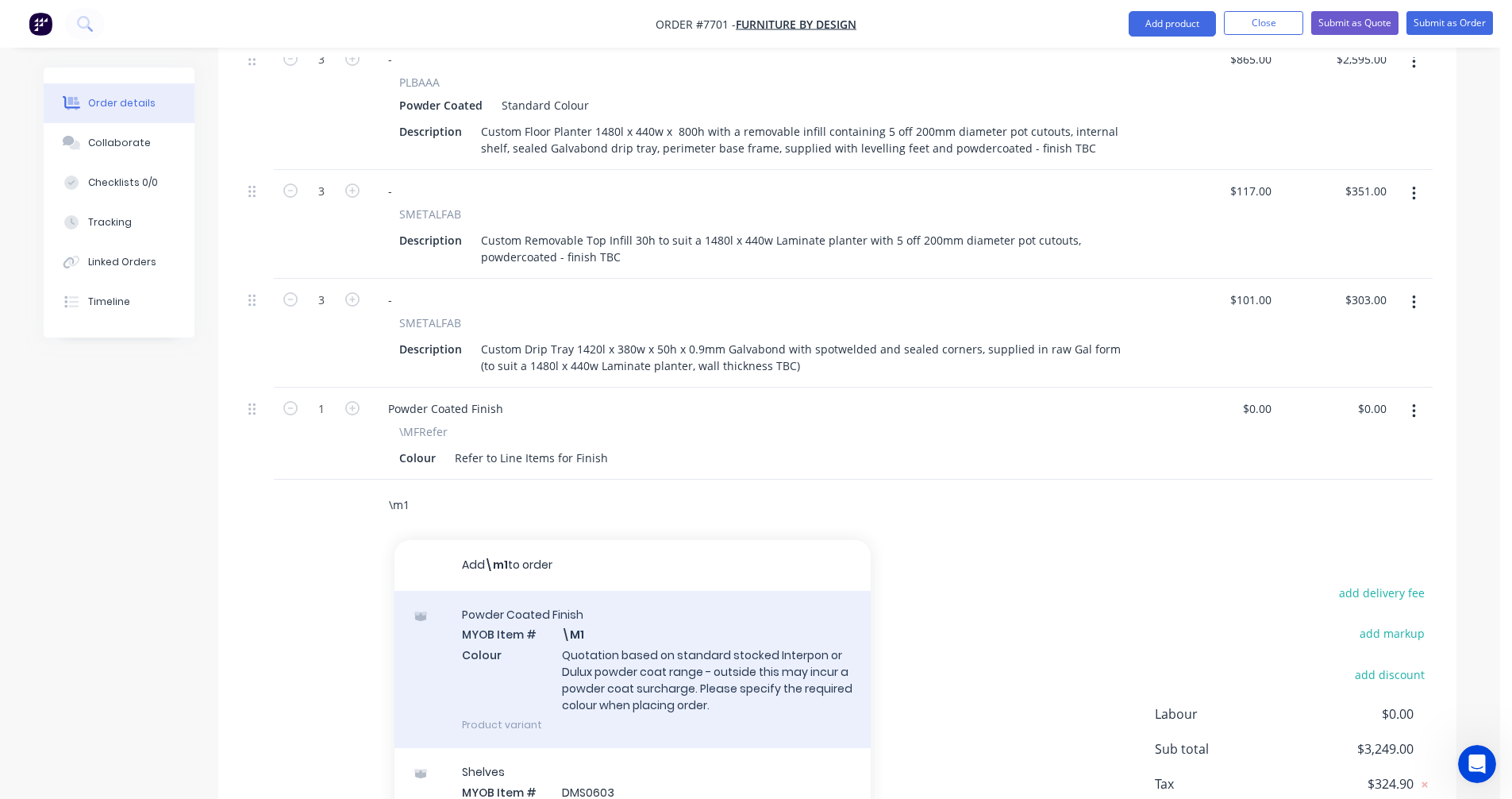
type input "\m1"
click at [661, 638] on div "Powder Coated Finish MYOB Item # \M1 Colour Quotation based on standard stocked…" at bounding box center [632, 669] width 476 height 157
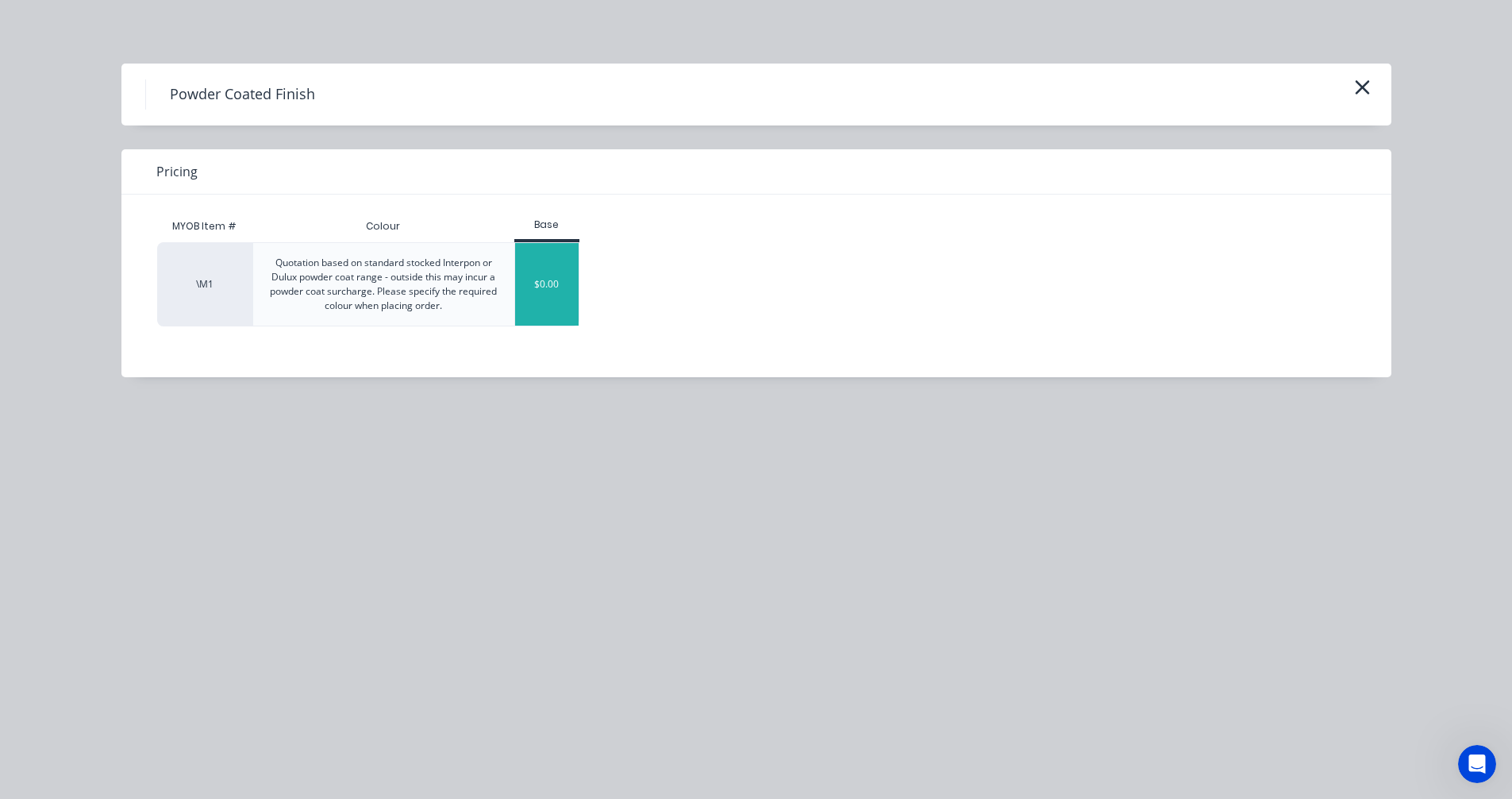
click at [561, 277] on div "$0.00" at bounding box center [547, 284] width 64 height 82
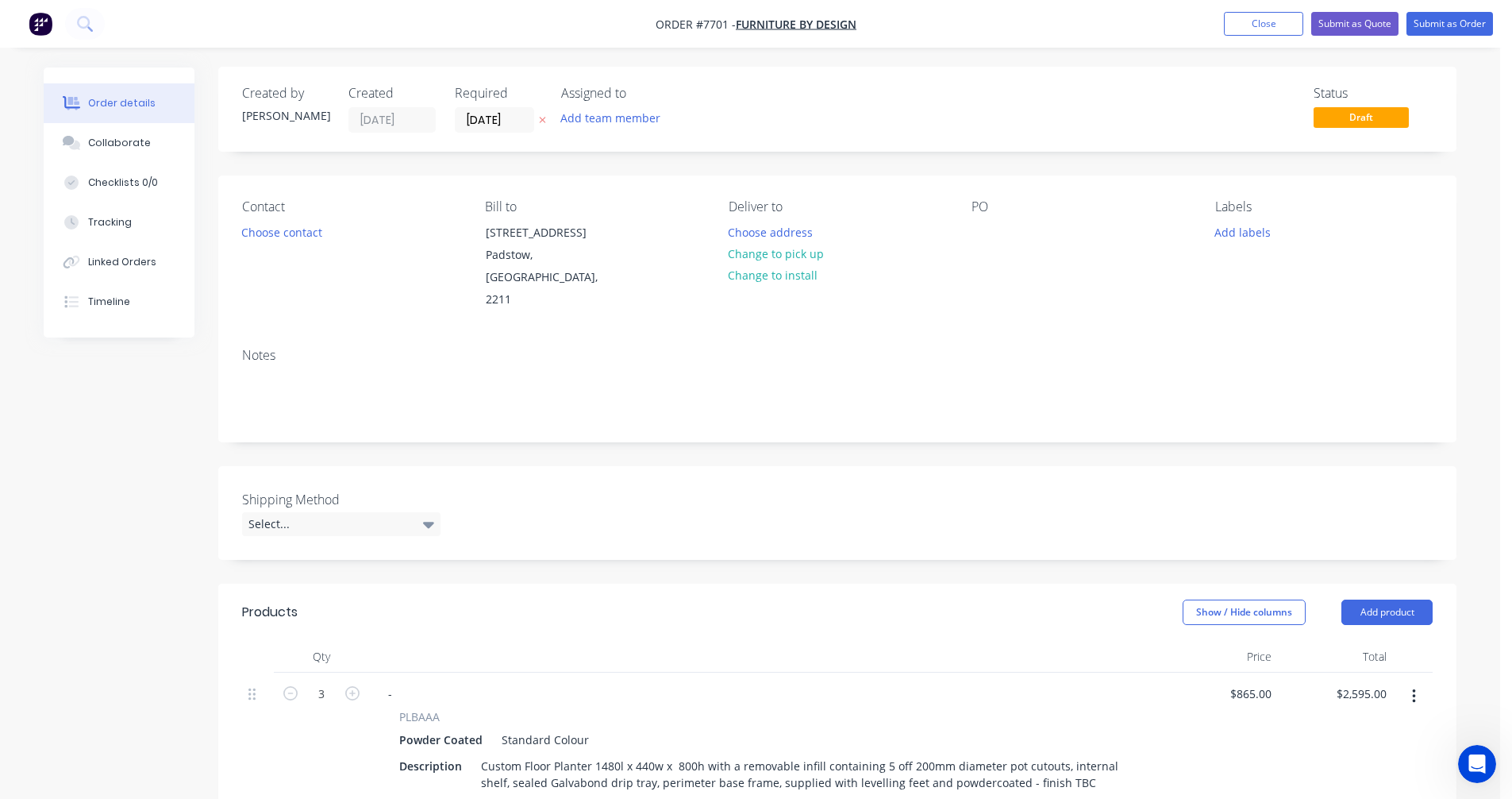
scroll to position [0, 0]
click at [1350, 21] on button "Submit as Quote" at bounding box center [1355, 24] width 87 height 24
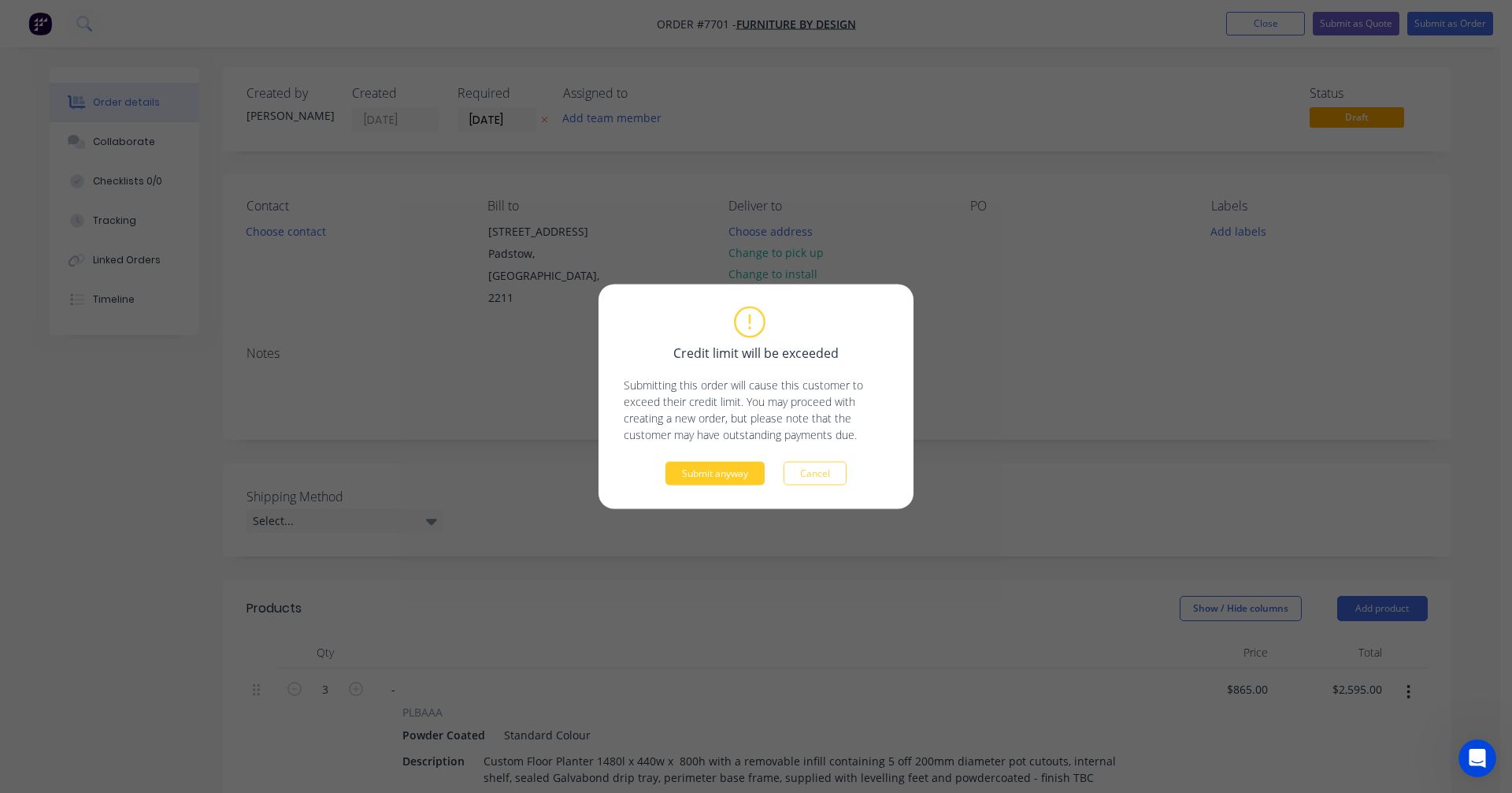
click at [707, 473] on button "Submit anyway" at bounding box center [715, 473] width 99 height 24
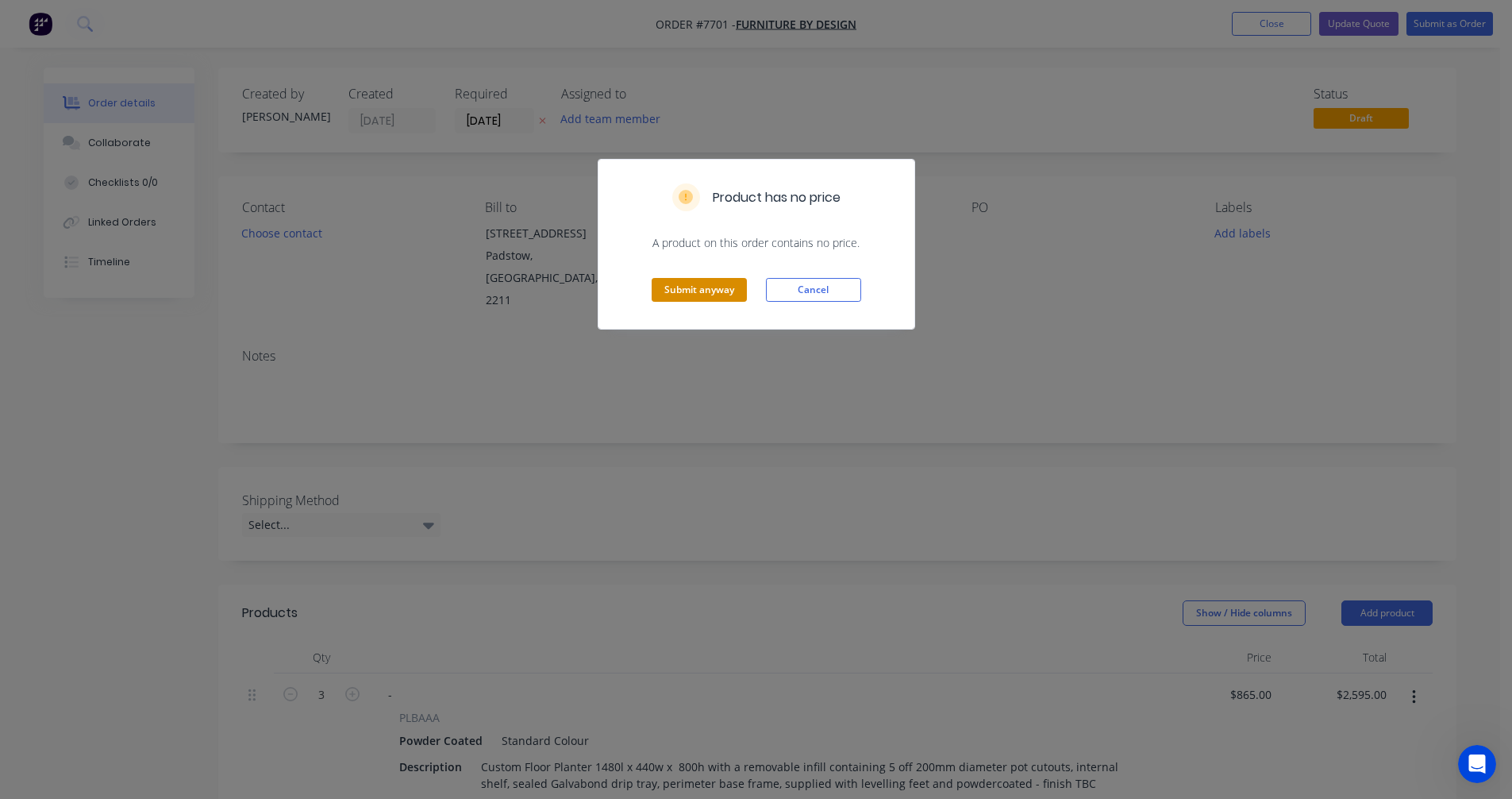
click at [674, 290] on button "Submit anyway" at bounding box center [699, 290] width 95 height 24
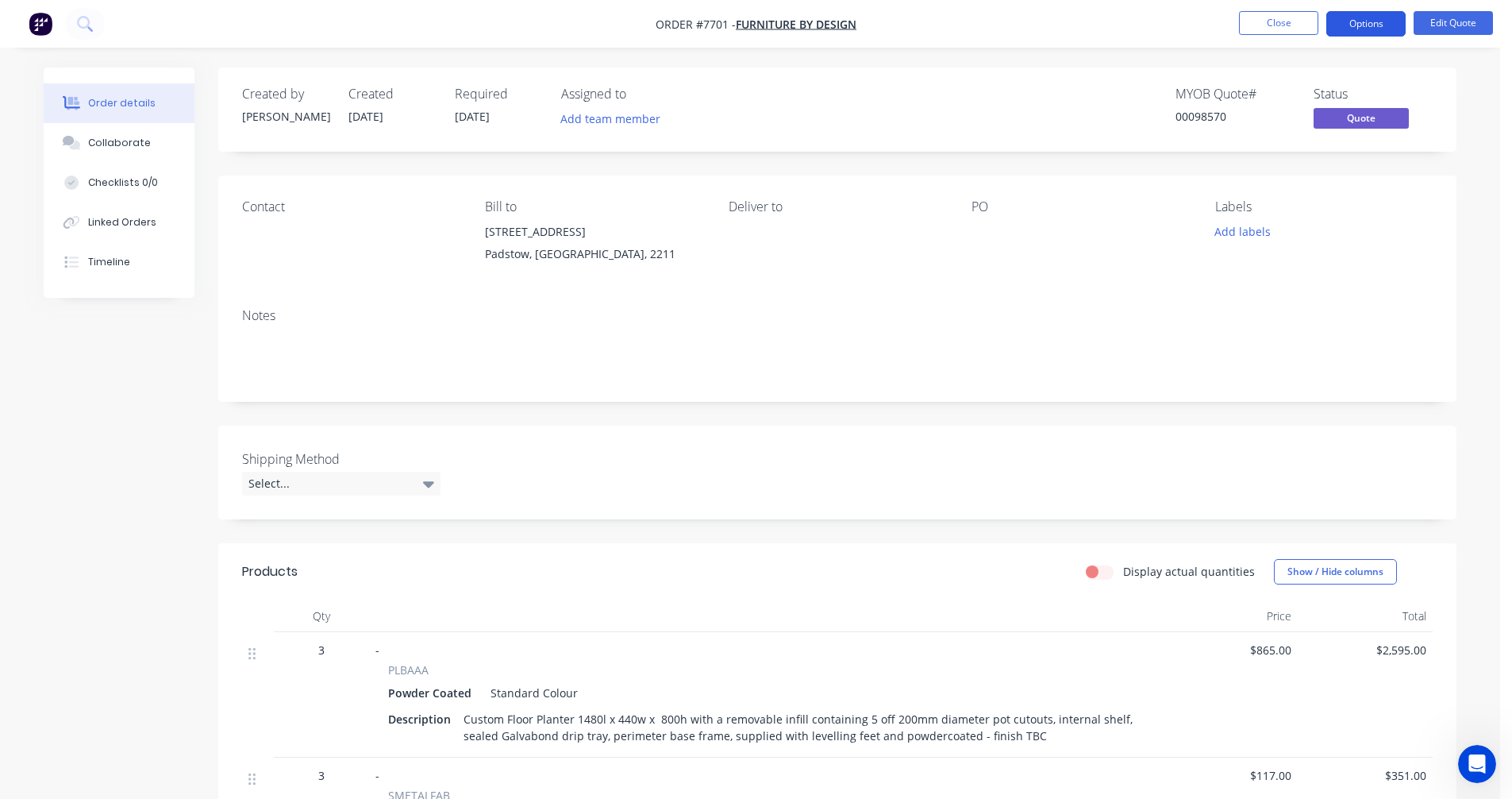
click at [1356, 18] on button "Options" at bounding box center [1366, 24] width 80 height 26
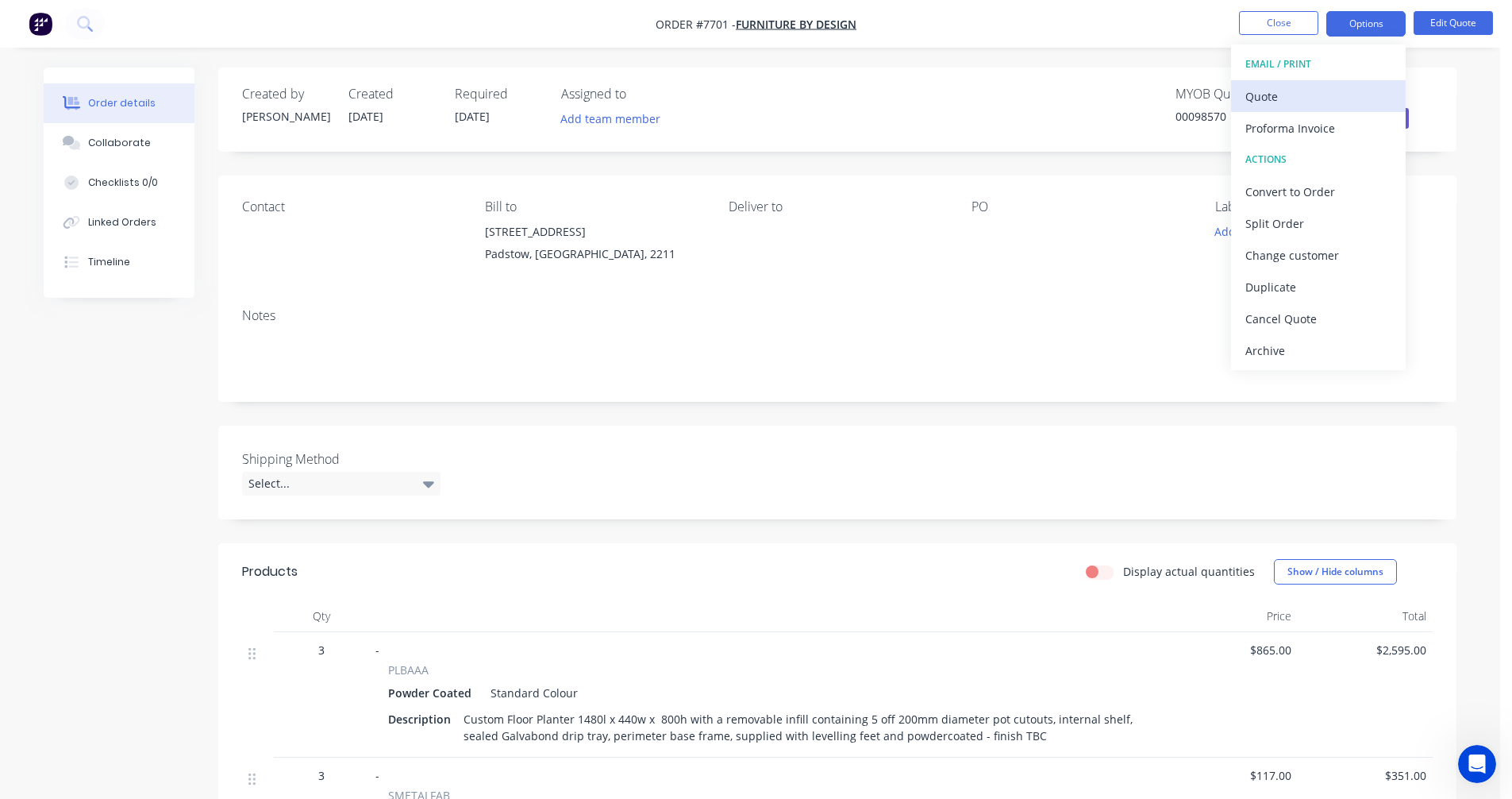
click at [1283, 89] on div "Quote" at bounding box center [1319, 96] width 146 height 23
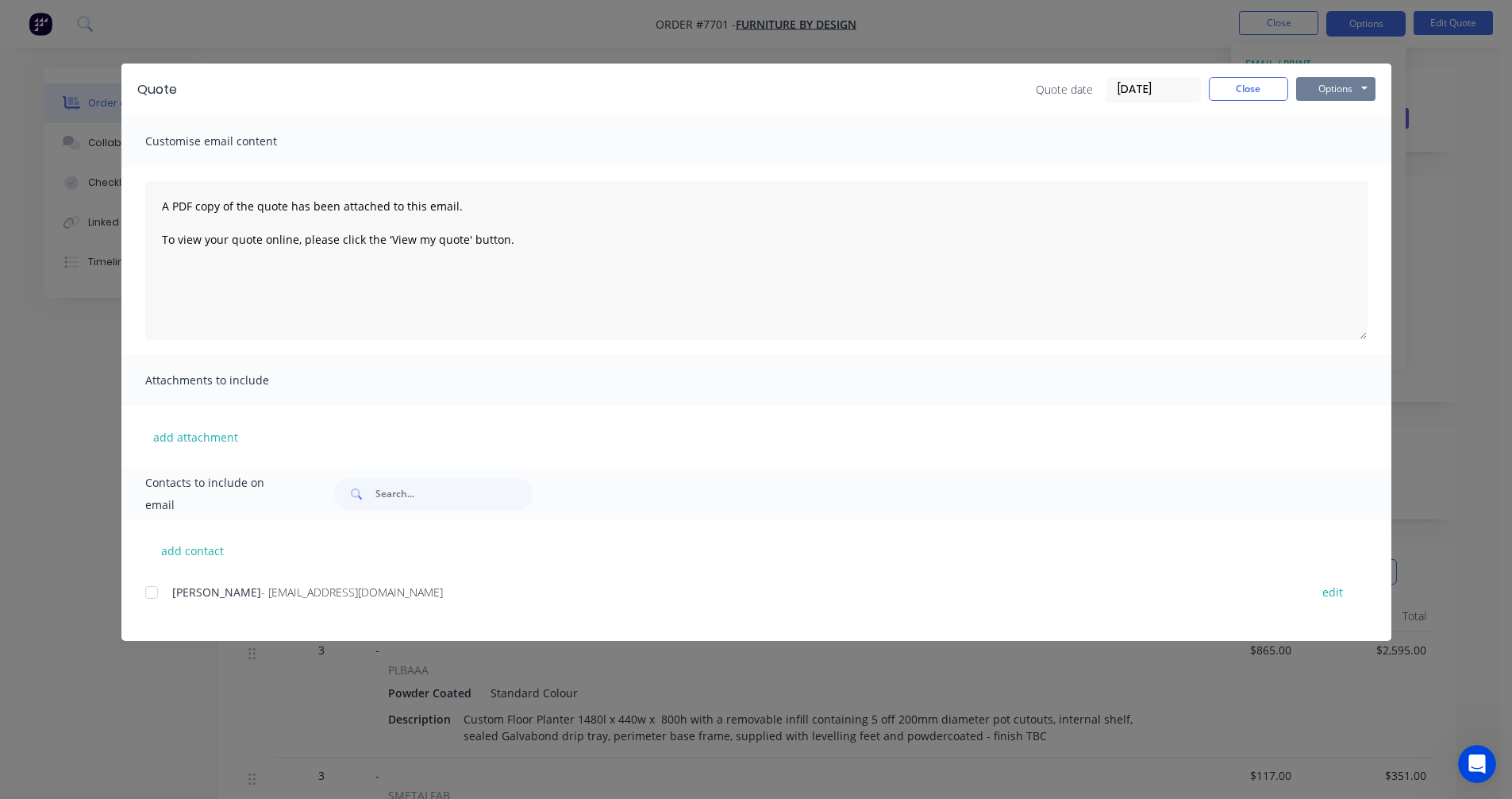
click at [1343, 83] on button "Options" at bounding box center [1335, 89] width 80 height 24
click at [1360, 116] on button "Preview" at bounding box center [1346, 117] width 102 height 27
click at [1258, 81] on button "Close" at bounding box center [1248, 89] width 80 height 24
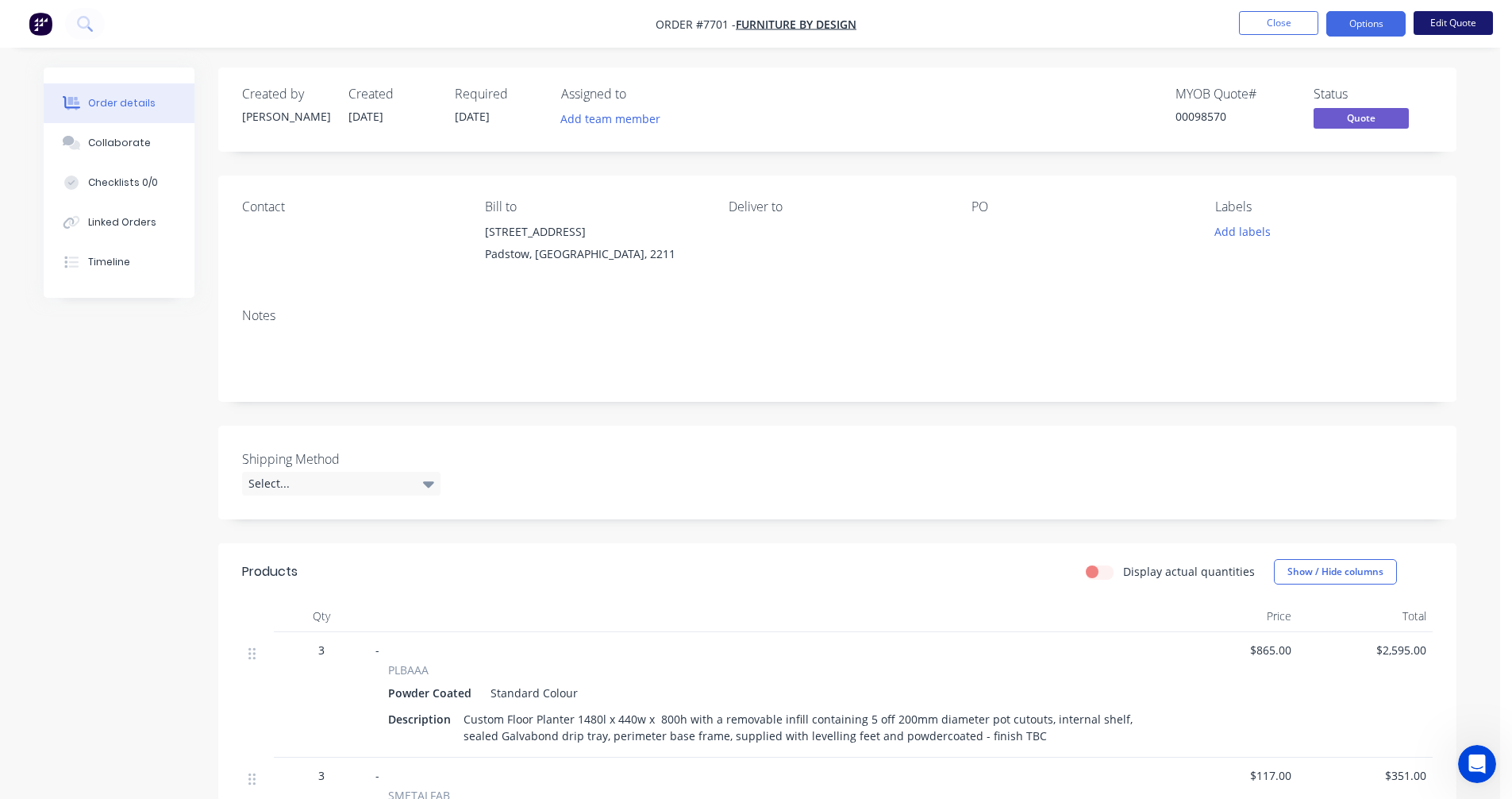
click at [1469, 23] on button "Edit Quote" at bounding box center [1453, 23] width 80 height 24
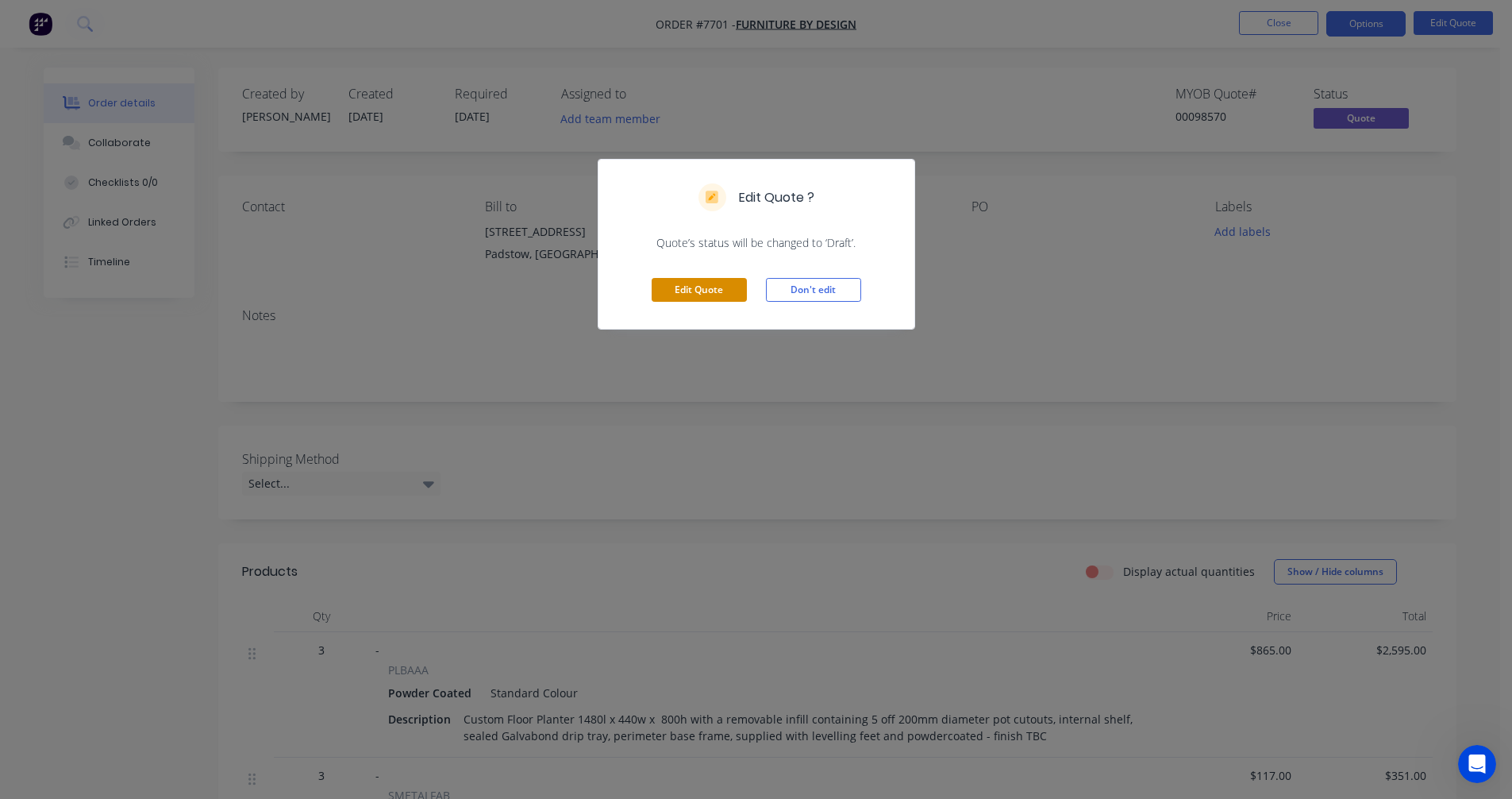
click at [718, 289] on button "Edit Quote" at bounding box center [699, 290] width 95 height 24
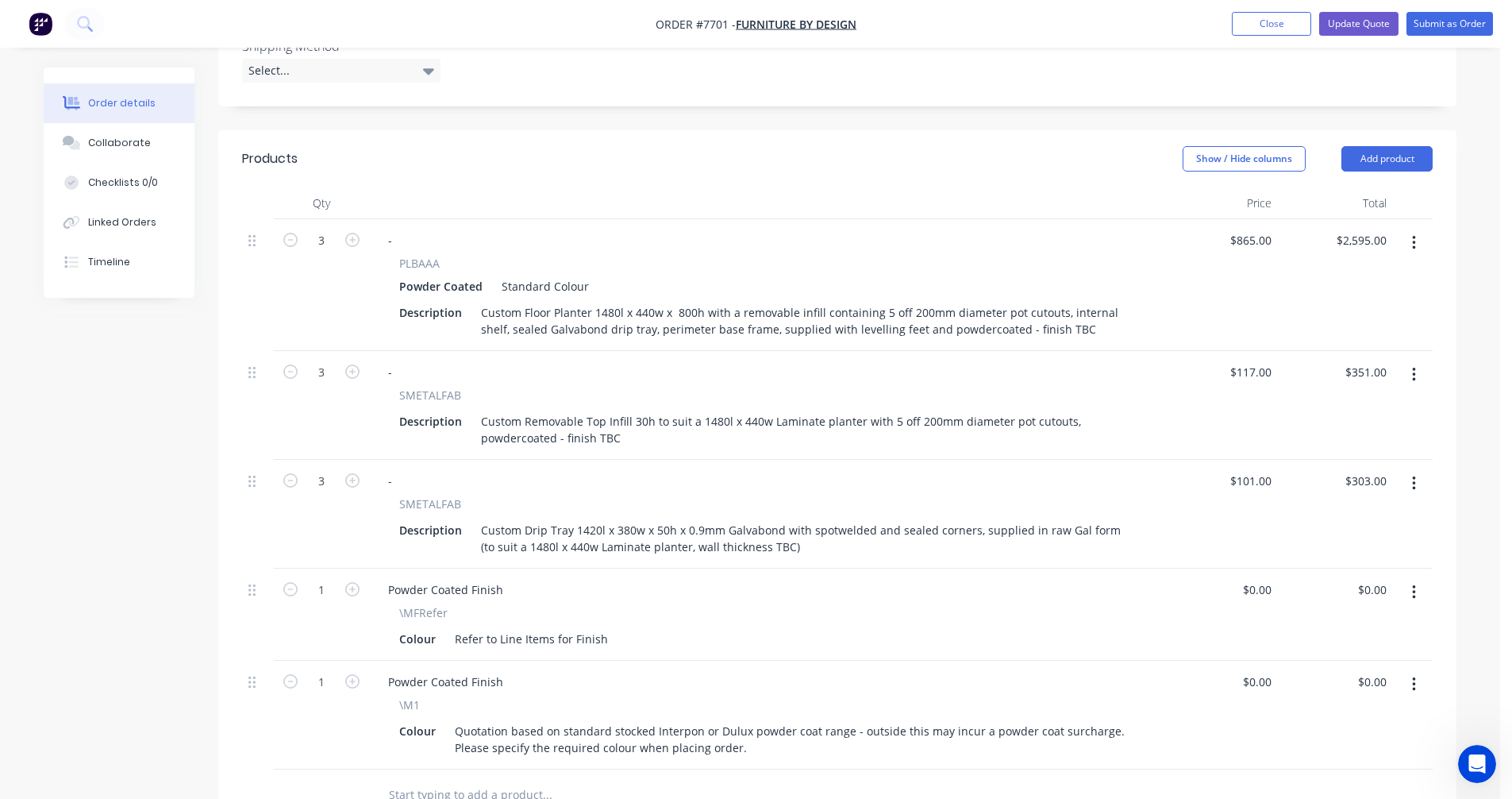
scroll to position [556, 0]
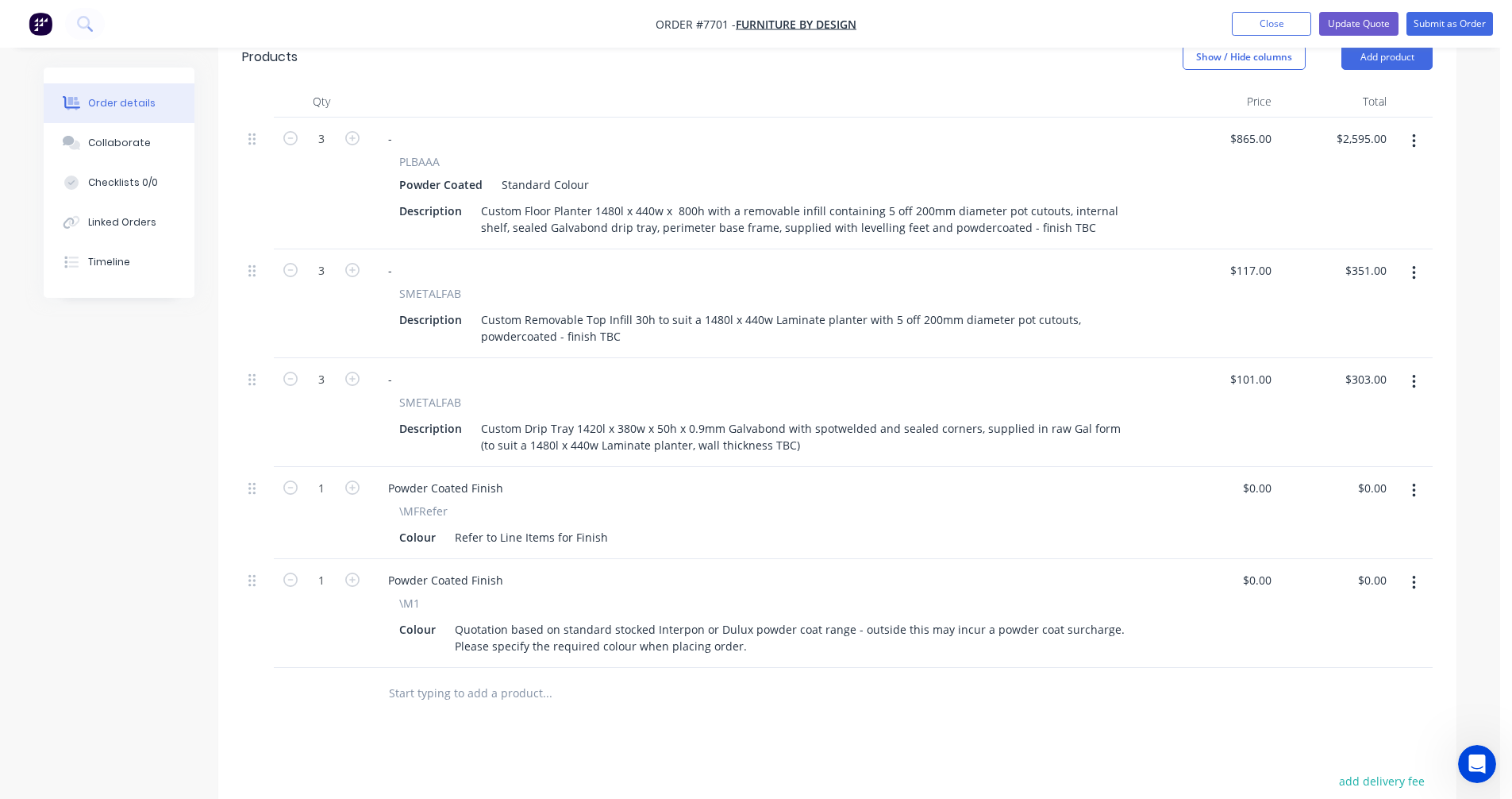
click at [451, 677] on input "text" at bounding box center [546, 693] width 318 height 32
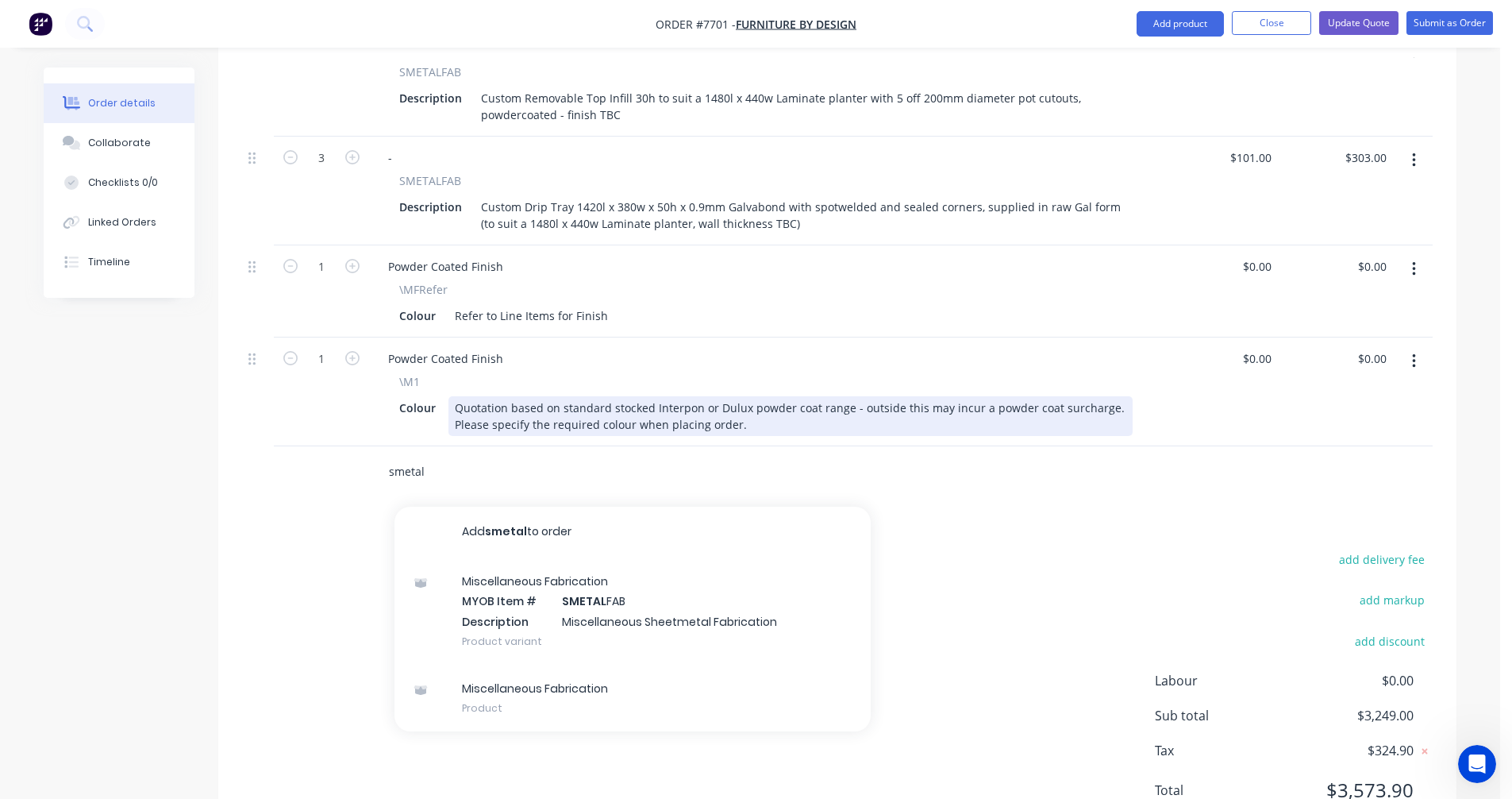
scroll to position [794, 0]
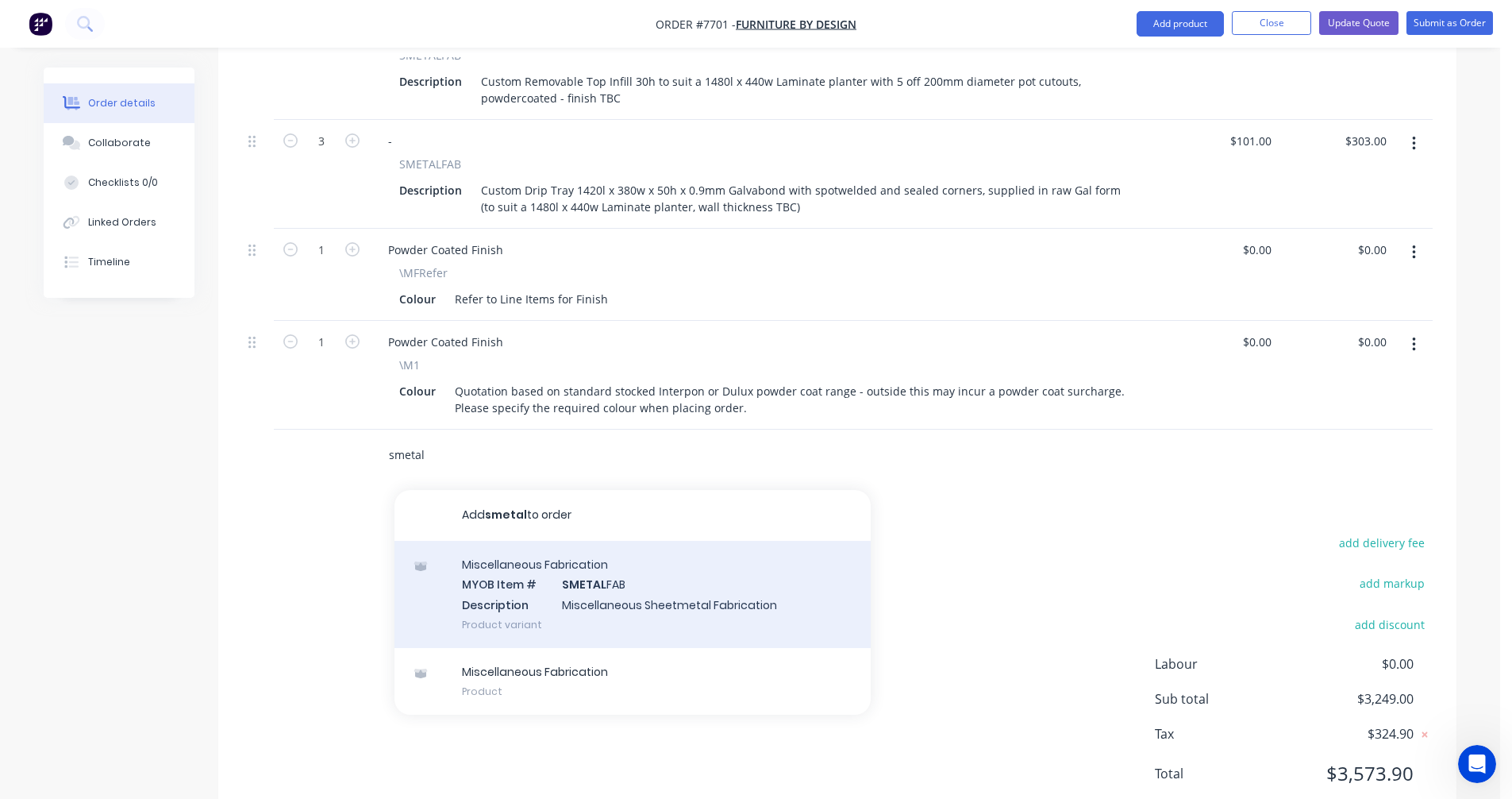
type input "smetal"
click at [560, 566] on div "Miscellaneous Fabrication MYOB Item # SMETAL FAB Description Miscellaneous Shee…" at bounding box center [632, 594] width 476 height 107
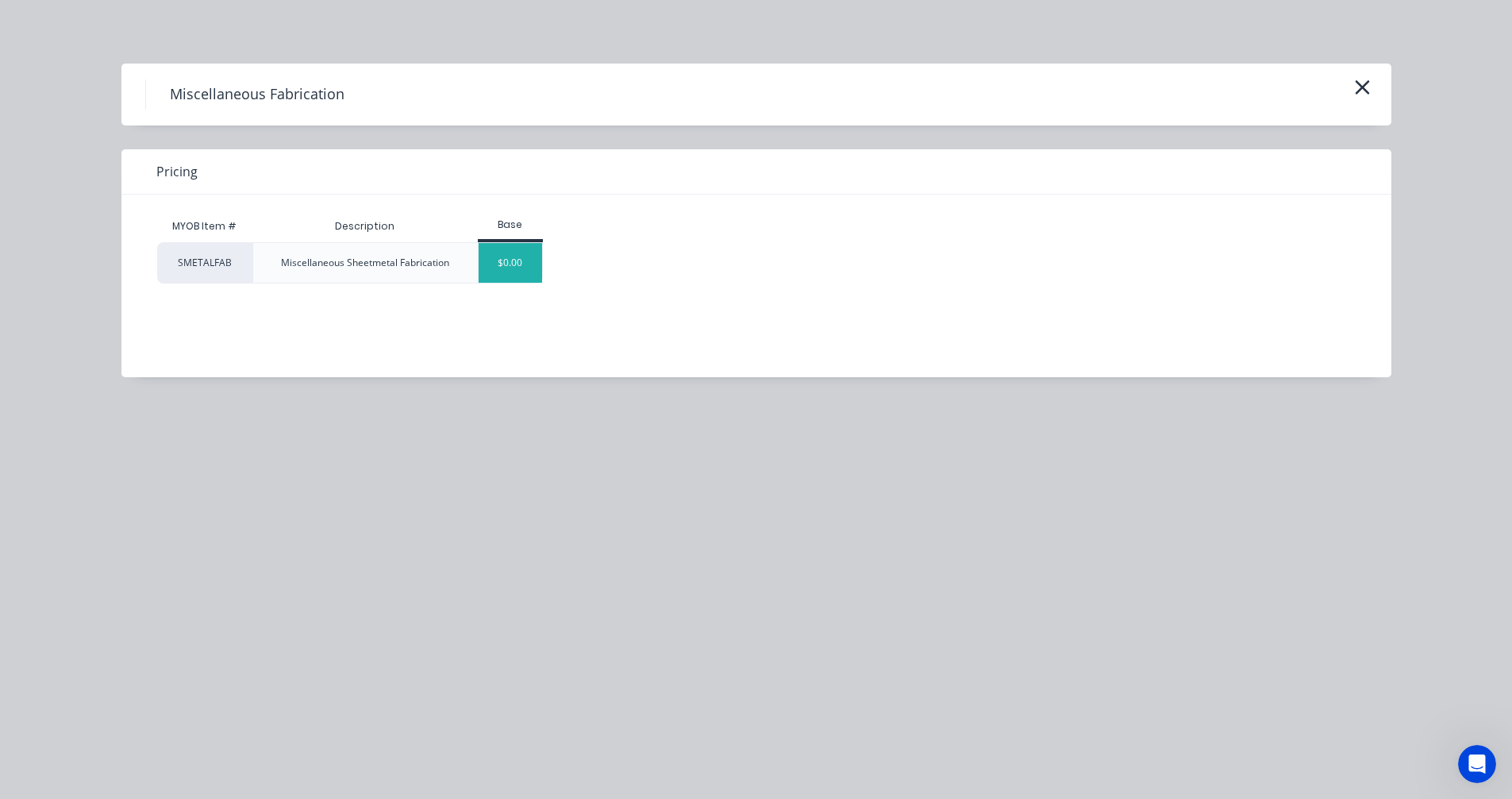
click at [511, 276] on div "$0.00" at bounding box center [511, 262] width 64 height 39
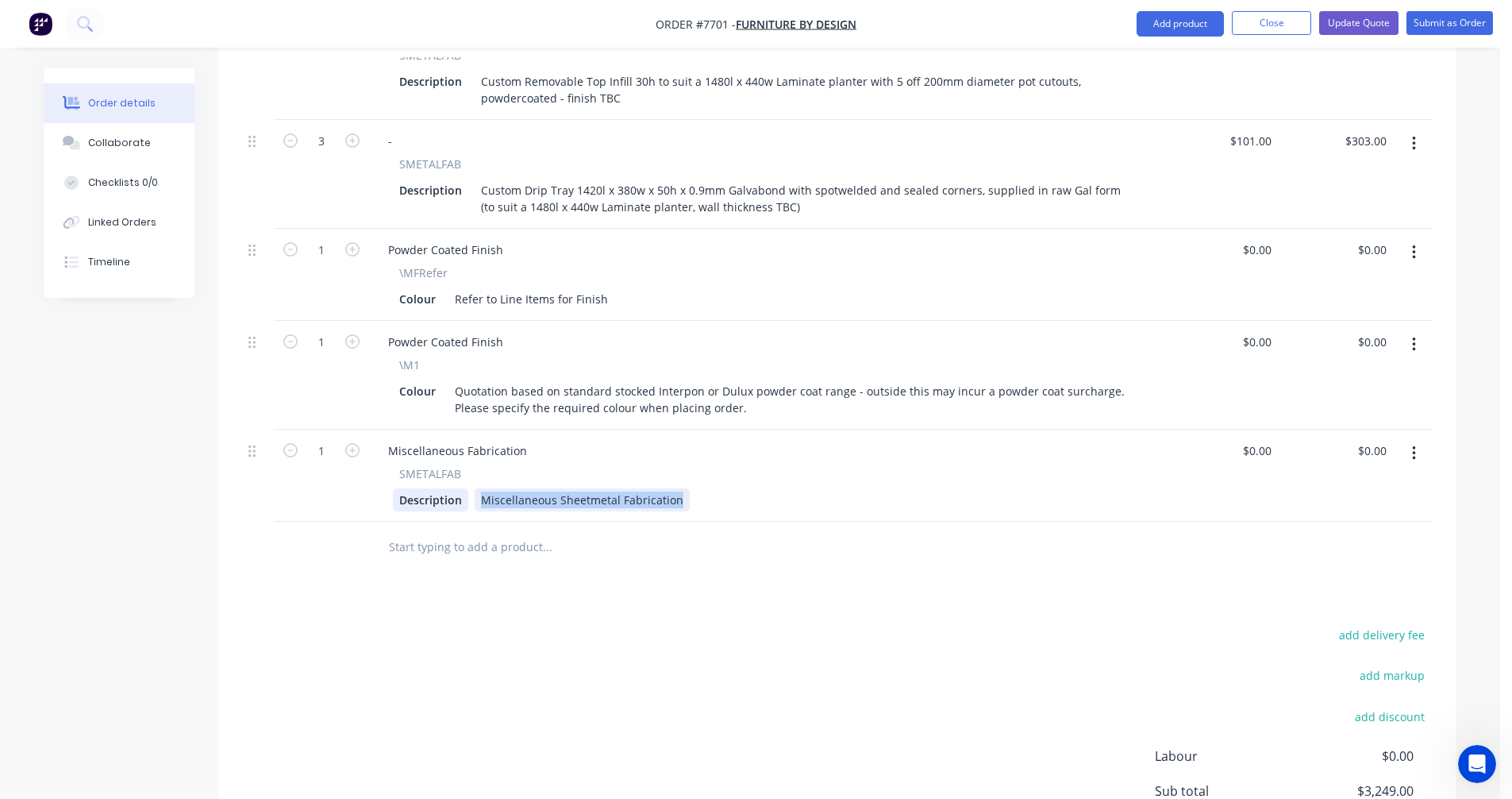
drag, startPoint x: 679, startPoint y: 483, endPoint x: 460, endPoint y: 488, distance: 219.1
click at [460, 488] on div "Description Miscellaneous Sheetmetal Fabrication" at bounding box center [762, 499] width 740 height 23
click at [464, 531] on input "text" at bounding box center [546, 546] width 318 height 32
paste input "TAB-101 Option 1 - Custom Disc Base 695h manufactured from a removable 850mm di…"
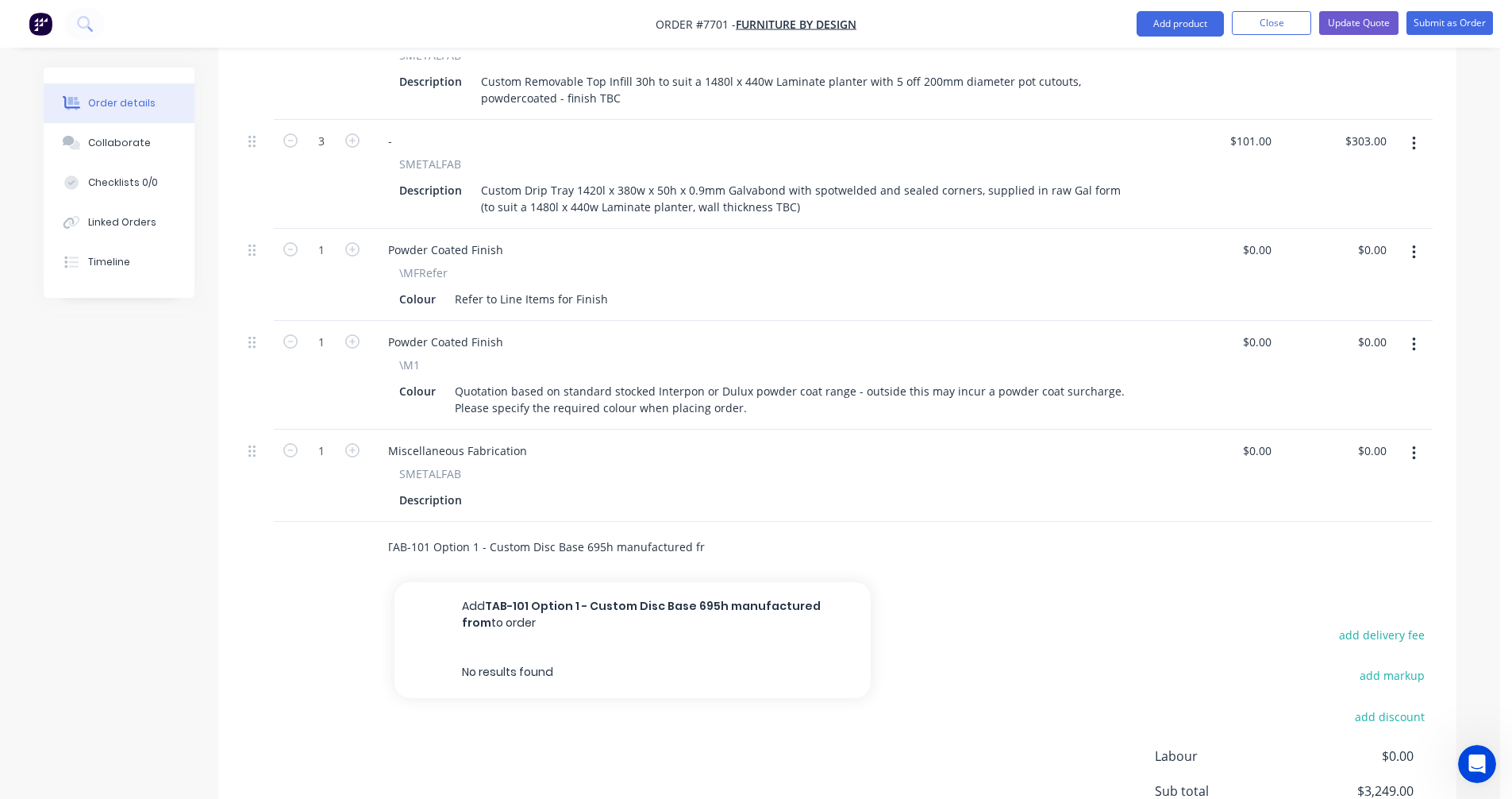
scroll to position [0, 0]
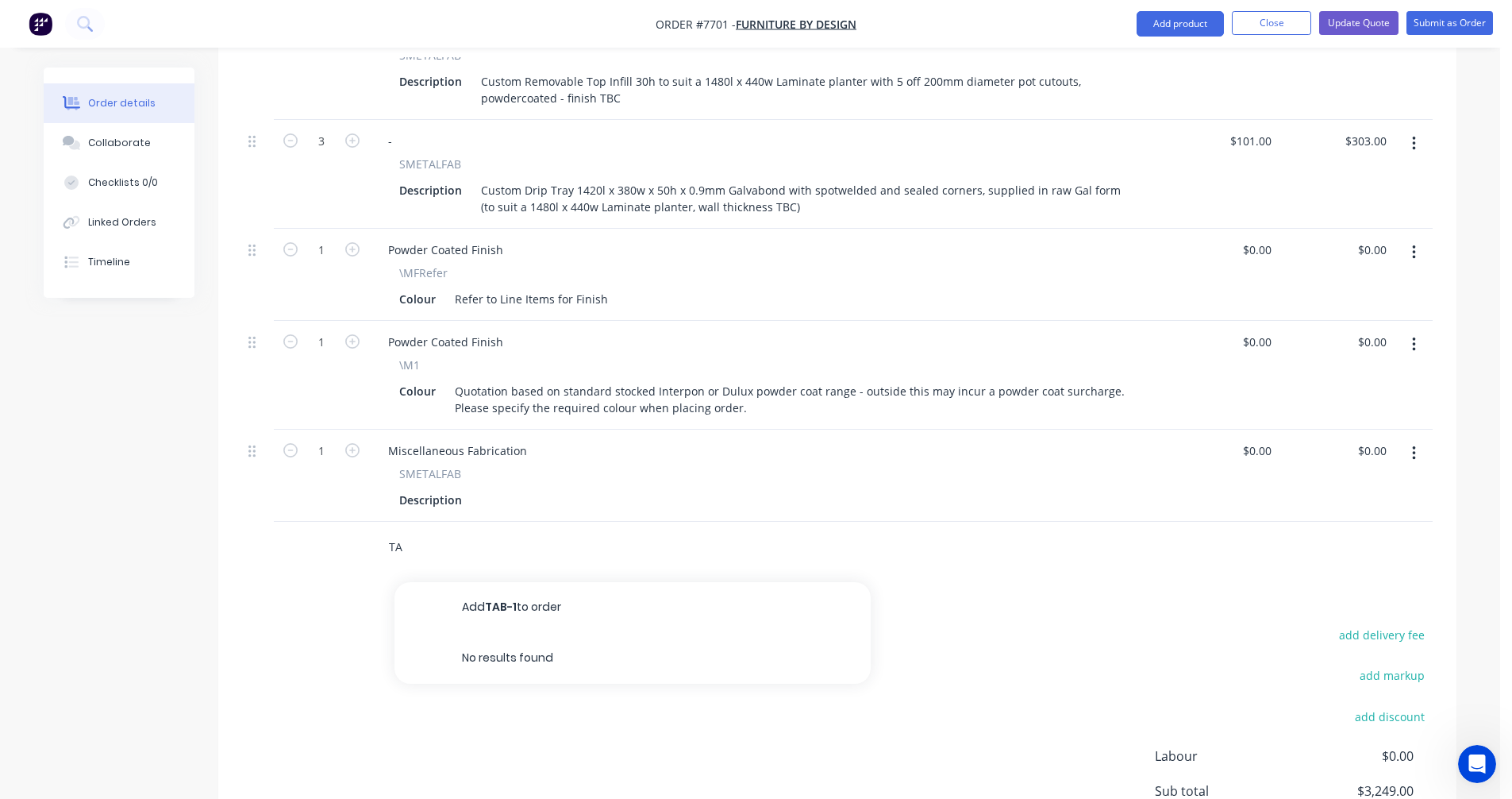
type input "T"
click at [493, 488] on div at bounding box center [487, 499] width 24 height 23
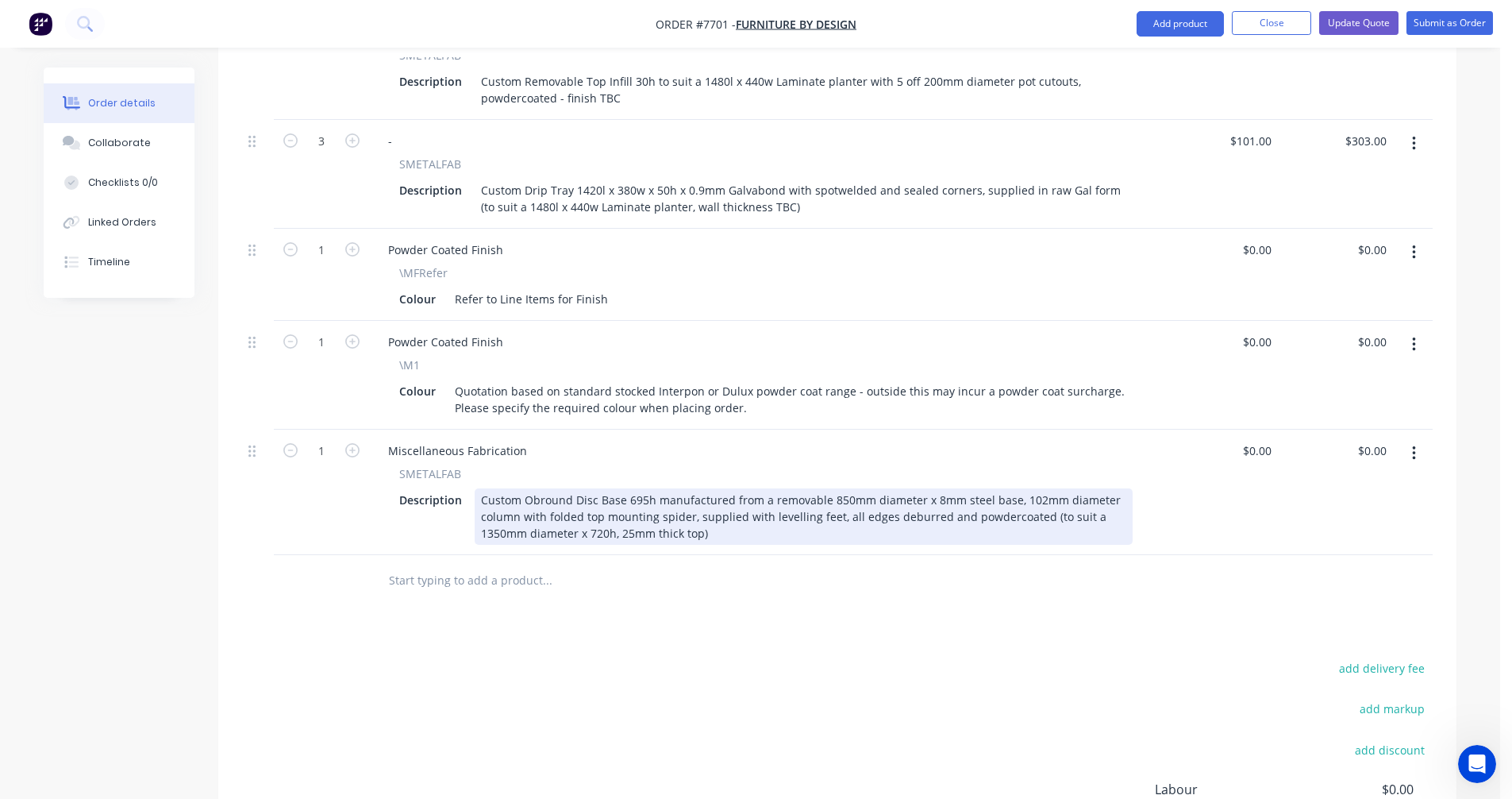
click at [824, 488] on div "Custom Obround Disc Base 695h manufactured from a removable 850mm diameter x 8m…" at bounding box center [804, 516] width 658 height 57
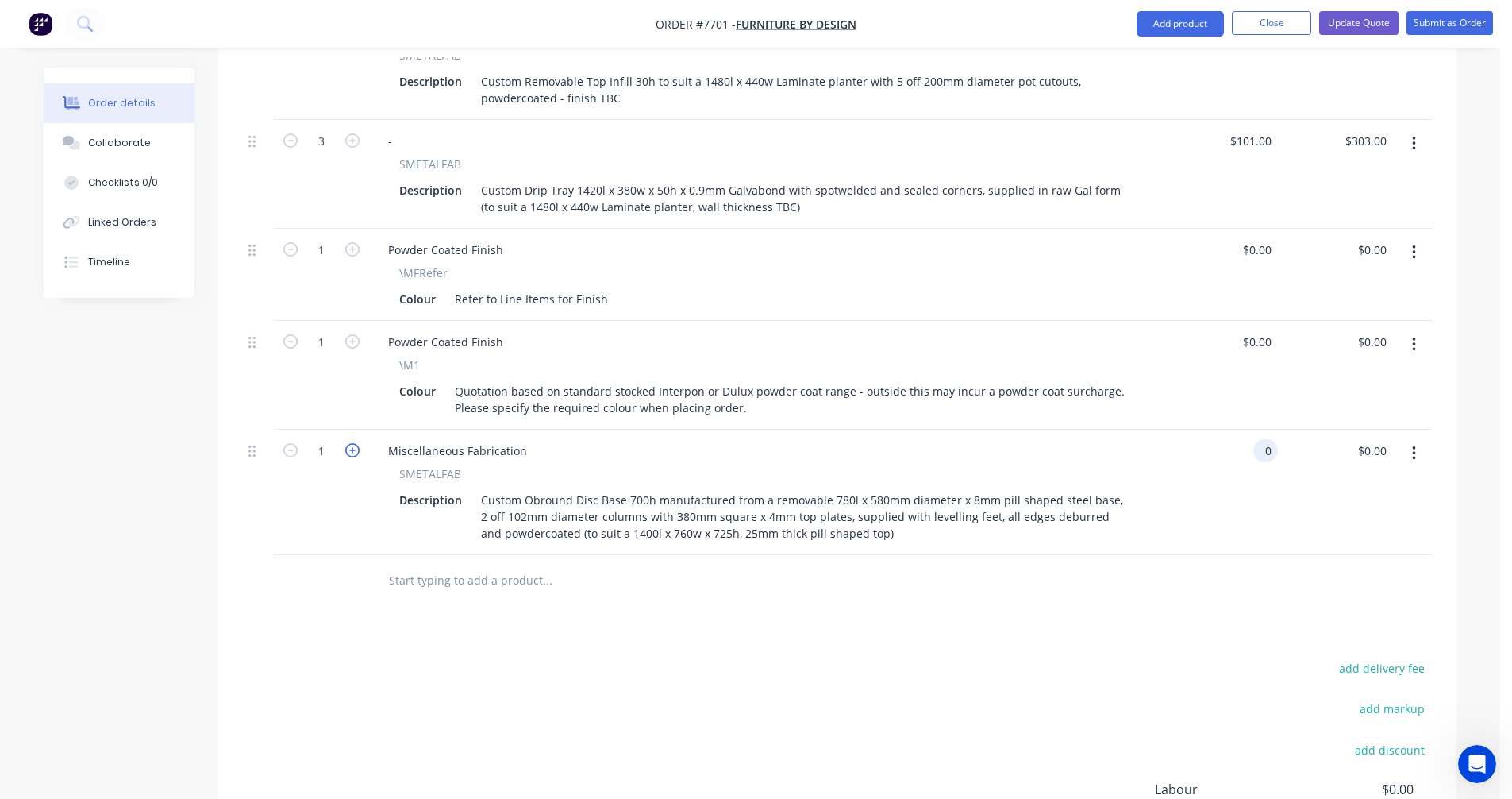
type input "$0.00"
drag, startPoint x: 356, startPoint y: 424, endPoint x: 371, endPoint y: 427, distance: 15.3
click at [356, 443] on icon "button" at bounding box center [352, 450] width 15 height 15
type input "2"
drag, startPoint x: 529, startPoint y: 428, endPoint x: 374, endPoint y: 422, distance: 155.1
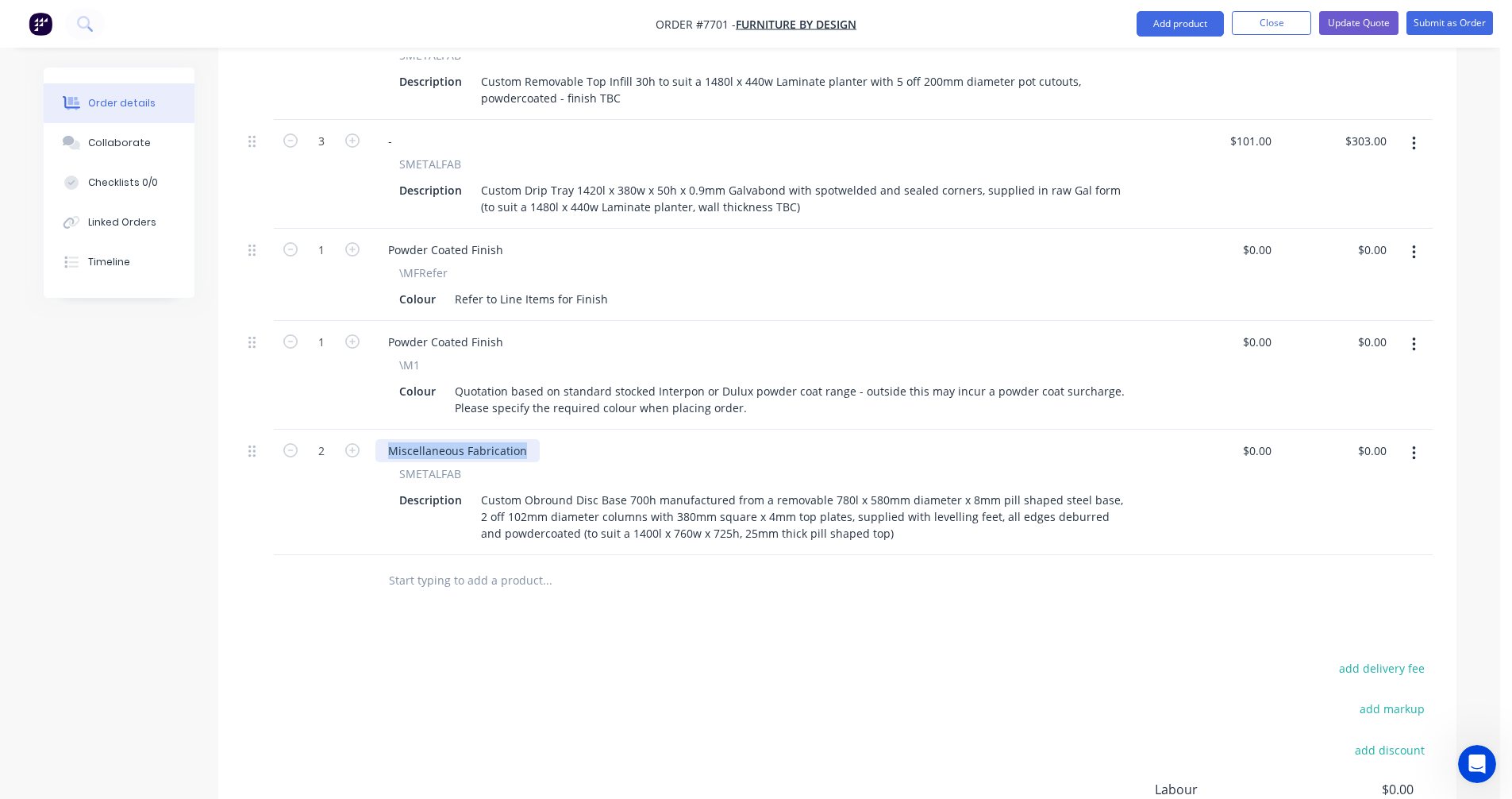
click at [374, 429] on div "Miscellaneous Fabrication SMETALFAB Description Custom Obround Disc Base 700h m…" at bounding box center [765, 491] width 794 height 125
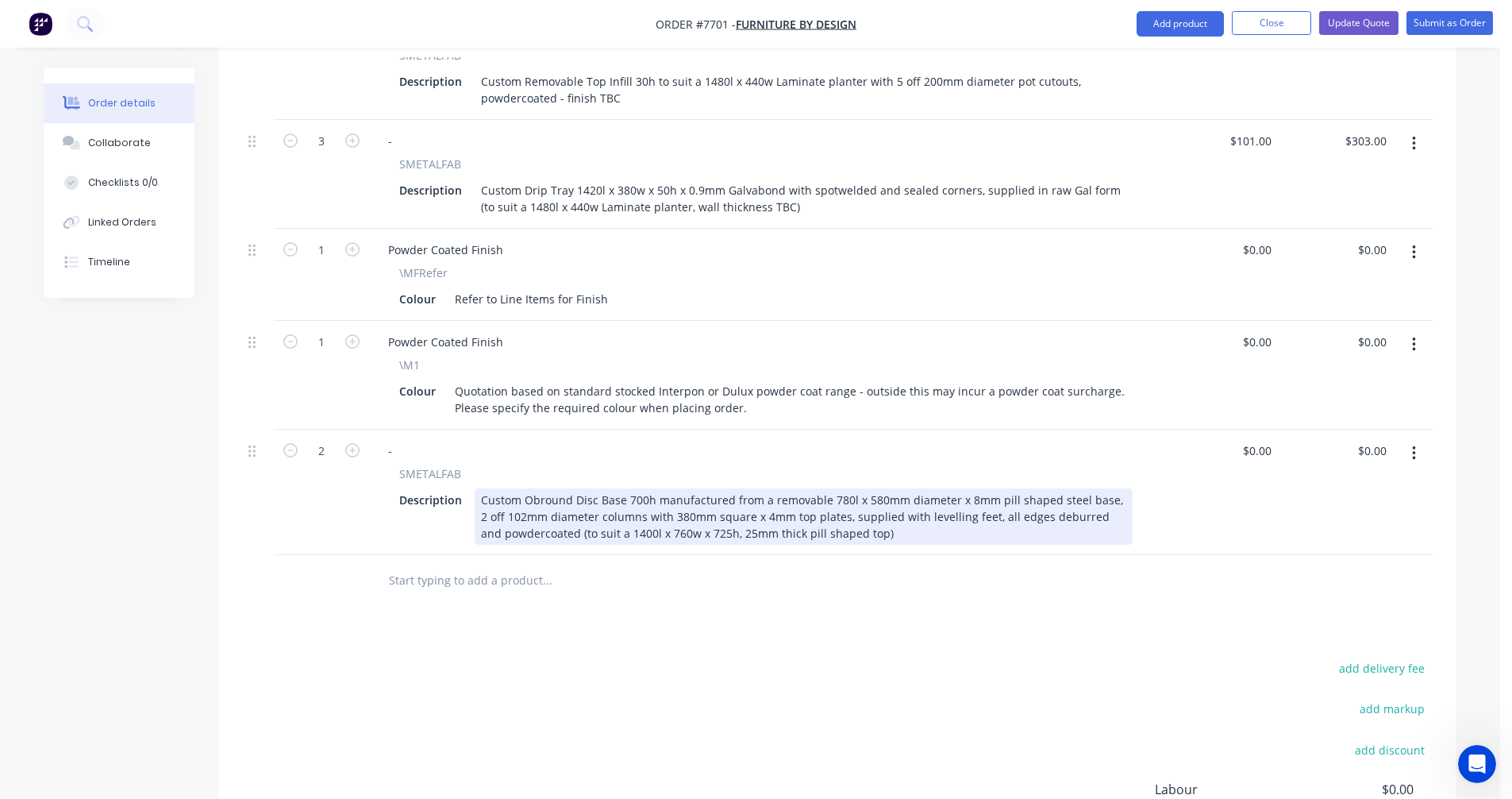
click at [890, 510] on div "Custom Obround Disc Base 700h manufactured from a removable 780l x 580mm diamet…" at bounding box center [804, 516] width 658 height 57
type input "$0.00"
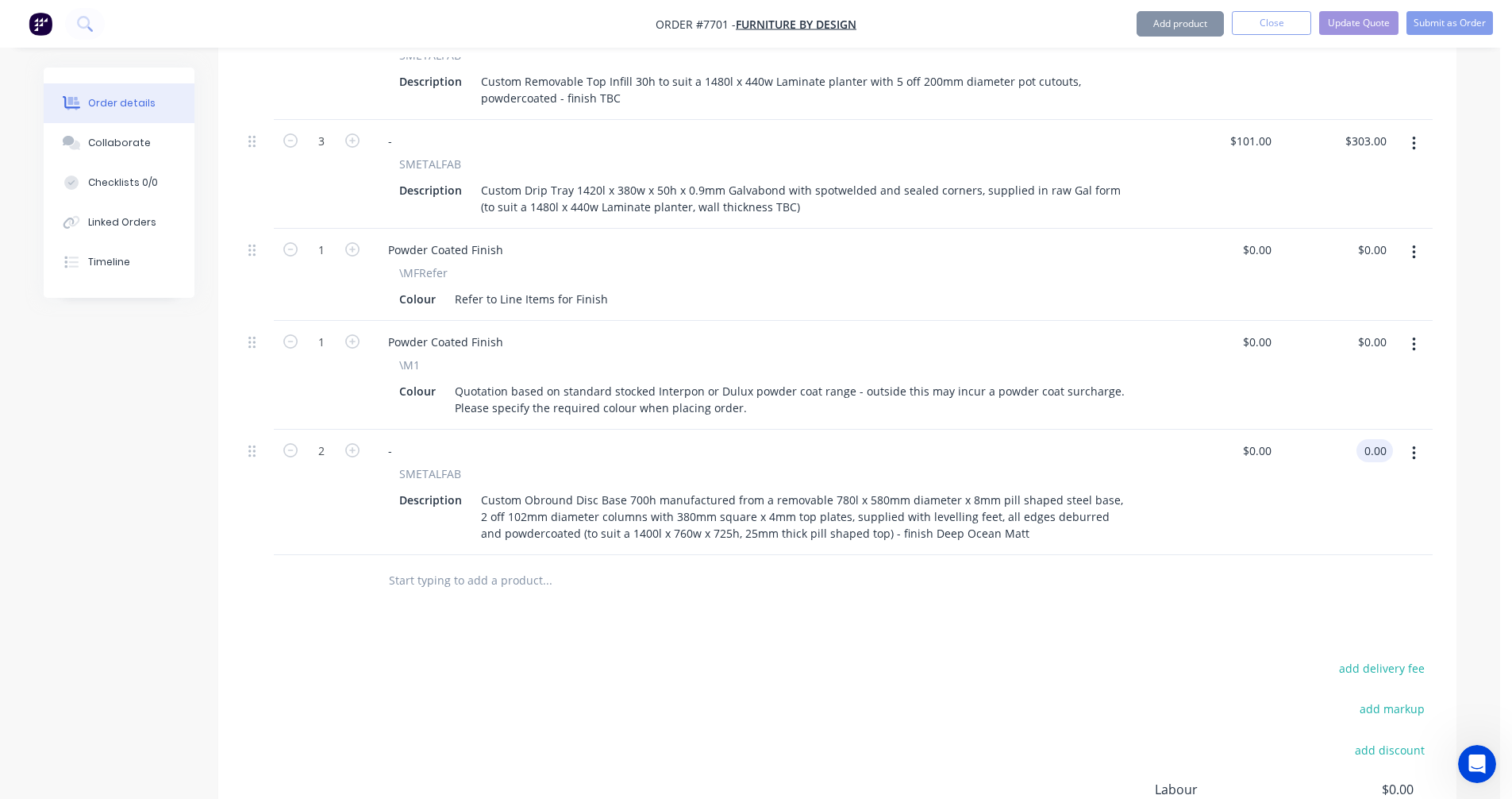
type input "$0.00"
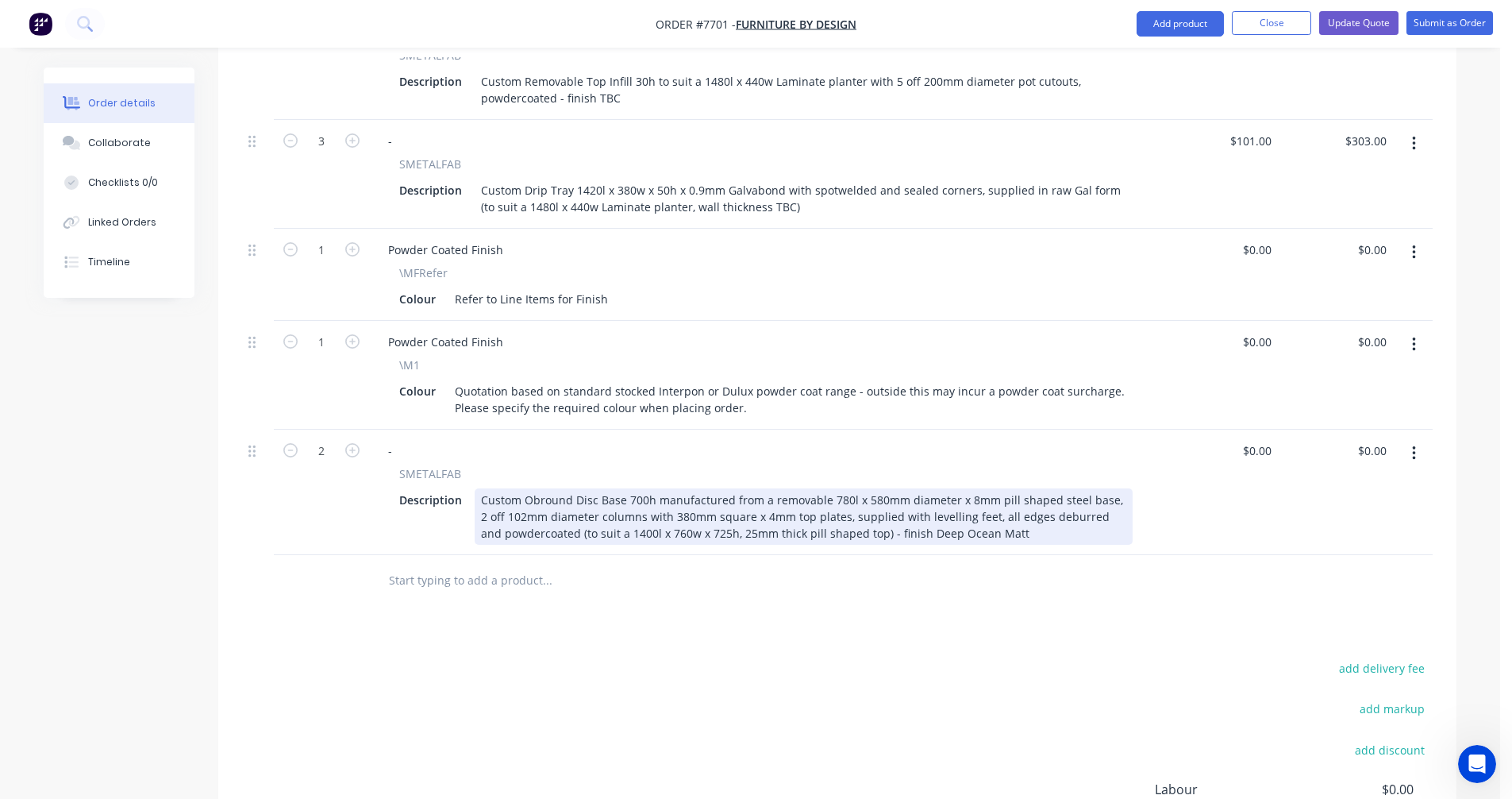
click at [891, 488] on div "Custom Obround Disc Base 700h manufactured from a removable 780l x 580mm diamet…" at bounding box center [804, 516] width 658 height 57
type input "$525.80"
type input "$1,051.60"
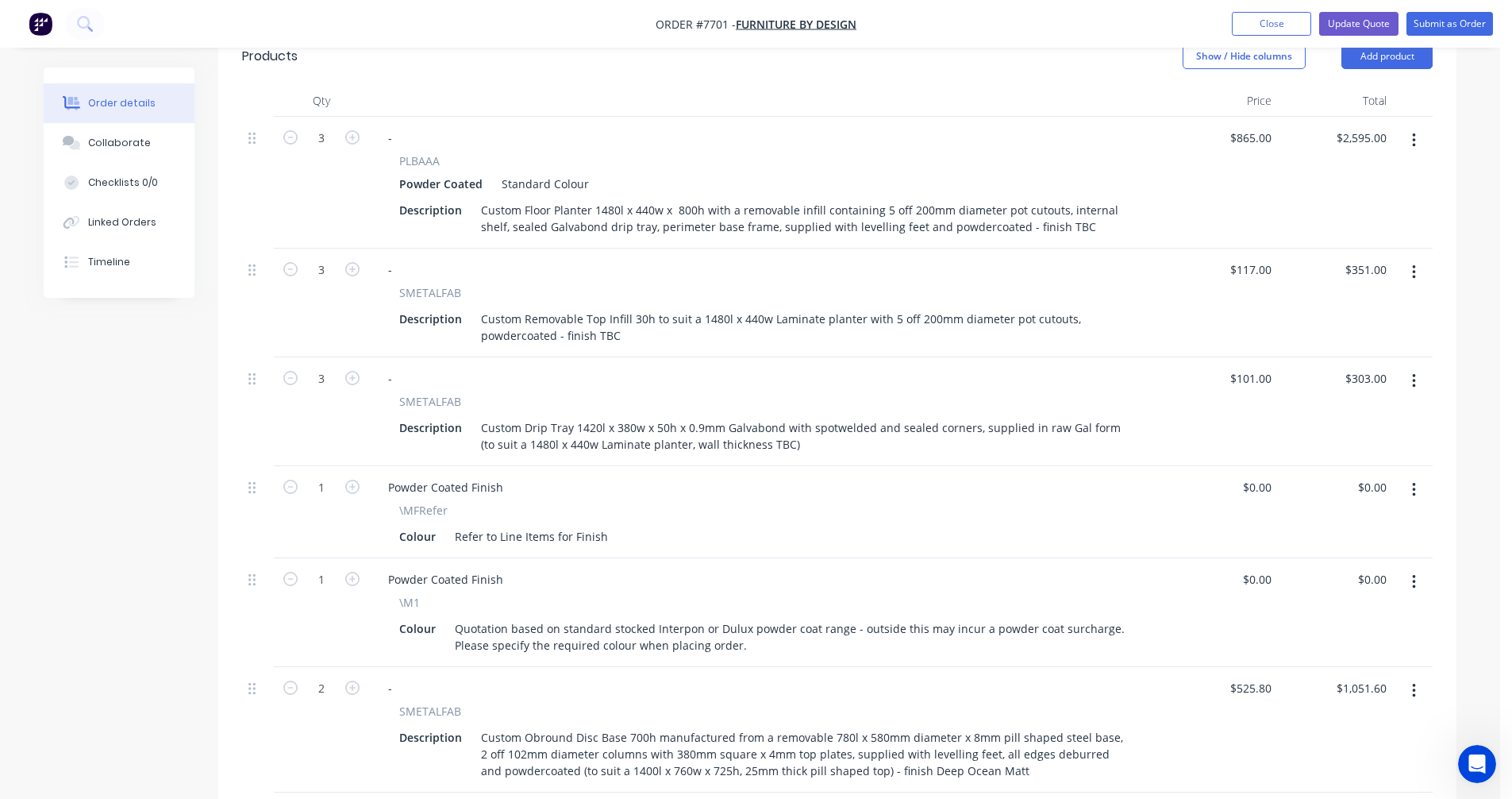
scroll to position [873, 0]
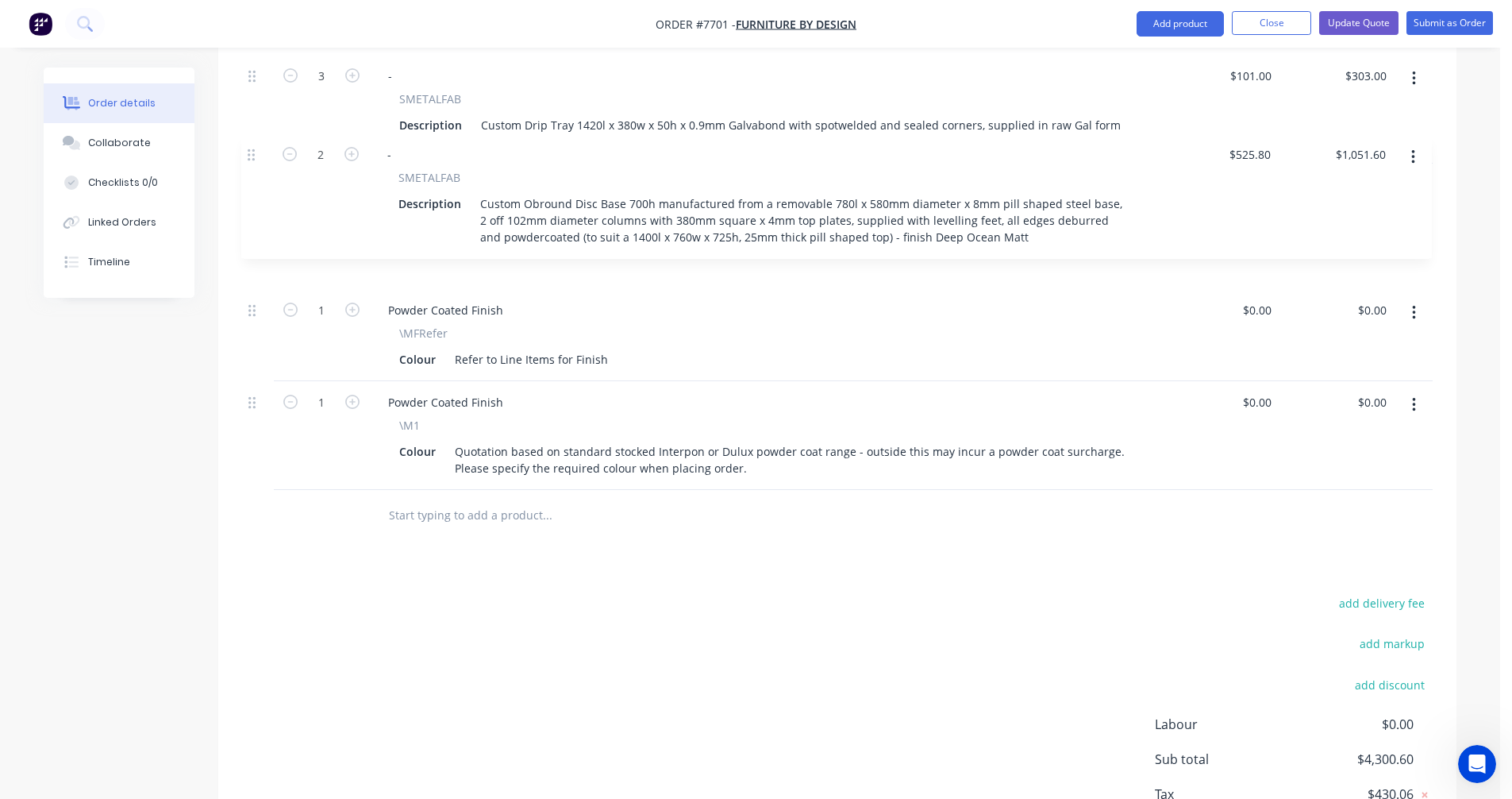
drag, startPoint x: 256, startPoint y: 351, endPoint x: 255, endPoint y: 149, distance: 202.0
click at [255, 149] on div "3 - PLBAAA Powder Coated Standard Colour Description Custom Floor Planter 1480l…" at bounding box center [837, 152] width 1191 height 675
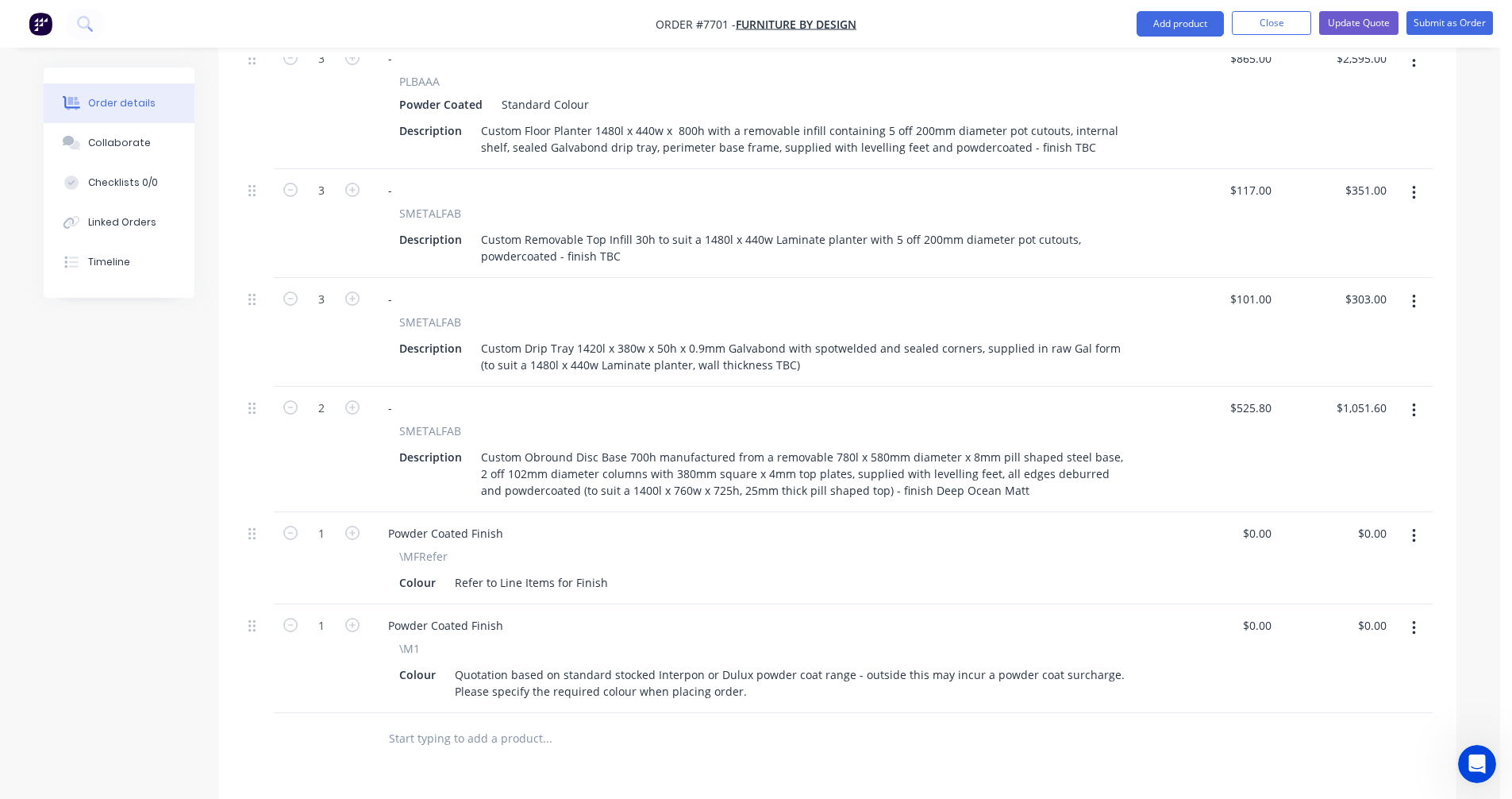
scroll to position [616, 0]
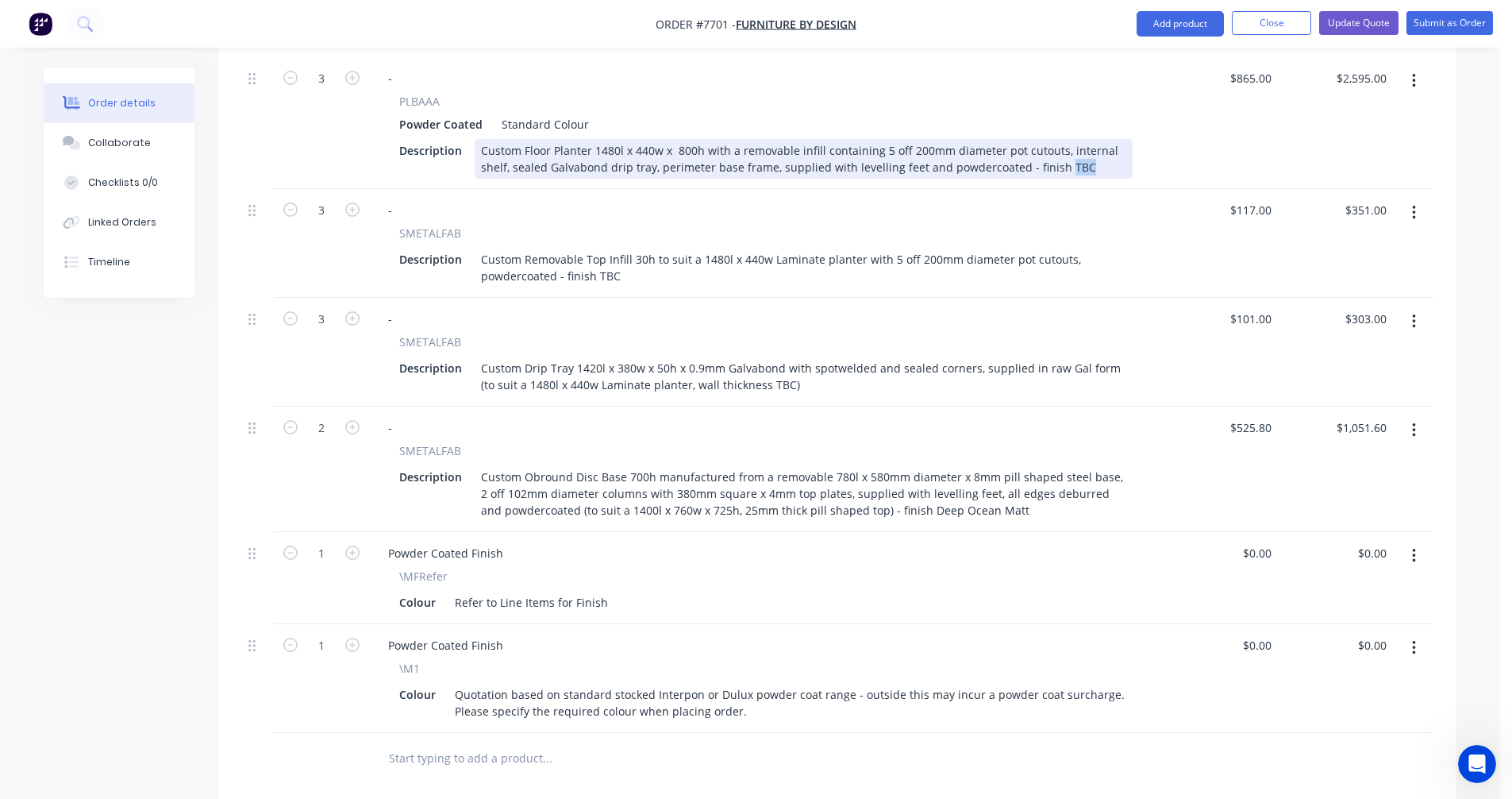
drag, startPoint x: 1075, startPoint y: 147, endPoint x: 1053, endPoint y: 146, distance: 22.0
click at [1053, 146] on div "Custom Floor Planter 1480l x 440w x 800h with a removable infill containing 5 o…" at bounding box center [804, 158] width 658 height 39
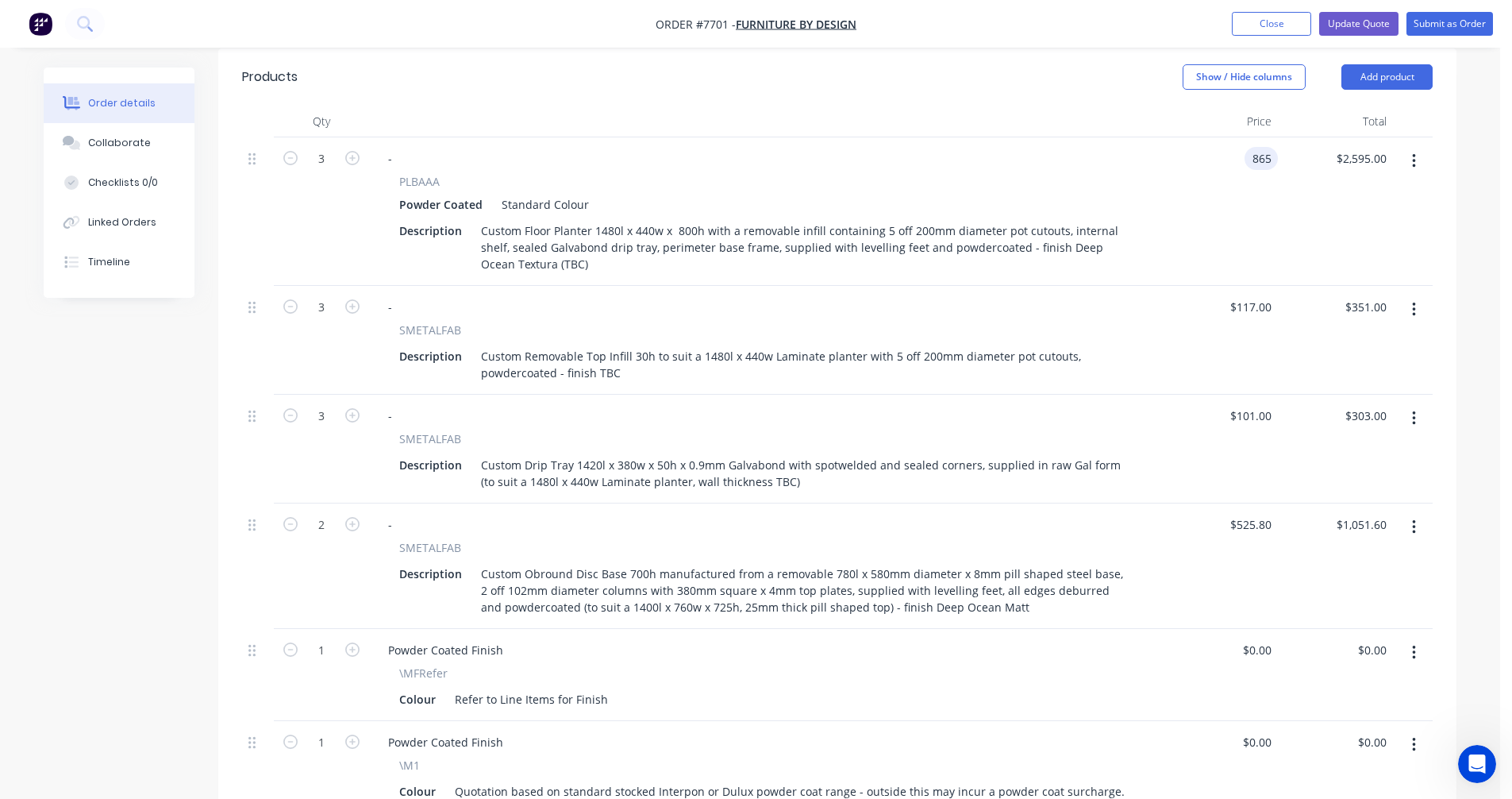
scroll to position [536, 0]
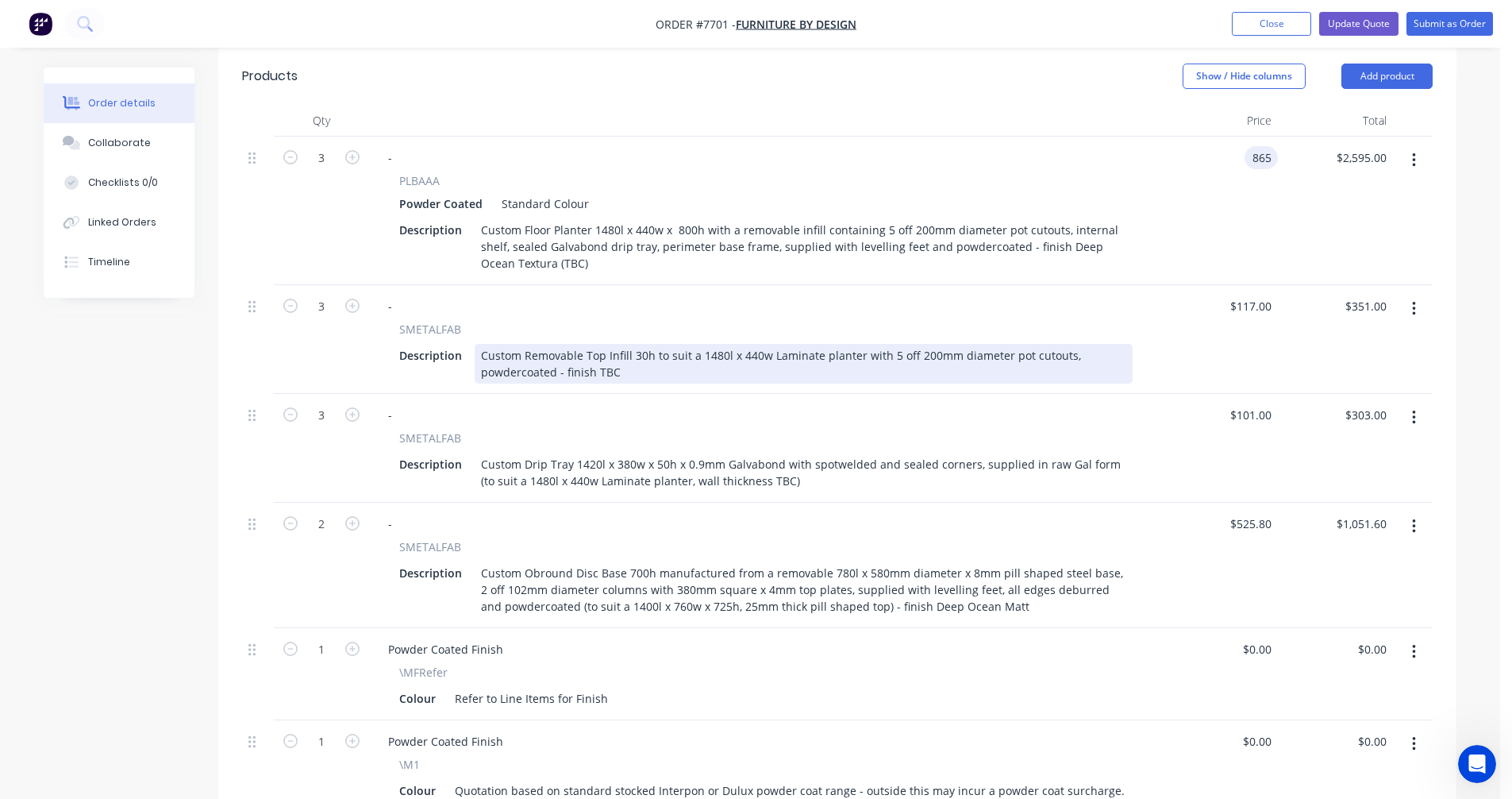
type input "$865.00"
drag, startPoint x: 624, startPoint y: 350, endPoint x: 597, endPoint y: 349, distance: 27.0
click at [597, 349] on div "Custom Removable Top Infill 30h to suit a 1480l x 440w Laminate planter with 5 …" at bounding box center [804, 363] width 658 height 39
type input "$117.00"
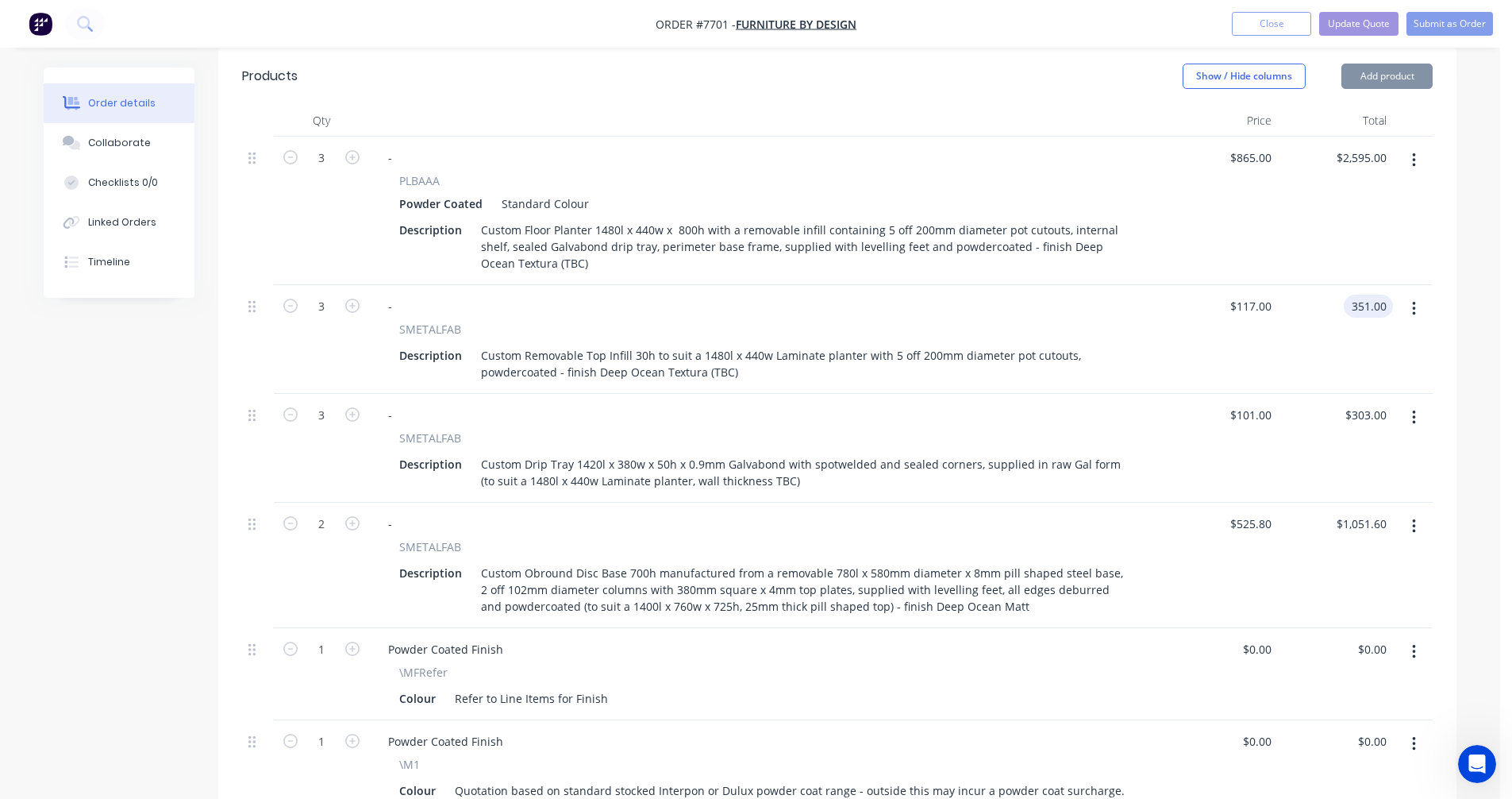
type input "$351.00"
click at [1350, 22] on button "Update Quote" at bounding box center [1358, 24] width 80 height 24
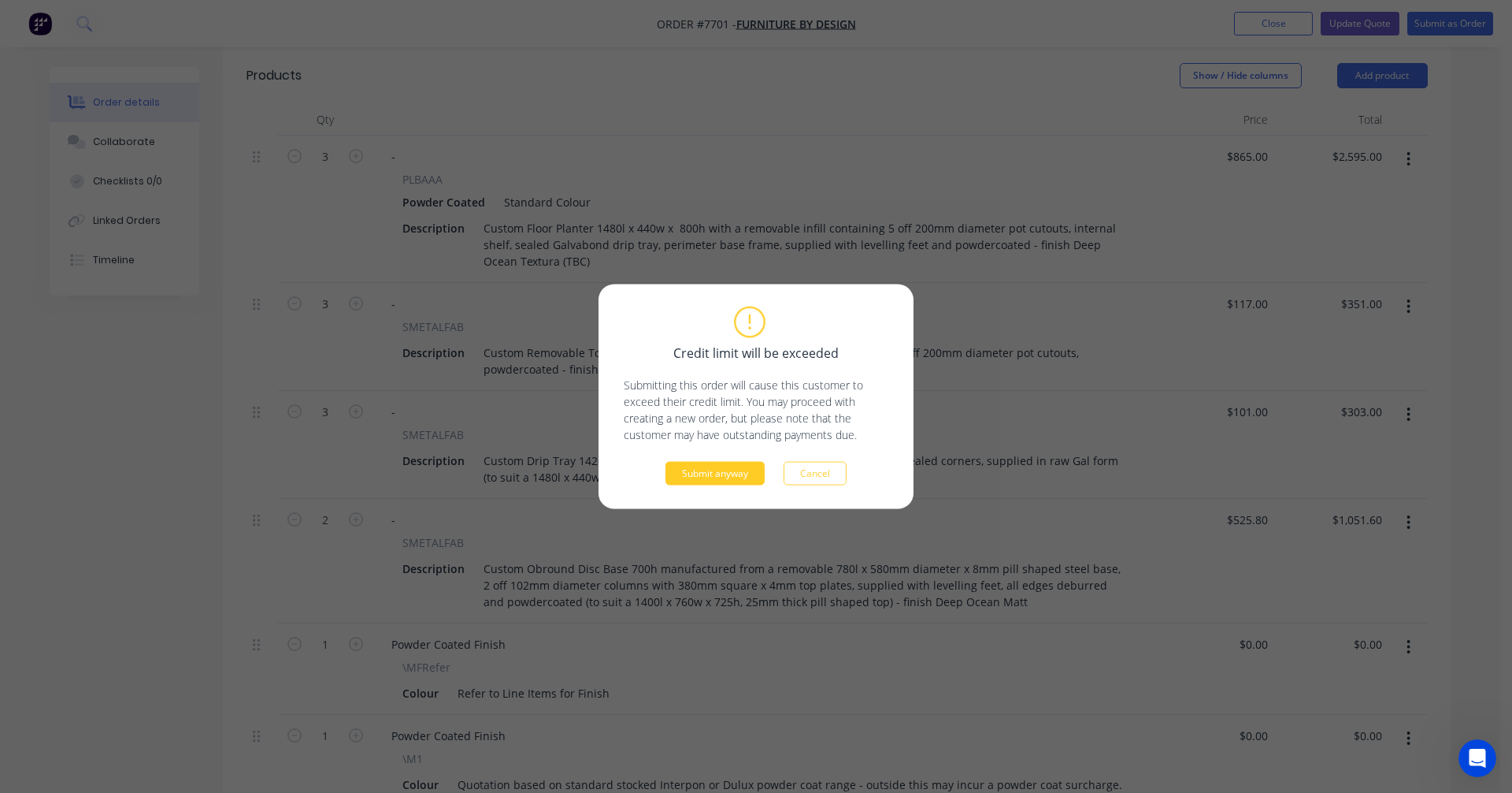
click at [721, 468] on button "Submit anyway" at bounding box center [715, 473] width 99 height 24
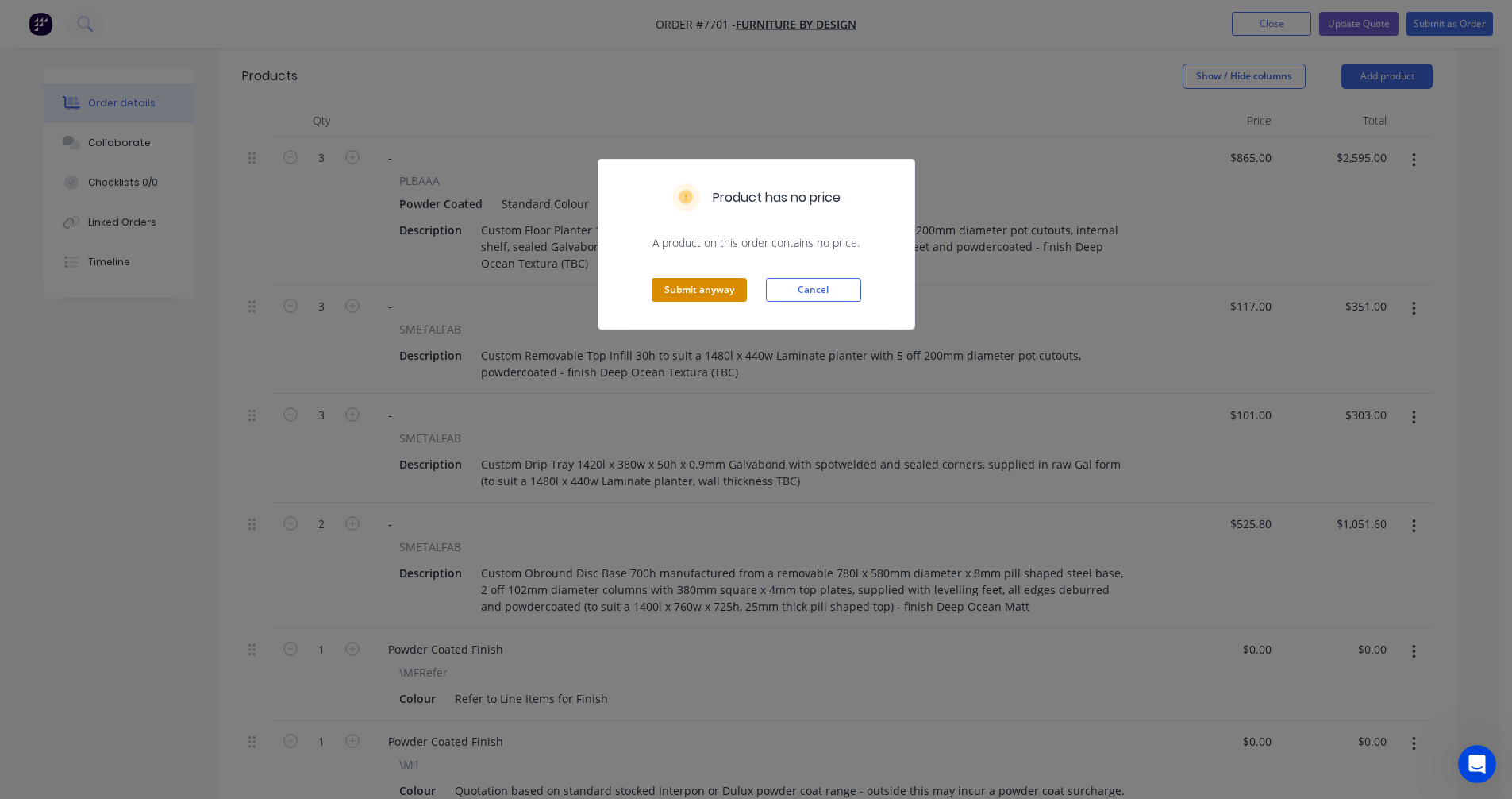
click at [706, 297] on button "Submit anyway" at bounding box center [699, 290] width 95 height 24
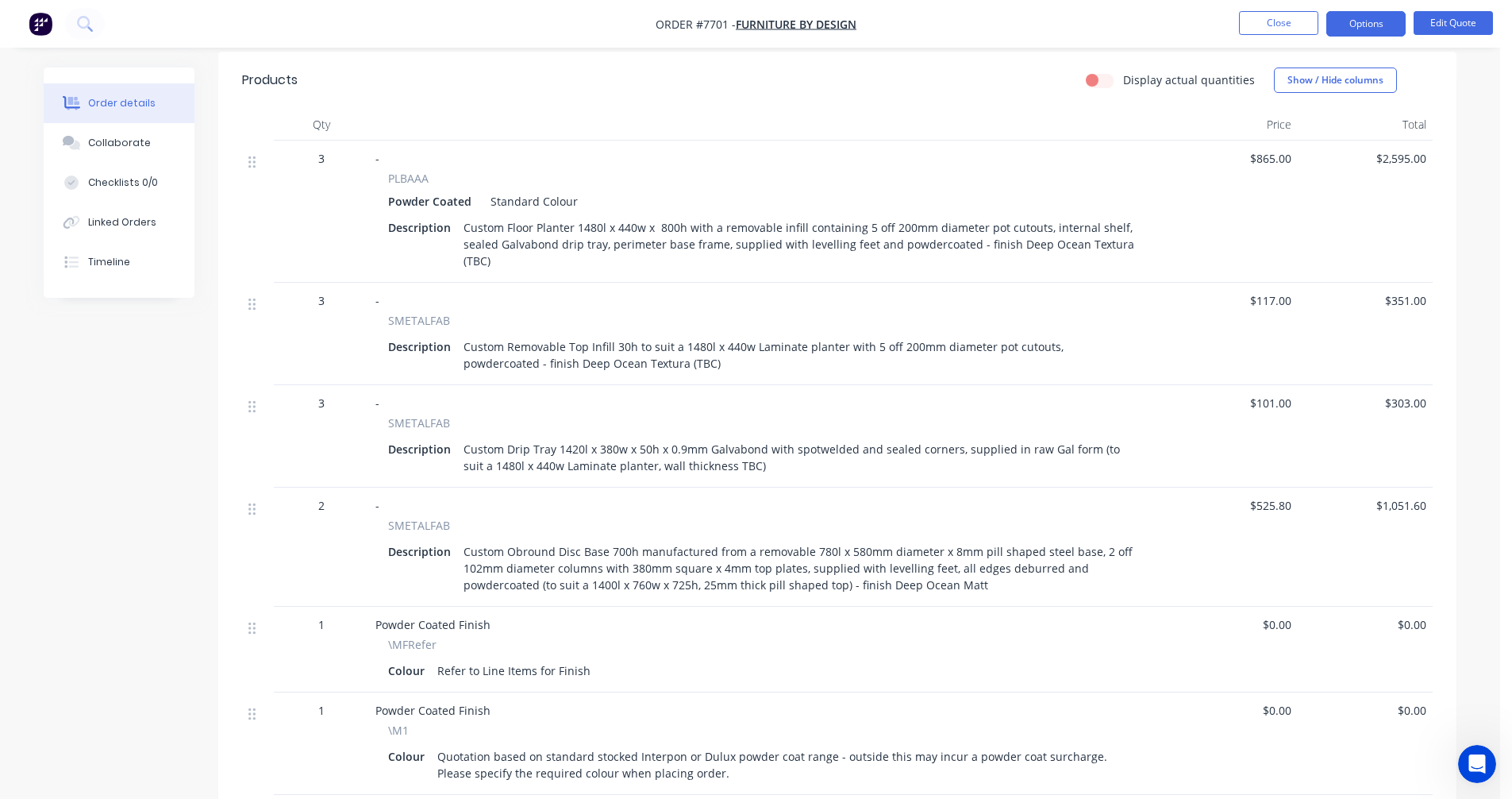
scroll to position [556, 0]
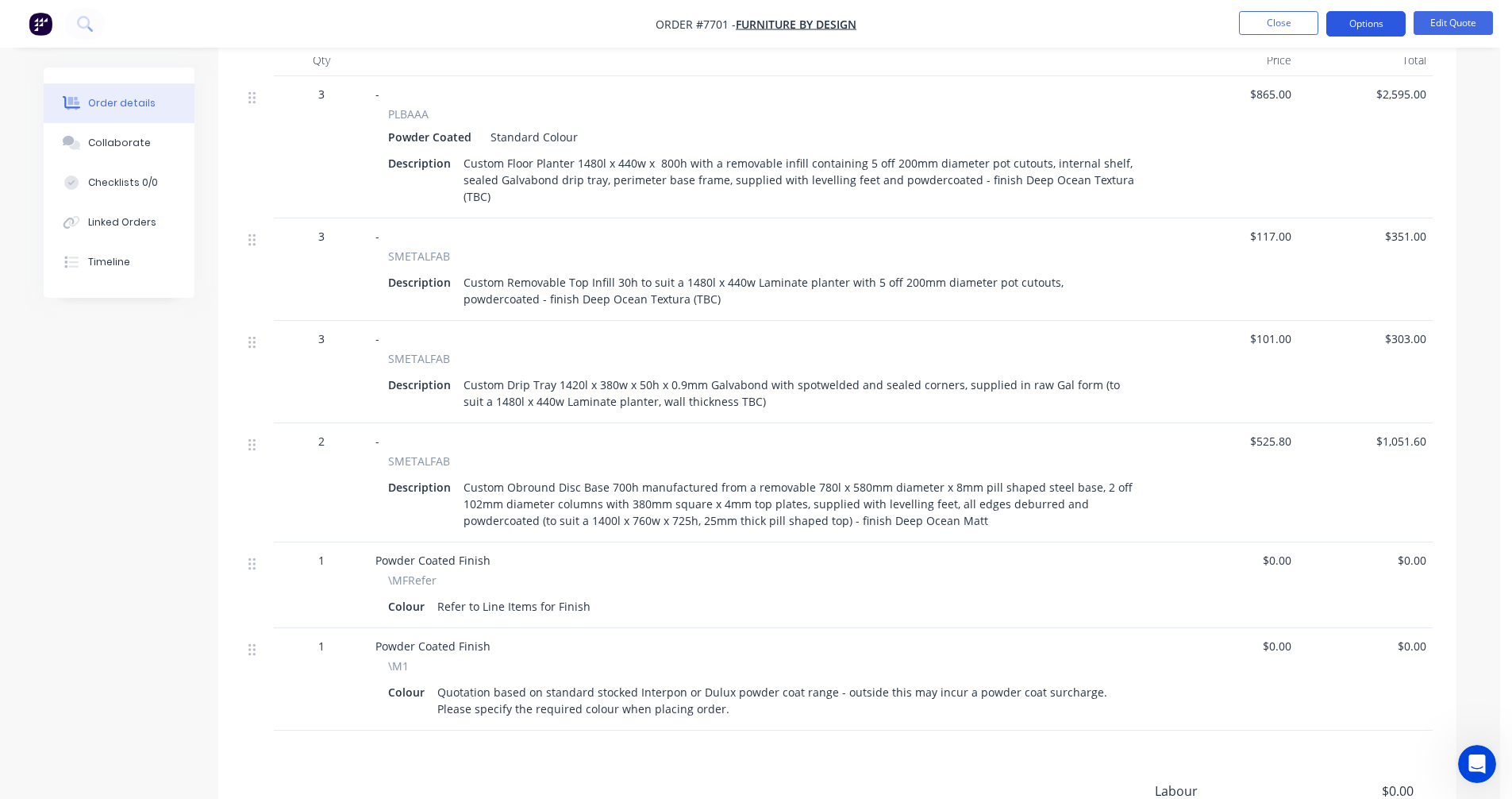
click at [1341, 25] on button "Options" at bounding box center [1366, 24] width 80 height 26
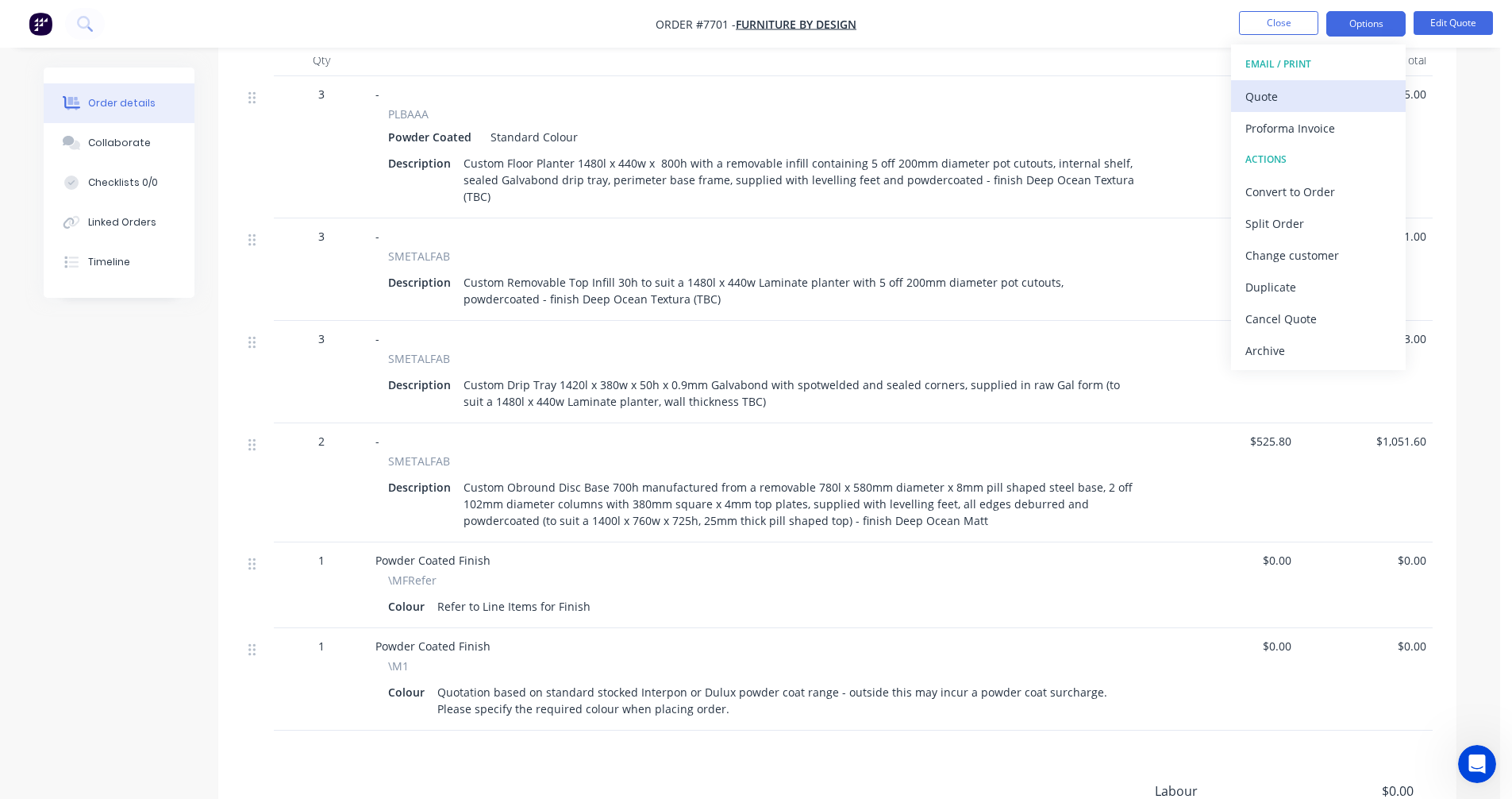
click at [1247, 107] on div "Quote" at bounding box center [1319, 96] width 146 height 23
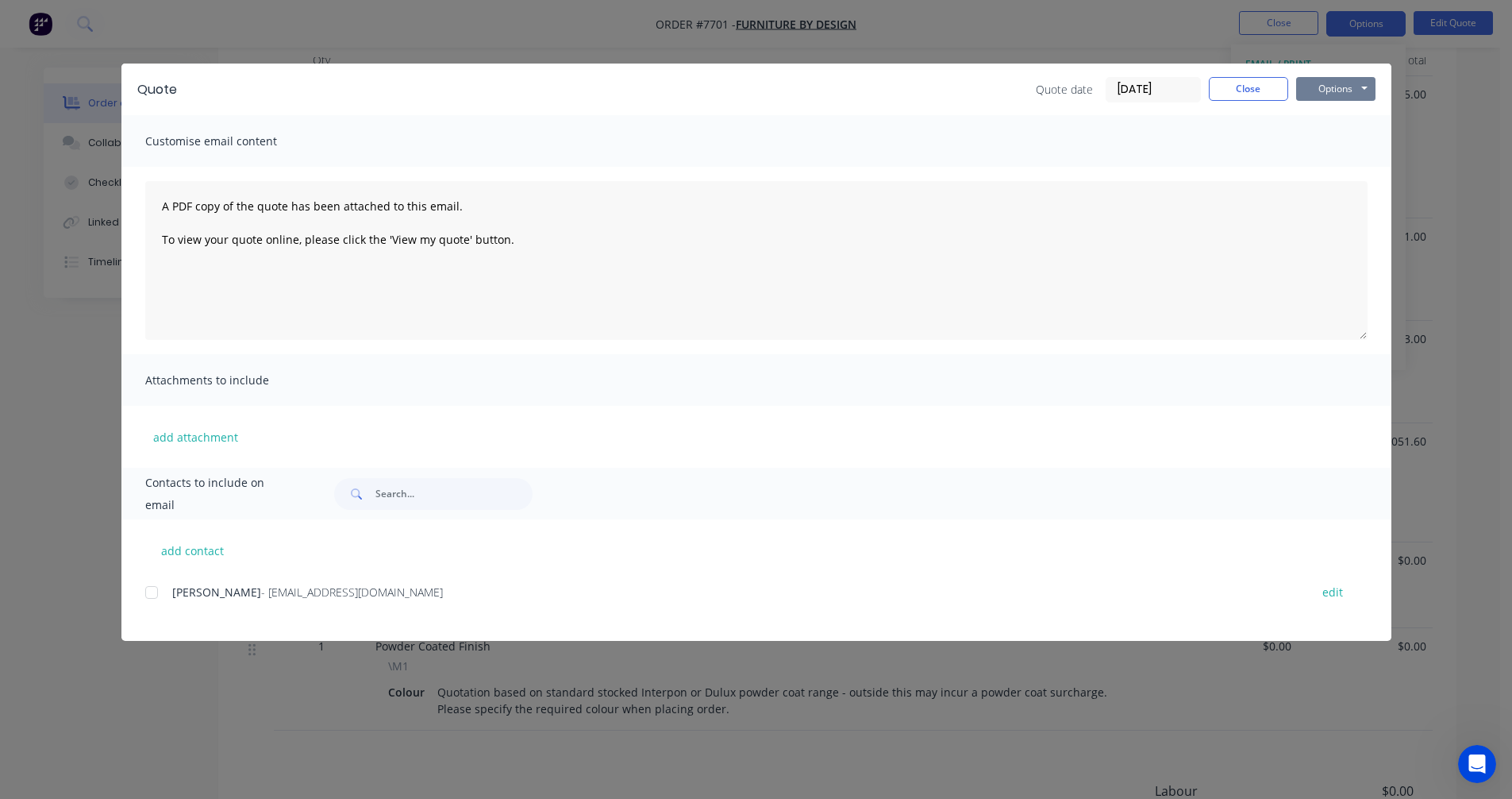
click at [1322, 92] on button "Options" at bounding box center [1335, 89] width 80 height 24
click at [1348, 116] on button "Preview" at bounding box center [1346, 117] width 102 height 27
click at [1266, 86] on button "Close" at bounding box center [1248, 89] width 80 height 24
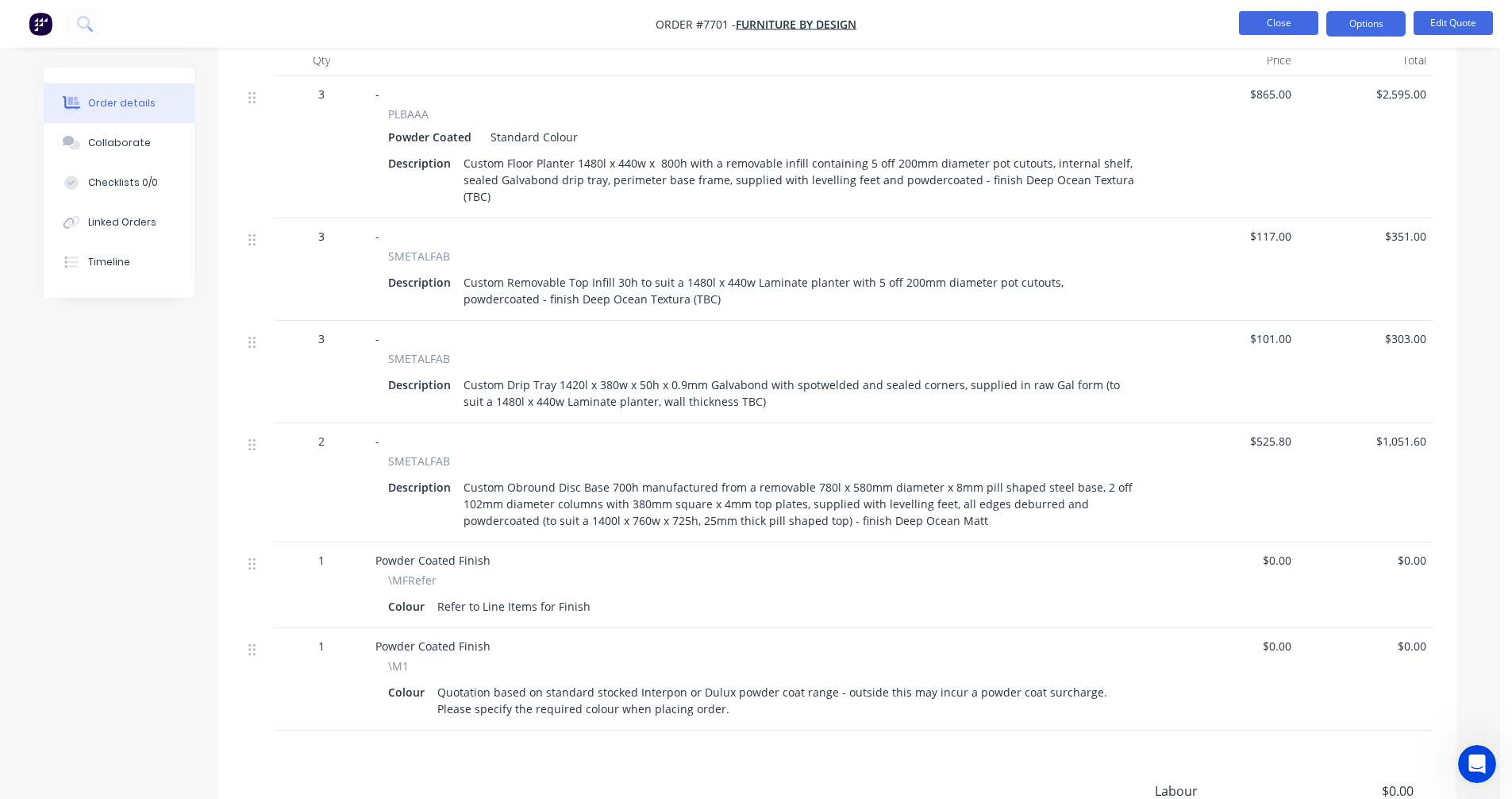
click at [1270, 27] on button "Close" at bounding box center [1279, 23] width 80 height 24
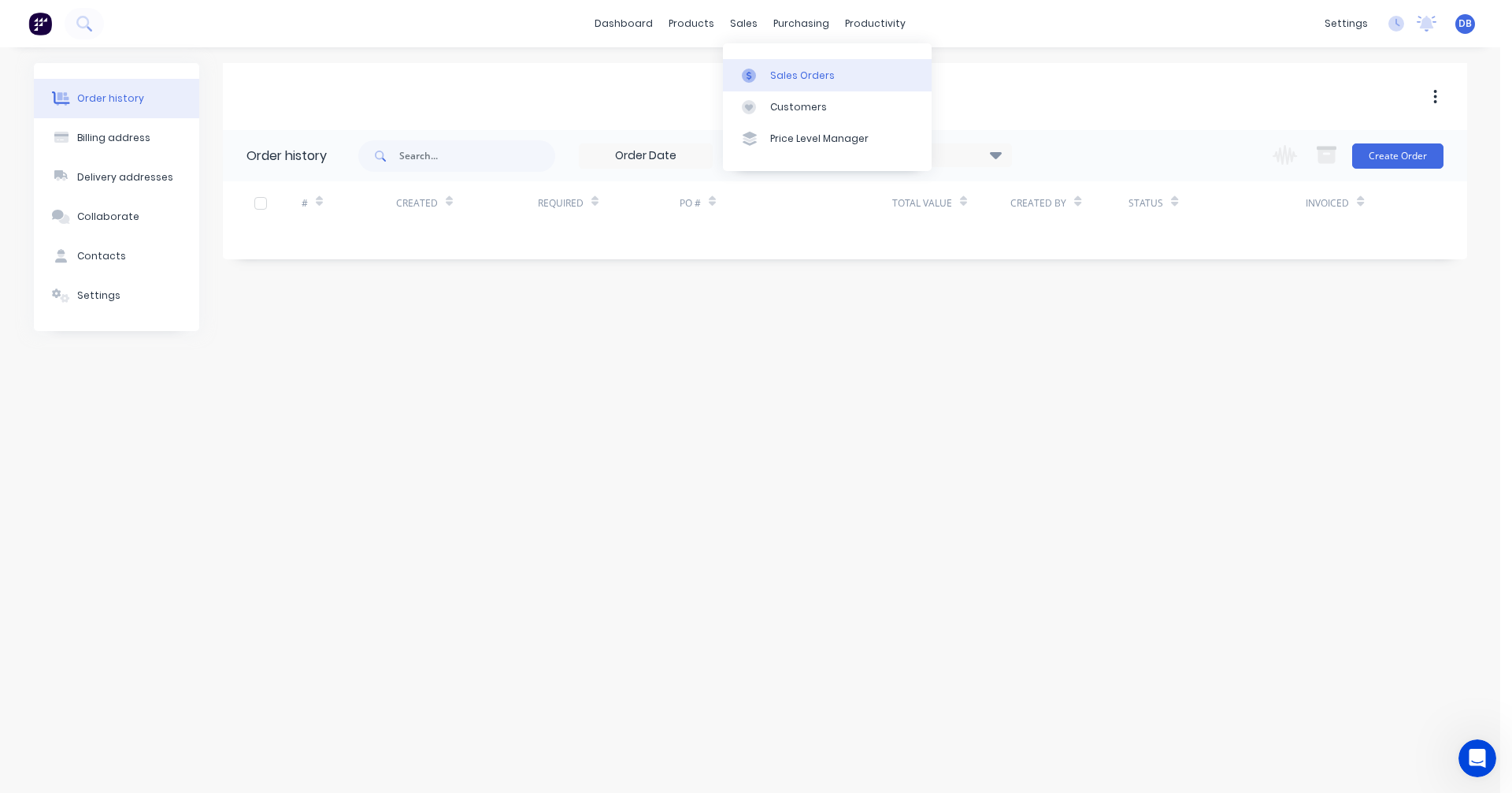
click at [771, 64] on link "Sales Orders" at bounding box center [827, 74] width 209 height 32
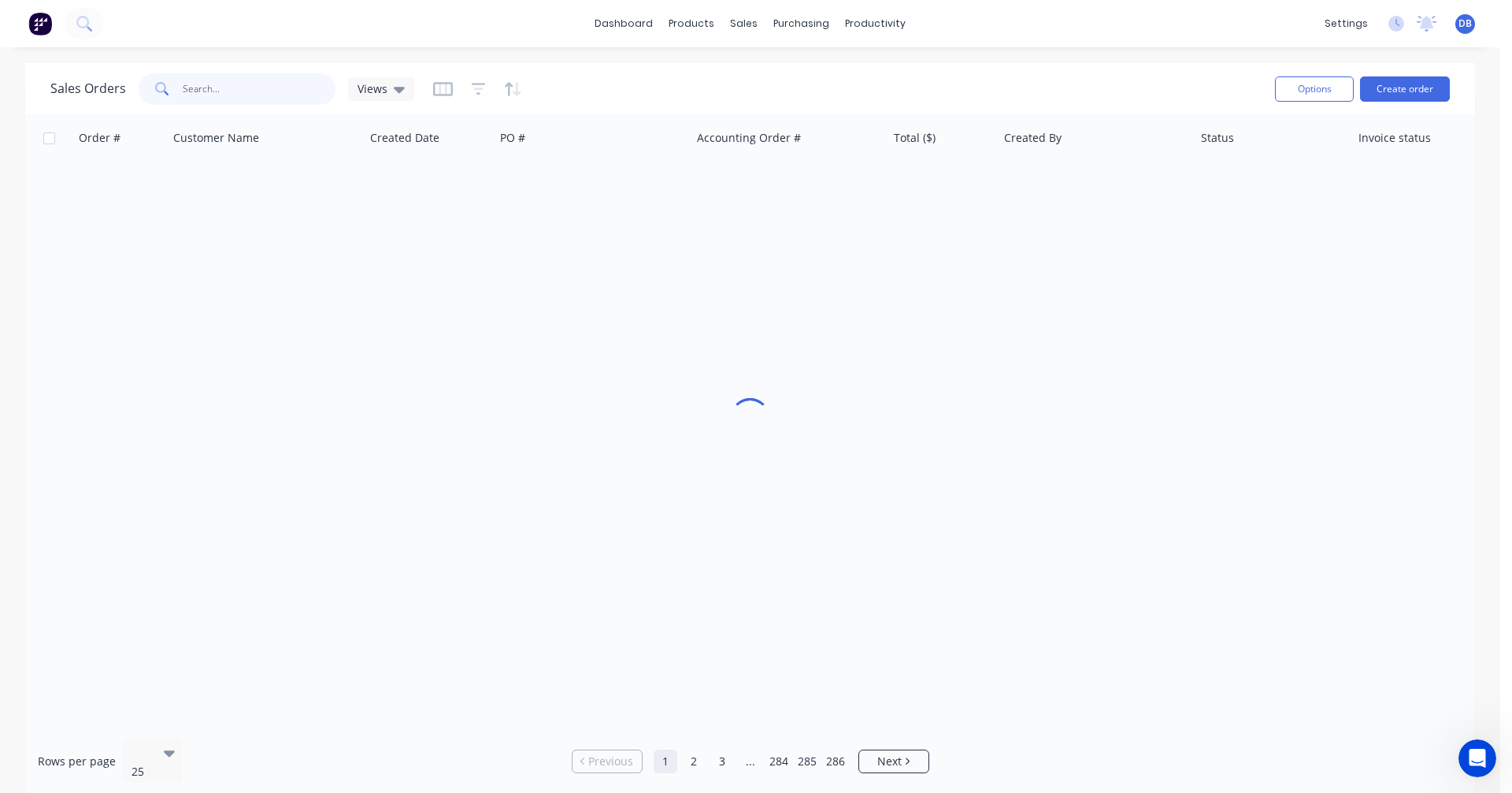
click at [215, 94] on input "text" at bounding box center [259, 89] width 153 height 32
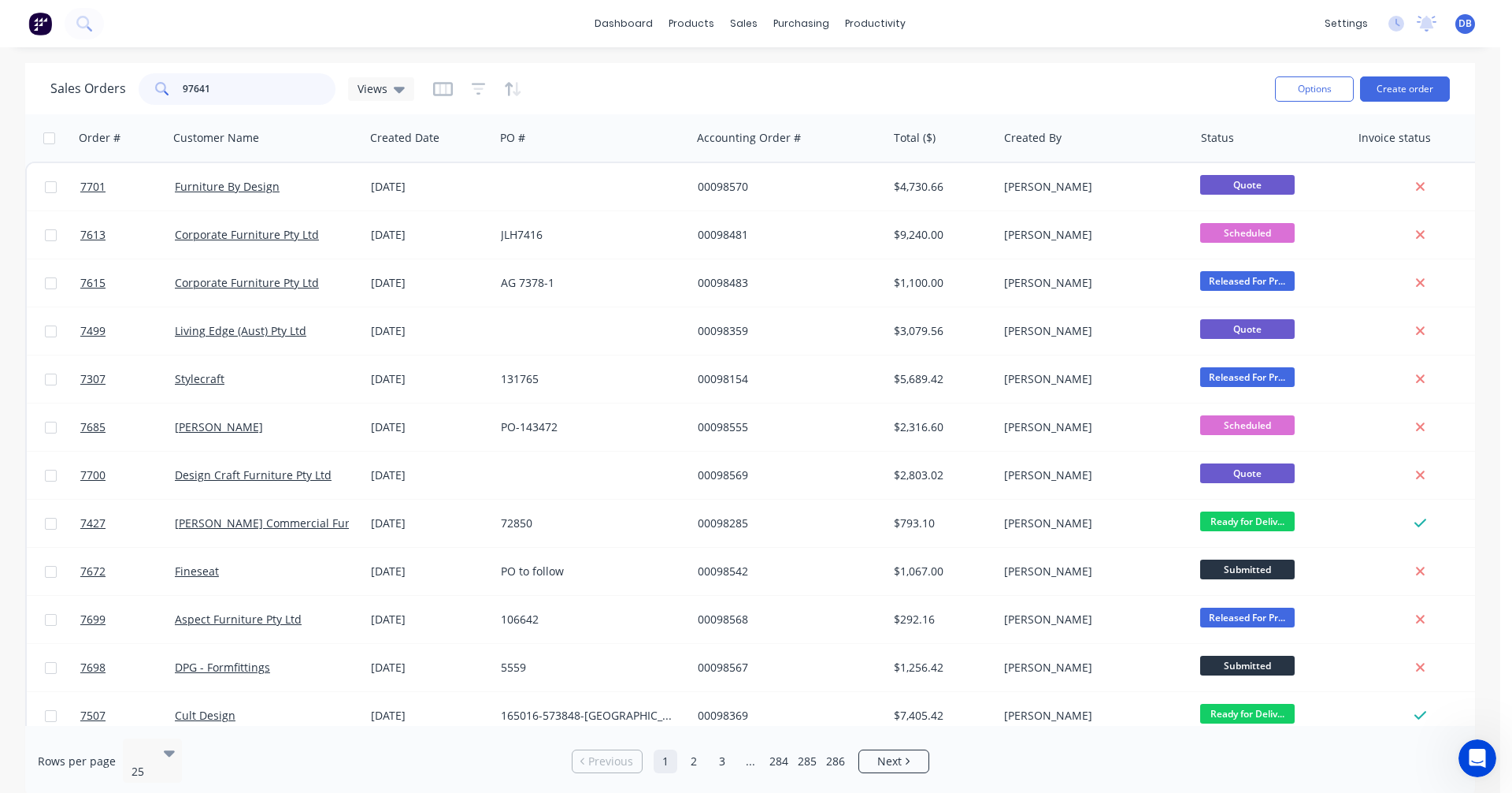
type input "97641"
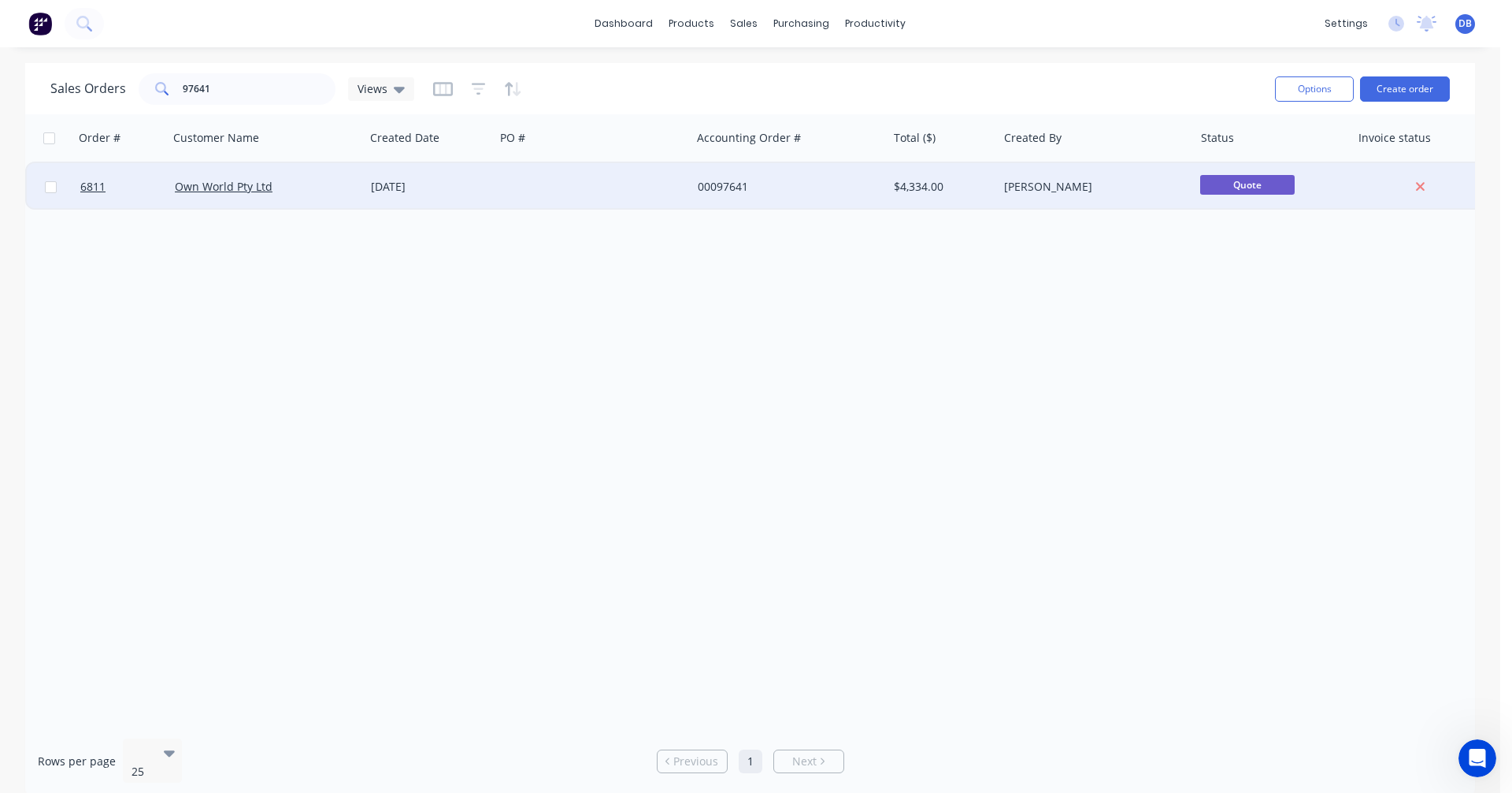
click at [411, 192] on div "[DATE]" at bounding box center [430, 186] width 117 height 15
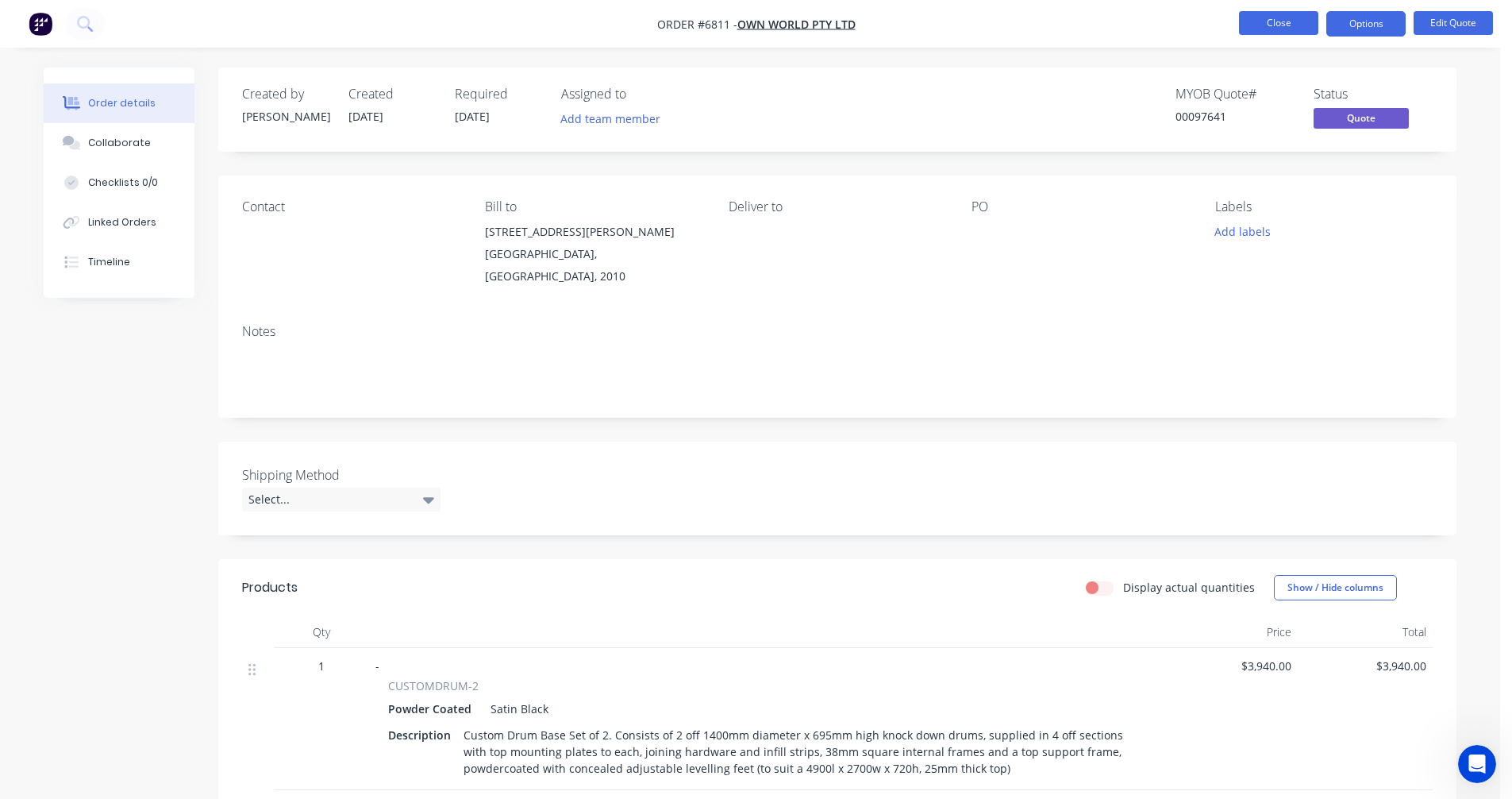
click at [1285, 22] on button "Close" at bounding box center [1279, 23] width 80 height 24
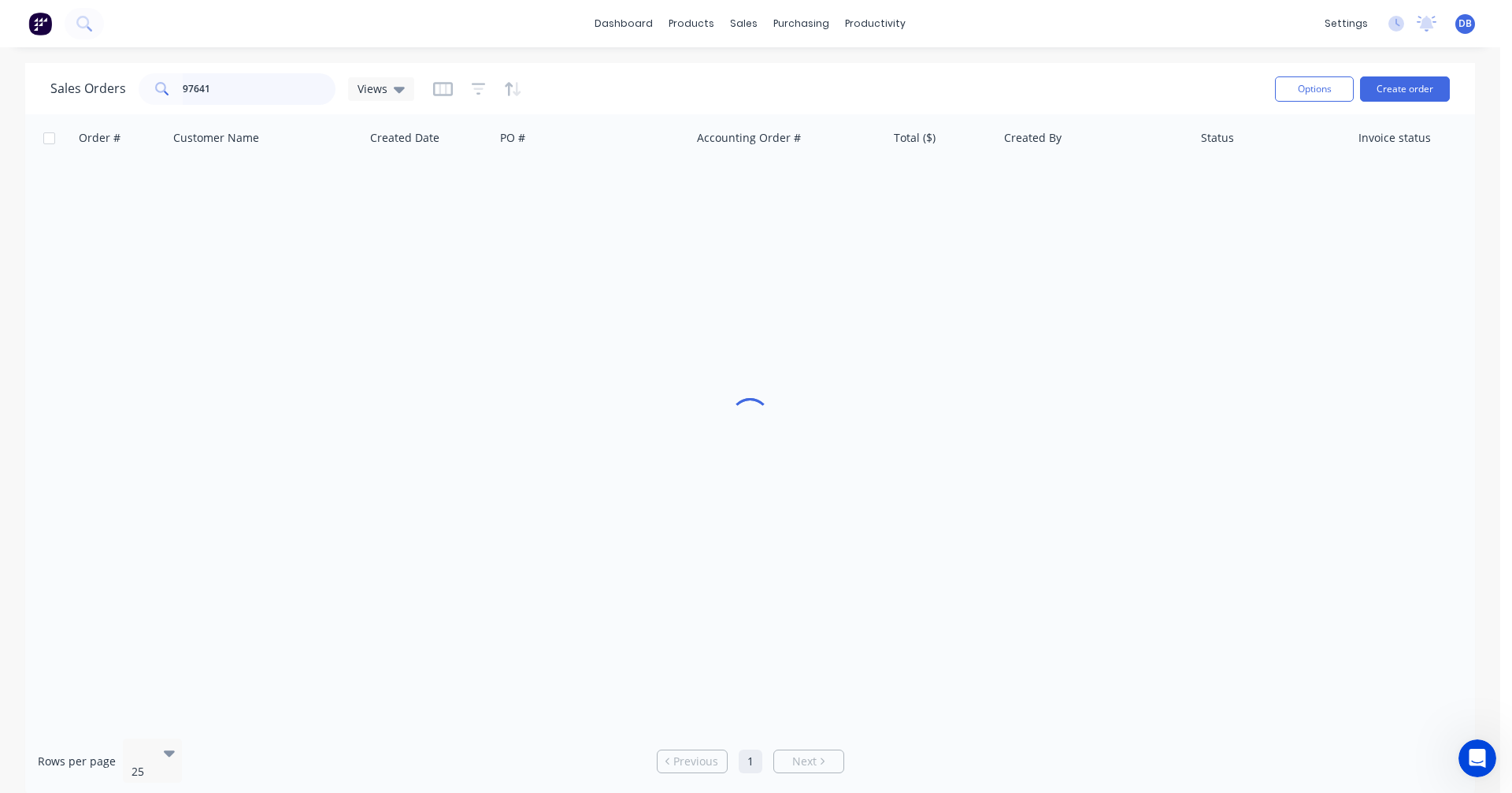
click at [230, 90] on input "97641" at bounding box center [259, 89] width 153 height 32
type input "96741"
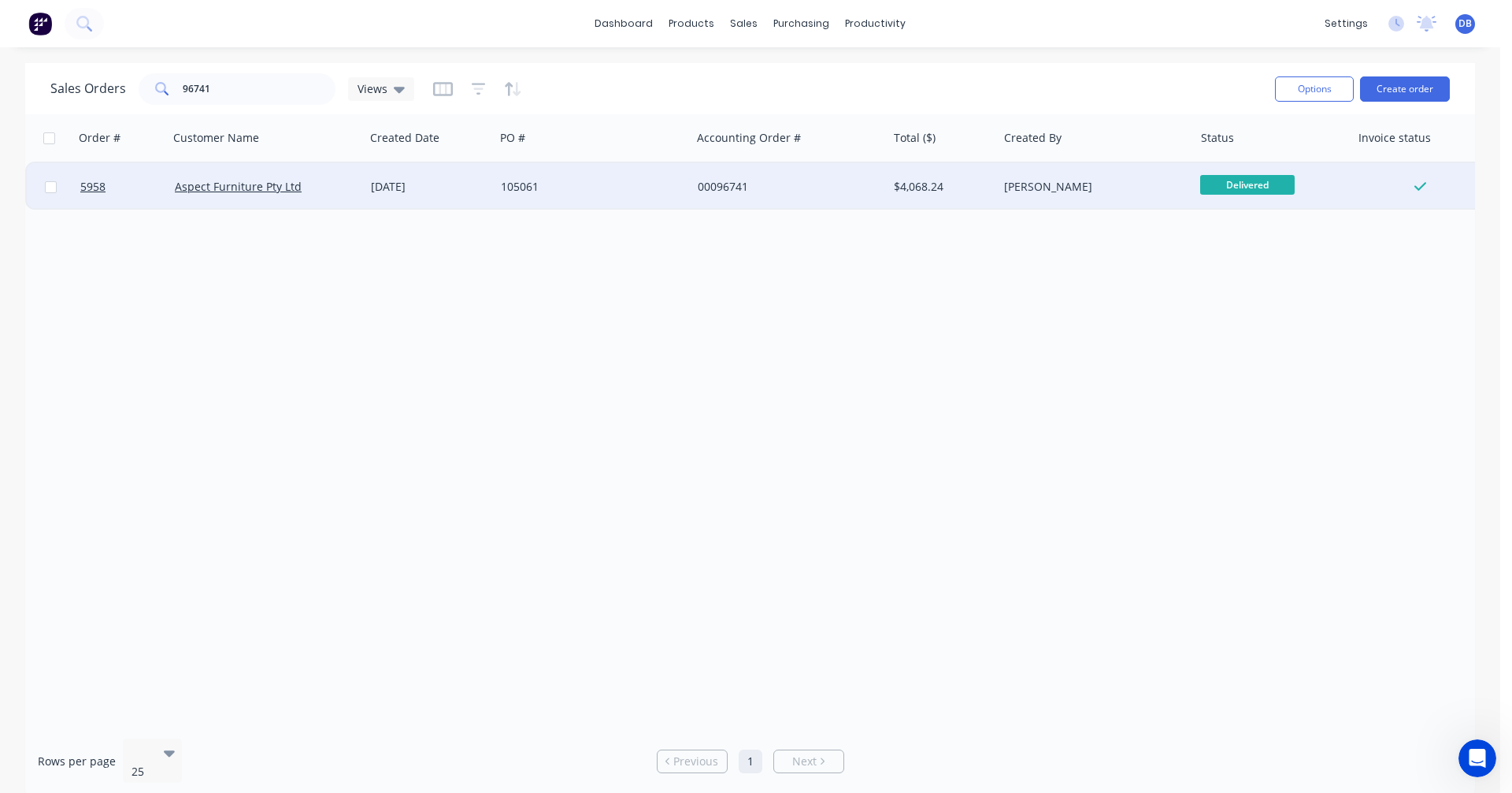
click at [404, 179] on div "[DATE]" at bounding box center [430, 186] width 117 height 15
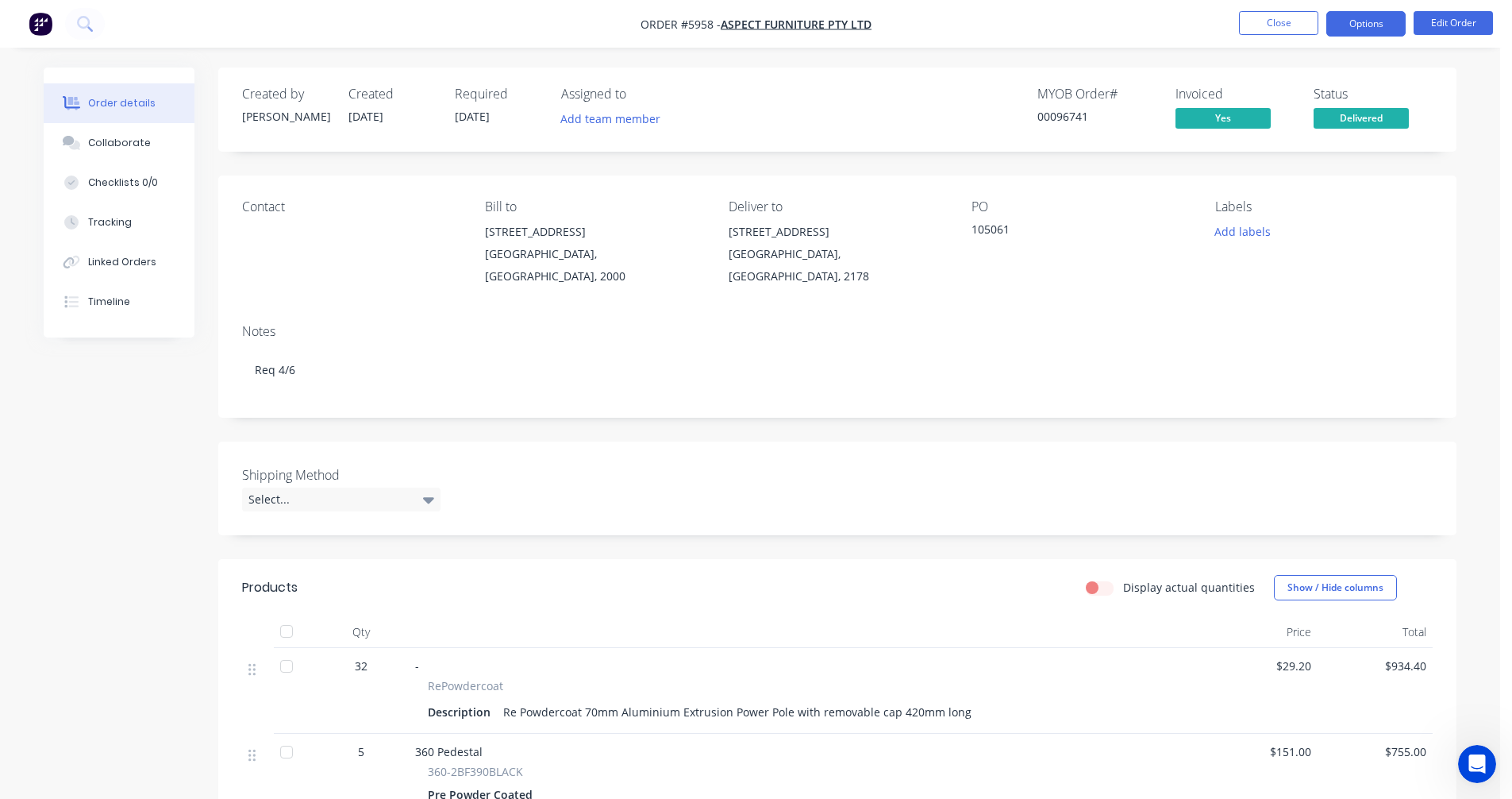
click at [1363, 18] on button "Options" at bounding box center [1366, 24] width 80 height 26
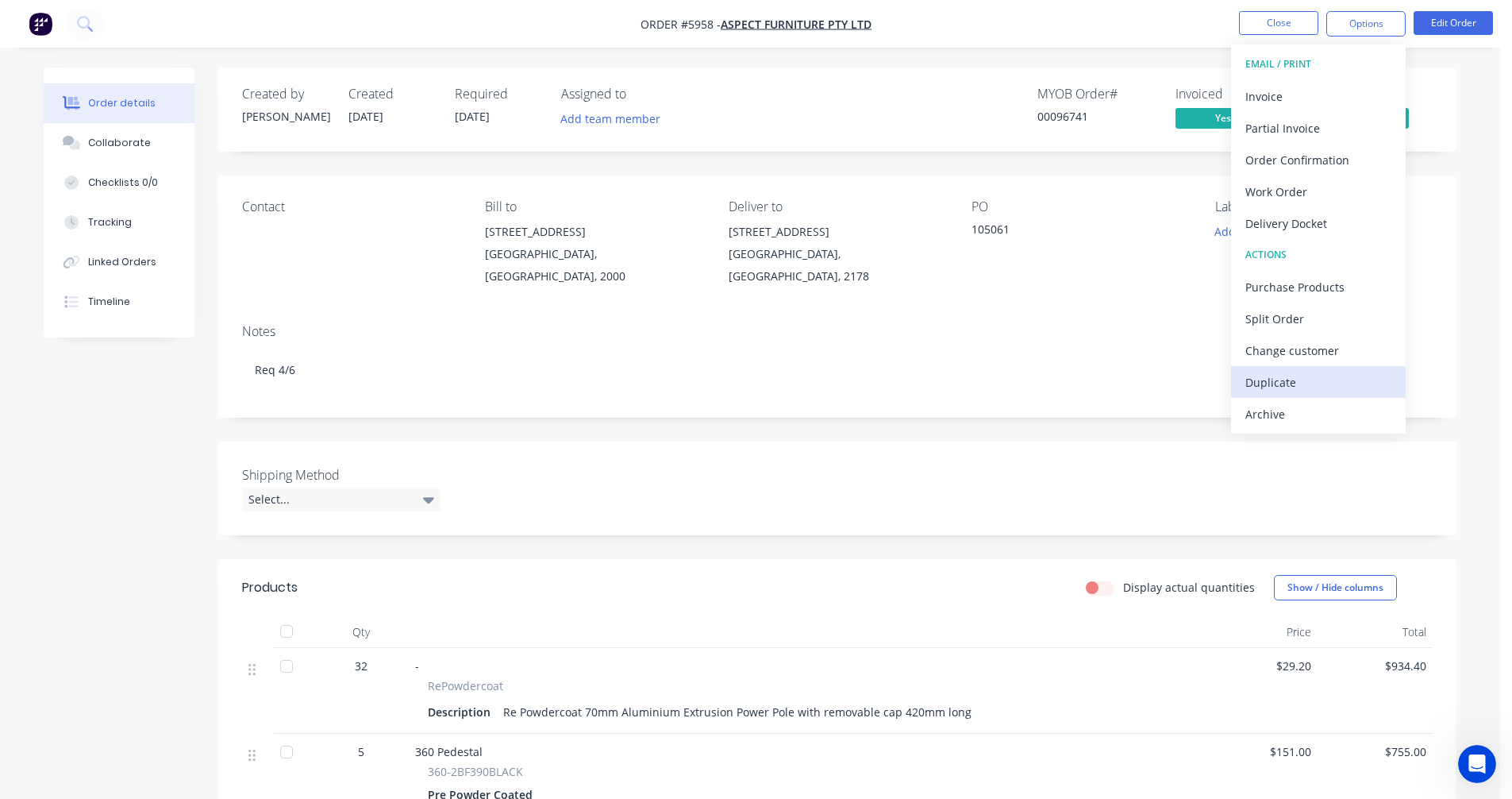
click at [1292, 380] on div "Duplicate" at bounding box center [1319, 382] width 146 height 23
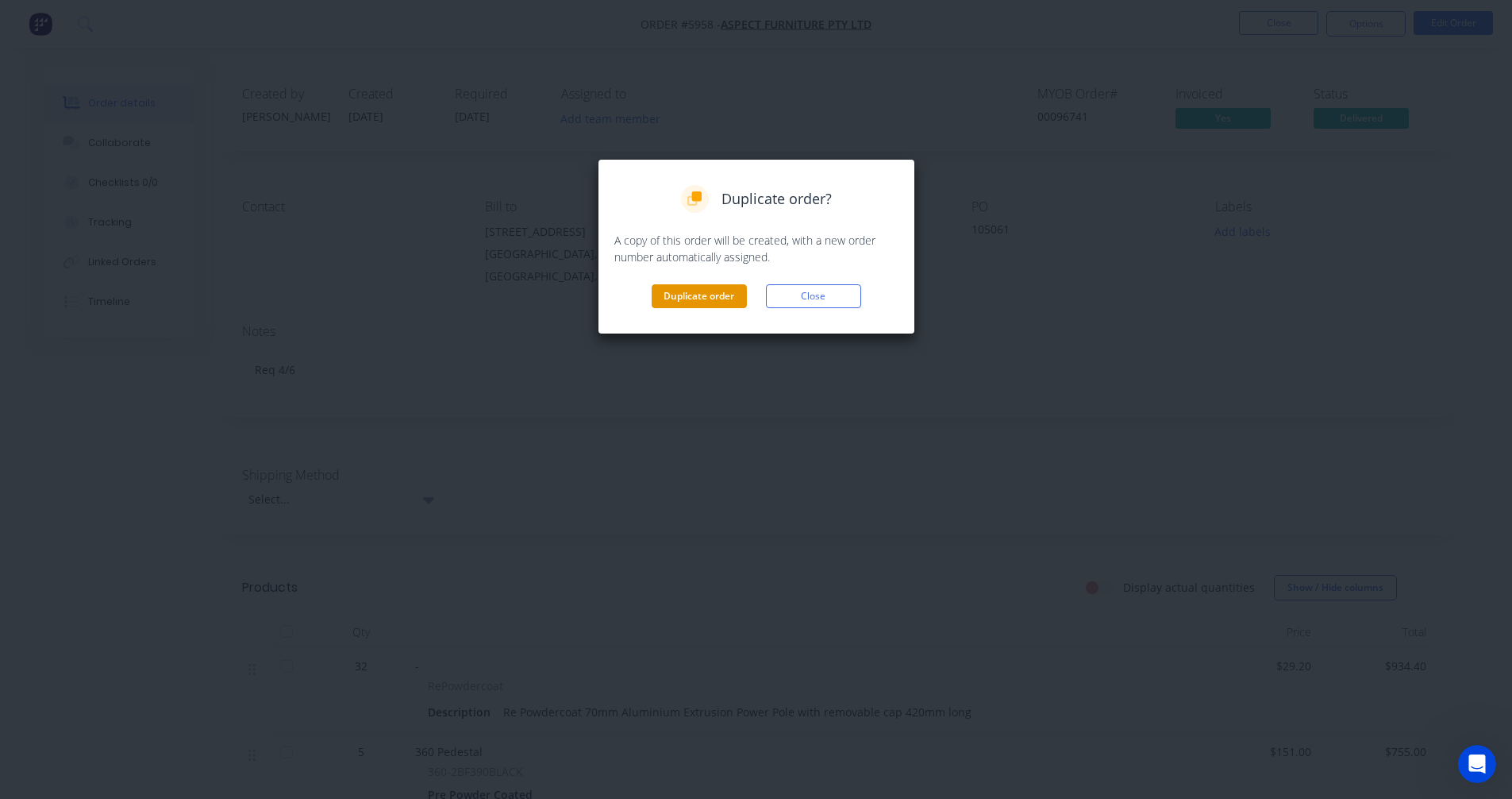
click at [697, 300] on button "Duplicate order" at bounding box center [699, 296] width 95 height 24
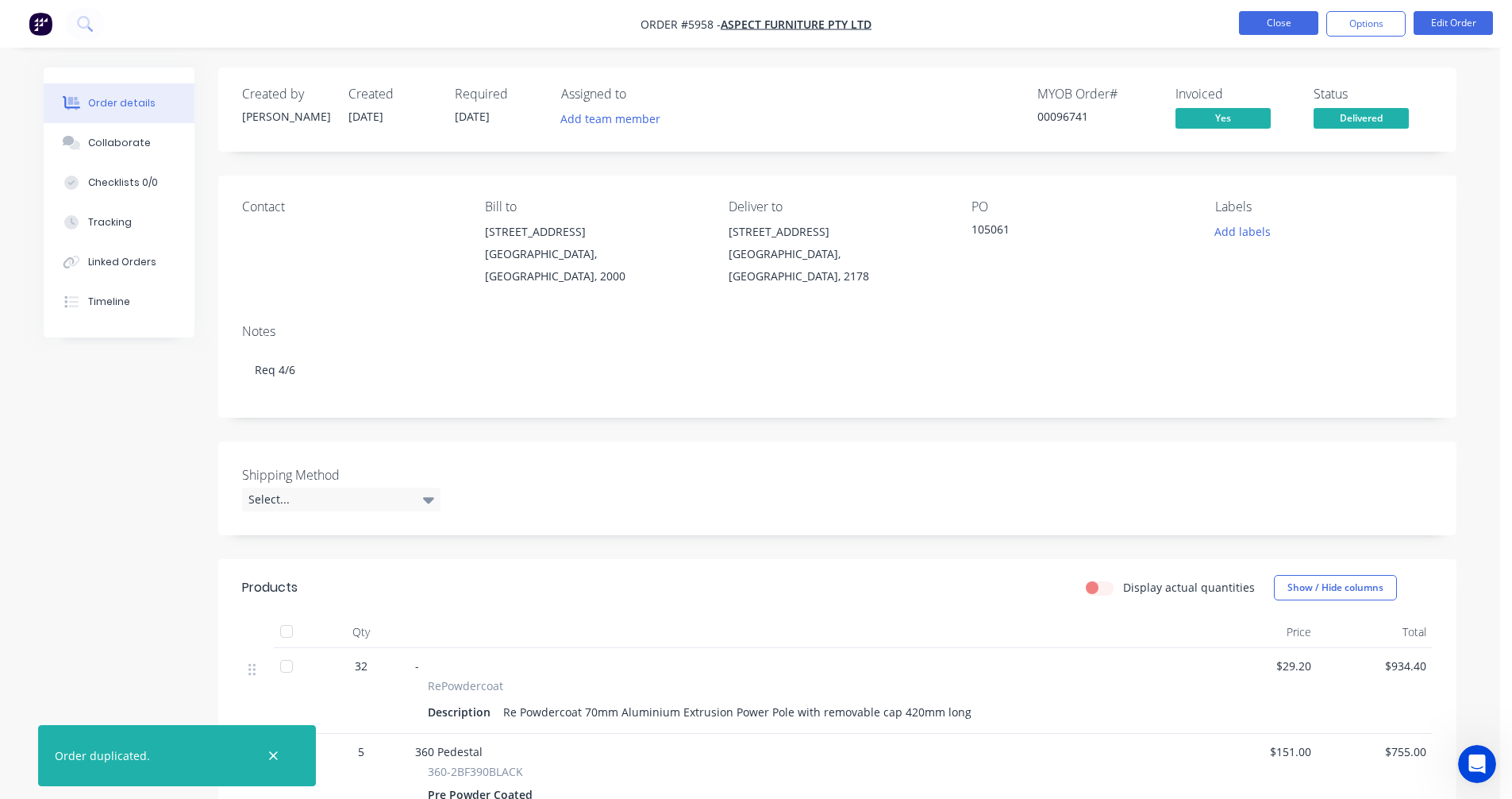
click at [1274, 26] on button "Close" at bounding box center [1279, 23] width 80 height 24
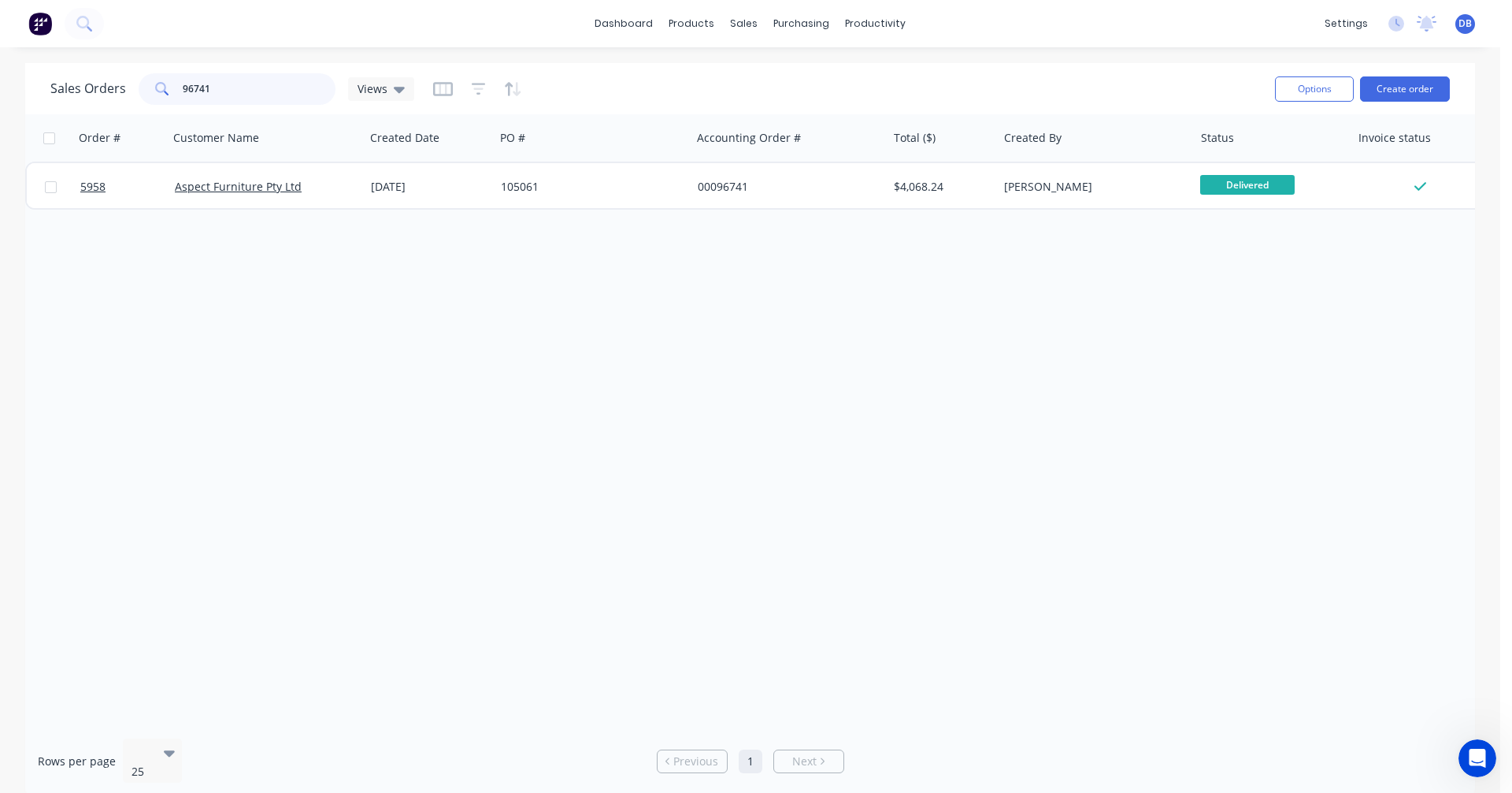
drag, startPoint x: 234, startPoint y: 79, endPoint x: 128, endPoint y: 94, distance: 107.1
click at [128, 94] on div "Sales Orders 96741 Views" at bounding box center [232, 89] width 364 height 32
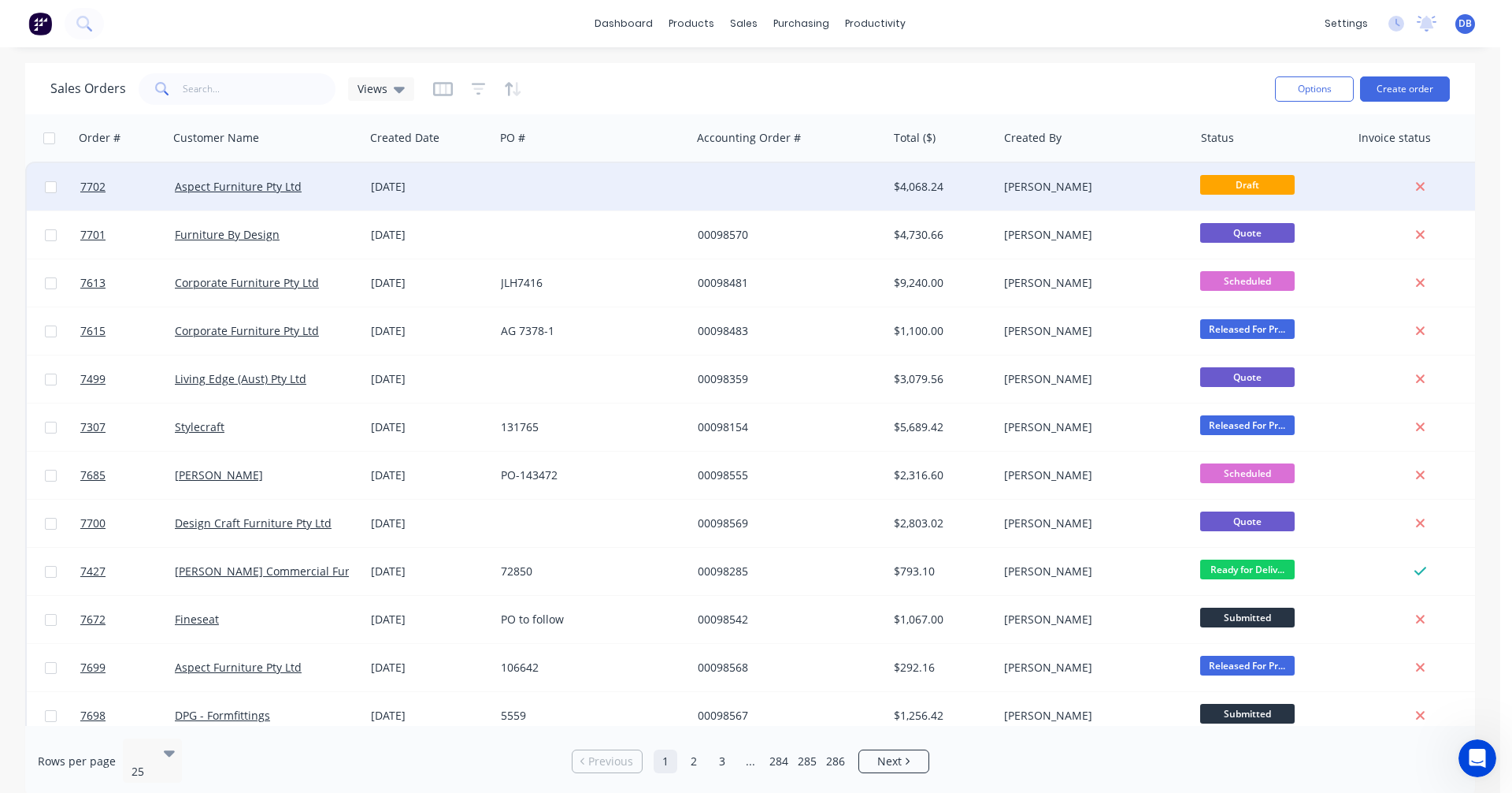
click at [402, 185] on div "[DATE]" at bounding box center [430, 186] width 117 height 15
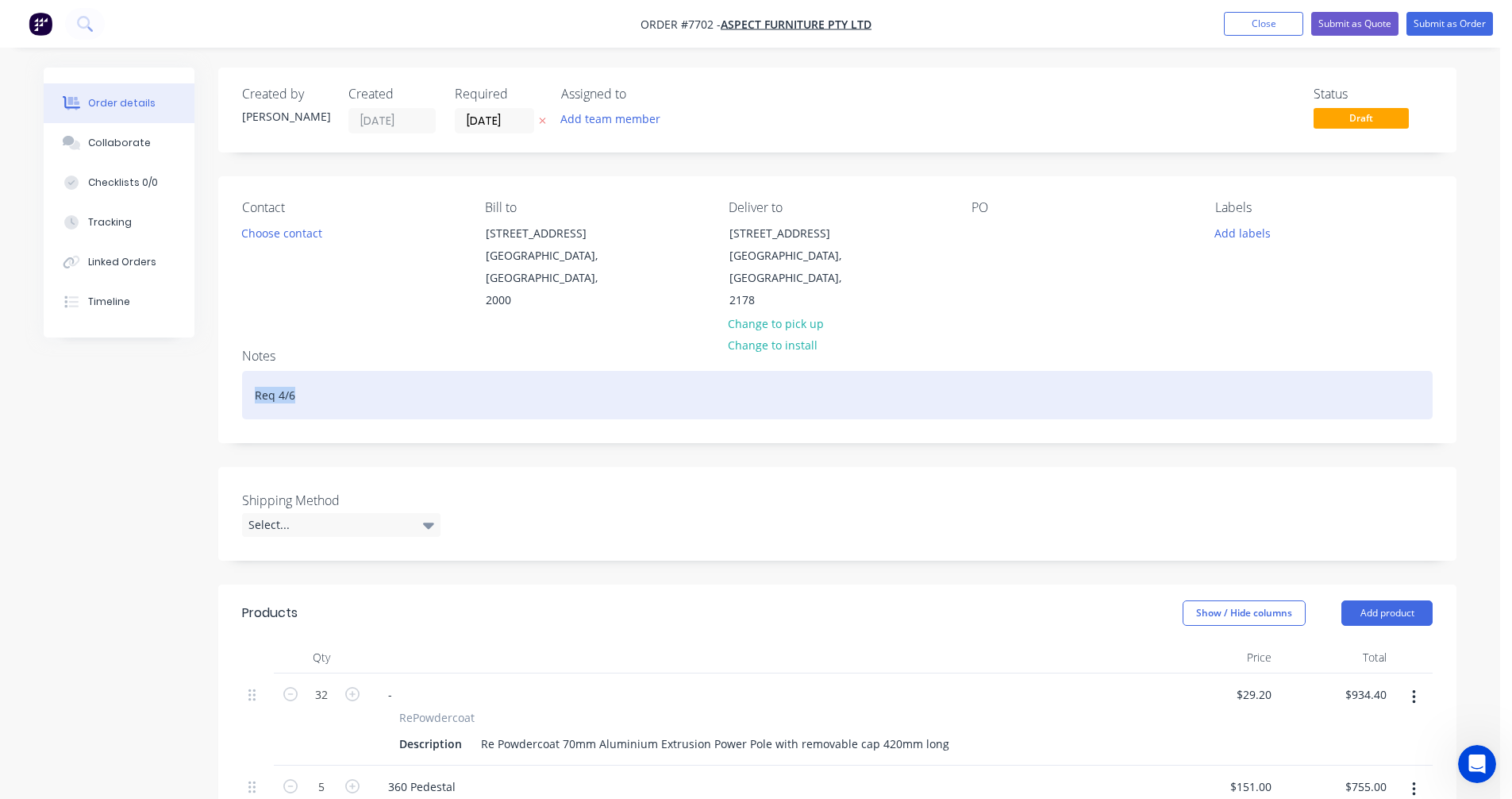
drag, startPoint x: 308, startPoint y: 374, endPoint x: 225, endPoint y: 373, distance: 83.0
click at [225, 373] on div "Notes Req 4/6" at bounding box center [837, 389] width 1238 height 106
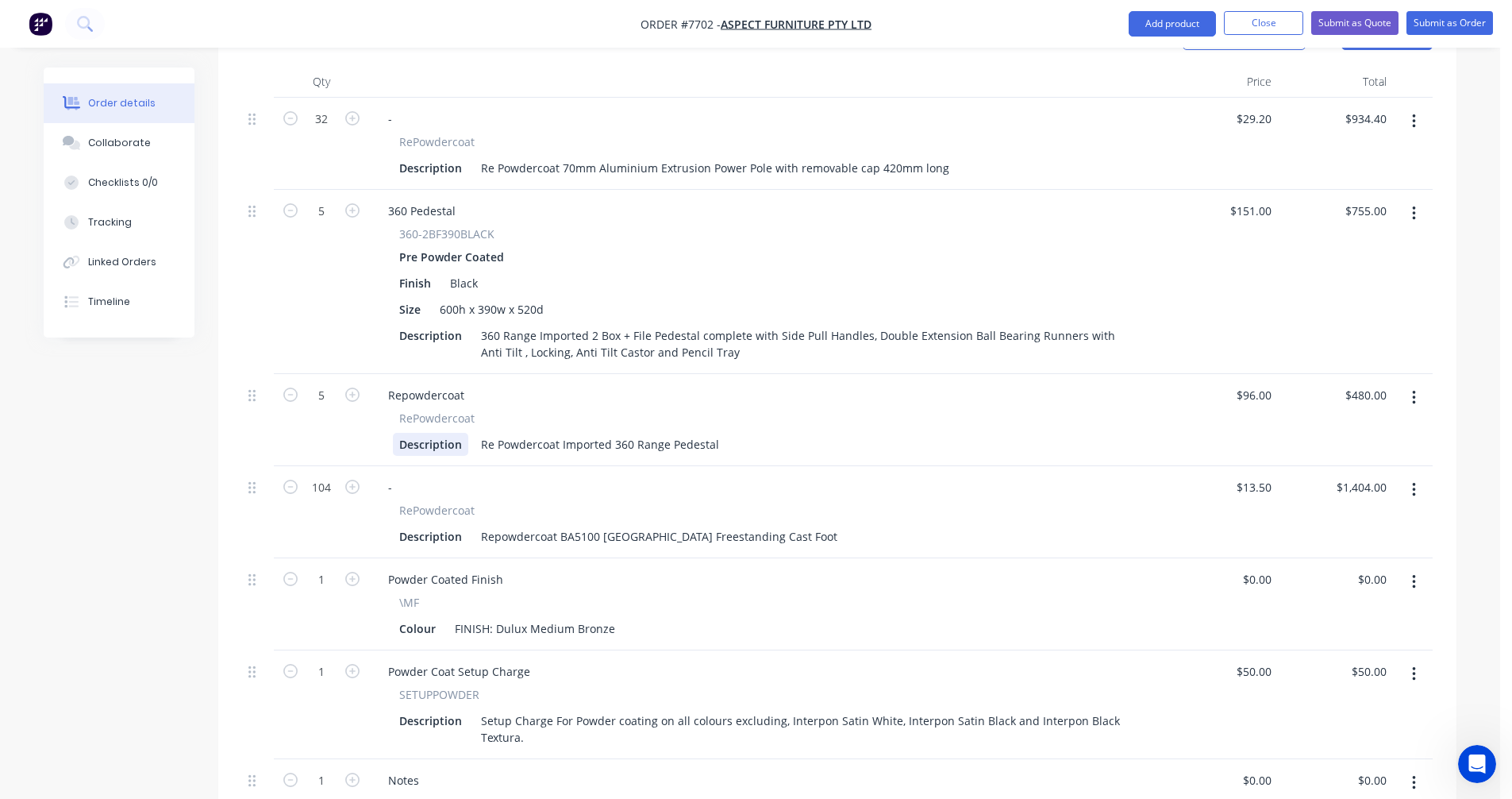
scroll to position [556, 0]
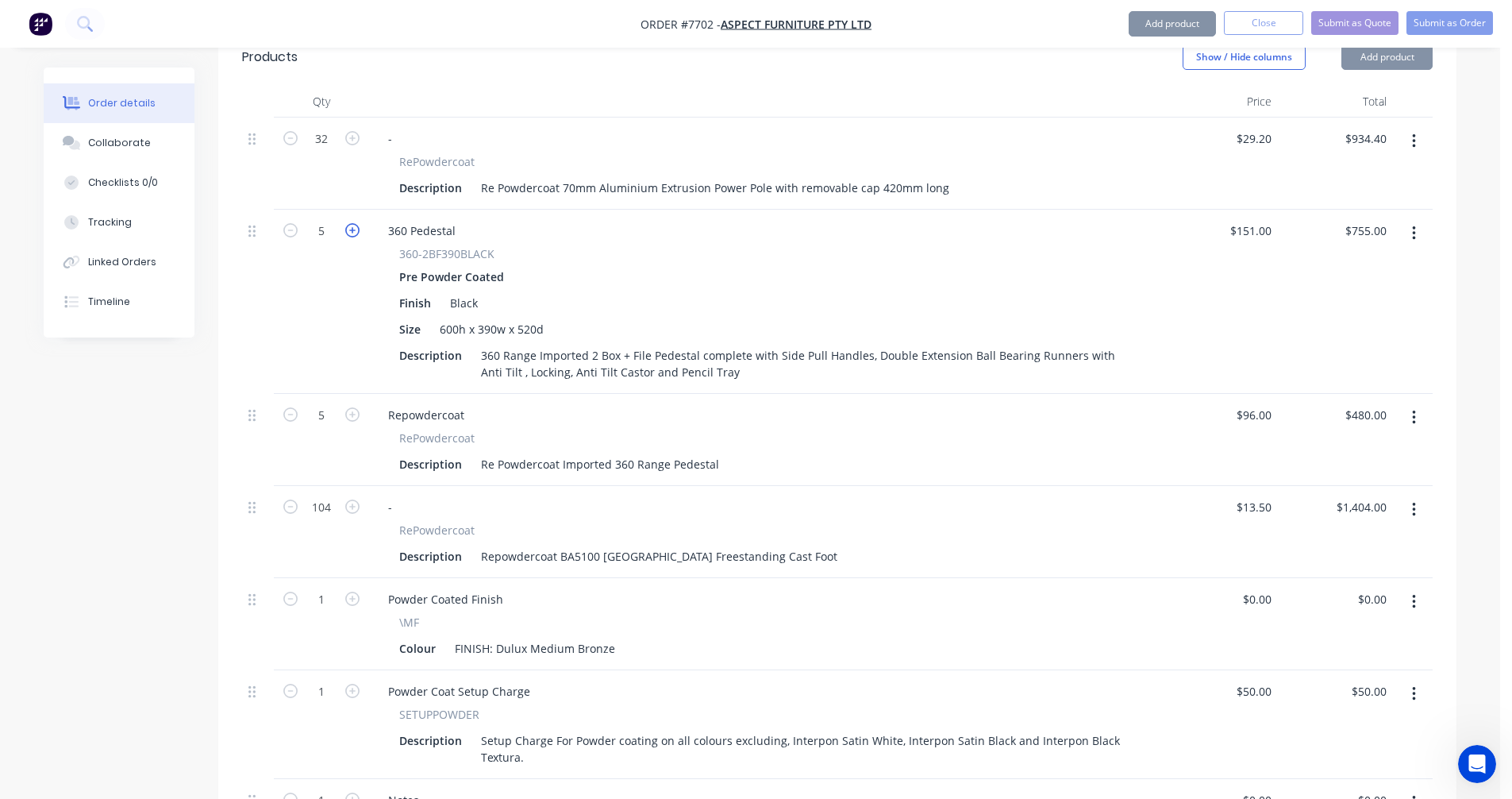
click at [348, 223] on icon "button" at bounding box center [352, 231] width 15 height 15
type input "6"
type input "$906.00"
click at [353, 407] on icon "button" at bounding box center [352, 415] width 15 height 15
type input "6"
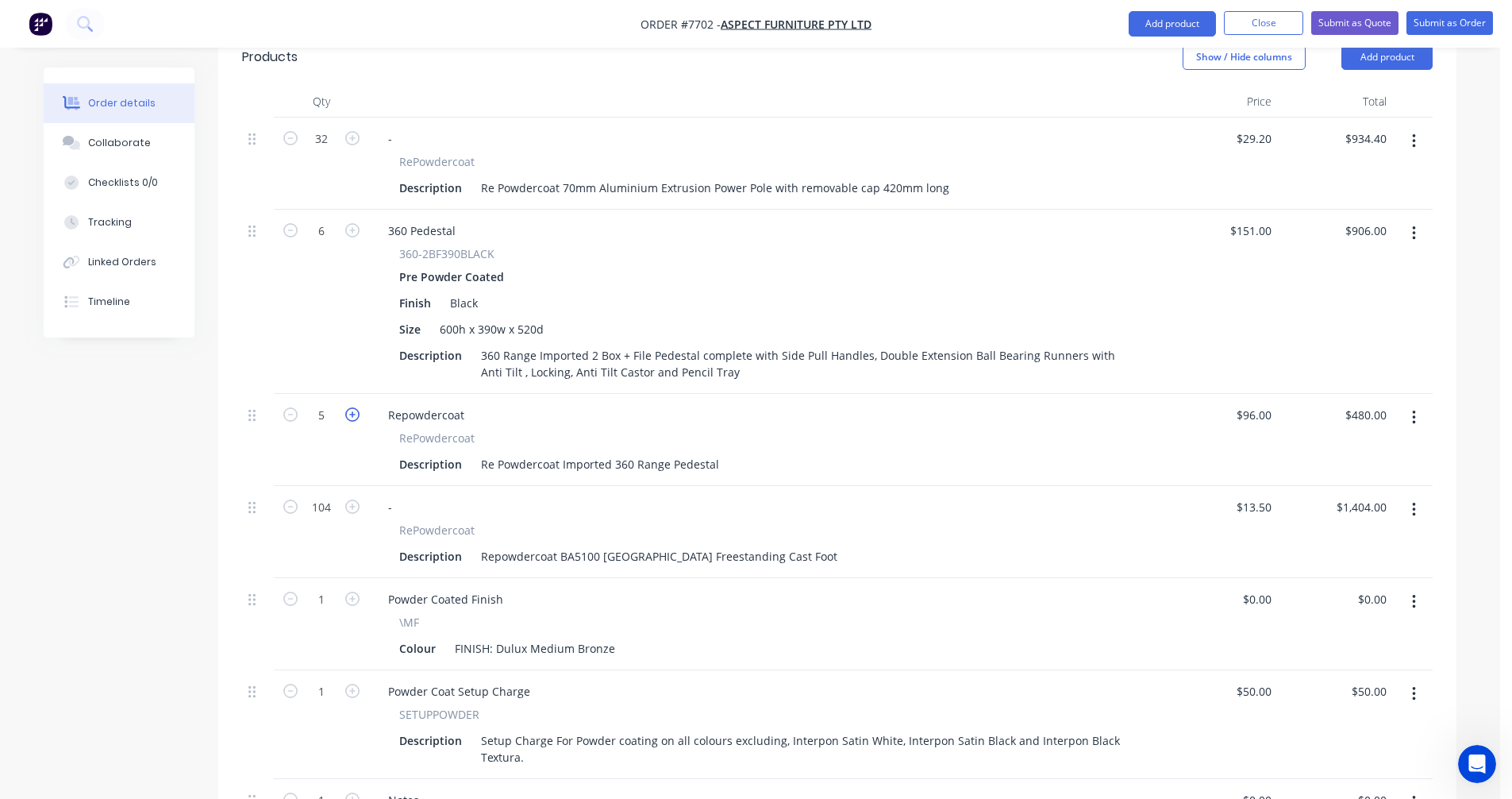
type input "$576.00"
click at [1412, 501] on icon "button" at bounding box center [1414, 509] width 4 height 17
click at [1349, 635] on div "Delete" at bounding box center [1357, 646] width 123 height 23
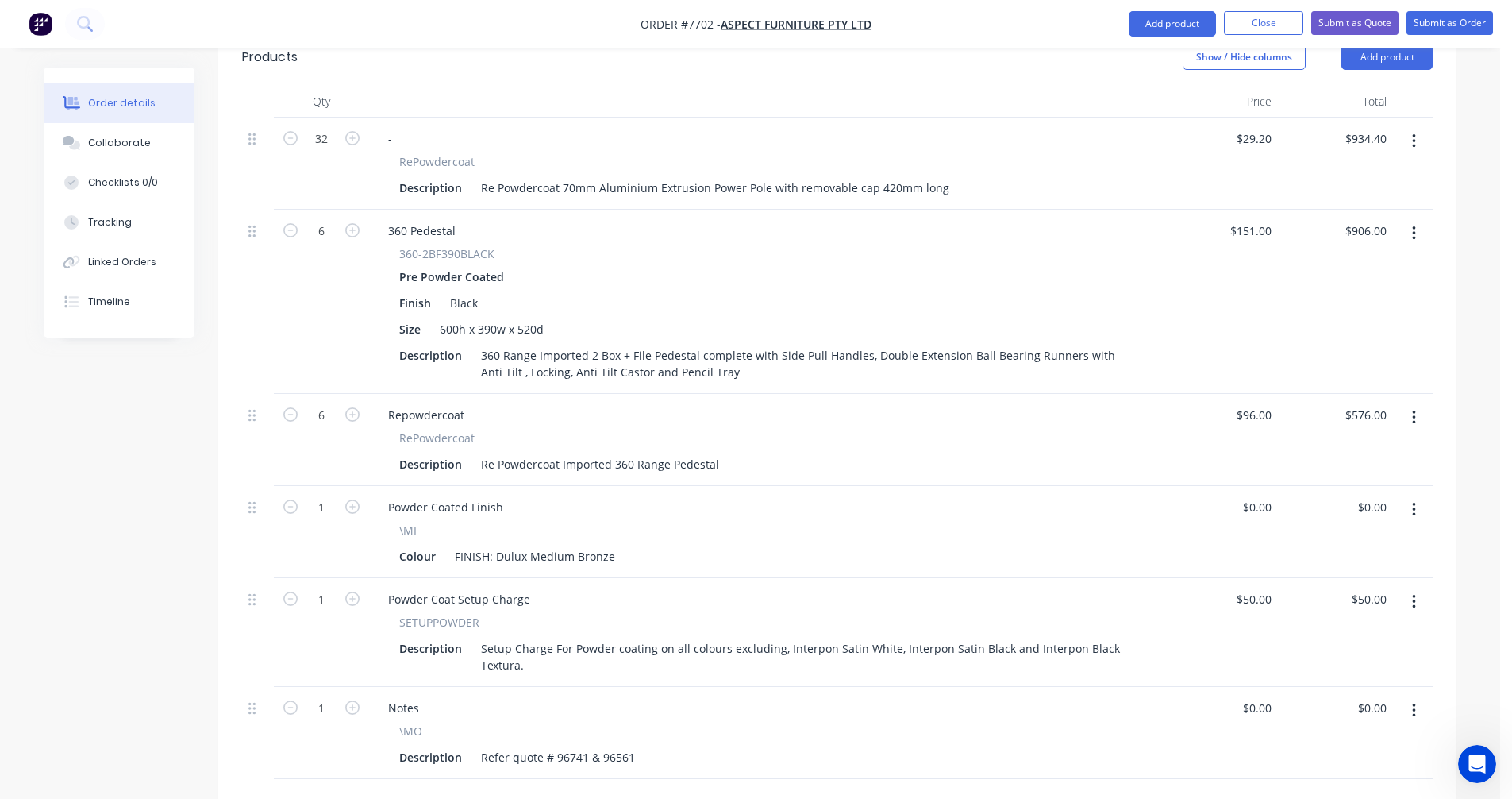
click at [1414, 135] on icon "button" at bounding box center [1413, 142] width 3 height 15
click at [1339, 266] on div "Delete" at bounding box center [1357, 277] width 123 height 23
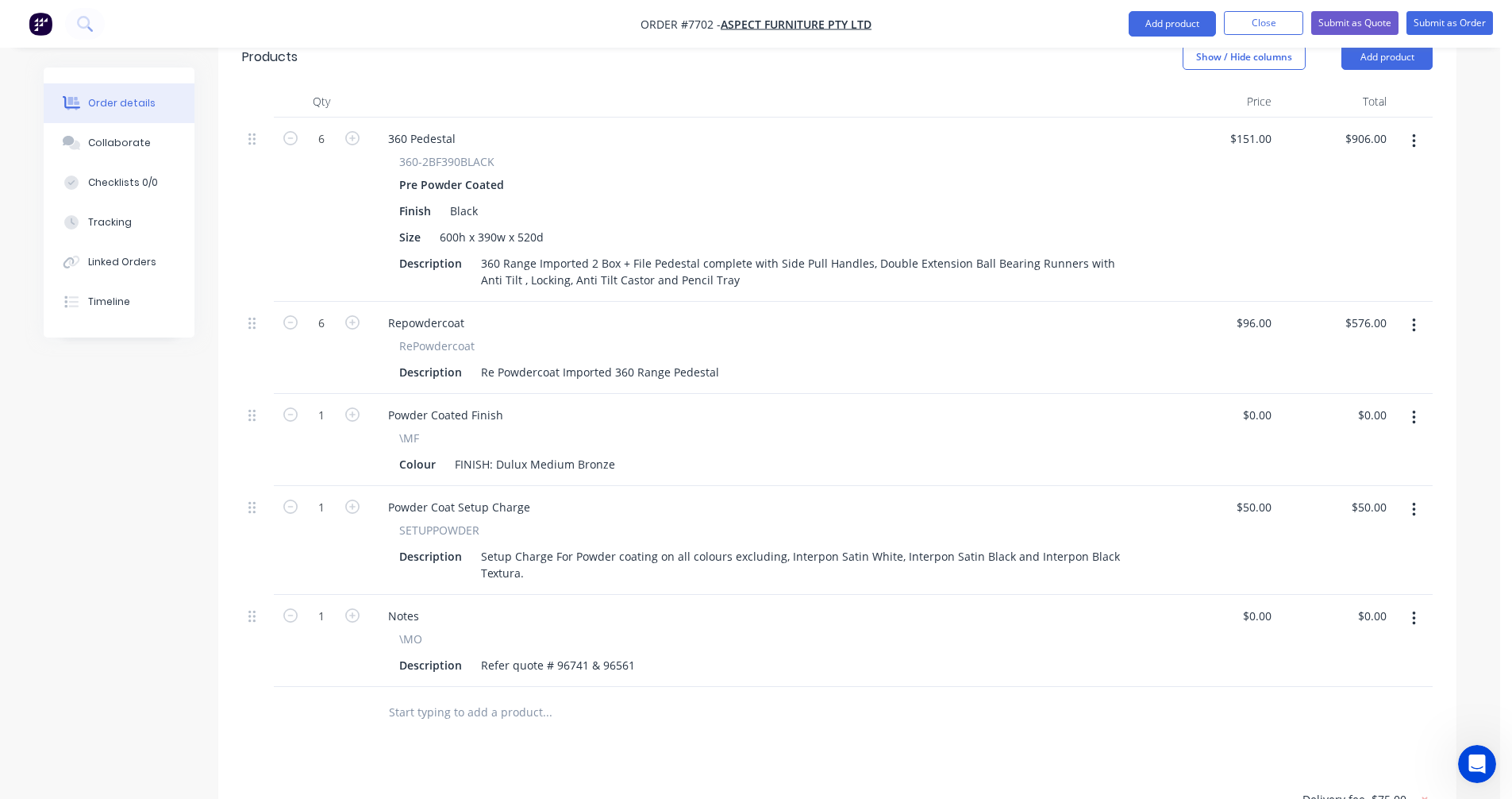
click at [1416, 605] on button "button" at bounding box center [1414, 618] width 38 height 28
click at [1319, 744] on div "Delete" at bounding box center [1357, 755] width 123 height 23
click at [1422, 704] on icon at bounding box center [1425, 707] width 5 height 5
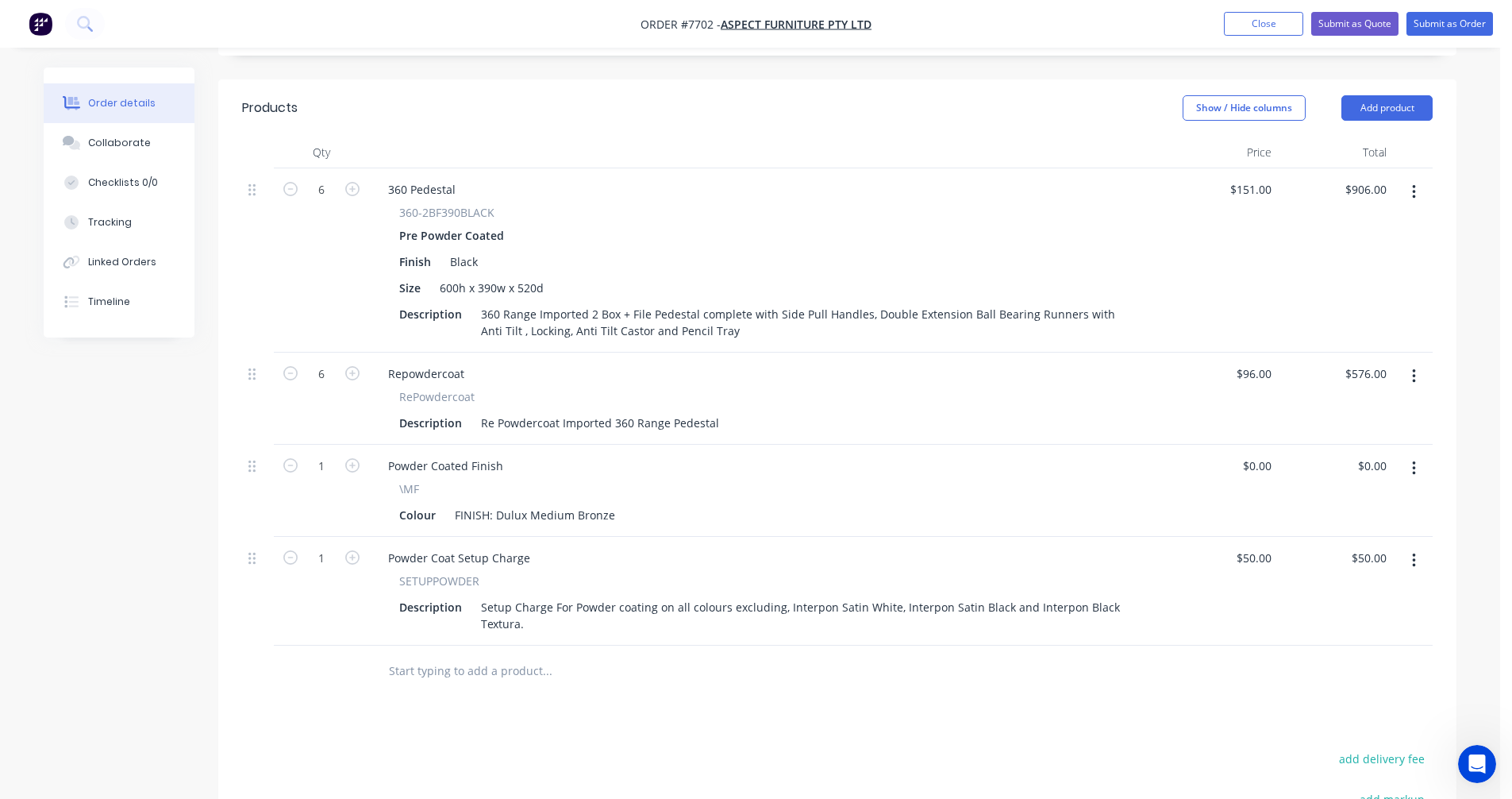
scroll to position [476, 0]
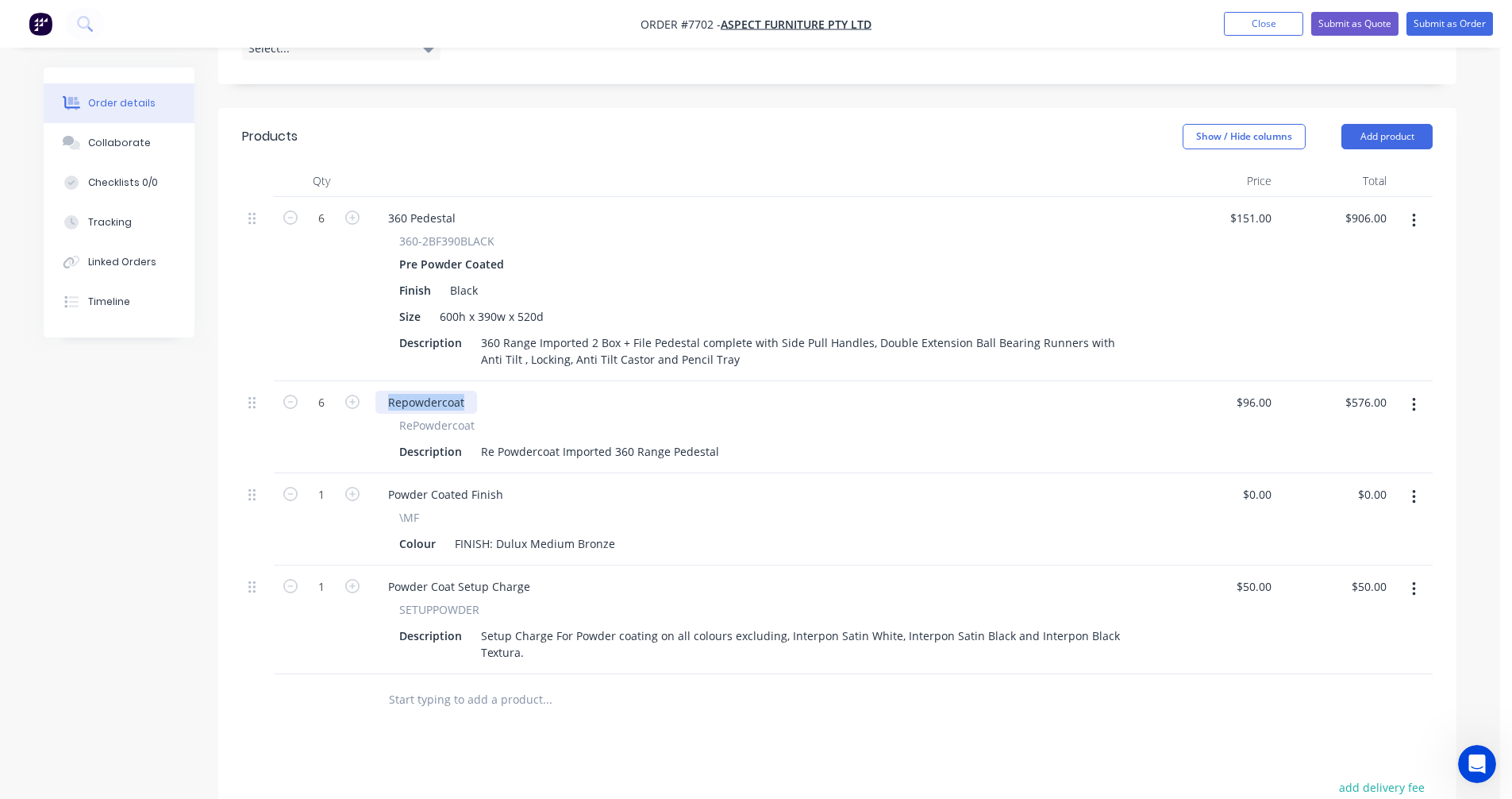
drag, startPoint x: 468, startPoint y: 377, endPoint x: 370, endPoint y: 391, distance: 99.0
click at [362, 391] on div "6 Repowdercoat RePowdercoat Description Re Powdercoat Imported 360 Range Pedest…" at bounding box center [837, 426] width 1191 height 92
drag, startPoint x: 418, startPoint y: 193, endPoint x: 358, endPoint y: 196, distance: 60.1
click at [358, 197] on div "6 360 Pedestal 360-2BF390BLACK Pre Powder Coated Finish Black Size 600h x 390w …" at bounding box center [837, 288] width 1191 height 184
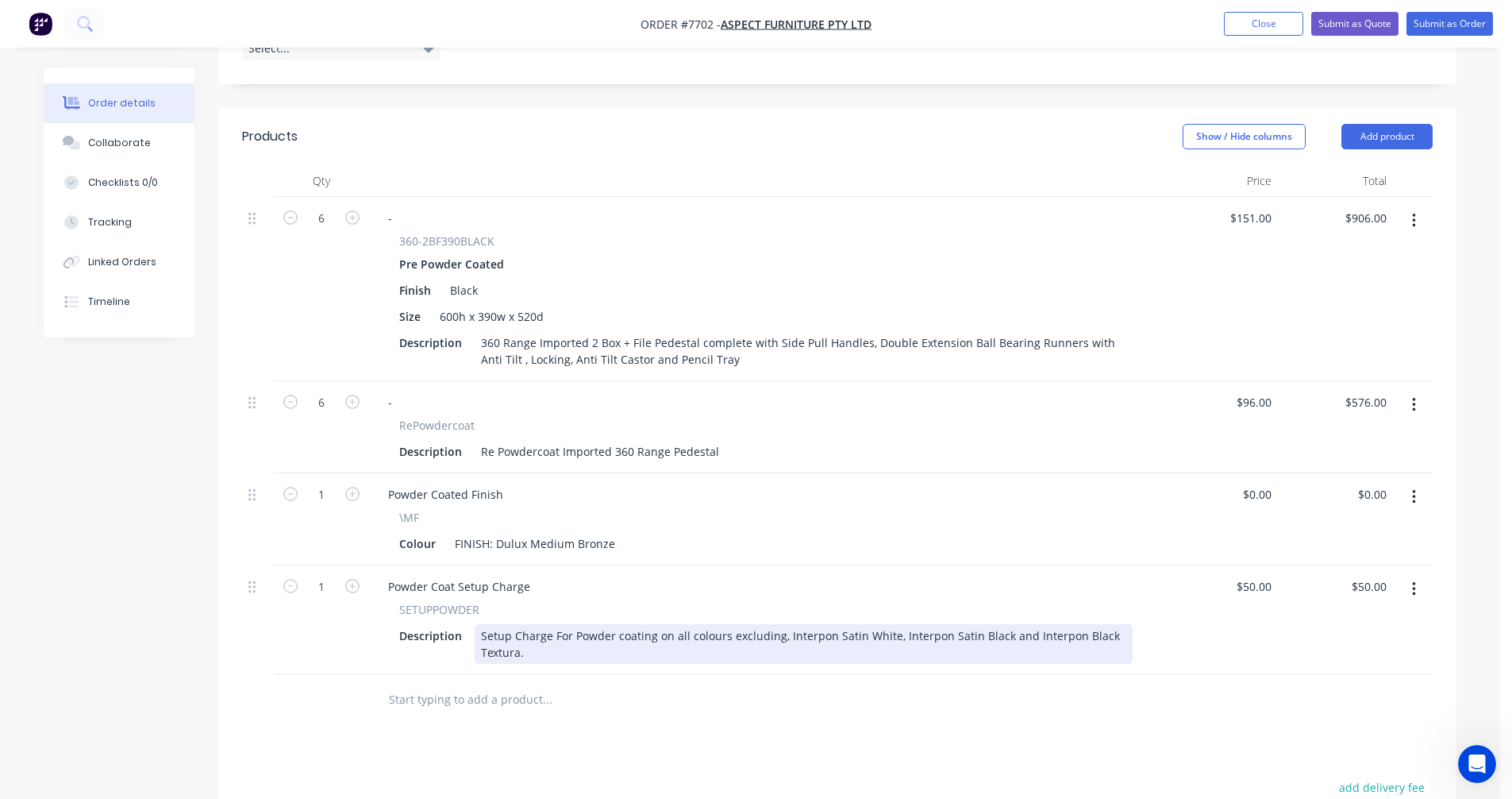
click at [695, 624] on div "Setup Charge For Powder coating on all colours excluding, Interpon Satin White,…" at bounding box center [804, 643] width 658 height 39
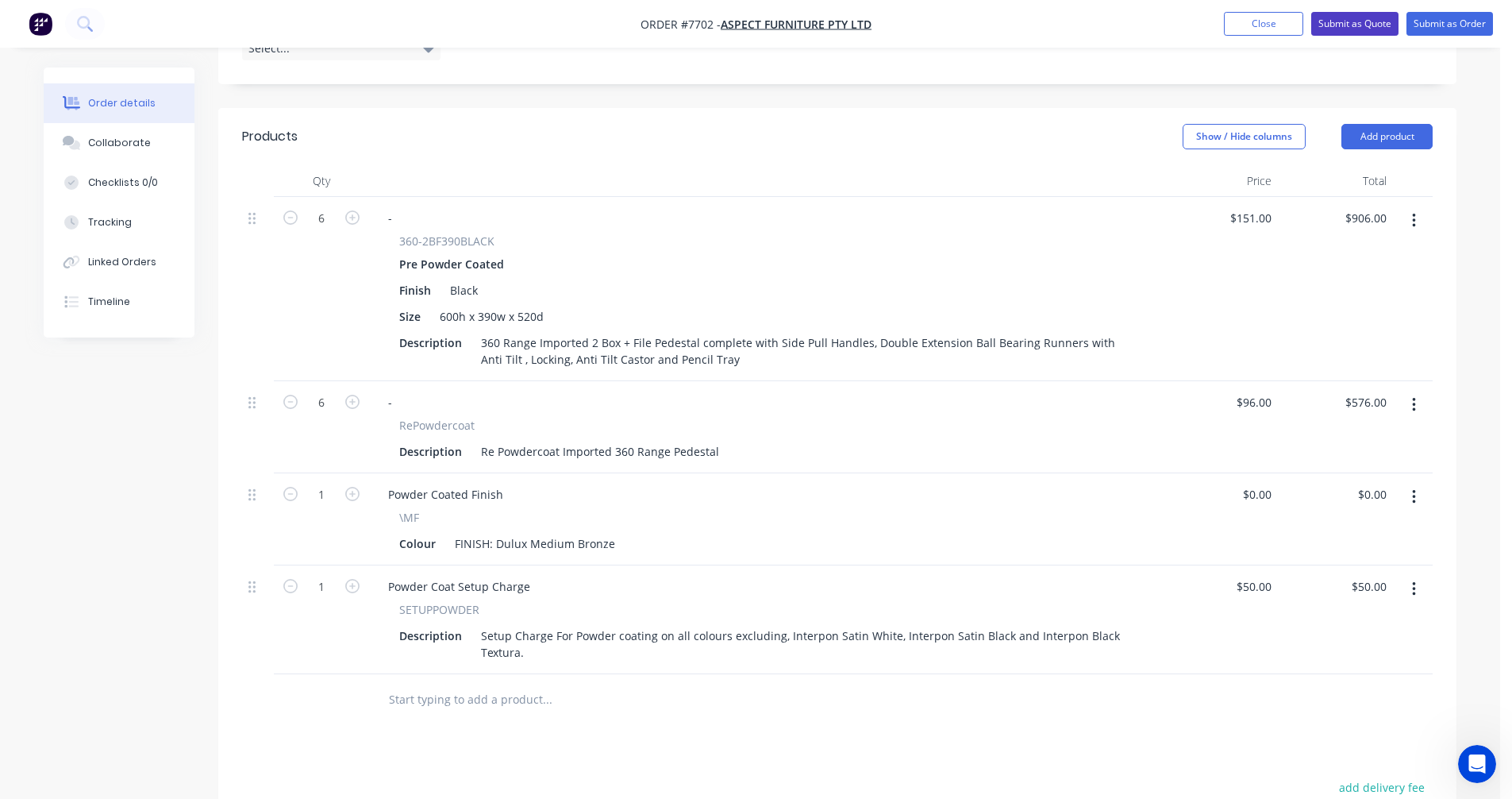
click at [1343, 24] on button "Submit as Quote" at bounding box center [1355, 24] width 87 height 24
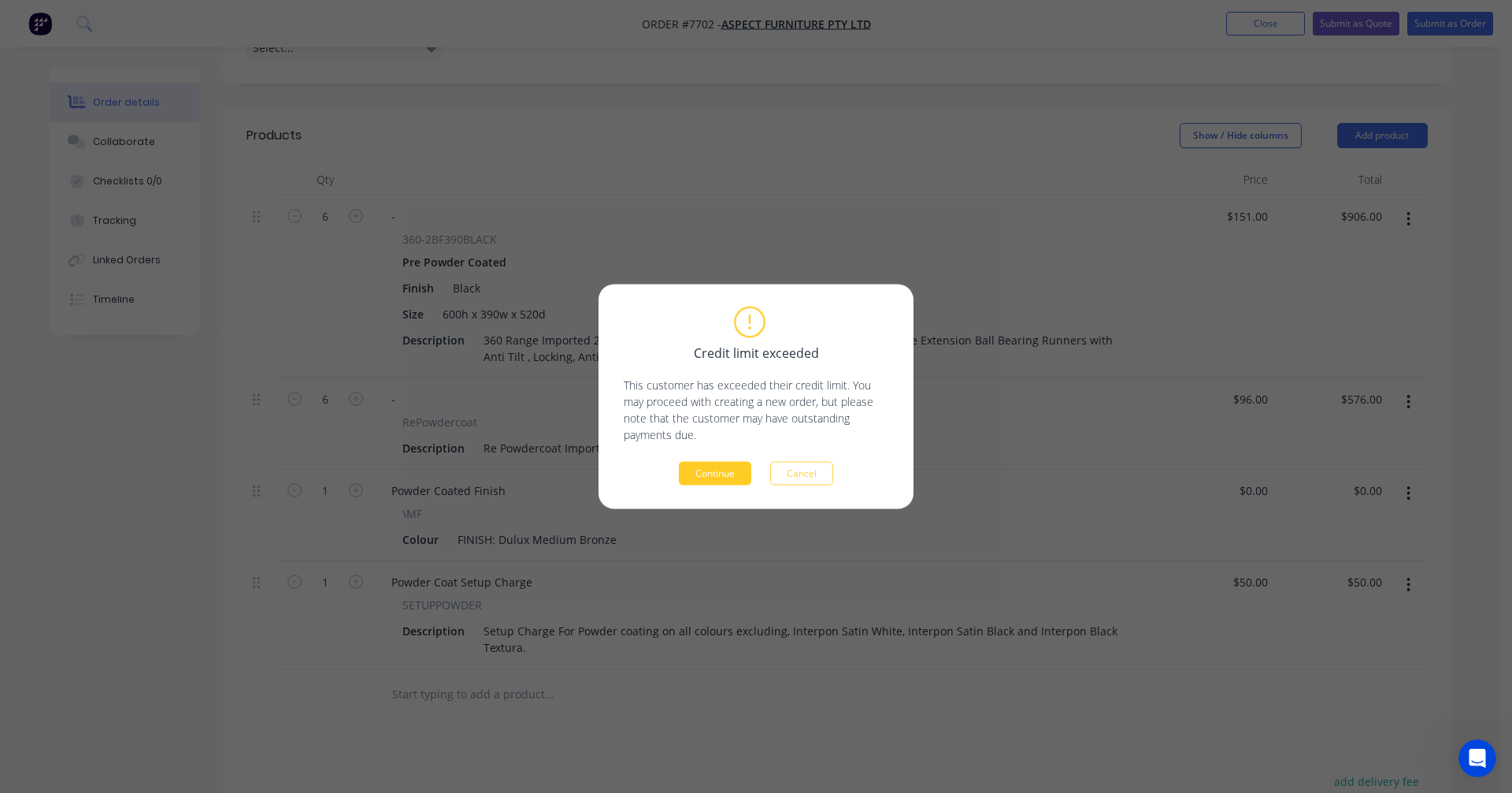
click at [704, 471] on button "Continue" at bounding box center [716, 473] width 73 height 24
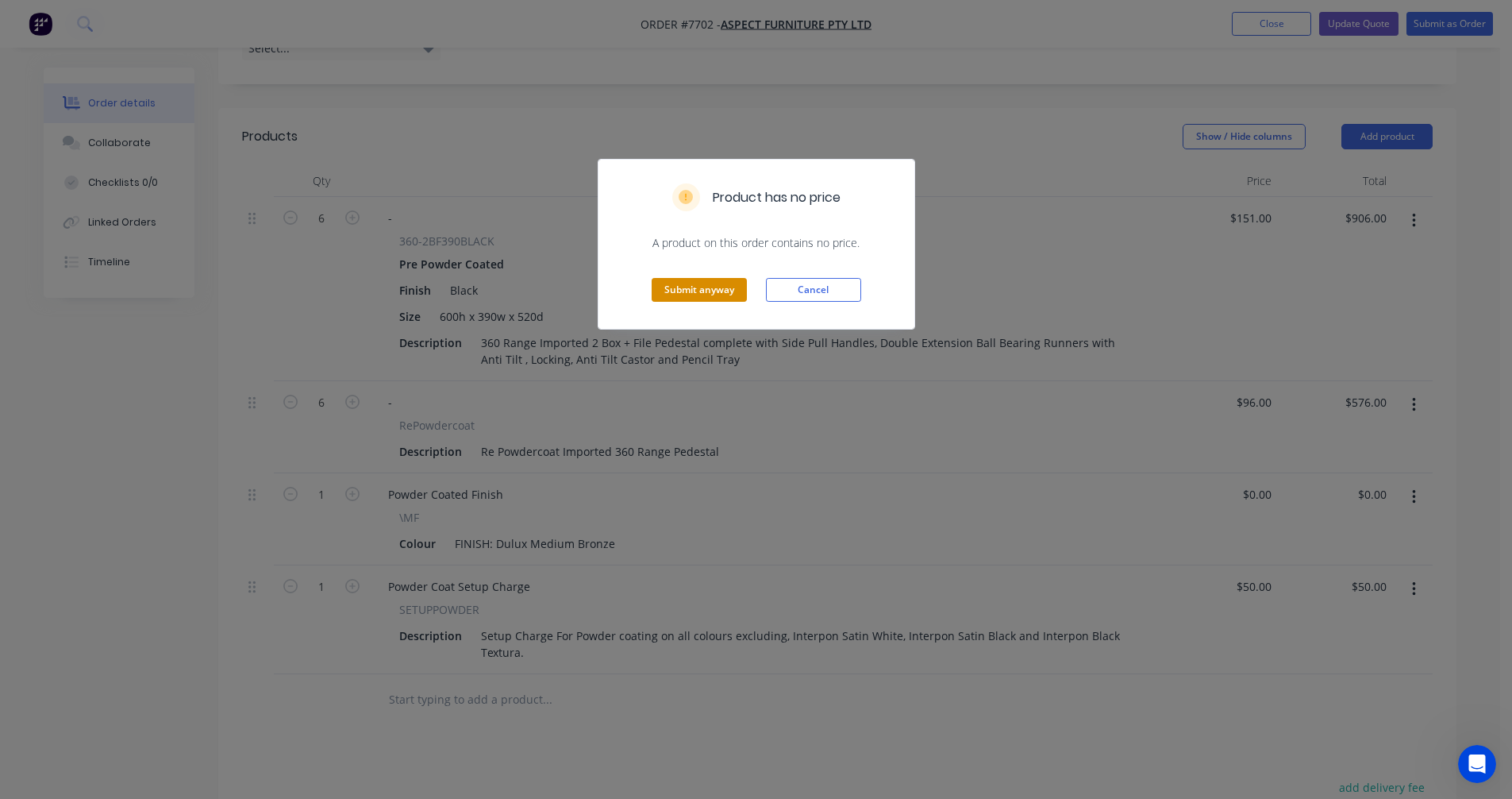
click at [724, 288] on button "Submit anyway" at bounding box center [699, 290] width 95 height 24
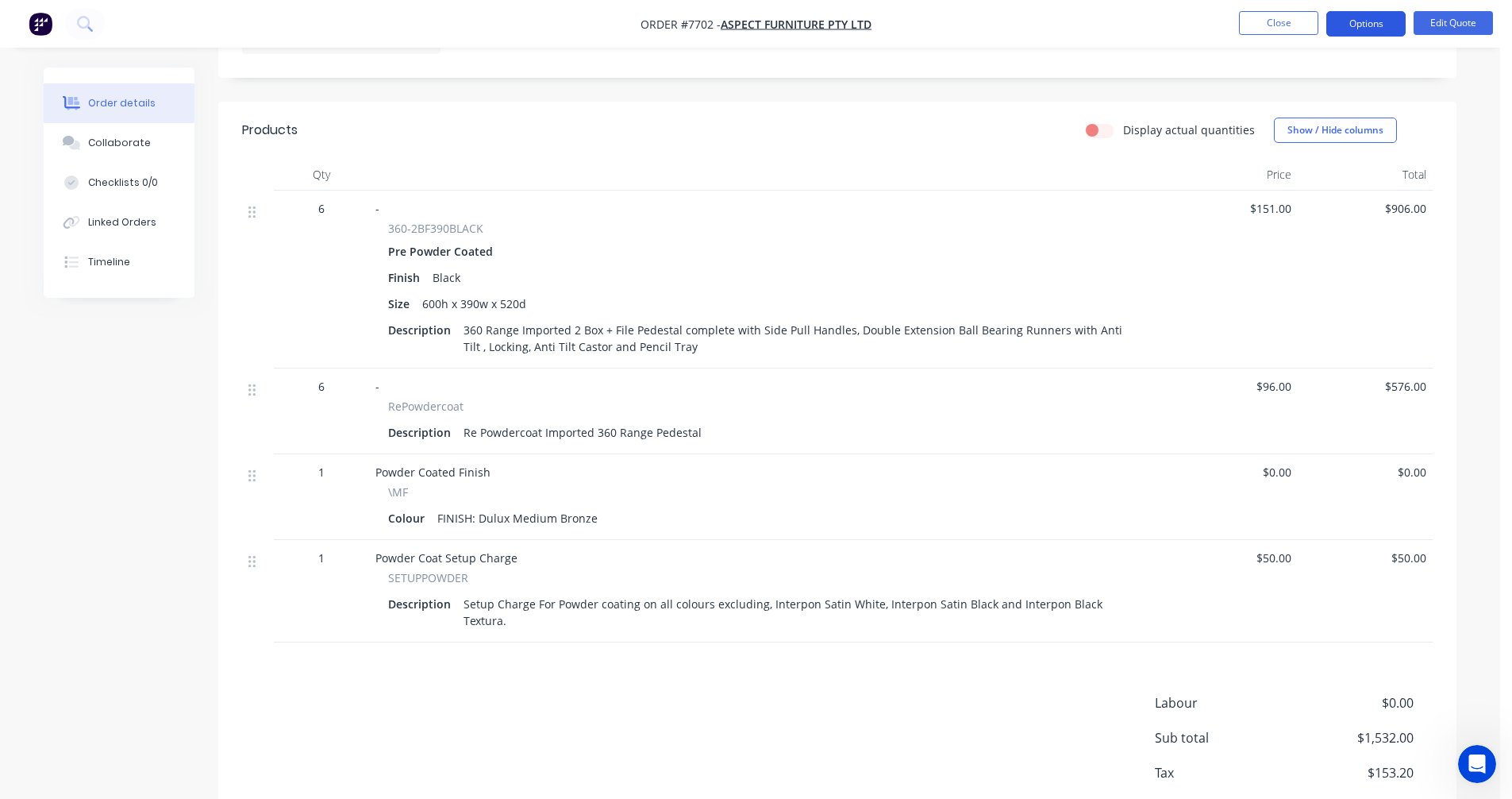
click at [1354, 21] on button "Options" at bounding box center [1366, 24] width 80 height 26
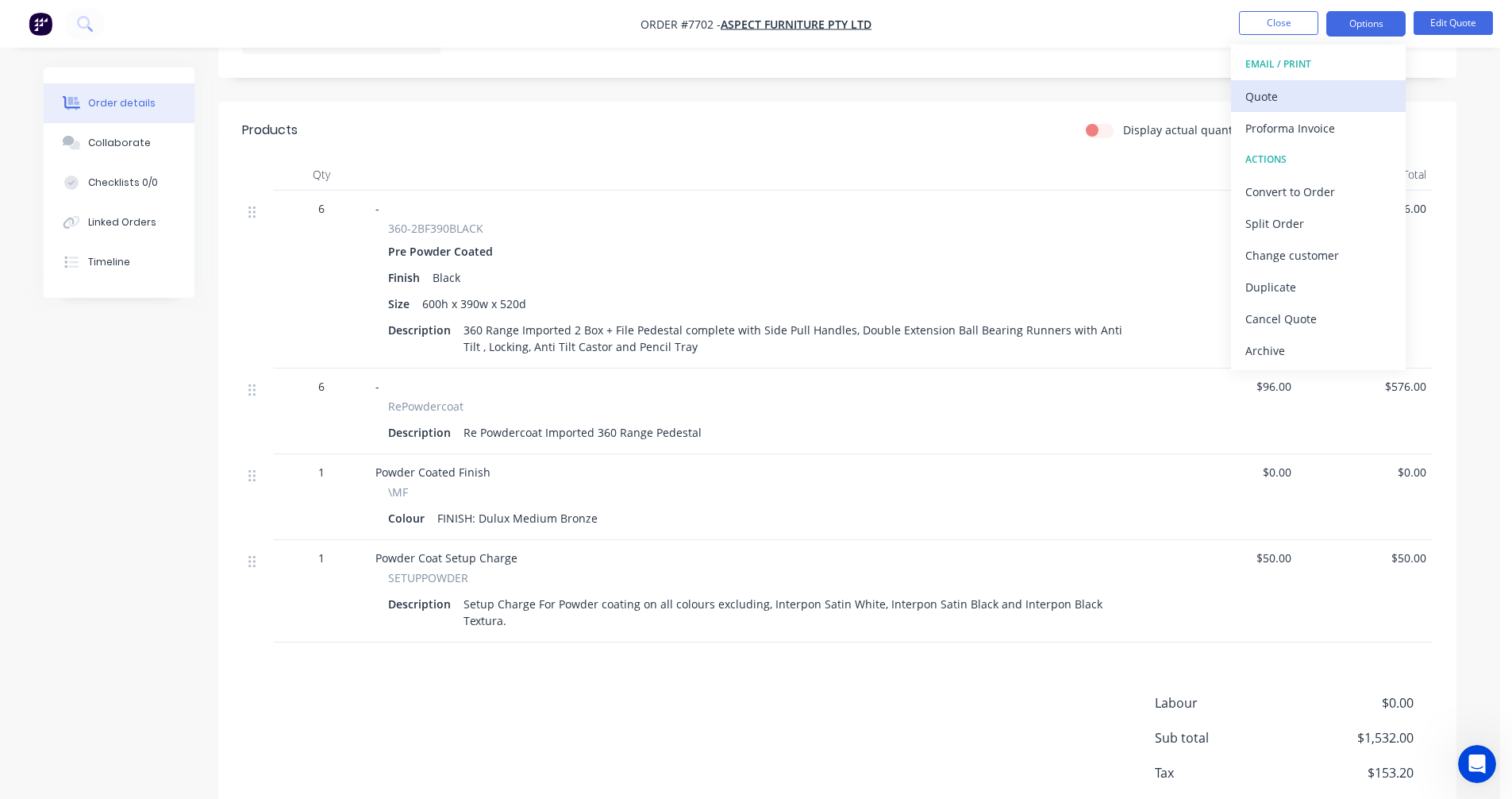
click at [1248, 99] on div "Quote" at bounding box center [1319, 96] width 146 height 23
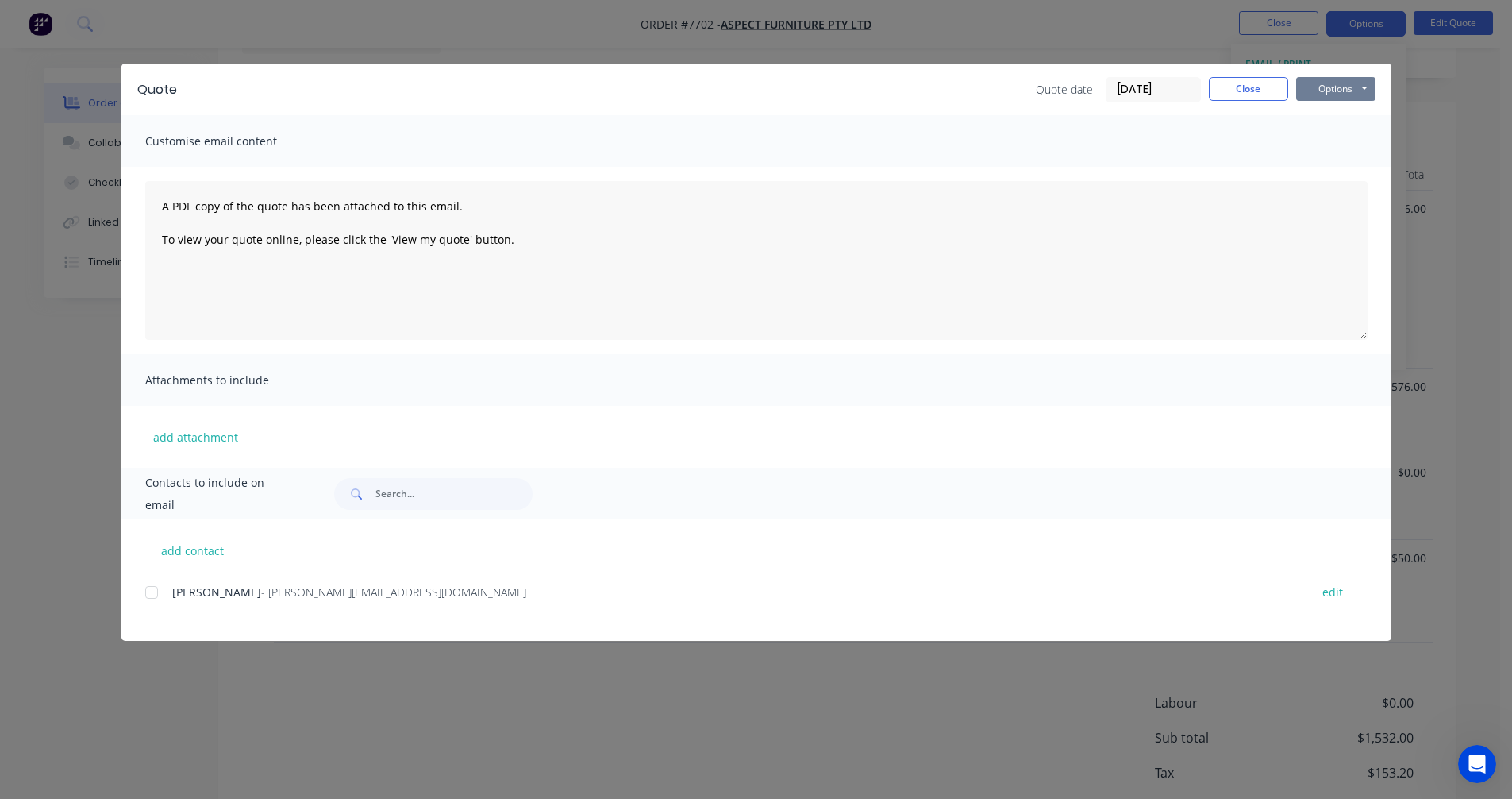
click at [1328, 89] on button "Options" at bounding box center [1335, 89] width 80 height 24
click at [1326, 123] on button "Preview" at bounding box center [1346, 117] width 102 height 27
